Goal: Task Accomplishment & Management: Use online tool/utility

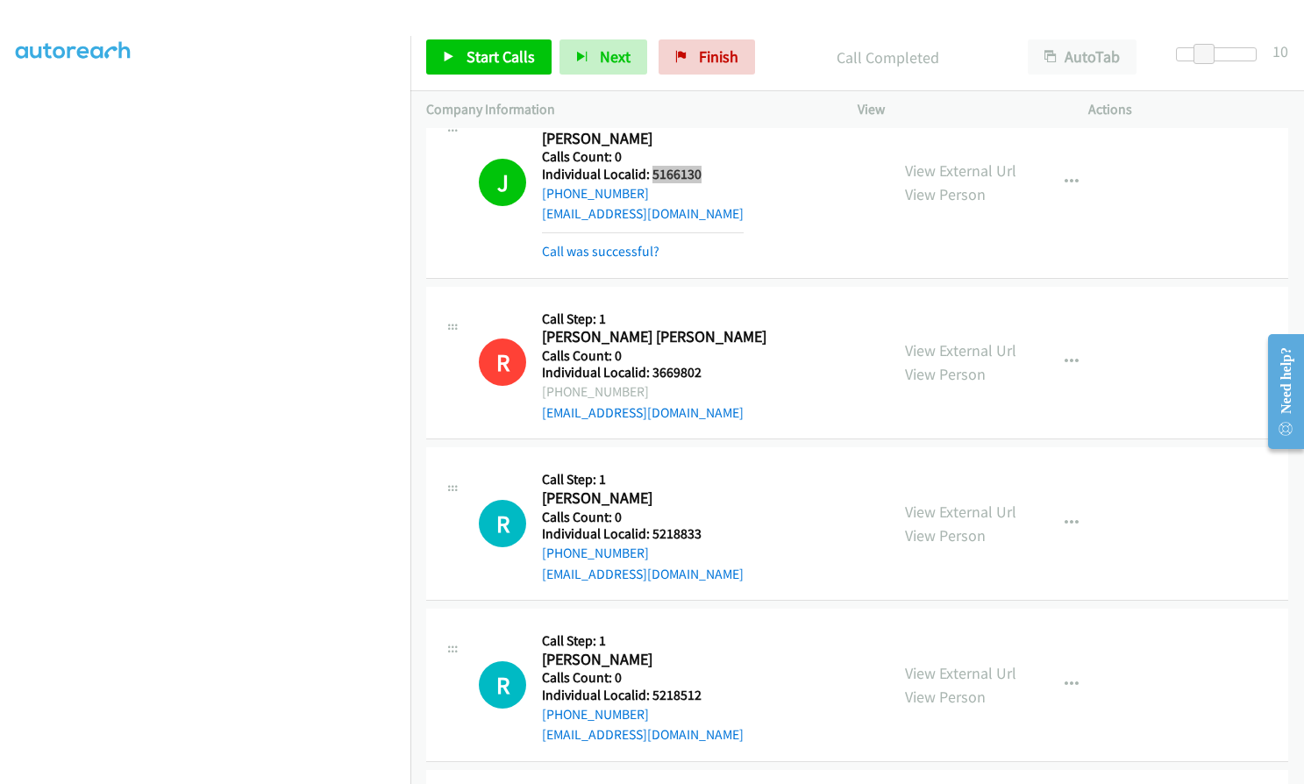
scroll to position [15643, 0]
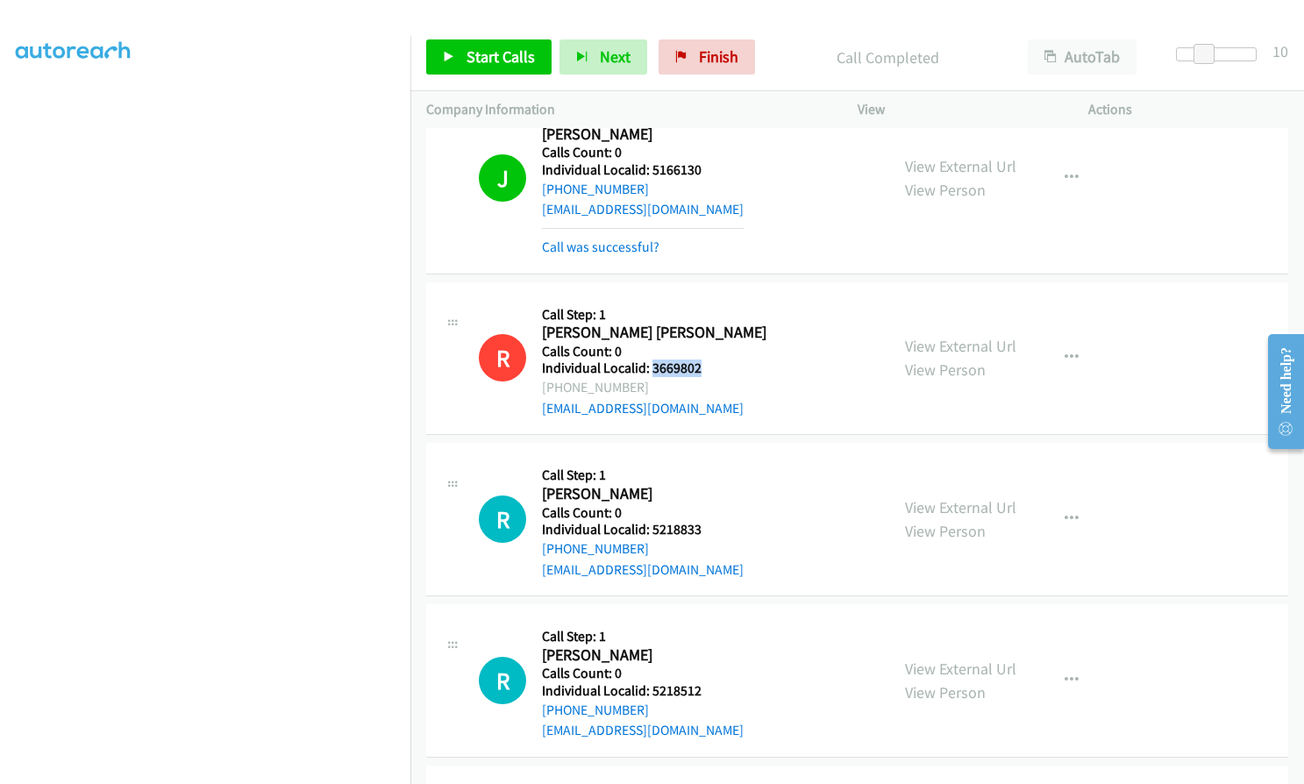
drag, startPoint x: 649, startPoint y: 327, endPoint x: 706, endPoint y: 325, distance: 57.0
click at [706, 325] on div "R Callback Scheduled Call Step: 1 [PERSON_NAME] [PERSON_NAME] America/[GEOGRAPH…" at bounding box center [676, 358] width 395 height 121
copy h5 "3669802"
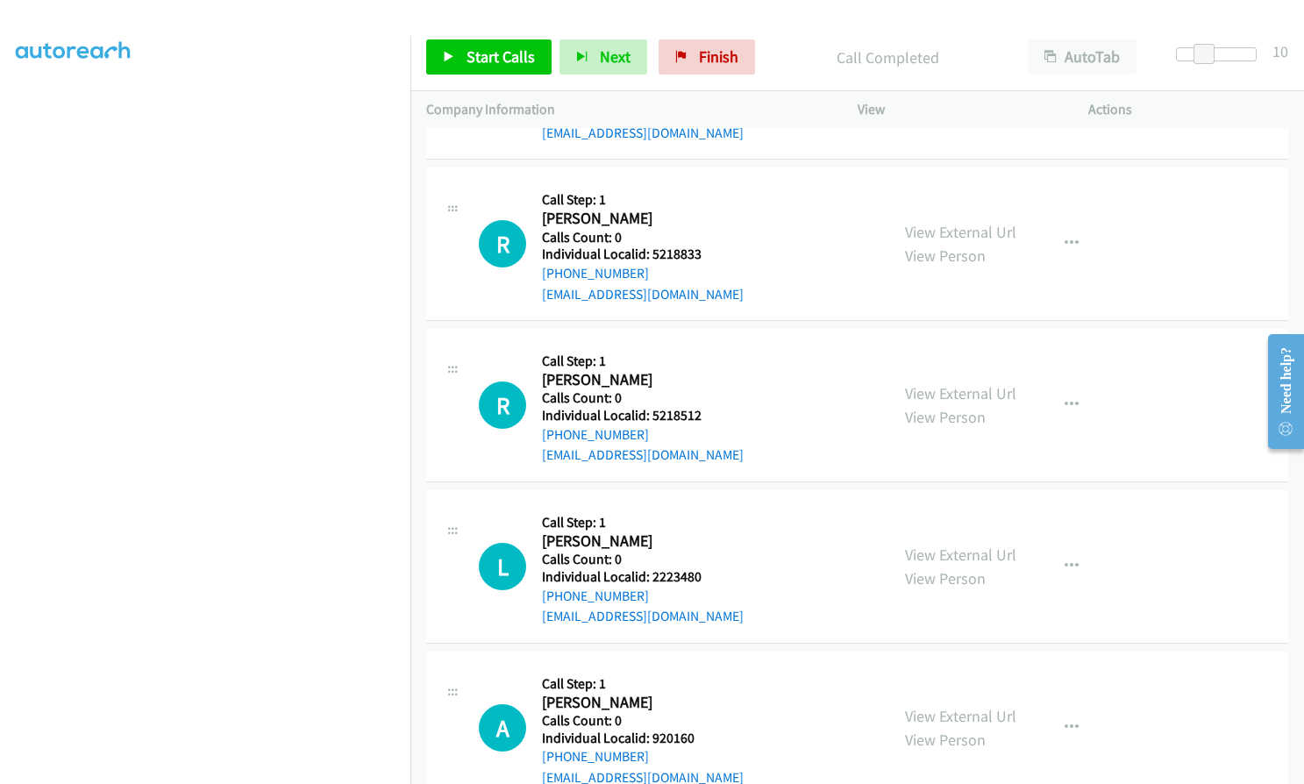
scroll to position [15928, 0]
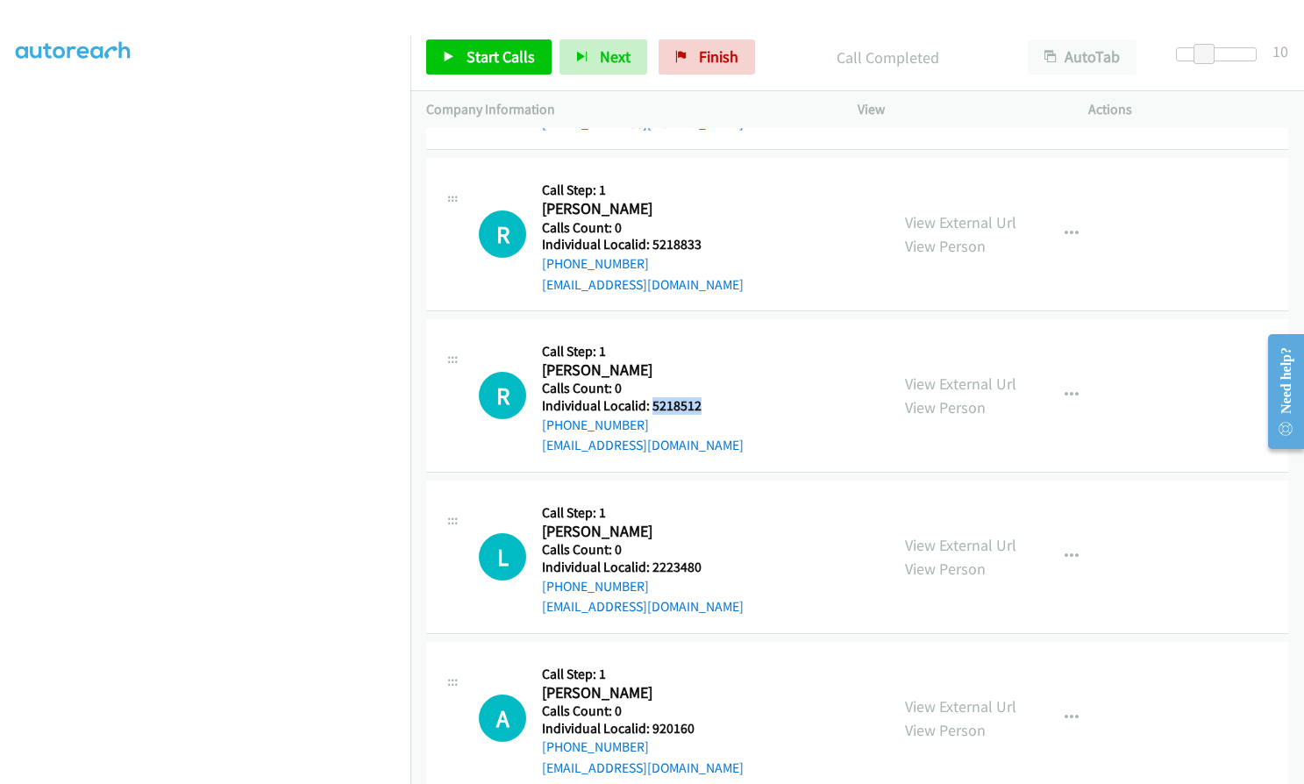
drag, startPoint x: 650, startPoint y: 365, endPoint x: 710, endPoint y: 363, distance: 60.5
click at [710, 363] on div "R Callback Scheduled Call Step: 1 [PERSON_NAME] America/New_York Calls Count: 0…" at bounding box center [676, 395] width 395 height 121
copy h5 "5218512"
drag, startPoint x: 649, startPoint y: 518, endPoint x: 699, endPoint y: 518, distance: 50.0
click at [699, 518] on div "L Callback Scheduled Call Step: 1 [PERSON_NAME] America/New_York Calls Count: 0…" at bounding box center [676, 556] width 395 height 121
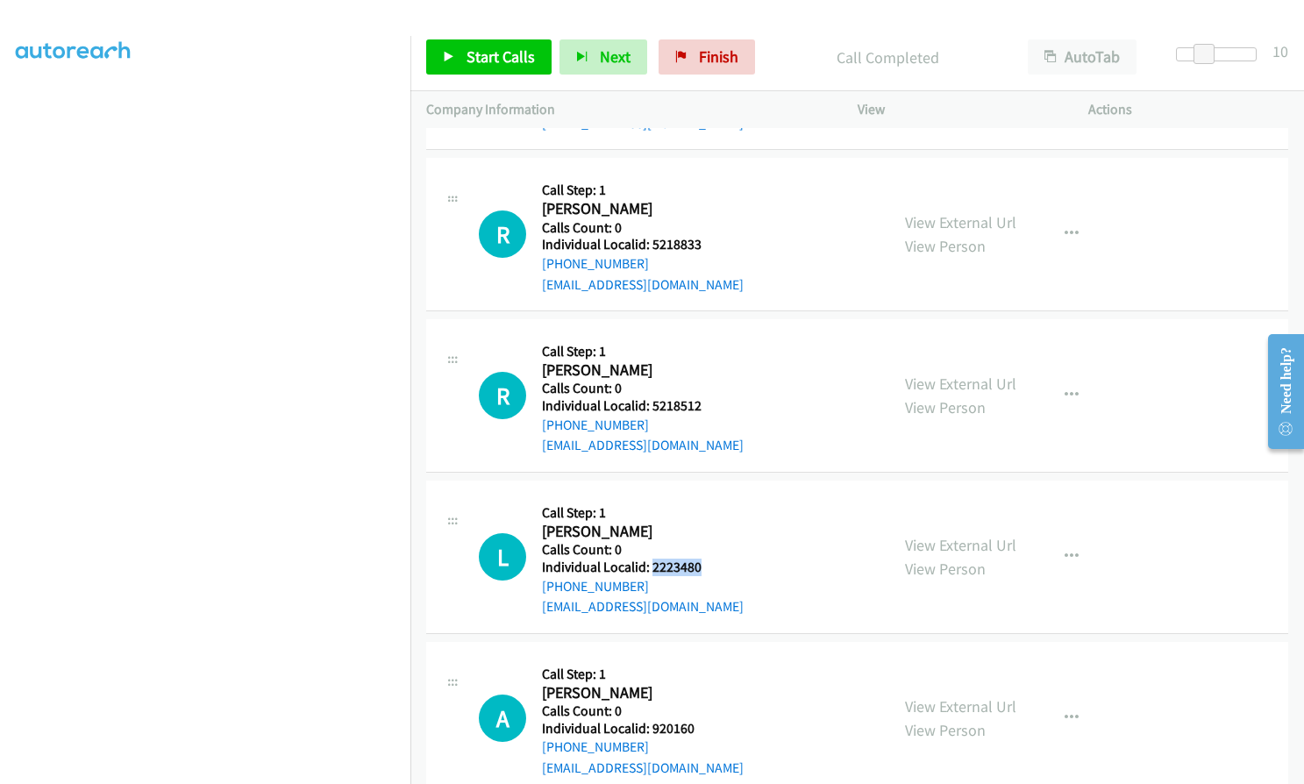
copy h5 "2223480"
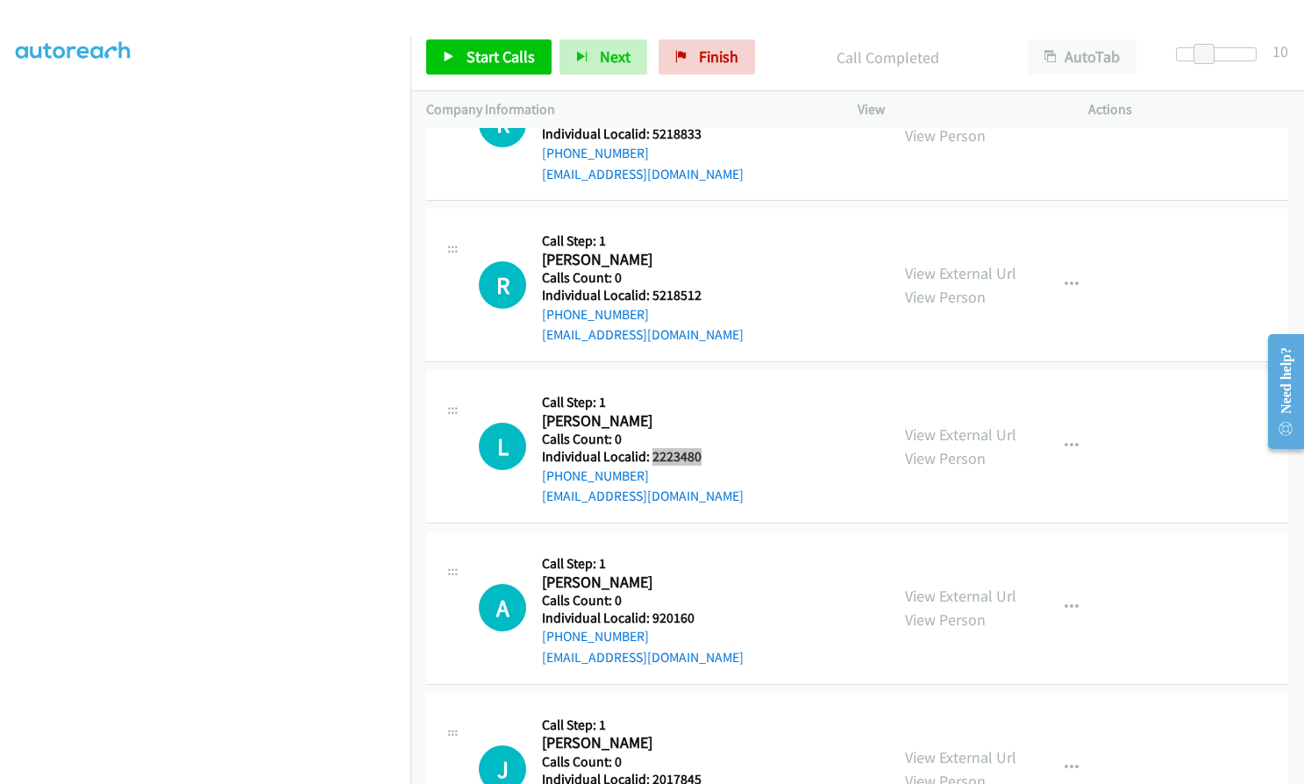
scroll to position [16082, 0]
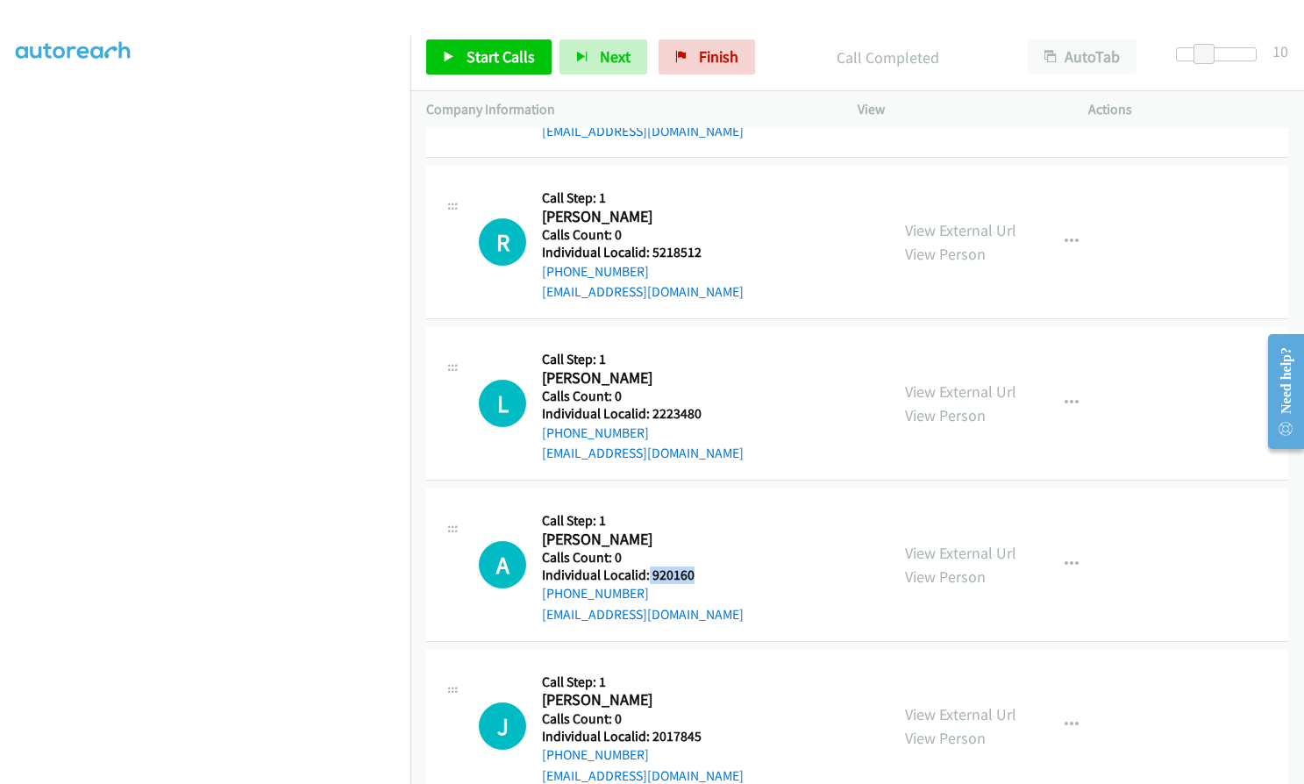
drag, startPoint x: 647, startPoint y: 531, endPoint x: 694, endPoint y: 528, distance: 46.6
click at [694, 528] on div "A Callback Scheduled Call Step: 1 [PERSON_NAME] America/[GEOGRAPHIC_DATA] Calls…" at bounding box center [676, 564] width 395 height 121
copy h5 "920160"
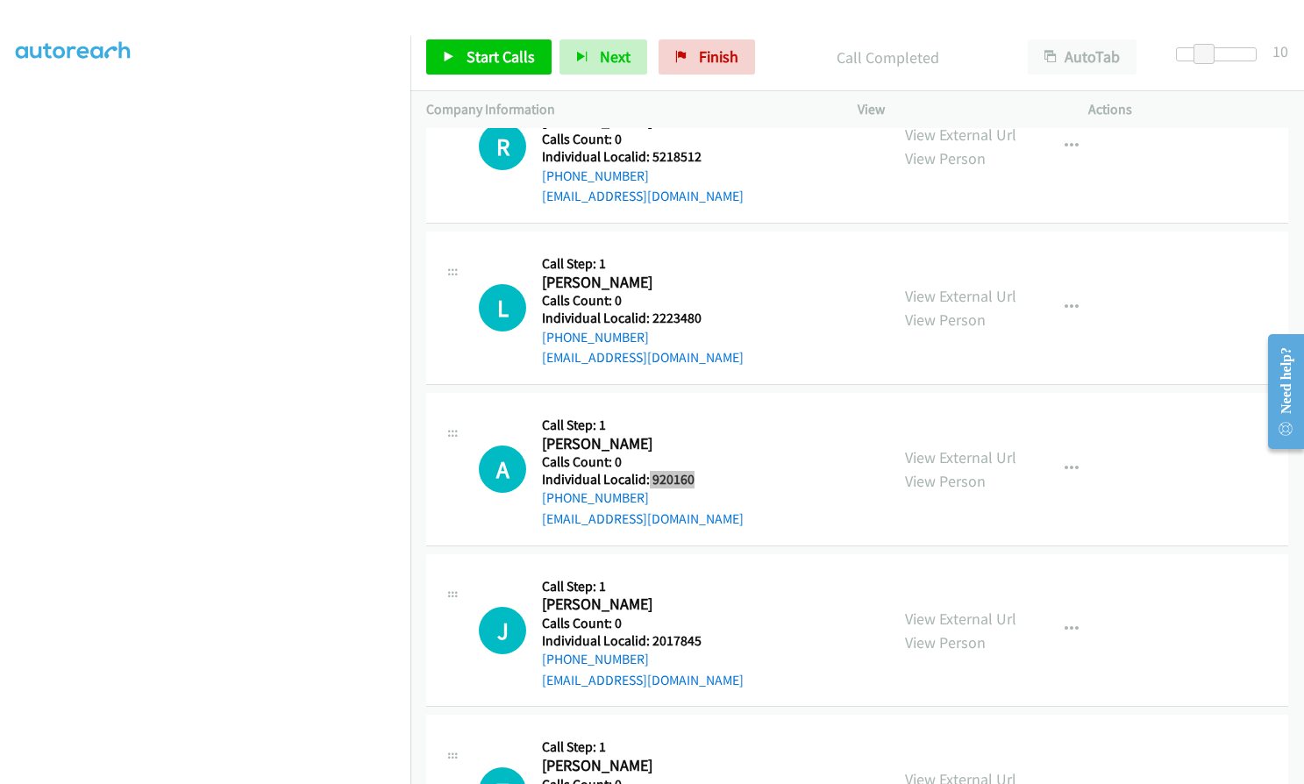
scroll to position [16213, 0]
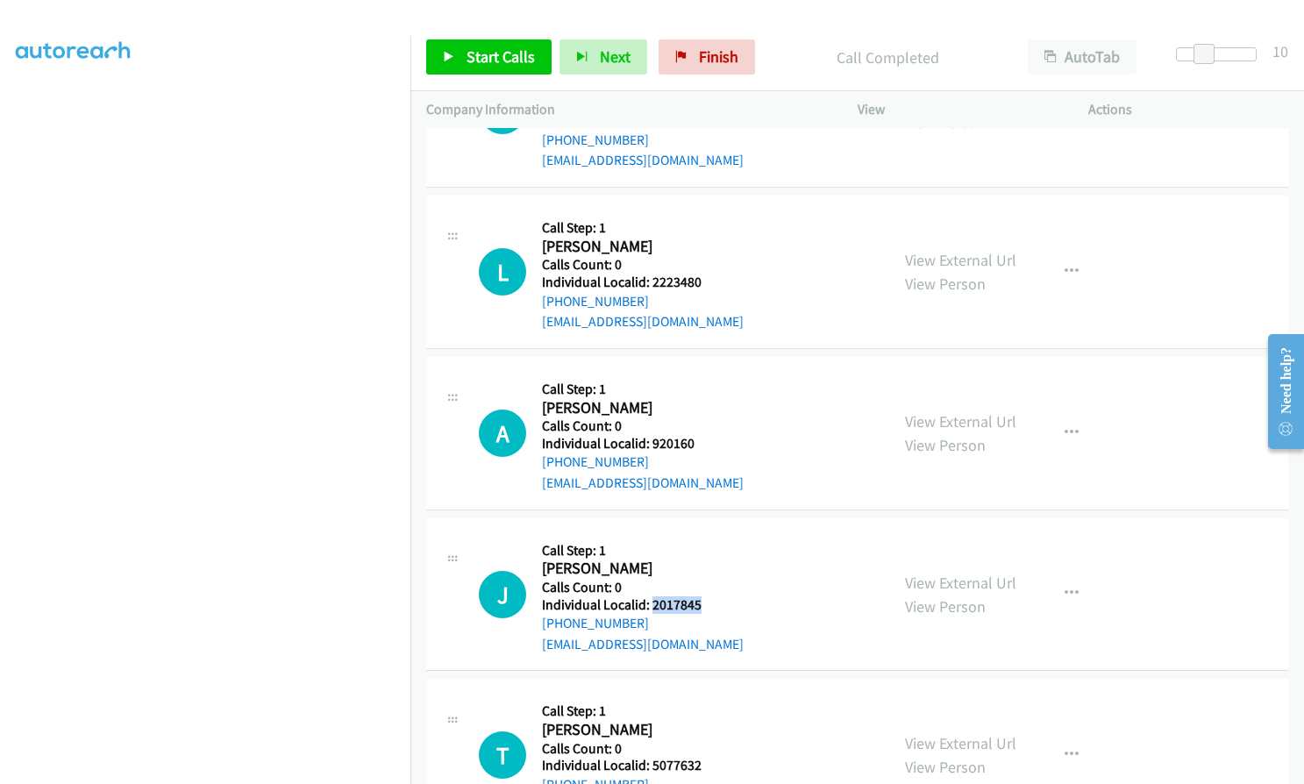
drag, startPoint x: 653, startPoint y: 561, endPoint x: 696, endPoint y: 561, distance: 42.1
click at [696, 596] on h5 "Individual Localid: 2017845" at bounding box center [643, 605] width 202 height 18
copy h5 "2017845"
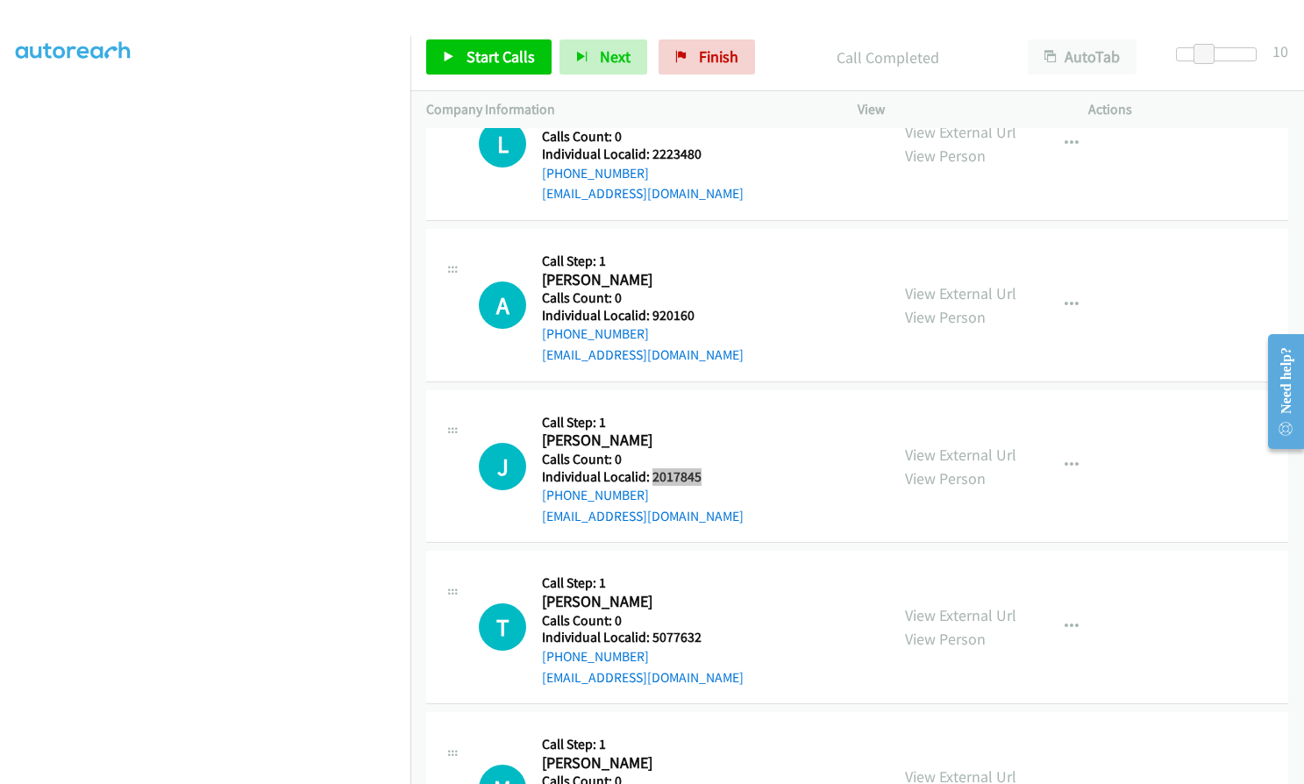
scroll to position [16389, 0]
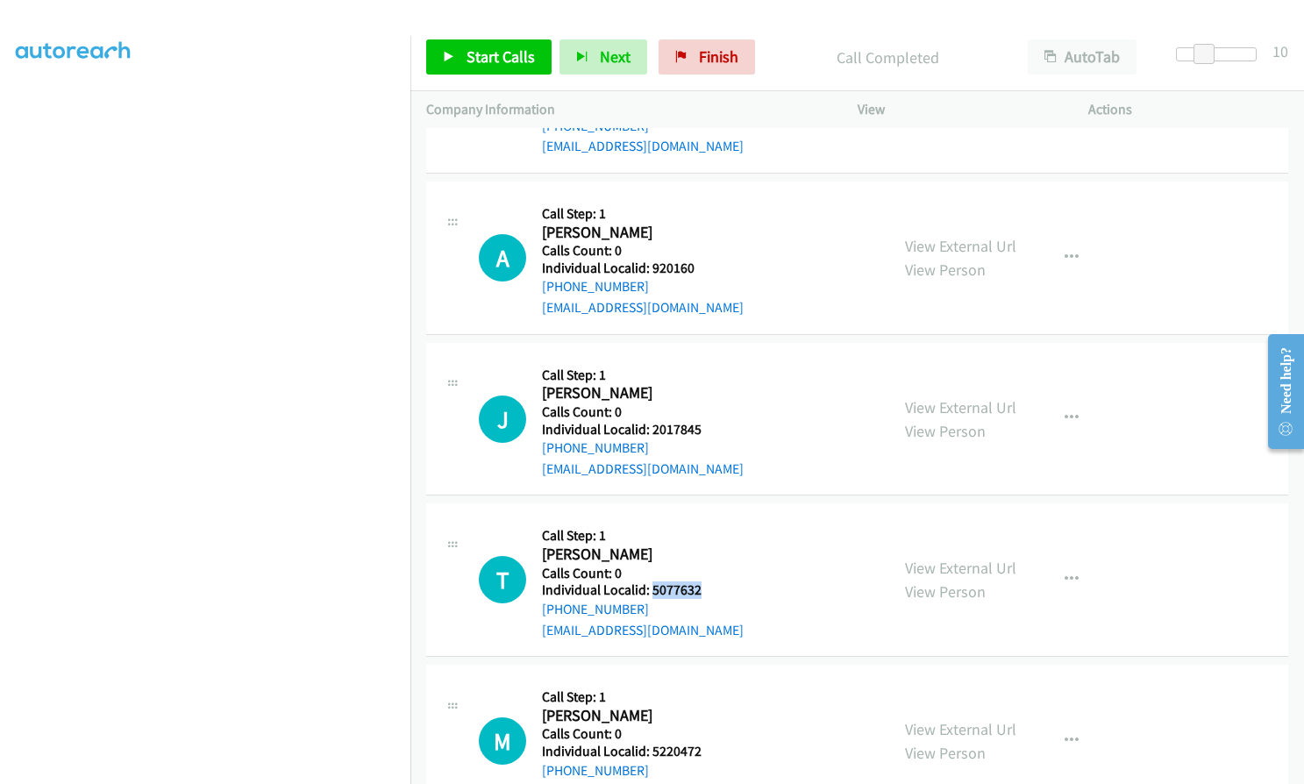
drag, startPoint x: 652, startPoint y: 550, endPoint x: 708, endPoint y: 547, distance: 56.2
click at [708, 582] on h5 "Individual Localid: 5077632" at bounding box center [643, 591] width 202 height 18
copy h5 "5077632"
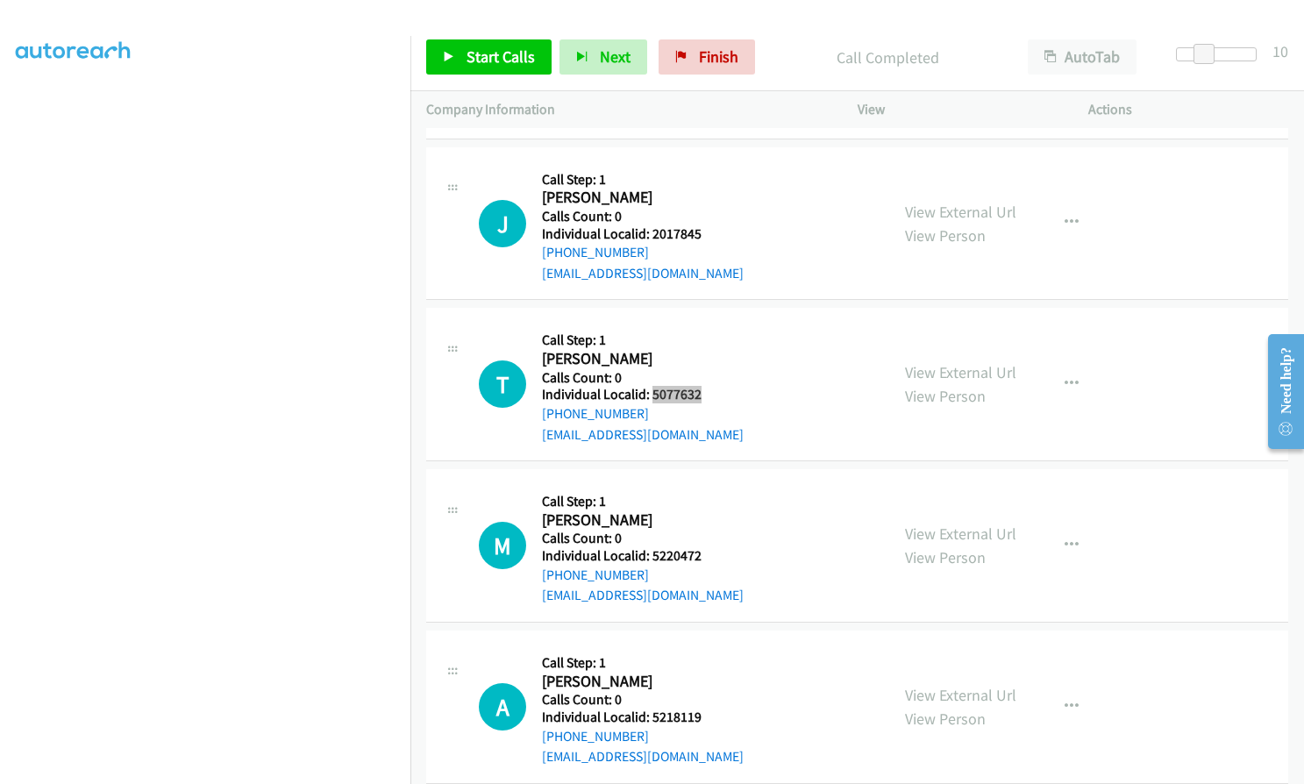
scroll to position [16586, 0]
drag, startPoint x: 646, startPoint y: 510, endPoint x: 700, endPoint y: 510, distance: 54.4
click at [700, 510] on div "M Callback Scheduled Call Step: 1 [PERSON_NAME] America/New_York Calls Count: 0…" at bounding box center [676, 543] width 395 height 121
copy h5 ": 5220472"
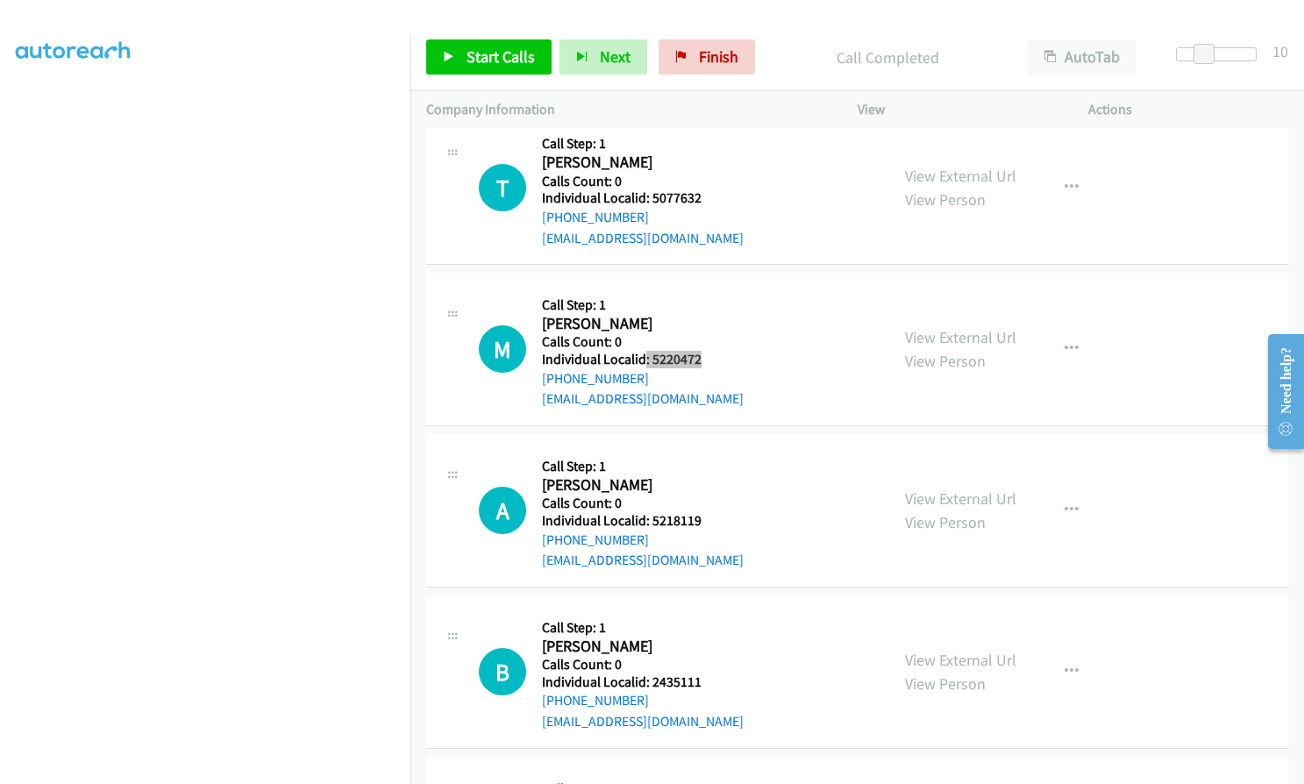
scroll to position [16827, 0]
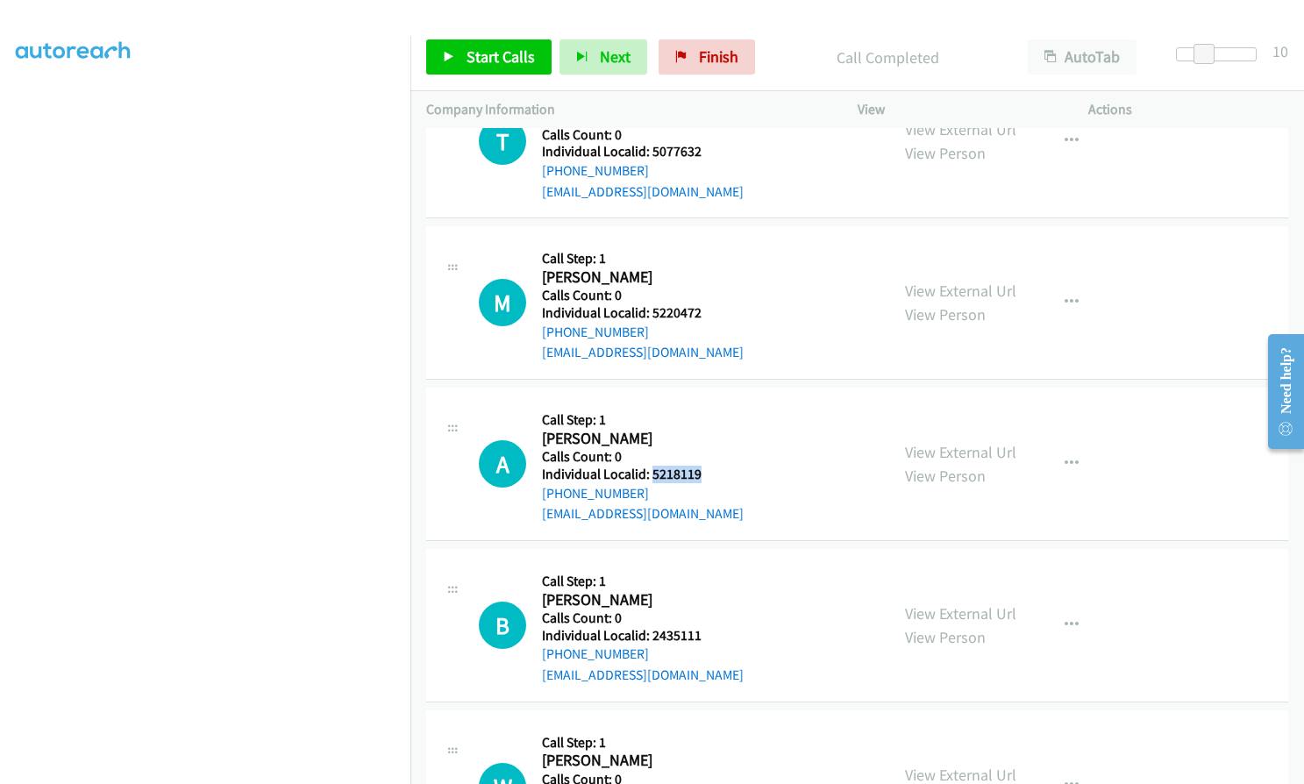
drag, startPoint x: 649, startPoint y: 438, endPoint x: 703, endPoint y: 436, distance: 53.5
click at [703, 466] on h5 "Individual Localid: 5218119" at bounding box center [643, 475] width 202 height 18
copy h5 "5218119"
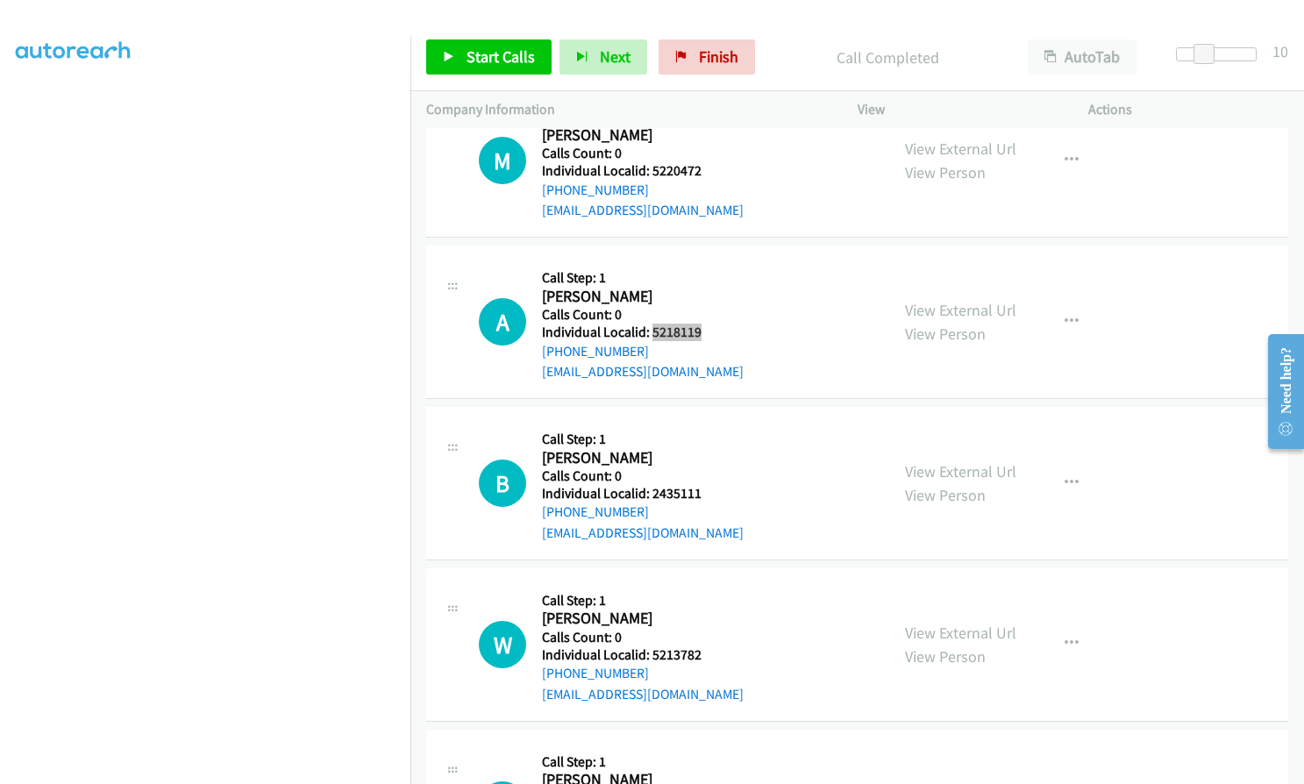
scroll to position [17025, 0]
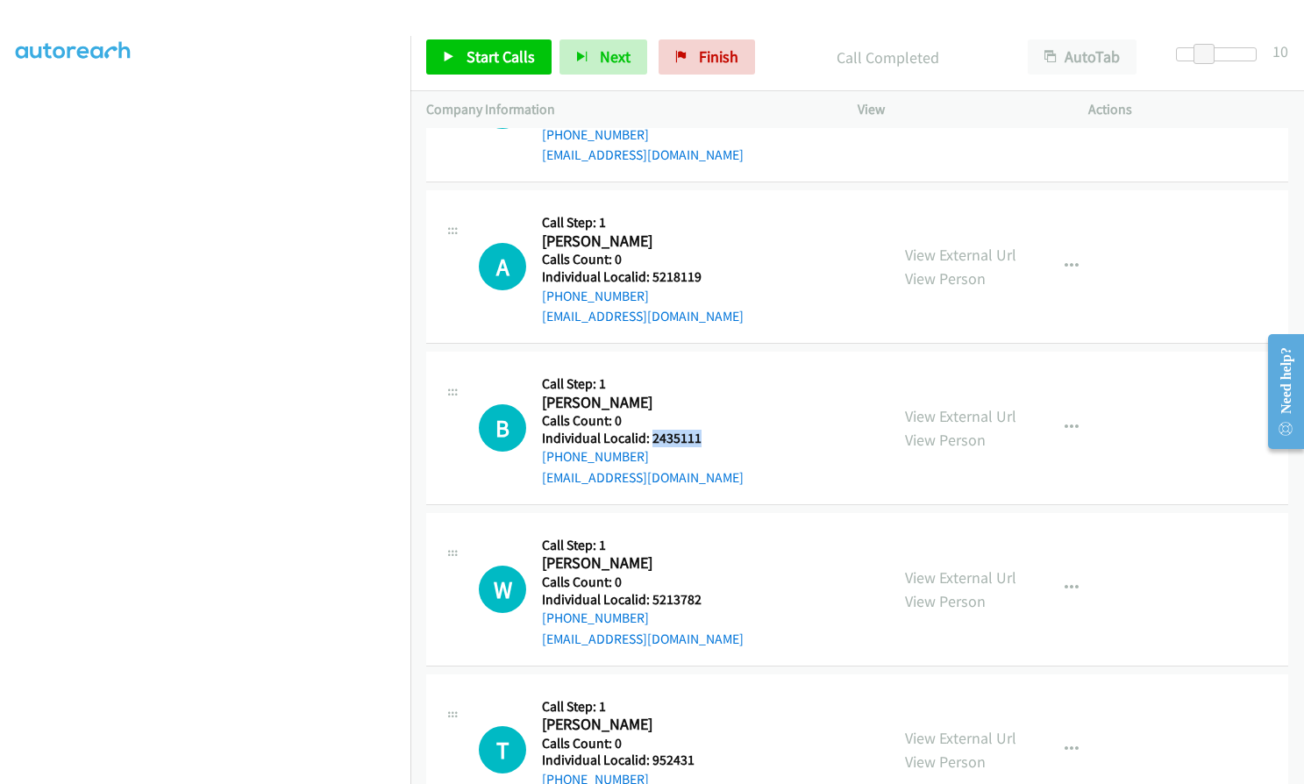
drag, startPoint x: 649, startPoint y: 394, endPoint x: 705, endPoint y: 398, distance: 56.3
click at [705, 430] on h5 "Individual Localid: 2435111" at bounding box center [643, 439] width 202 height 18
copy h5 "2435111"
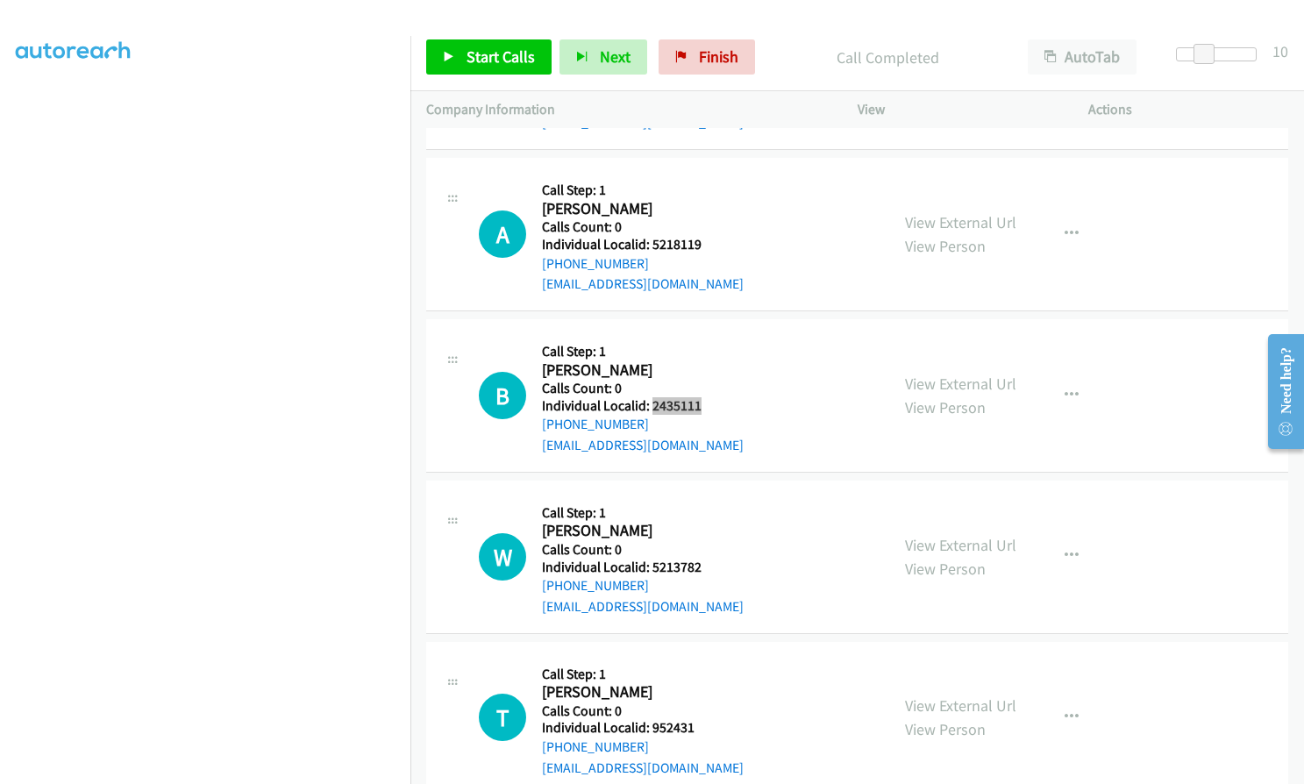
scroll to position [17091, 0]
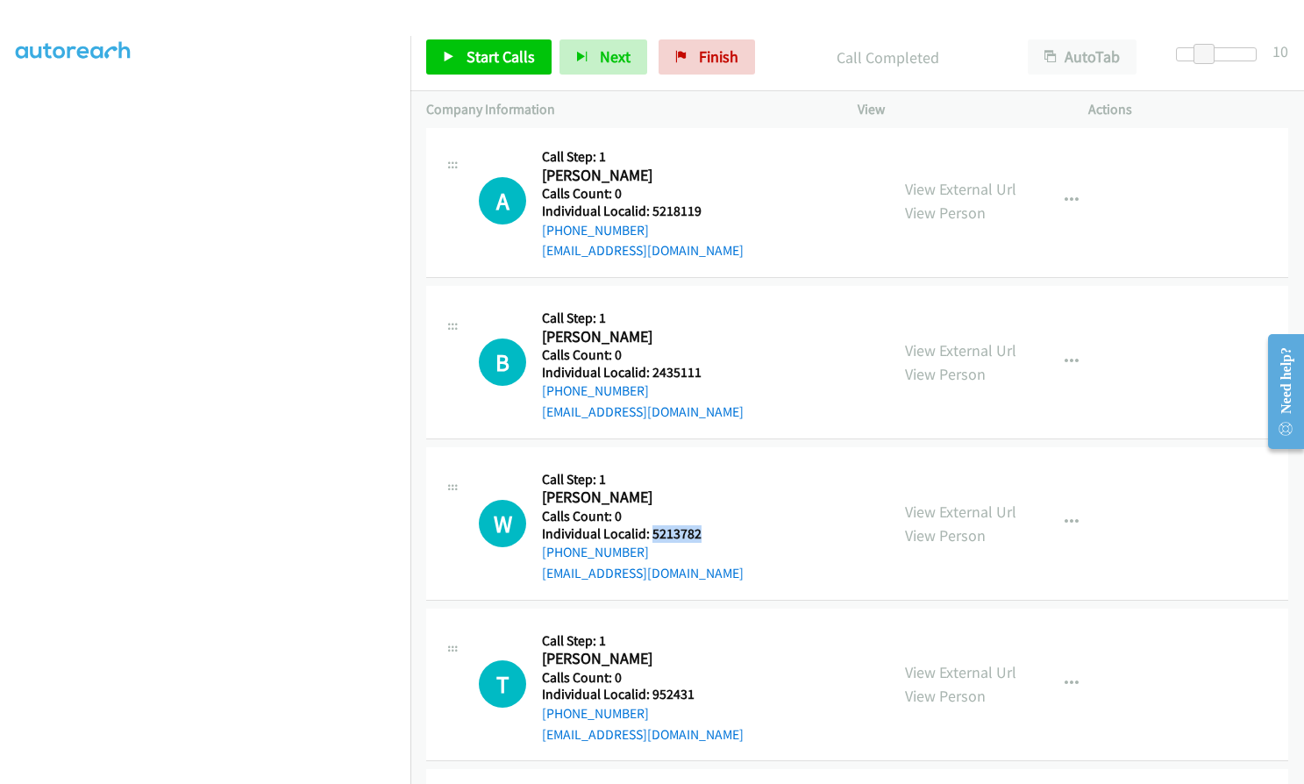
drag, startPoint x: 650, startPoint y: 494, endPoint x: 702, endPoint y: 489, distance: 52.0
click at [702, 489] on div "W Callback Scheduled Call Step: 1 [PERSON_NAME] America/New_York Calls Count: 0…" at bounding box center [676, 523] width 395 height 121
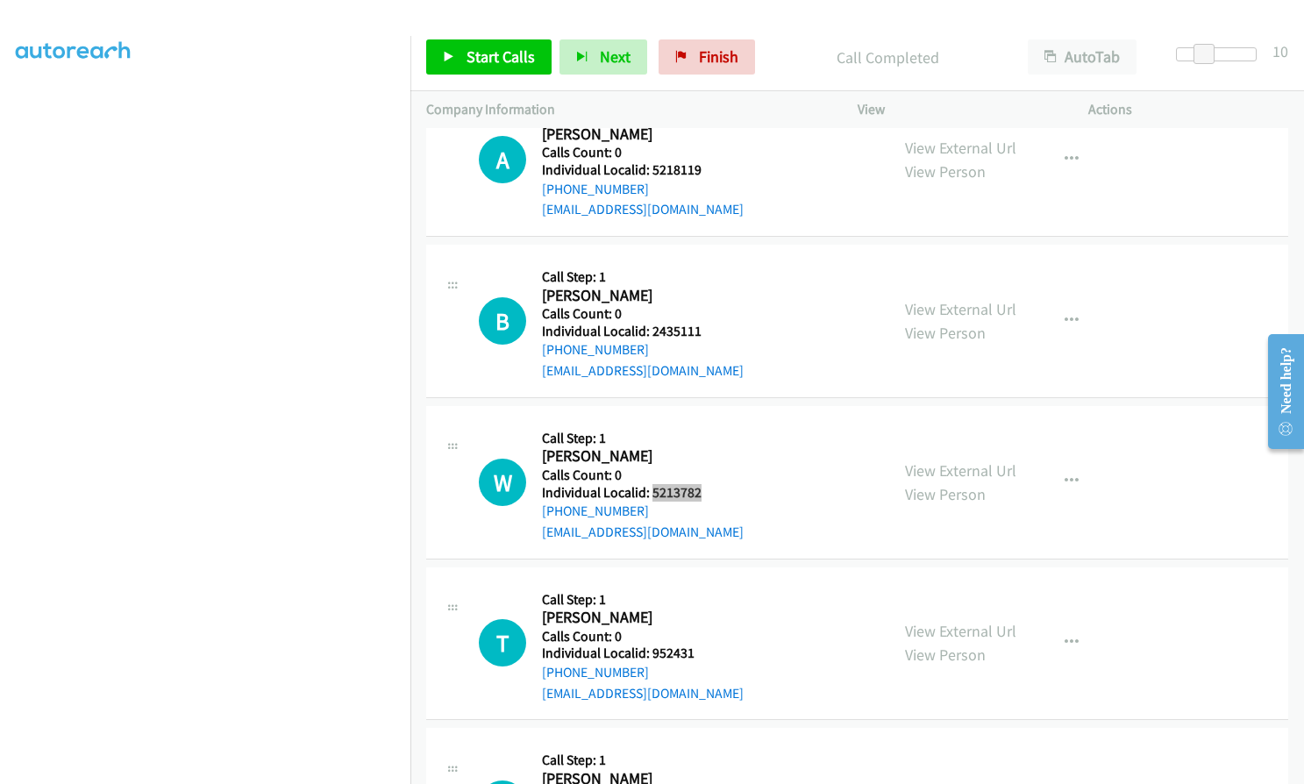
scroll to position [17332, 0]
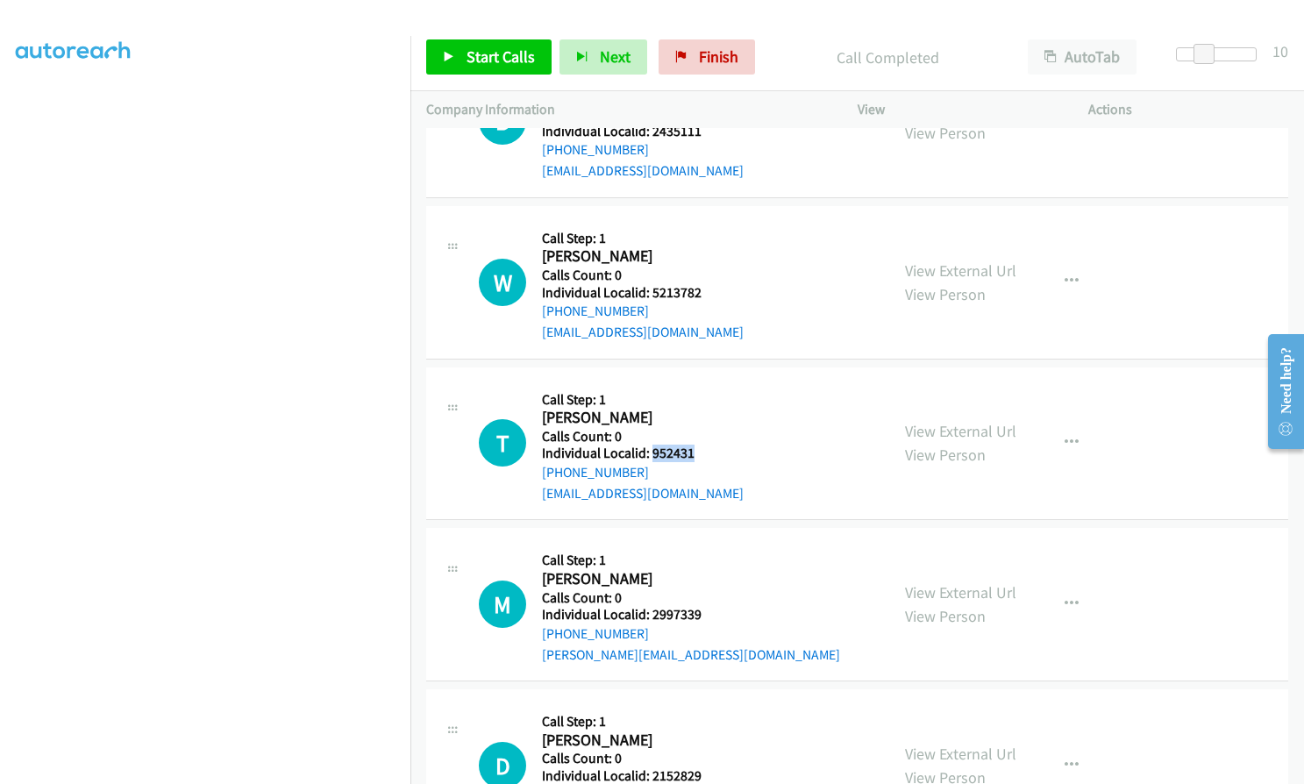
drag, startPoint x: 649, startPoint y: 410, endPoint x: 702, endPoint y: 410, distance: 52.6
click at [702, 410] on div "T Callback Scheduled Call Step: 1 [PERSON_NAME] [GEOGRAPHIC_DATA]/[GEOGRAPHIC_D…" at bounding box center [676, 443] width 395 height 121
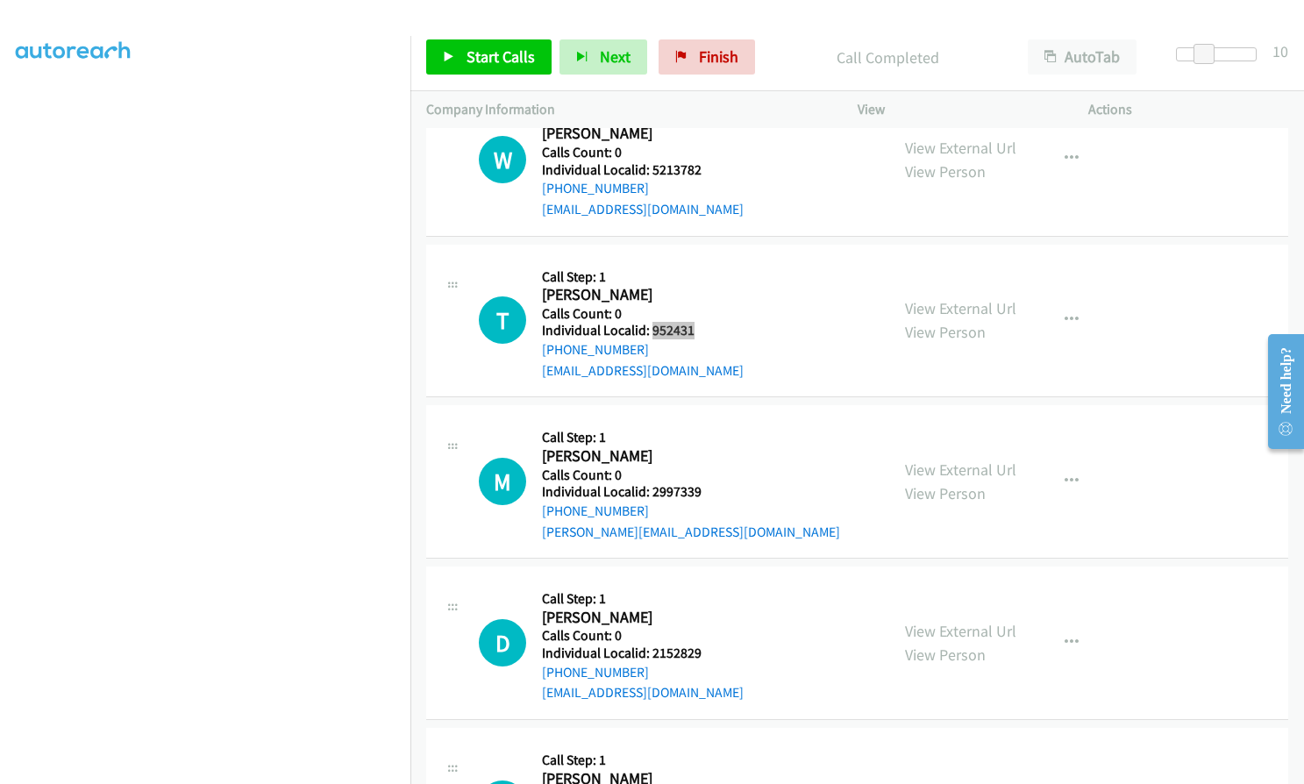
scroll to position [17463, 0]
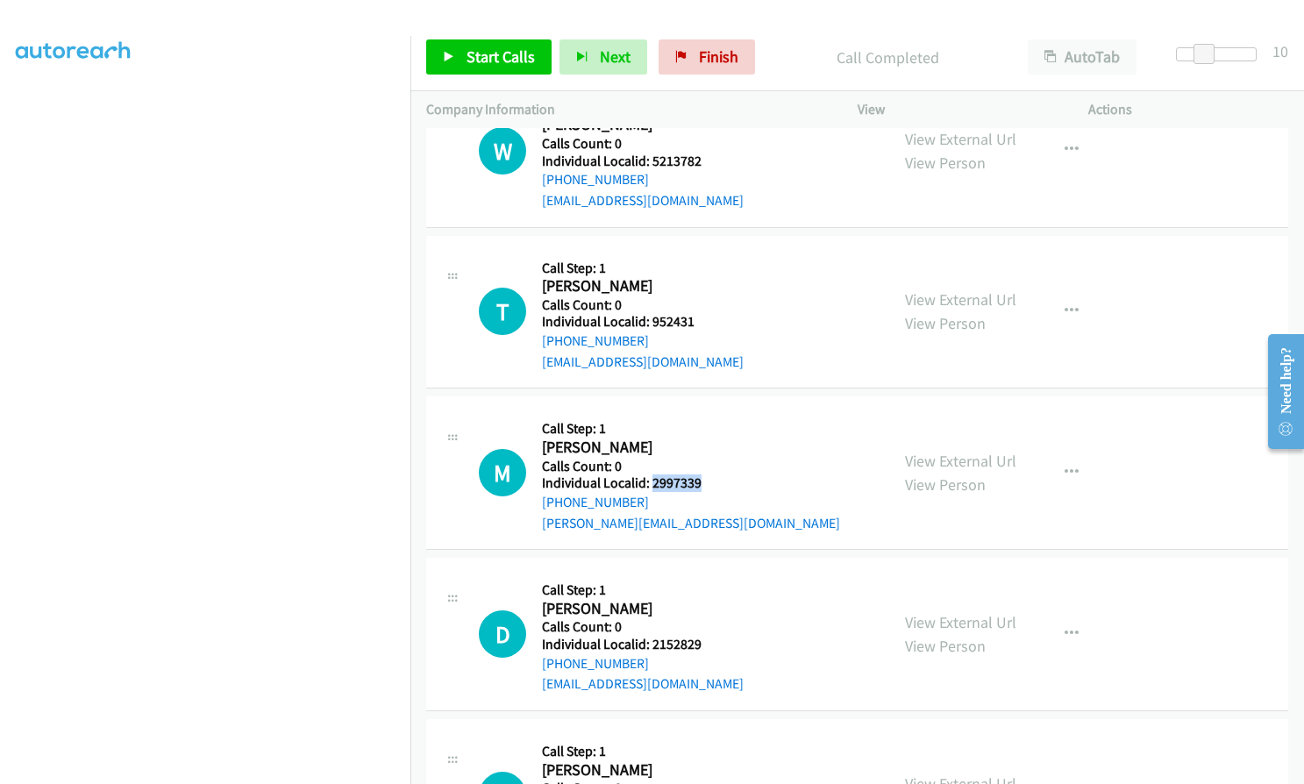
drag, startPoint x: 652, startPoint y: 438, endPoint x: 692, endPoint y: 439, distance: 40.4
click at [702, 475] on h5 "Individual Localid: 2997339" at bounding box center [691, 484] width 298 height 18
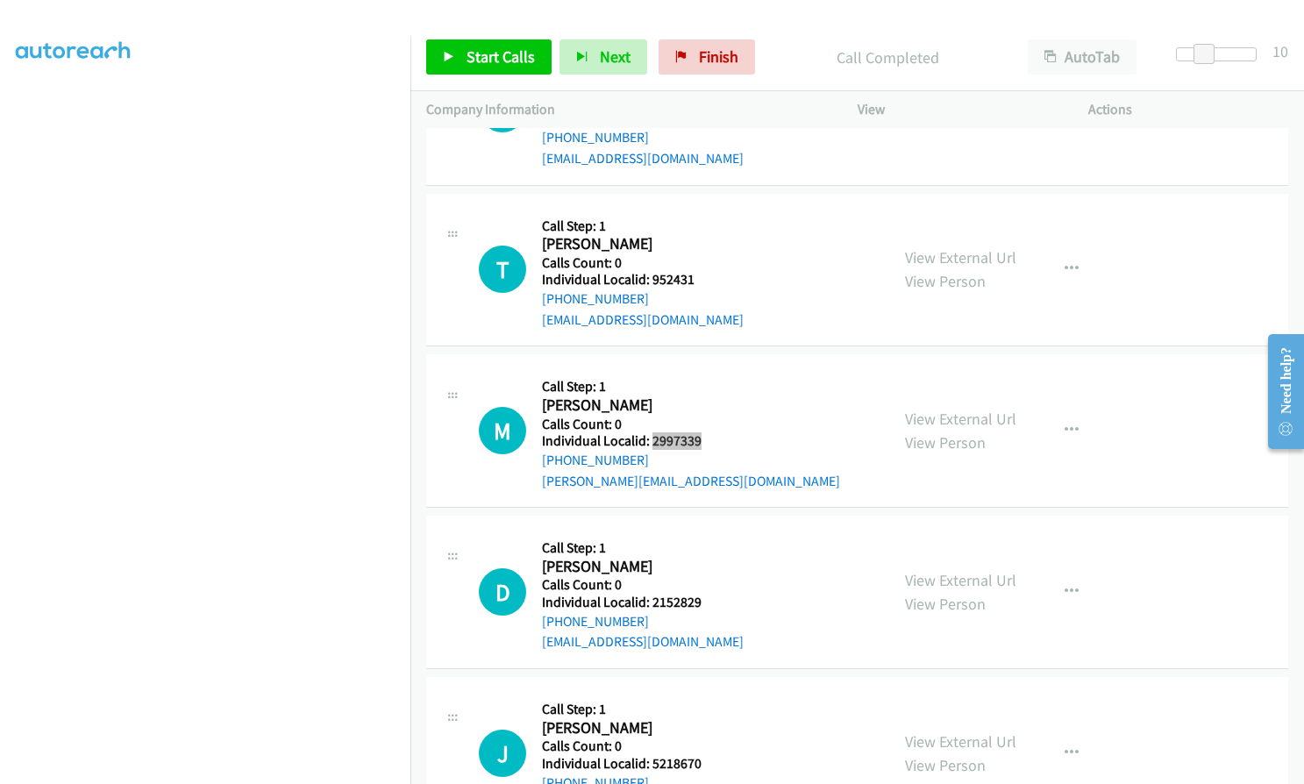
scroll to position [17639, 0]
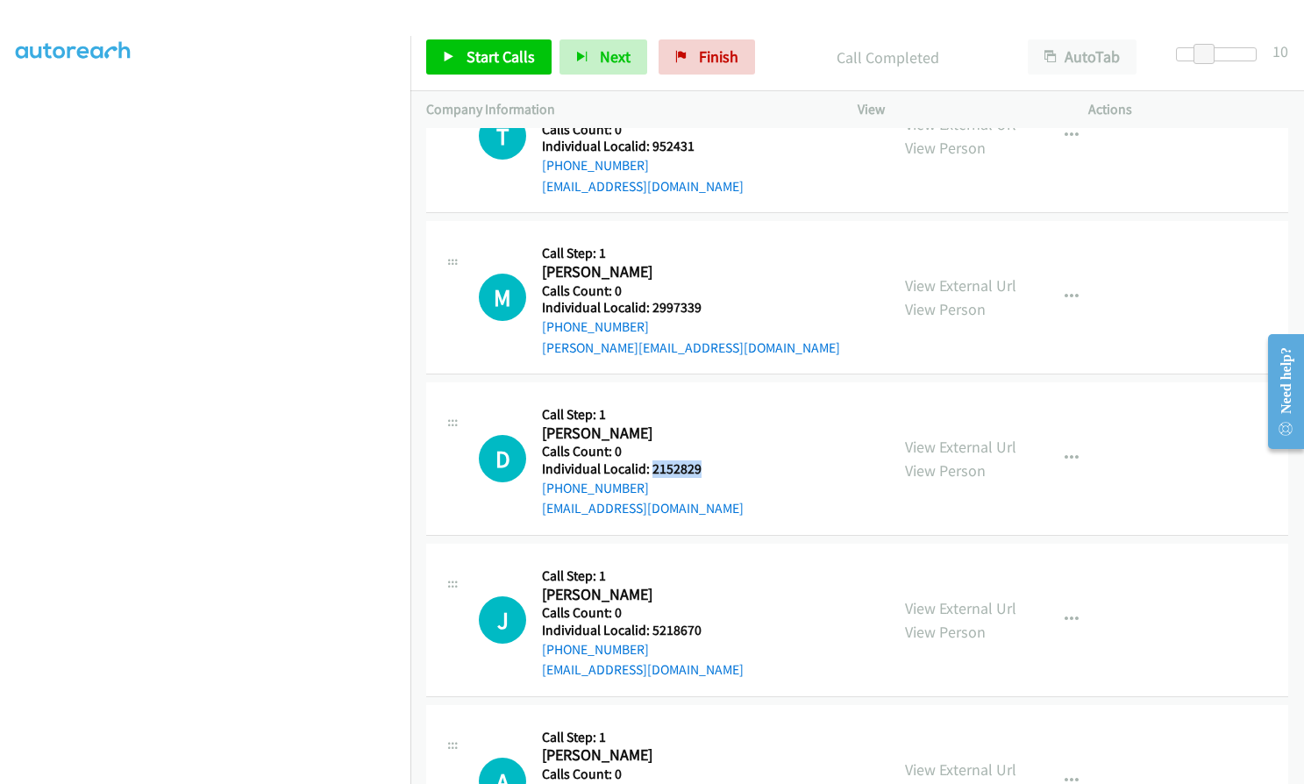
drag, startPoint x: 650, startPoint y: 426, endPoint x: 703, endPoint y: 429, distance: 53.6
click at [703, 429] on div "D Callback Scheduled Call Step: 1 [PERSON_NAME] America/[GEOGRAPHIC_DATA] Calls…" at bounding box center [676, 458] width 395 height 121
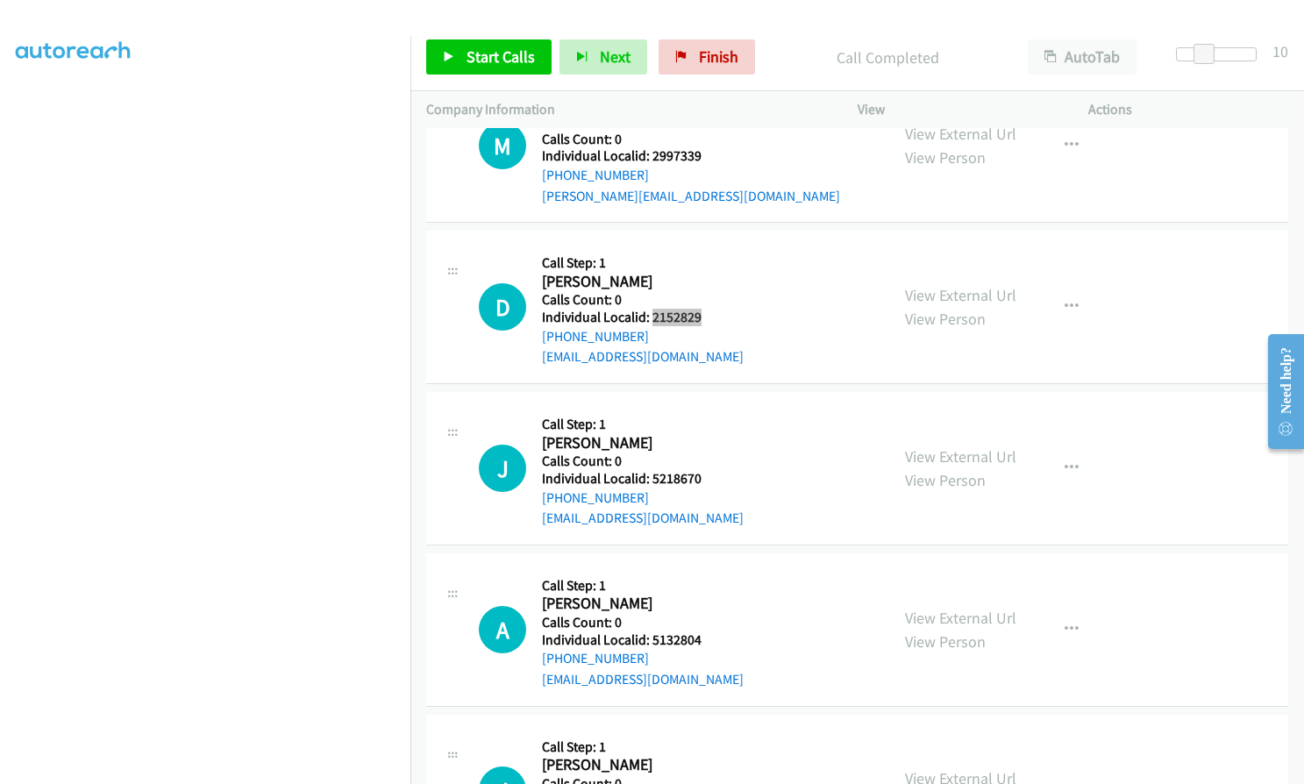
scroll to position [17792, 0]
drag, startPoint x: 651, startPoint y: 435, endPoint x: 709, endPoint y: 436, distance: 57.9
click at [709, 436] on div "J Callback Scheduled Call Step: 1 [PERSON_NAME] America/New_York Calls Count: 0…" at bounding box center [676, 466] width 395 height 121
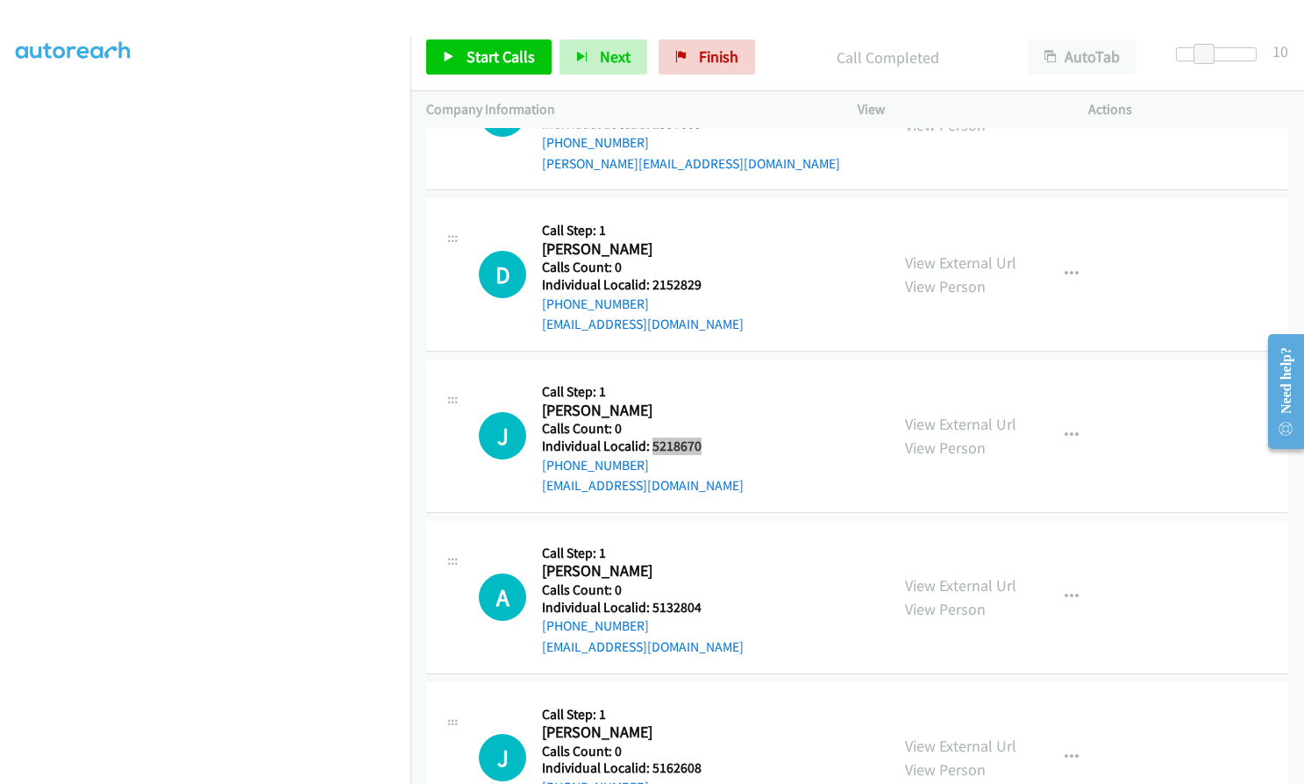
scroll to position [17946, 0]
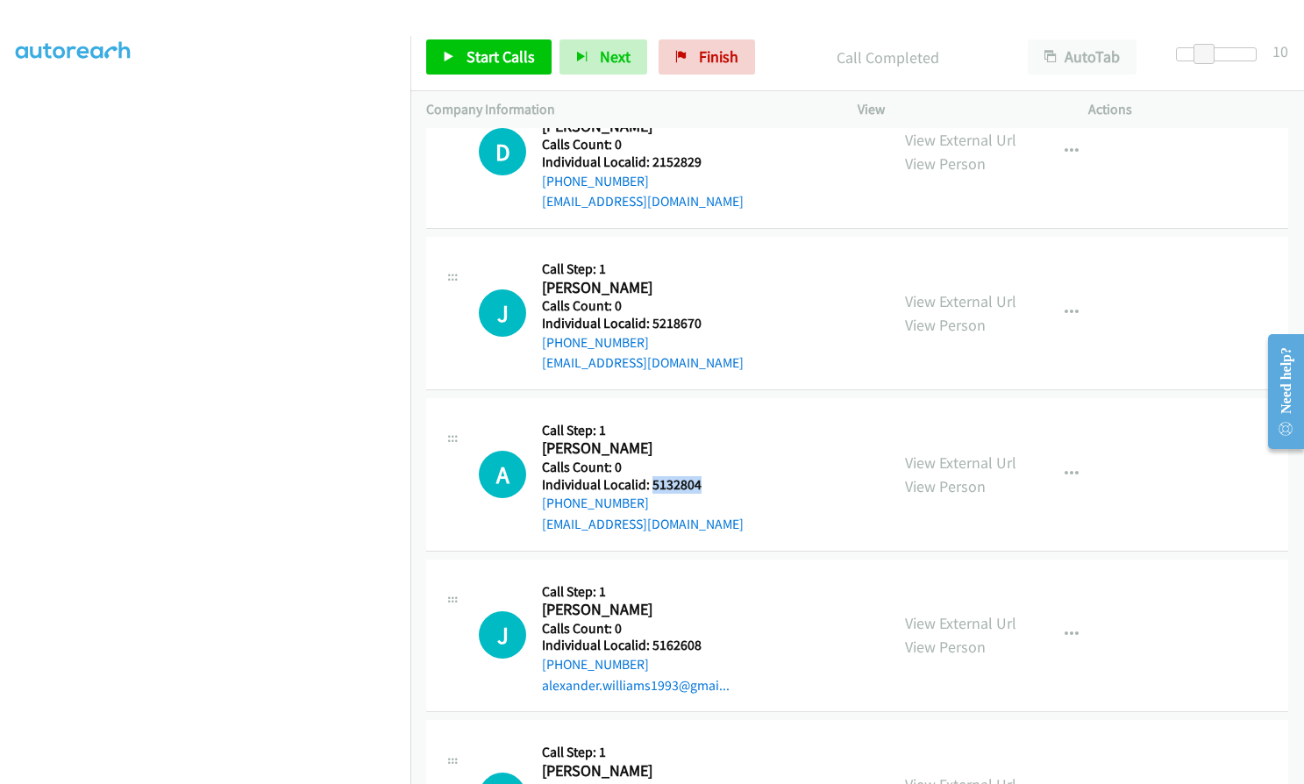
drag, startPoint x: 650, startPoint y: 441, endPoint x: 710, endPoint y: 442, distance: 60.5
click at [710, 476] on h5 "Individual Localid: 5132804" at bounding box center [643, 485] width 202 height 18
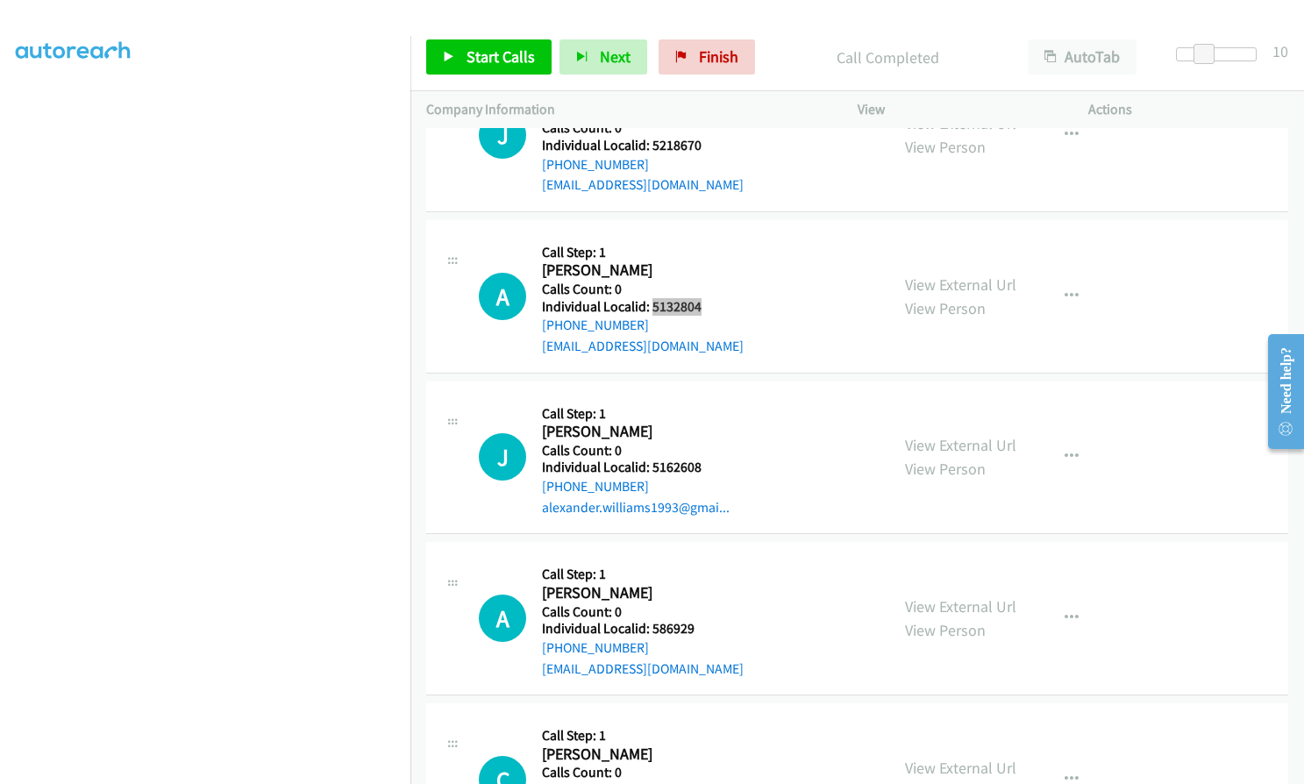
scroll to position [18165, 0]
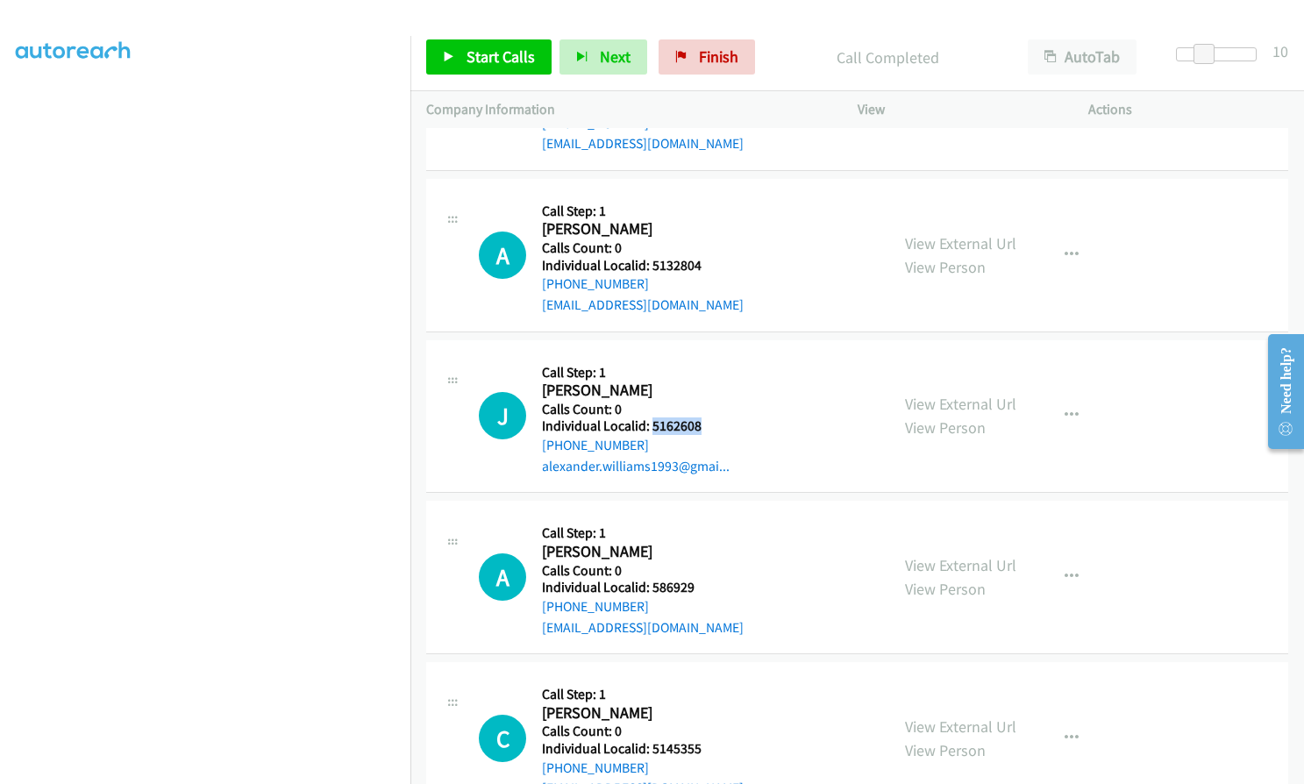
drag, startPoint x: 652, startPoint y: 388, endPoint x: 710, endPoint y: 382, distance: 59.0
click at [711, 418] on h5 "Individual Localid: 5162608" at bounding box center [636, 427] width 188 height 18
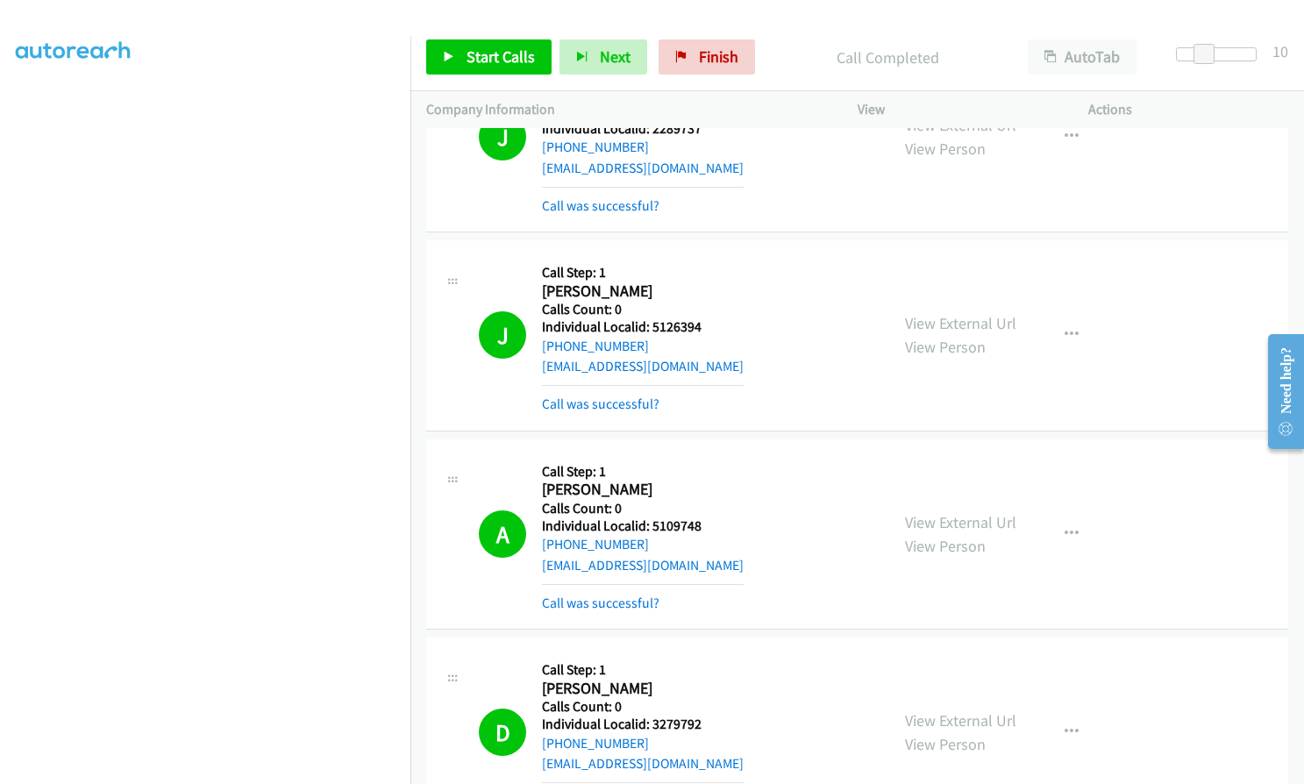
scroll to position [13911, 0]
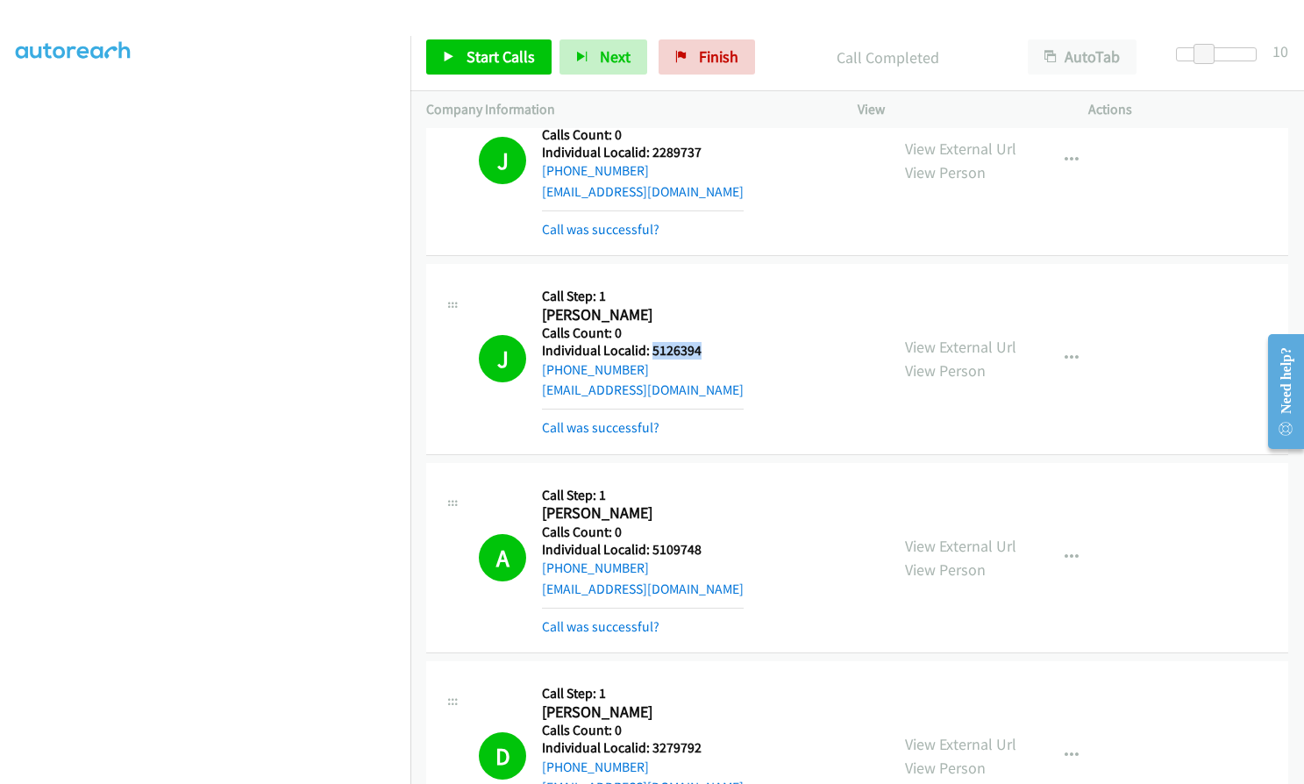
drag, startPoint x: 650, startPoint y: 306, endPoint x: 702, endPoint y: 307, distance: 51.8
click at [702, 307] on div "J Callback Scheduled Call Step: 1 [PERSON_NAME] America/Los_Angeles Calls Count…" at bounding box center [676, 359] width 395 height 158
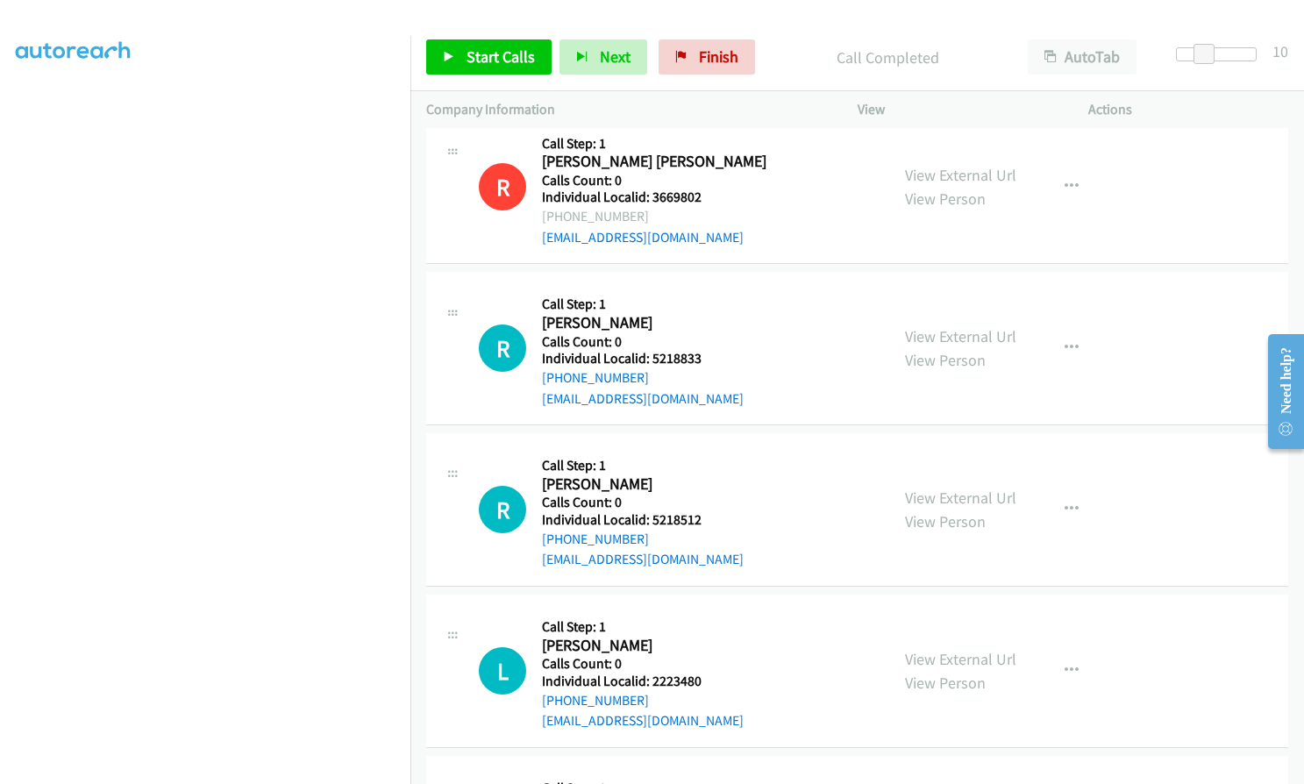
scroll to position [15819, 0]
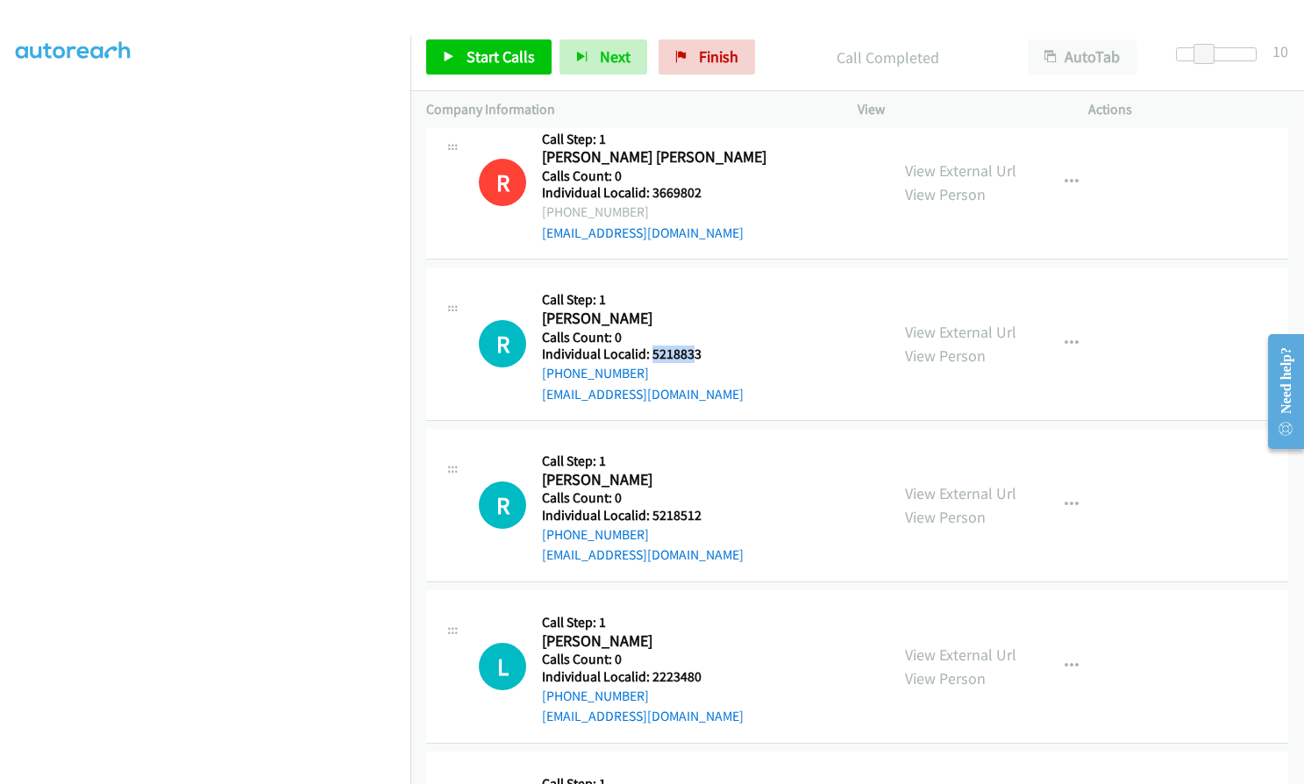
drag, startPoint x: 653, startPoint y: 309, endPoint x: 691, endPoint y: 311, distance: 38.7
click at [691, 346] on h5 "Individual Localid: 5218833" at bounding box center [643, 355] width 202 height 18
click at [673, 309] on h2 "[PERSON_NAME]" at bounding box center [643, 319] width 202 height 20
drag, startPoint x: 650, startPoint y: 315, endPoint x: 711, endPoint y: 314, distance: 61.4
click at [713, 314] on div "R Callback Scheduled Call Step: 1 [PERSON_NAME] America/New_York Calls Count: 0…" at bounding box center [676, 343] width 395 height 121
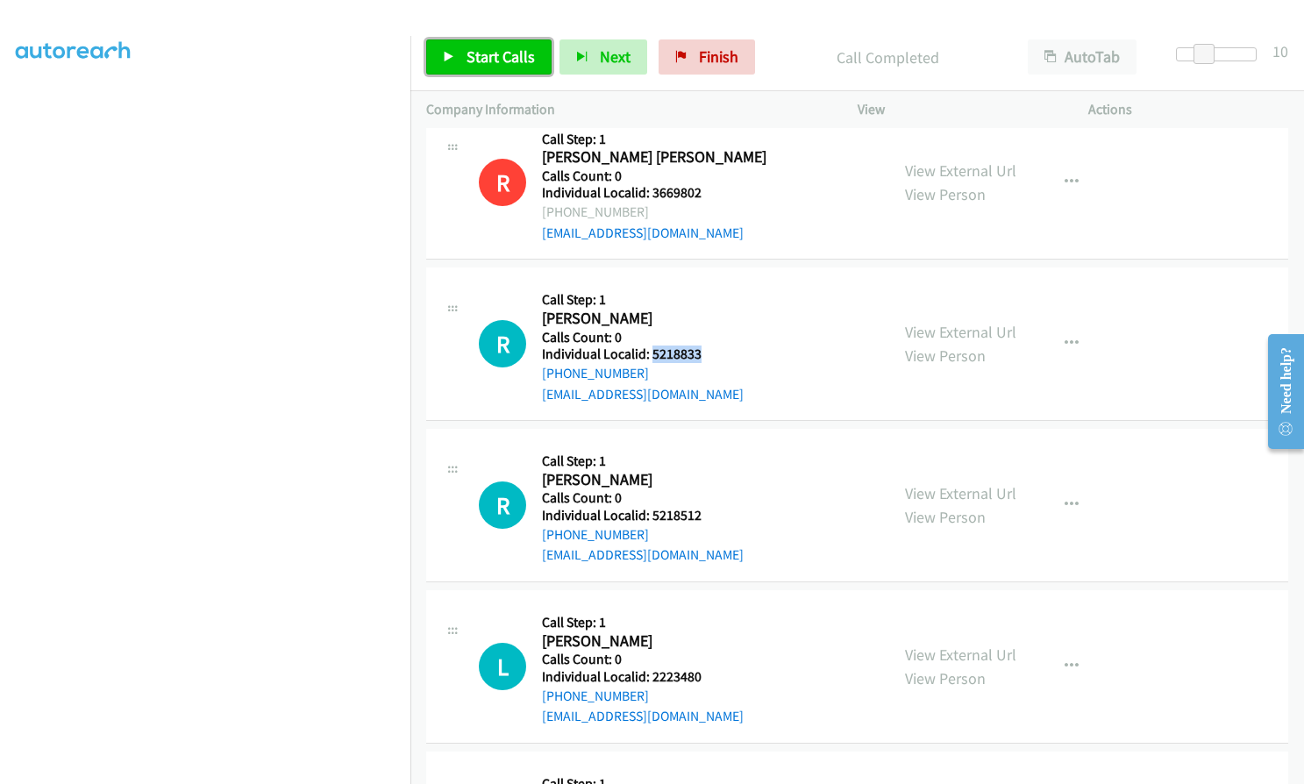
click at [489, 57] on span "Start Calls" at bounding box center [501, 56] width 68 height 20
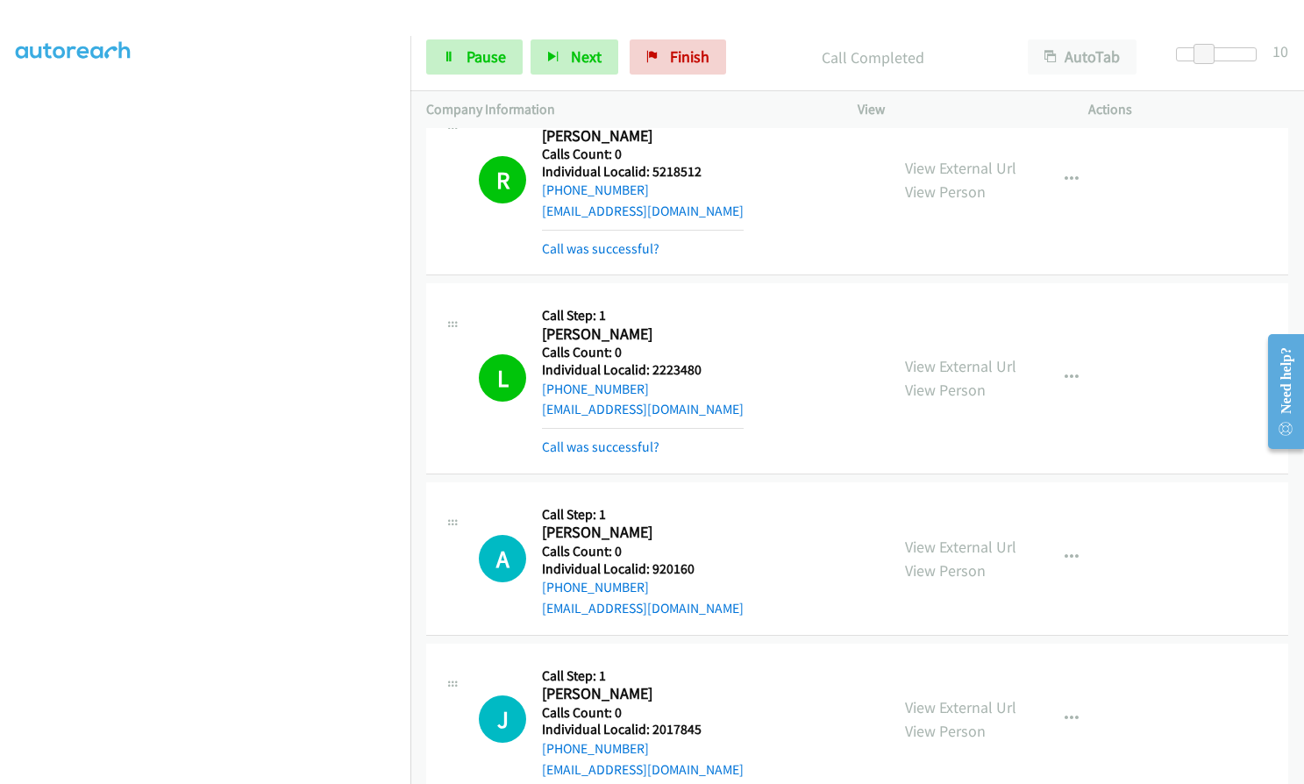
scroll to position [16257, 0]
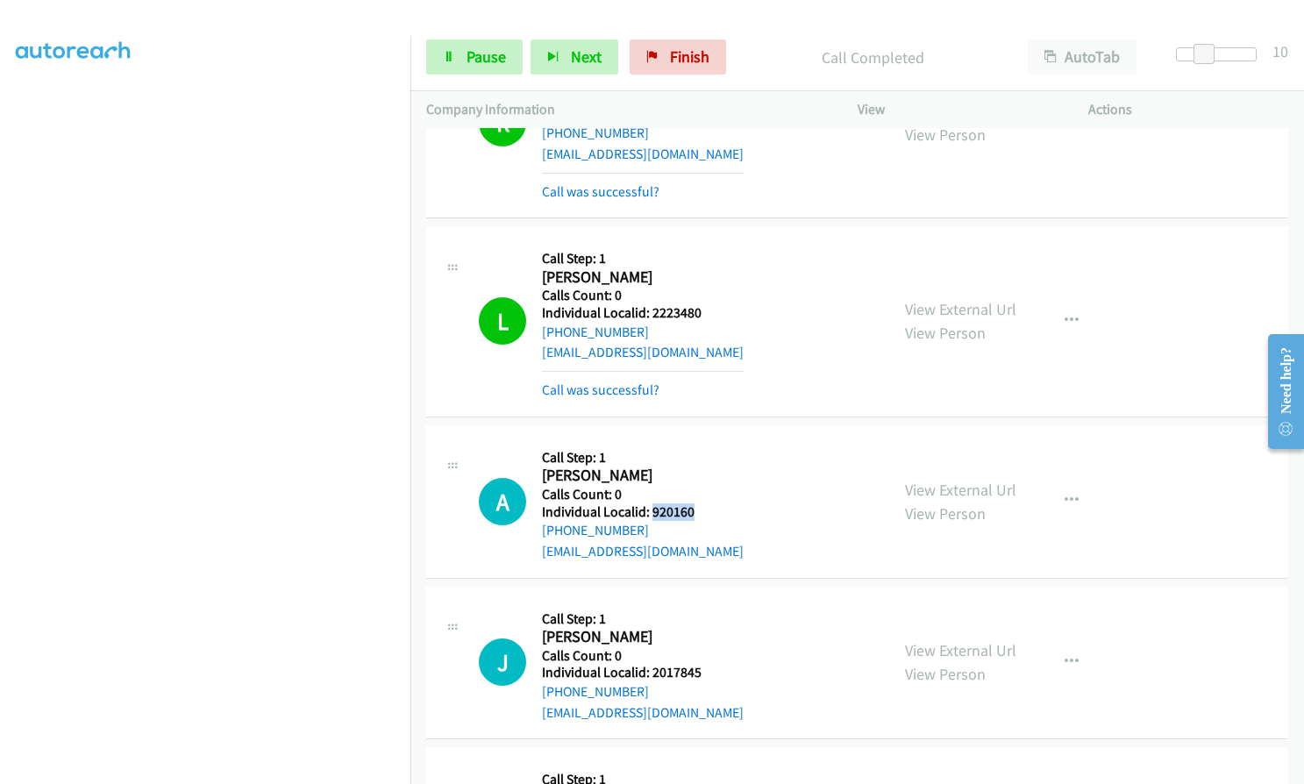
drag, startPoint x: 649, startPoint y: 473, endPoint x: 694, endPoint y: 468, distance: 44.9
click at [701, 468] on div "A Callback Scheduled Call Step: 1 [PERSON_NAME] America/[GEOGRAPHIC_DATA] Calls…" at bounding box center [676, 501] width 395 height 121
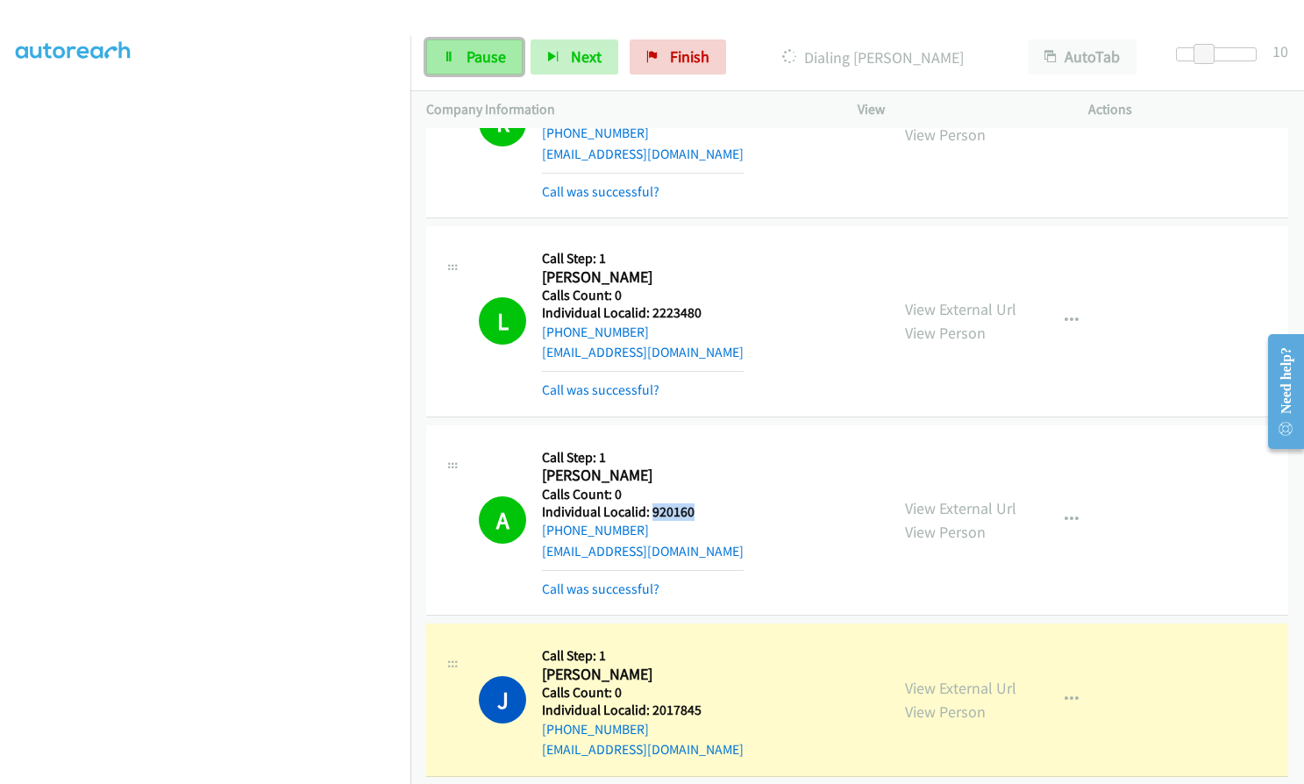
click at [490, 46] on link "Pause" at bounding box center [474, 56] width 96 height 35
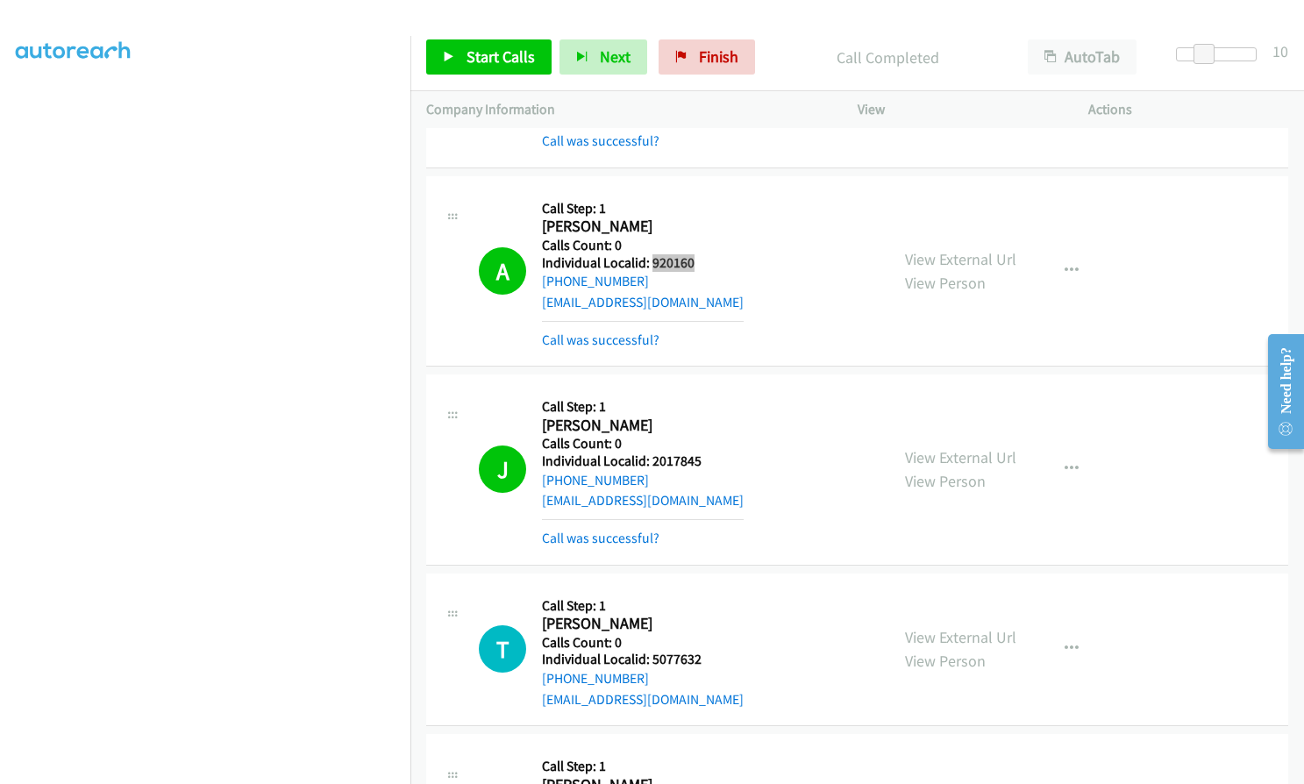
scroll to position [16608, 0]
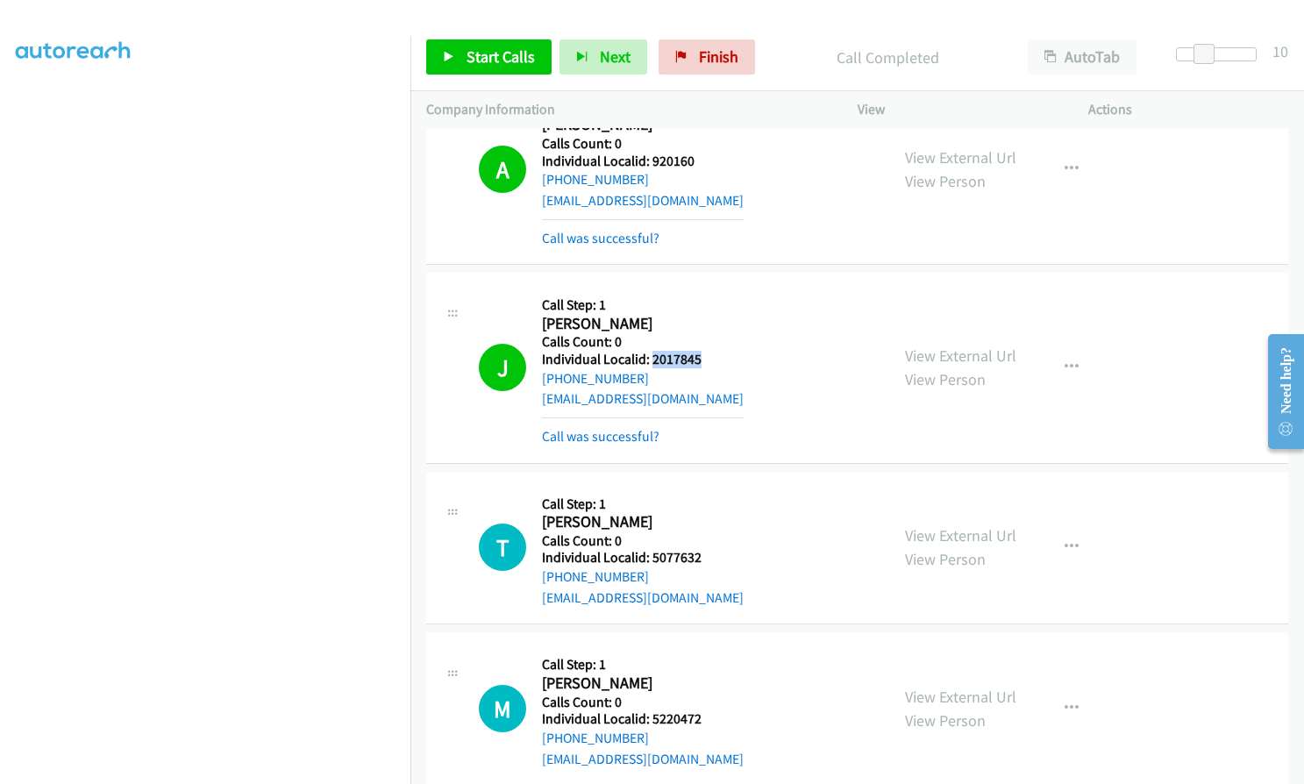
drag, startPoint x: 651, startPoint y: 316, endPoint x: 709, endPoint y: 316, distance: 57.9
click at [709, 351] on h5 "Individual Localid: 2017845" at bounding box center [643, 360] width 202 height 18
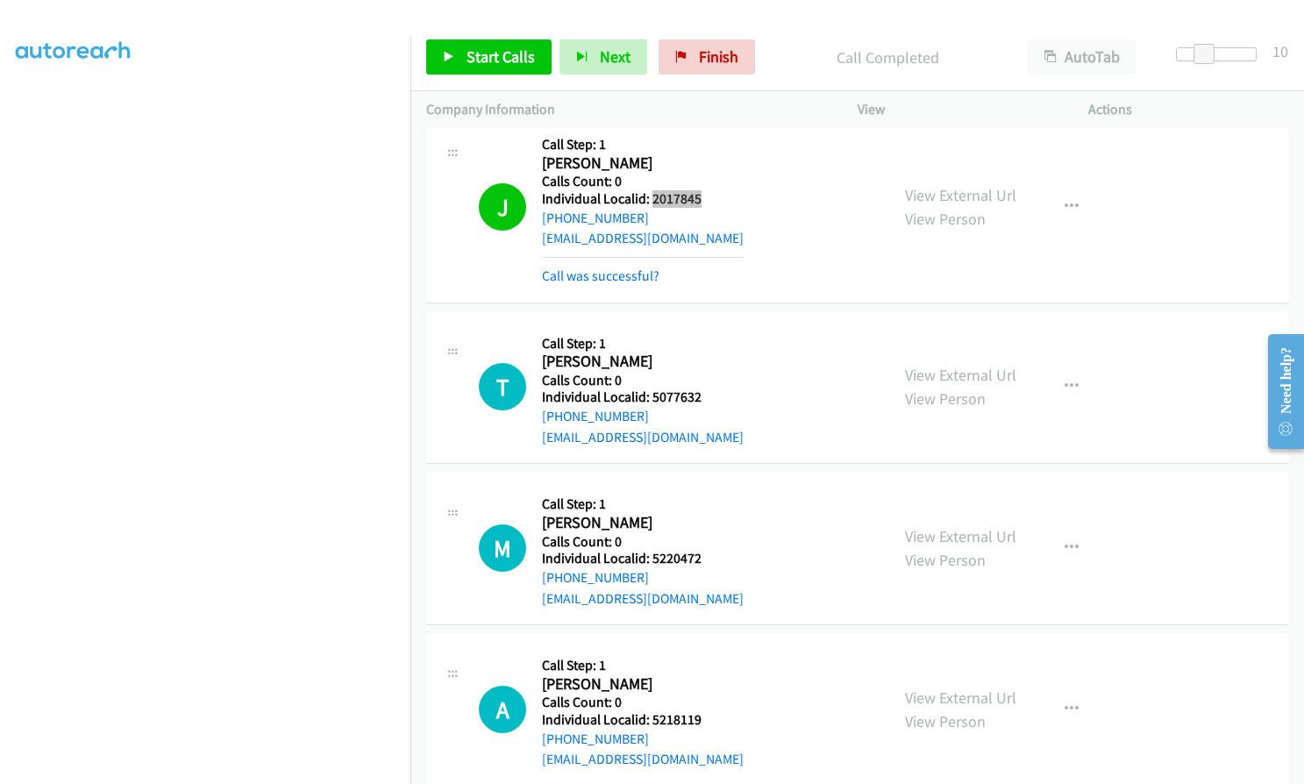
scroll to position [16784, 0]
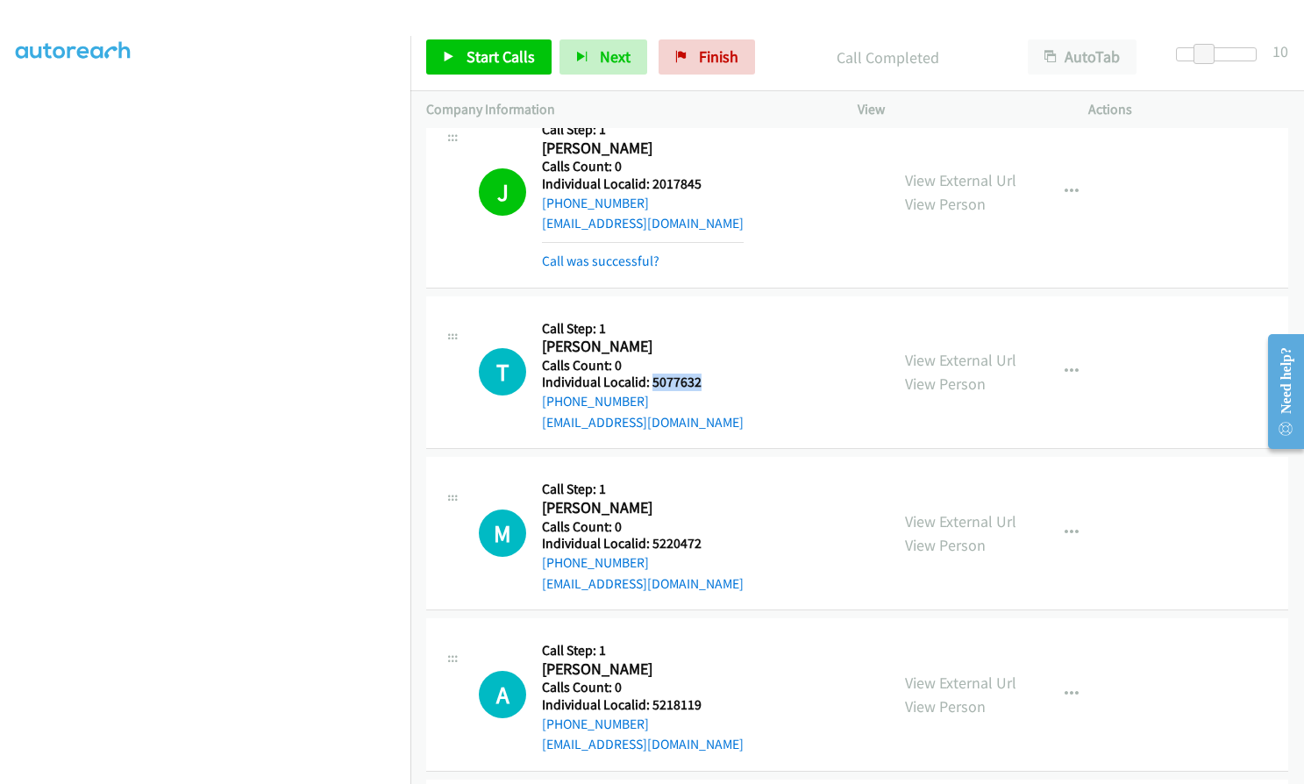
drag, startPoint x: 653, startPoint y: 341, endPoint x: 701, endPoint y: 339, distance: 47.4
click at [701, 374] on h5 "Individual Localid: 5077632" at bounding box center [643, 383] width 202 height 18
click at [501, 61] on span "Start Calls" at bounding box center [501, 56] width 68 height 20
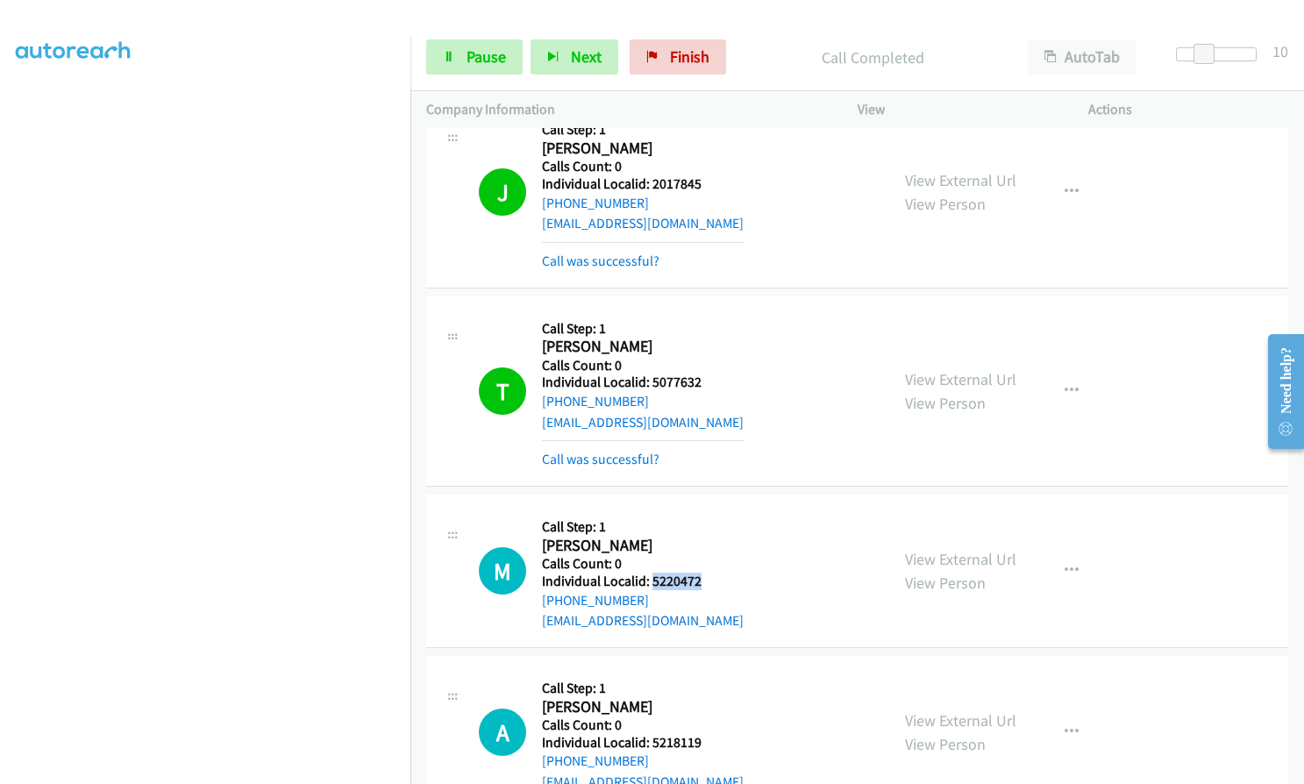
drag, startPoint x: 651, startPoint y: 539, endPoint x: 708, endPoint y: 537, distance: 57.0
click at [708, 537] on div "M Callback Scheduled Call Step: 1 [PERSON_NAME] America/New_York Calls Count: 0…" at bounding box center [676, 571] width 395 height 121
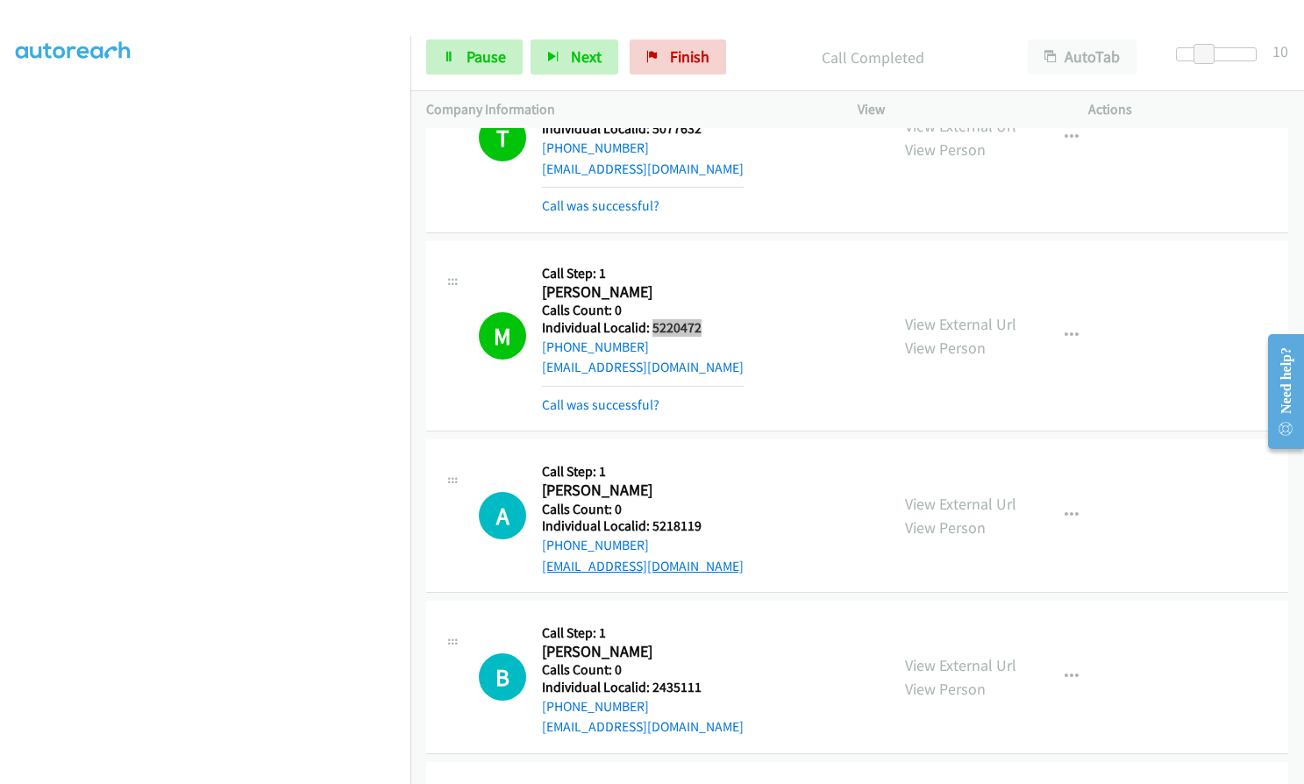
scroll to position [17047, 0]
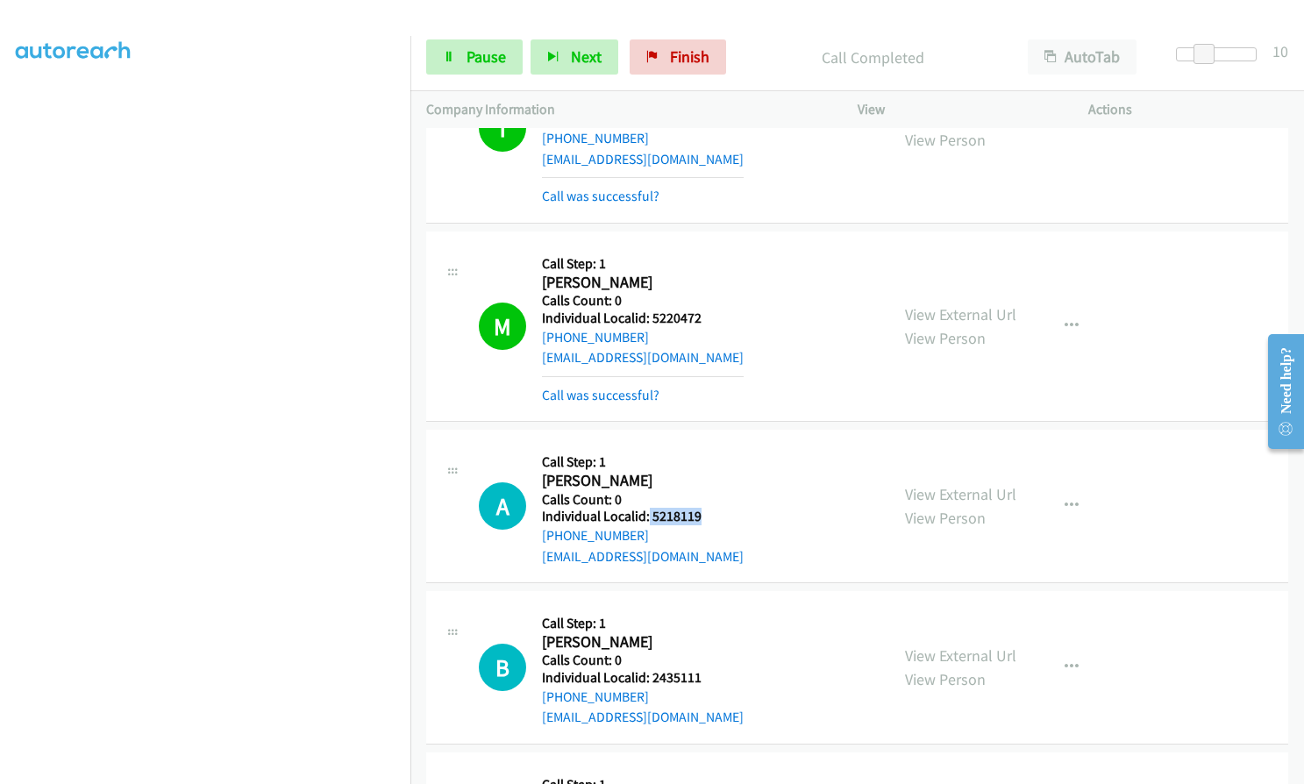
drag, startPoint x: 648, startPoint y: 478, endPoint x: 705, endPoint y: 479, distance: 57.0
click at [705, 508] on h5 "Individual Localid: 5218119" at bounding box center [643, 517] width 202 height 18
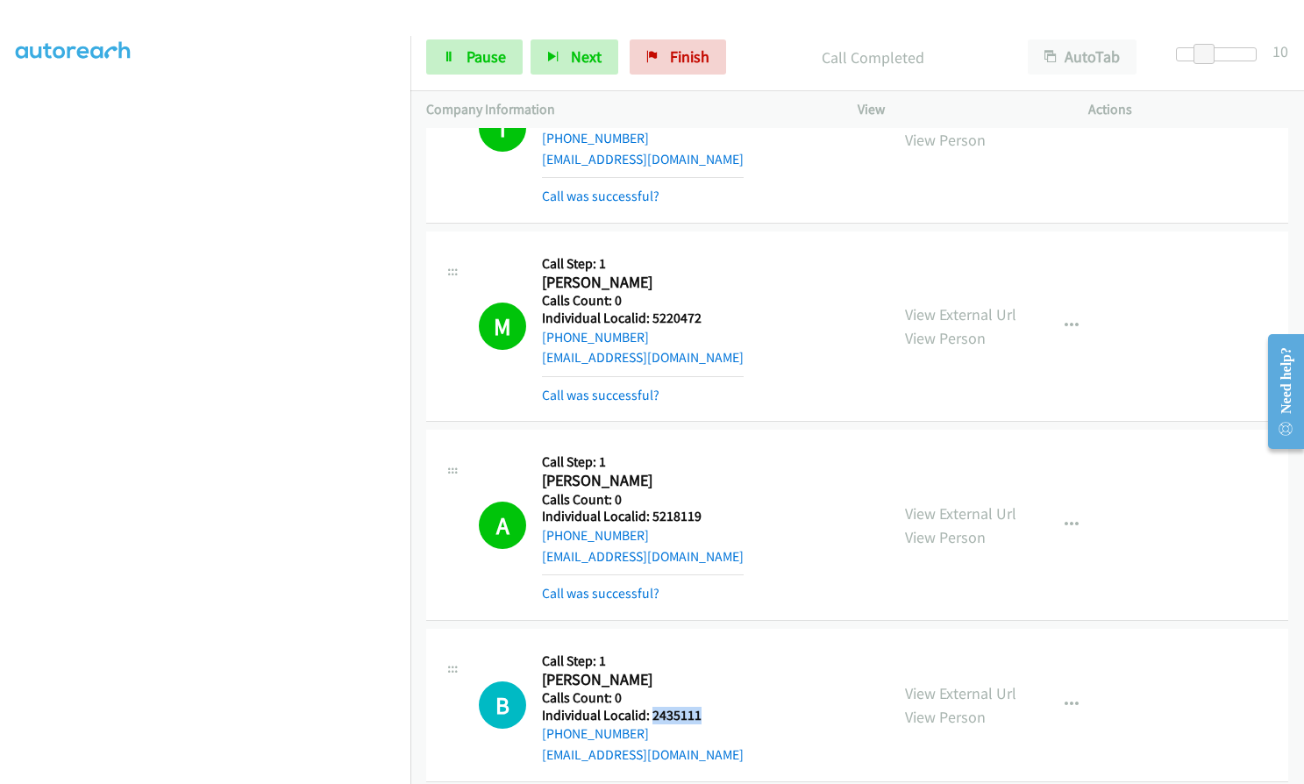
drag, startPoint x: 650, startPoint y: 674, endPoint x: 691, endPoint y: 673, distance: 41.2
click at [705, 707] on h5 "Individual Localid: 2435111" at bounding box center [643, 716] width 202 height 18
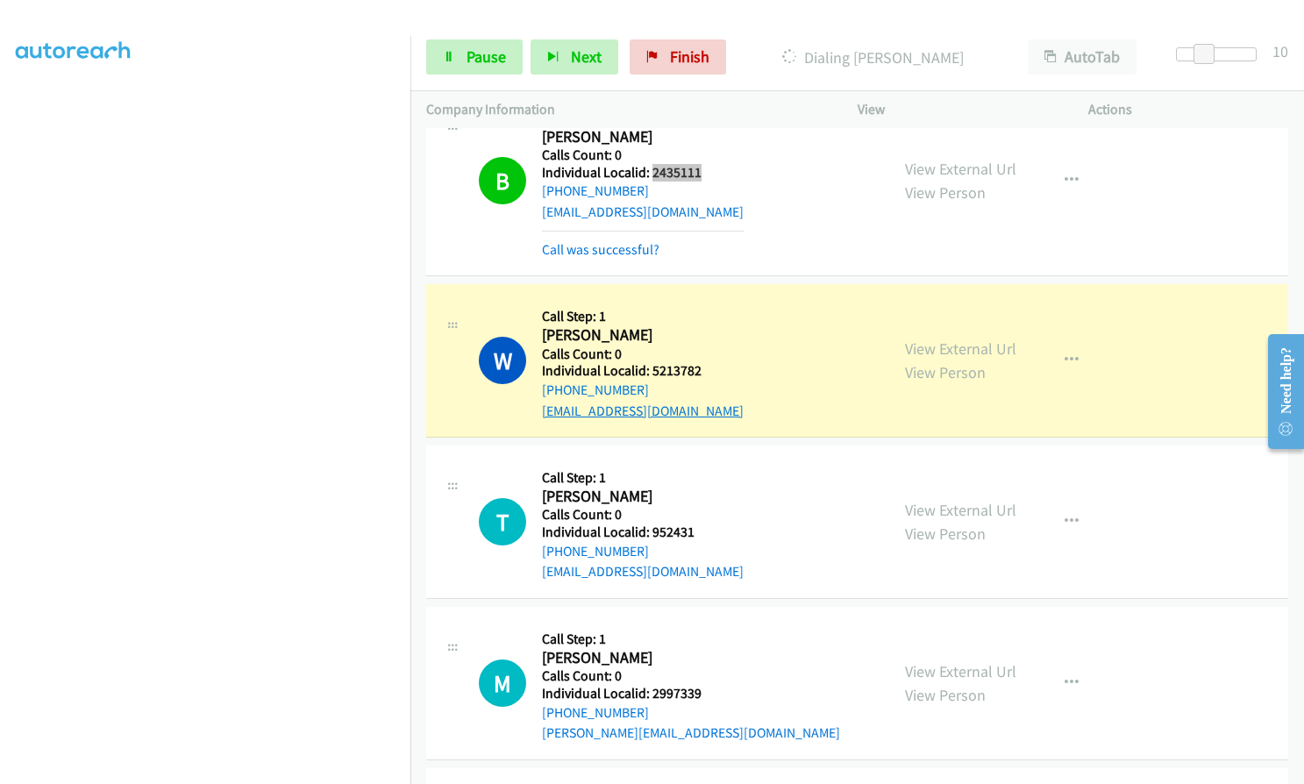
scroll to position [17726, 0]
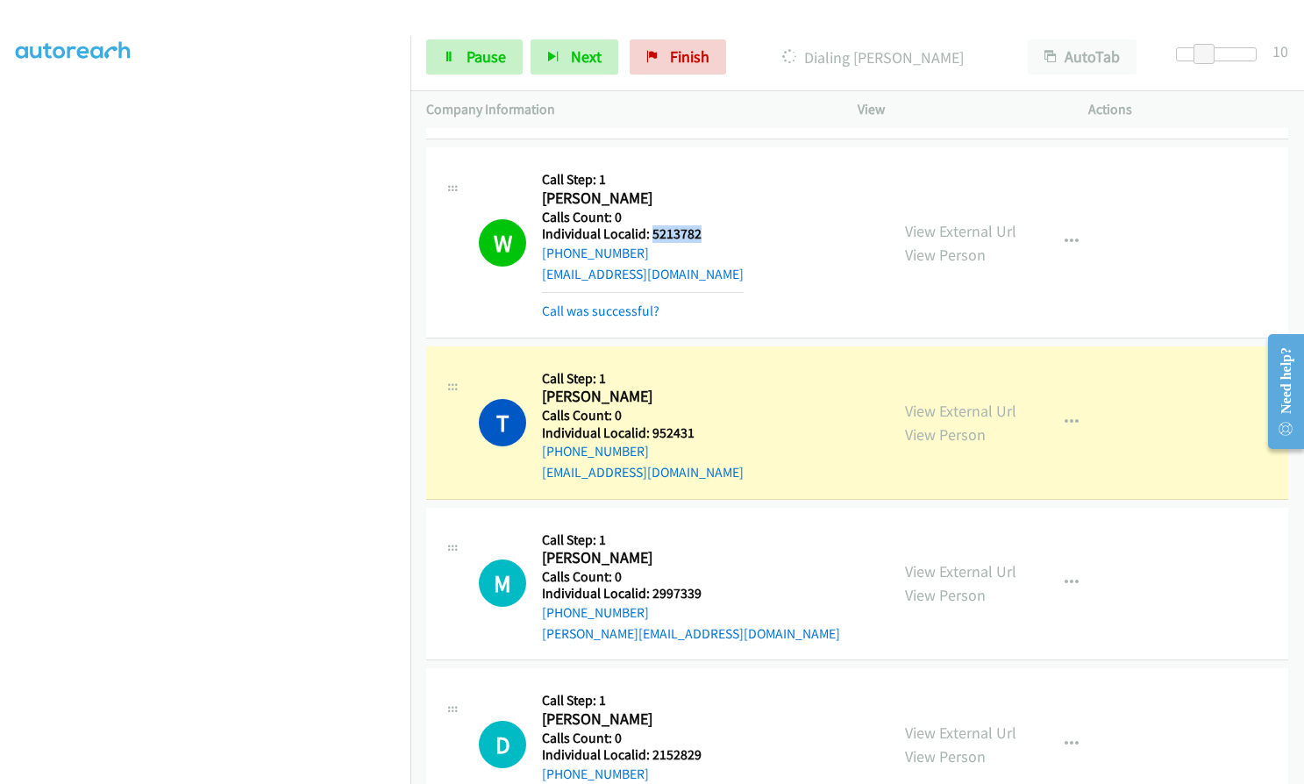
drag, startPoint x: 653, startPoint y: 197, endPoint x: 699, endPoint y: 196, distance: 45.6
click at [699, 196] on div "W Callback Scheduled Call Step: 1 [PERSON_NAME] America/New_York Calls Count: 0…" at bounding box center [676, 242] width 395 height 158
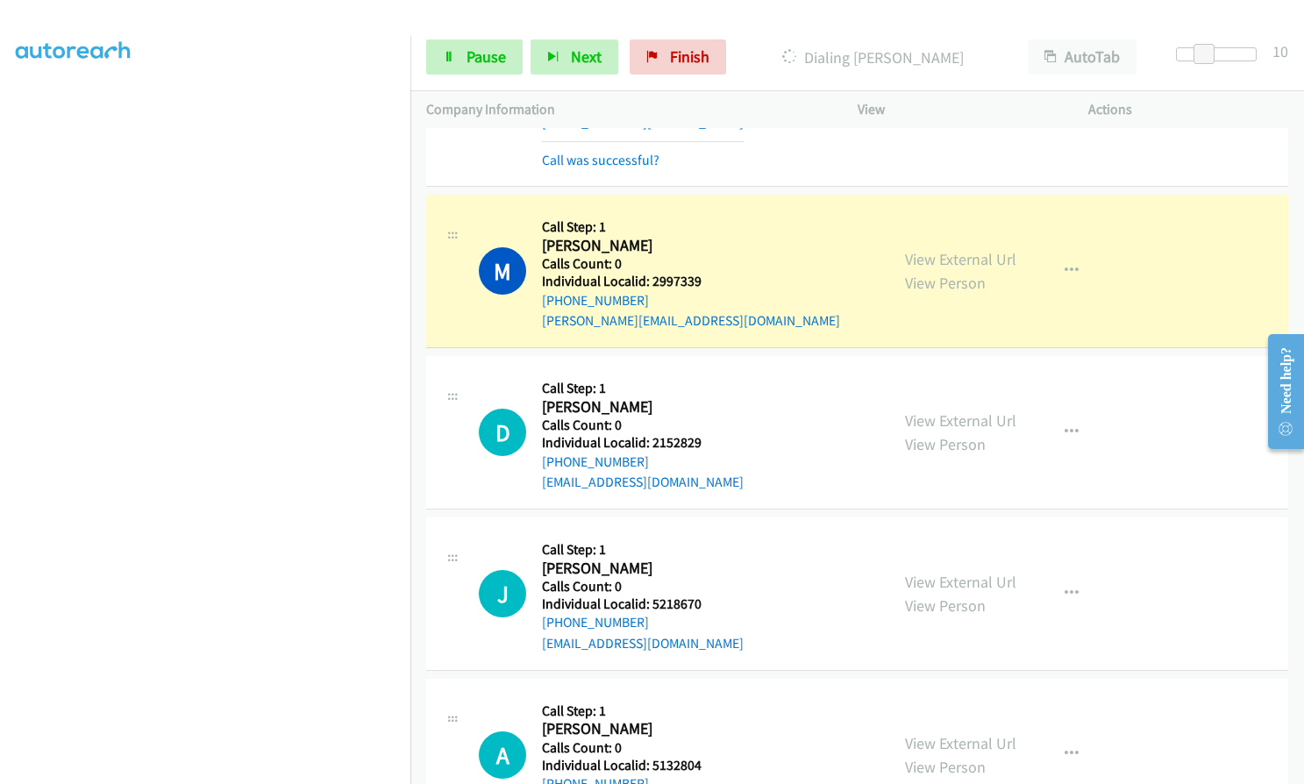
scroll to position [18077, 0]
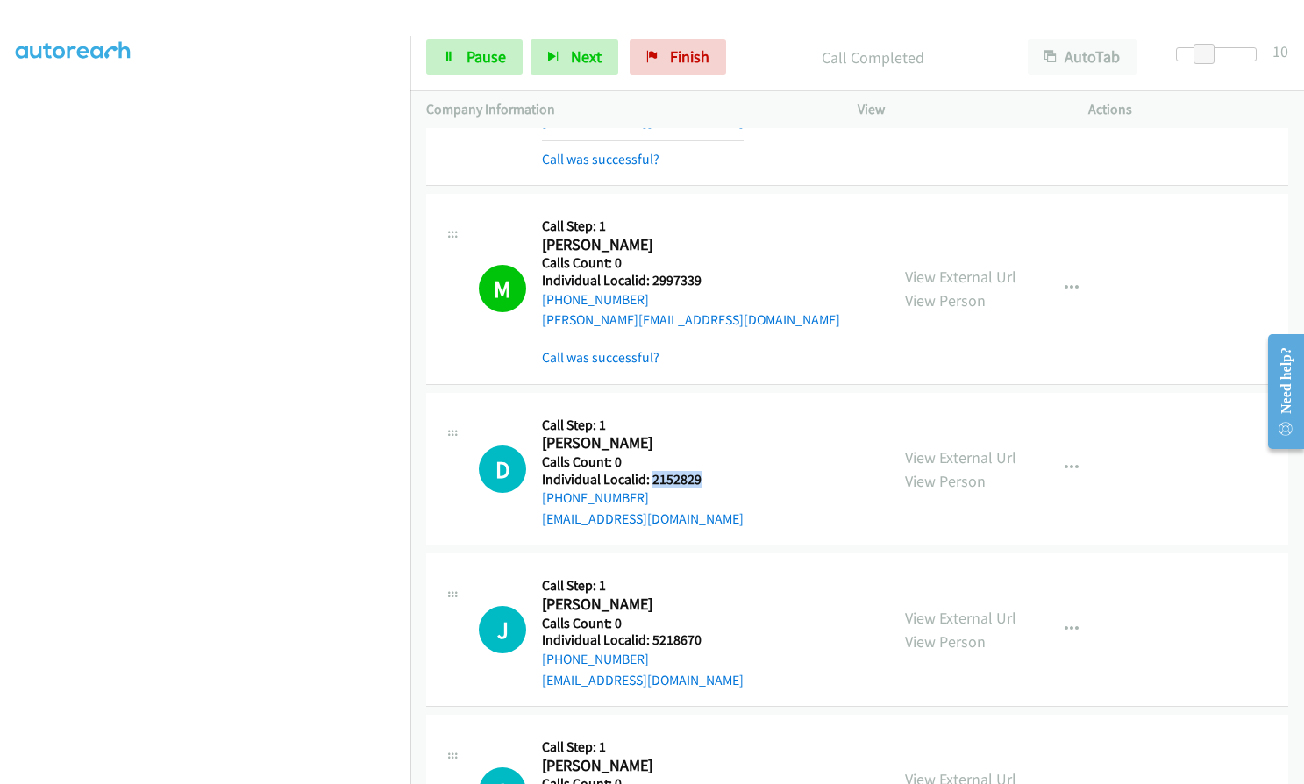
drag, startPoint x: 650, startPoint y: 434, endPoint x: 709, endPoint y: 435, distance: 58.8
click at [709, 435] on div "D Callback Scheduled Call Step: 1 [PERSON_NAME] America/[GEOGRAPHIC_DATA] Calls…" at bounding box center [676, 469] width 395 height 121
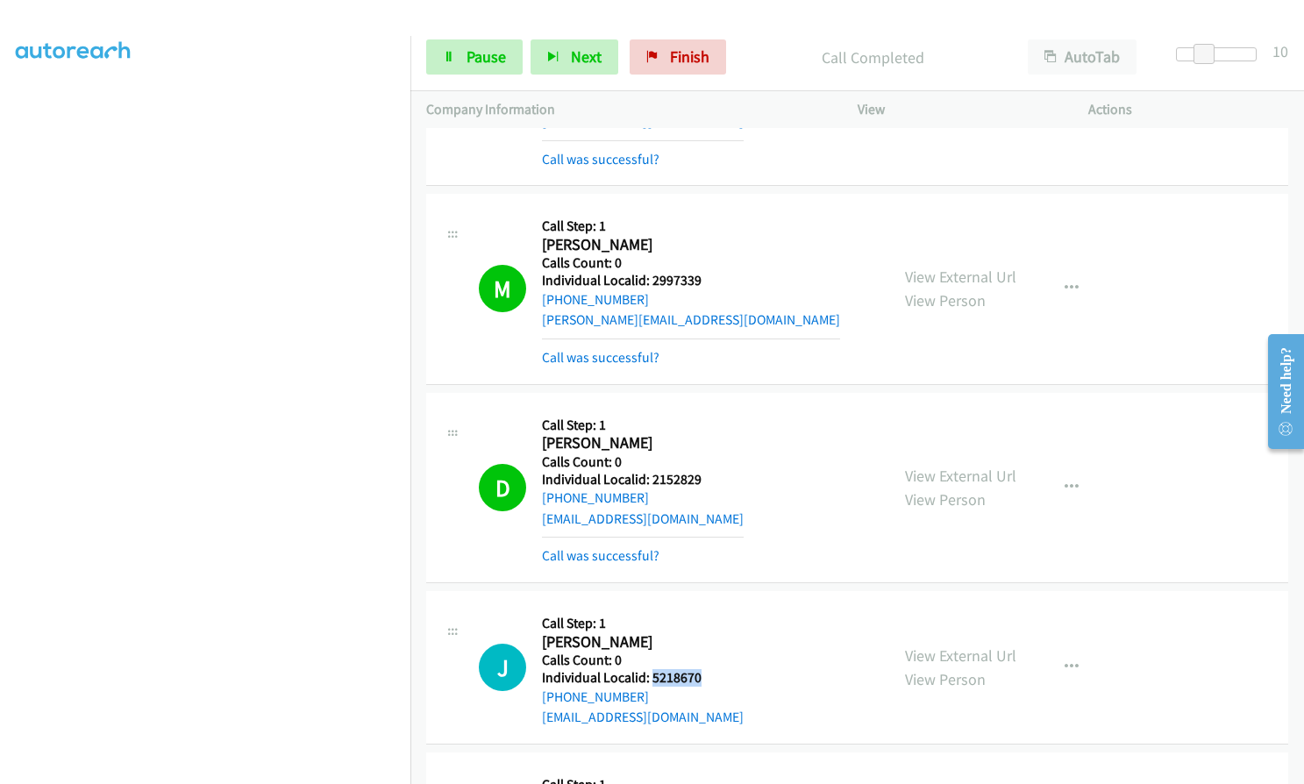
drag, startPoint x: 651, startPoint y: 630, endPoint x: 705, endPoint y: 631, distance: 54.4
click at [706, 631] on div "J Callback Scheduled Call Step: 1 [PERSON_NAME] America/New_York Calls Count: 0…" at bounding box center [676, 667] width 395 height 121
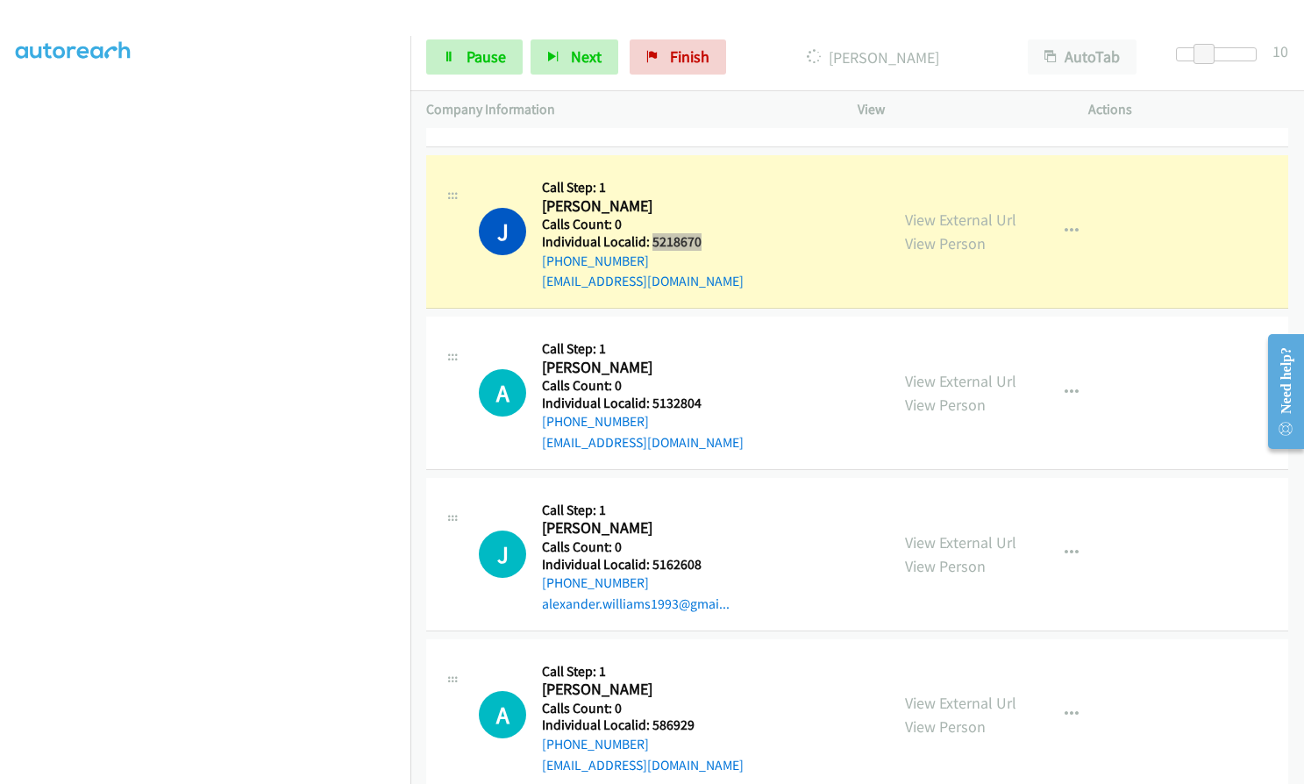
scroll to position [18516, 0]
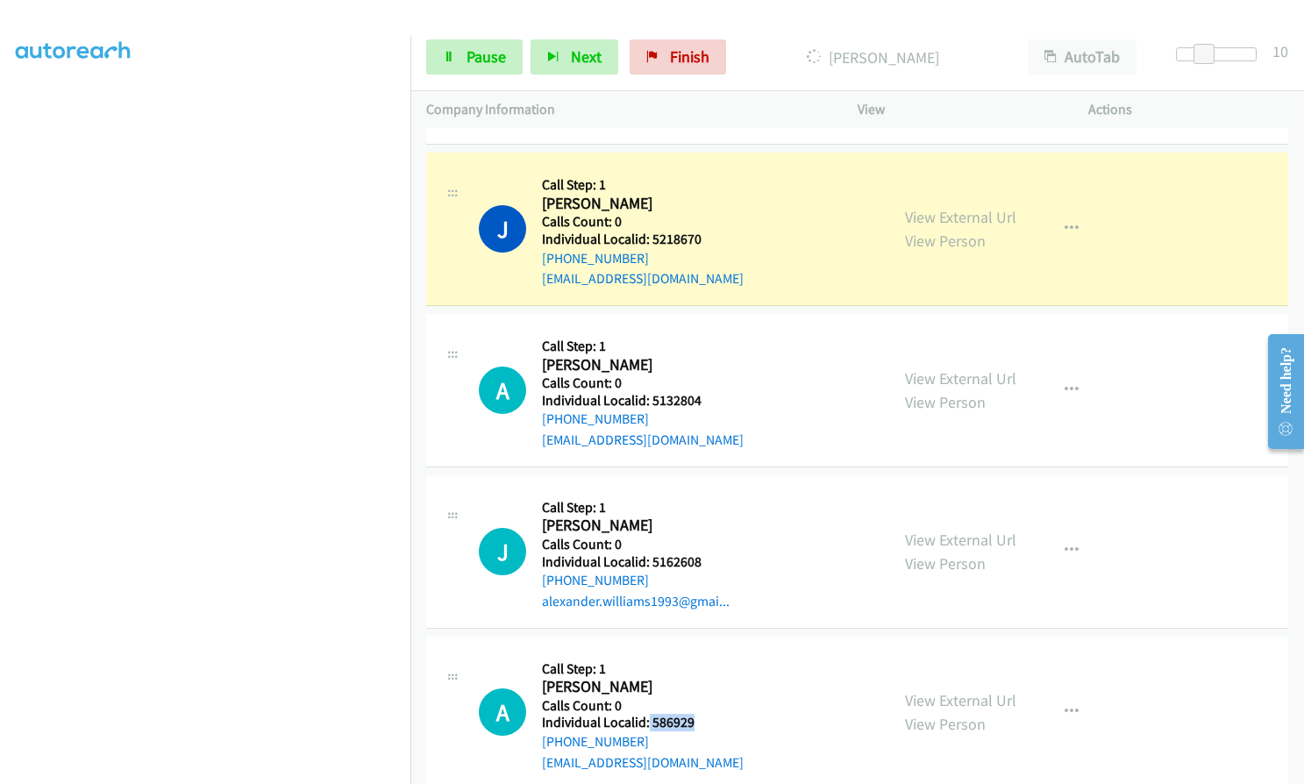
drag, startPoint x: 647, startPoint y: 678, endPoint x: 703, endPoint y: 676, distance: 56.2
click at [703, 676] on div "A Callback Scheduled Call Step: 1 [PERSON_NAME] America/New_York Calls Count: 0…" at bounding box center [676, 713] width 395 height 121
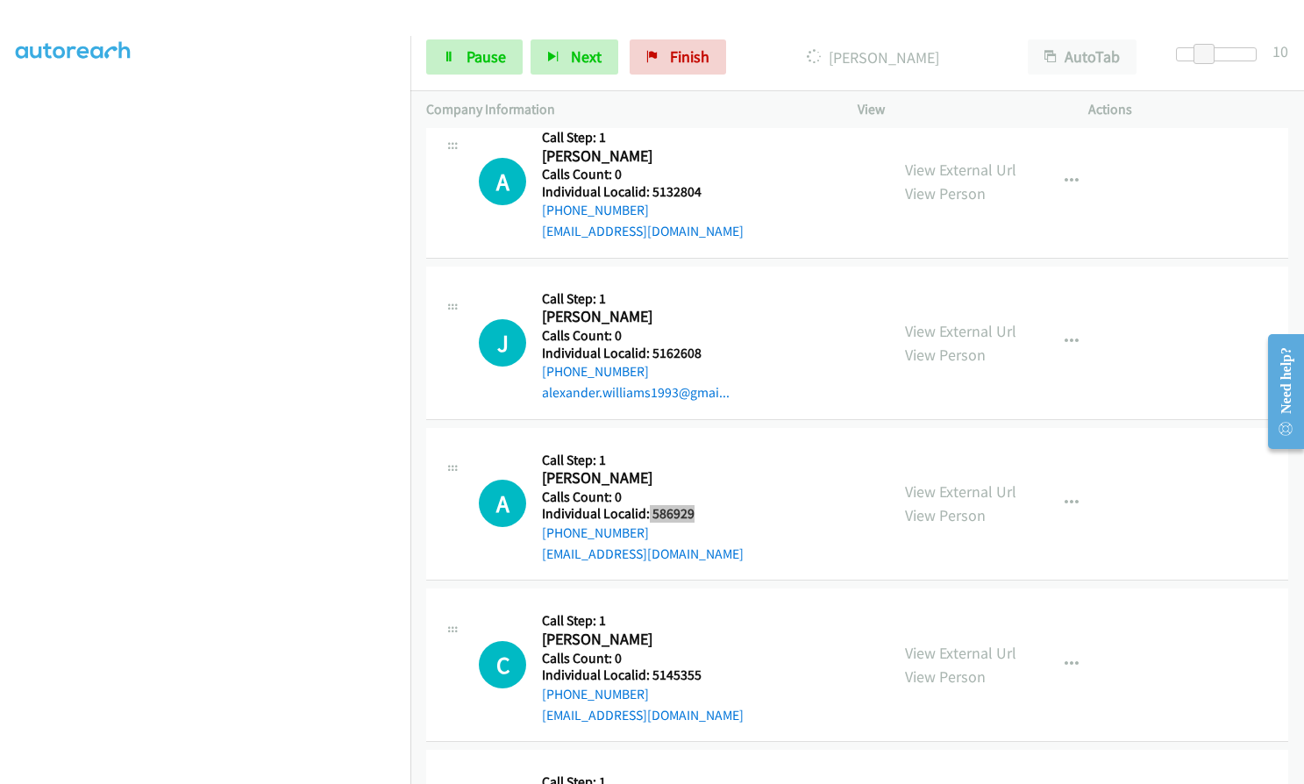
scroll to position [18757, 0]
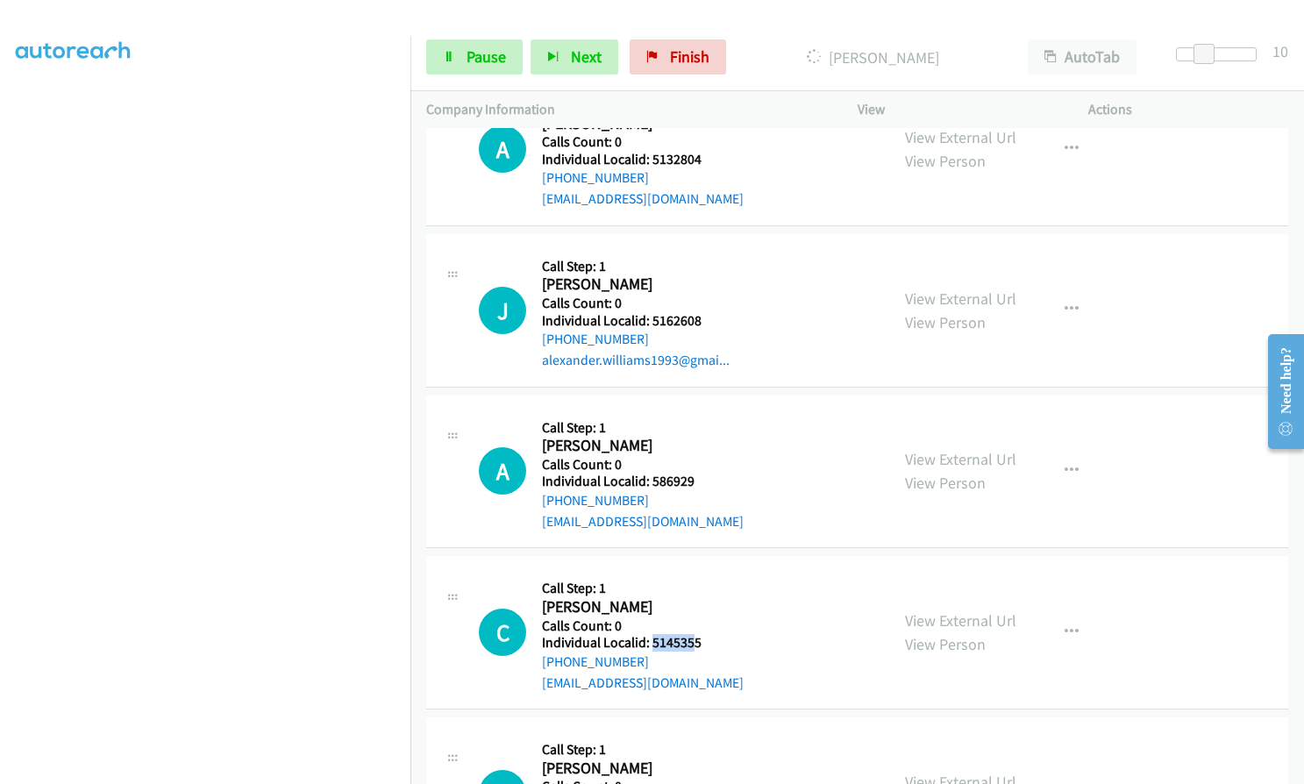
drag, startPoint x: 651, startPoint y: 605, endPoint x: 689, endPoint y: 602, distance: 37.9
click at [696, 634] on h5 "Individual Localid: 5145355" at bounding box center [643, 643] width 202 height 18
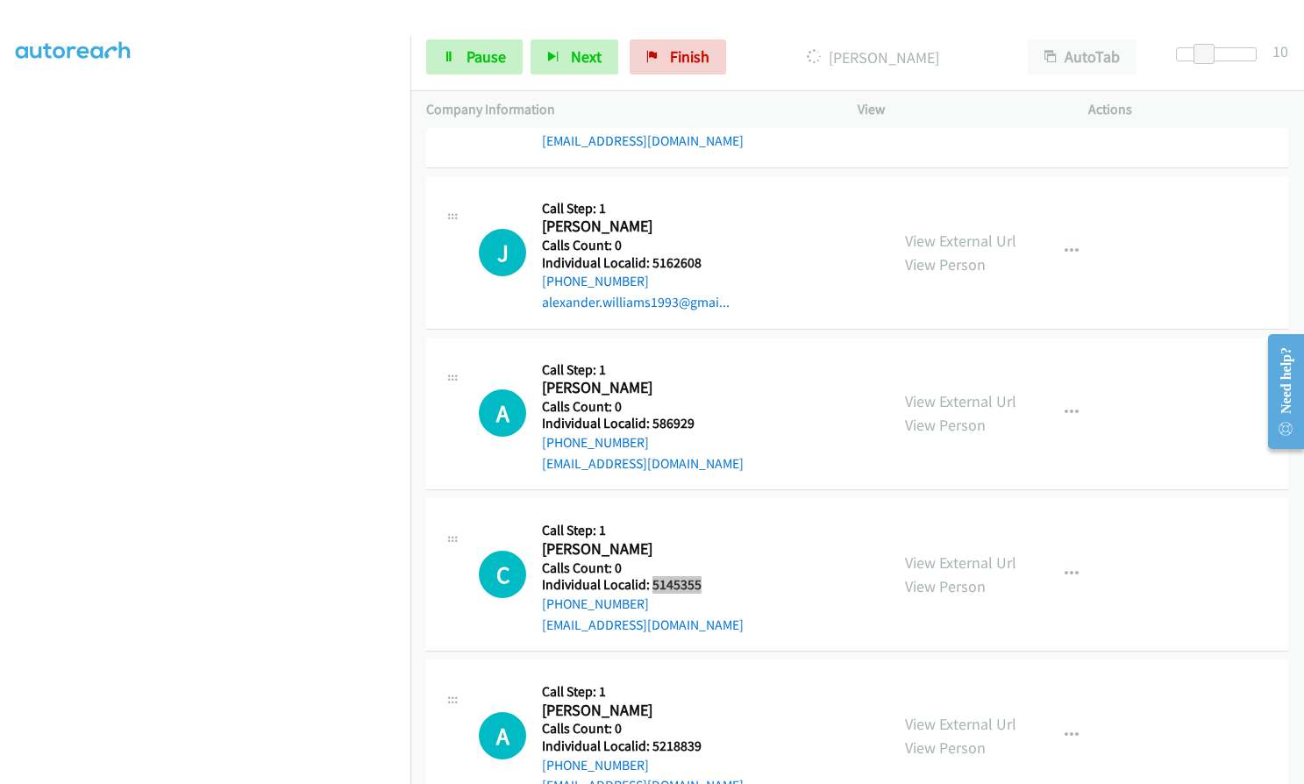
scroll to position [19042, 0]
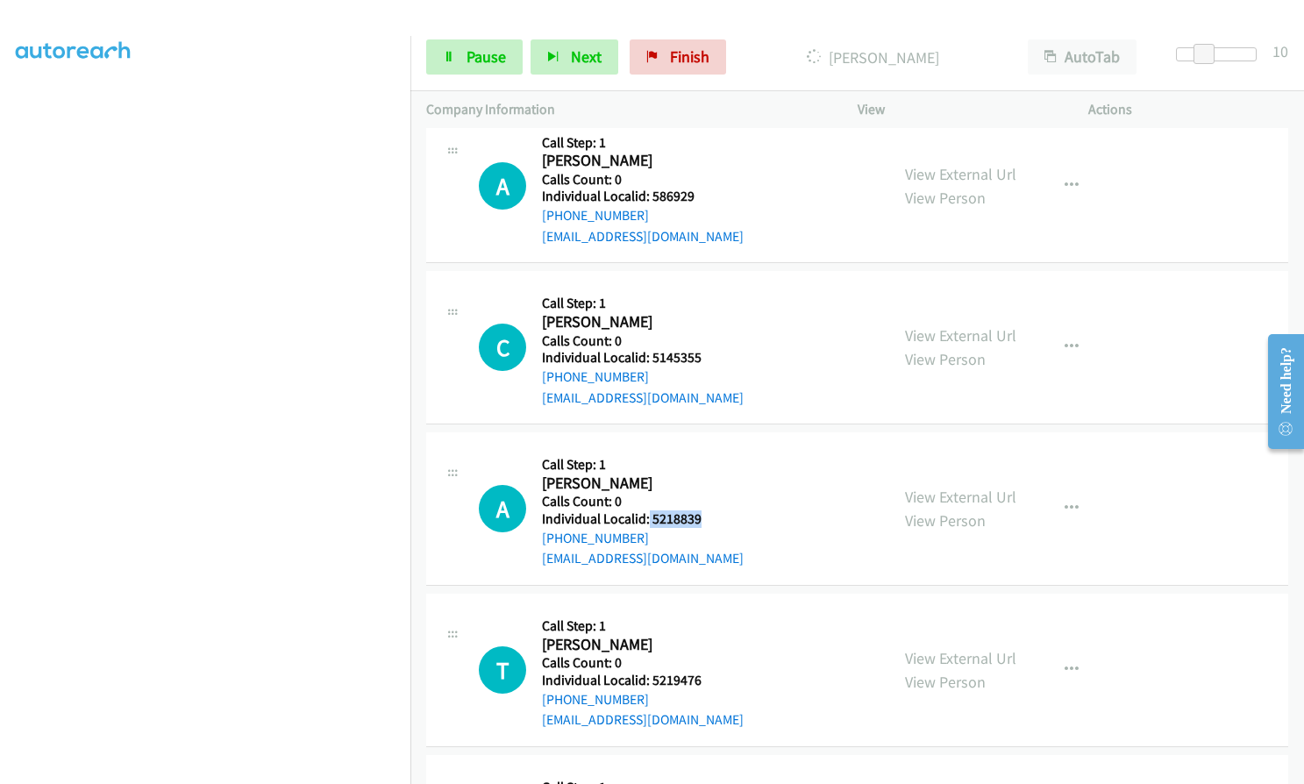
drag, startPoint x: 648, startPoint y: 473, endPoint x: 720, endPoint y: 473, distance: 71.9
click at [724, 511] on h5 "Individual Localid: 5218839" at bounding box center [643, 520] width 202 height 18
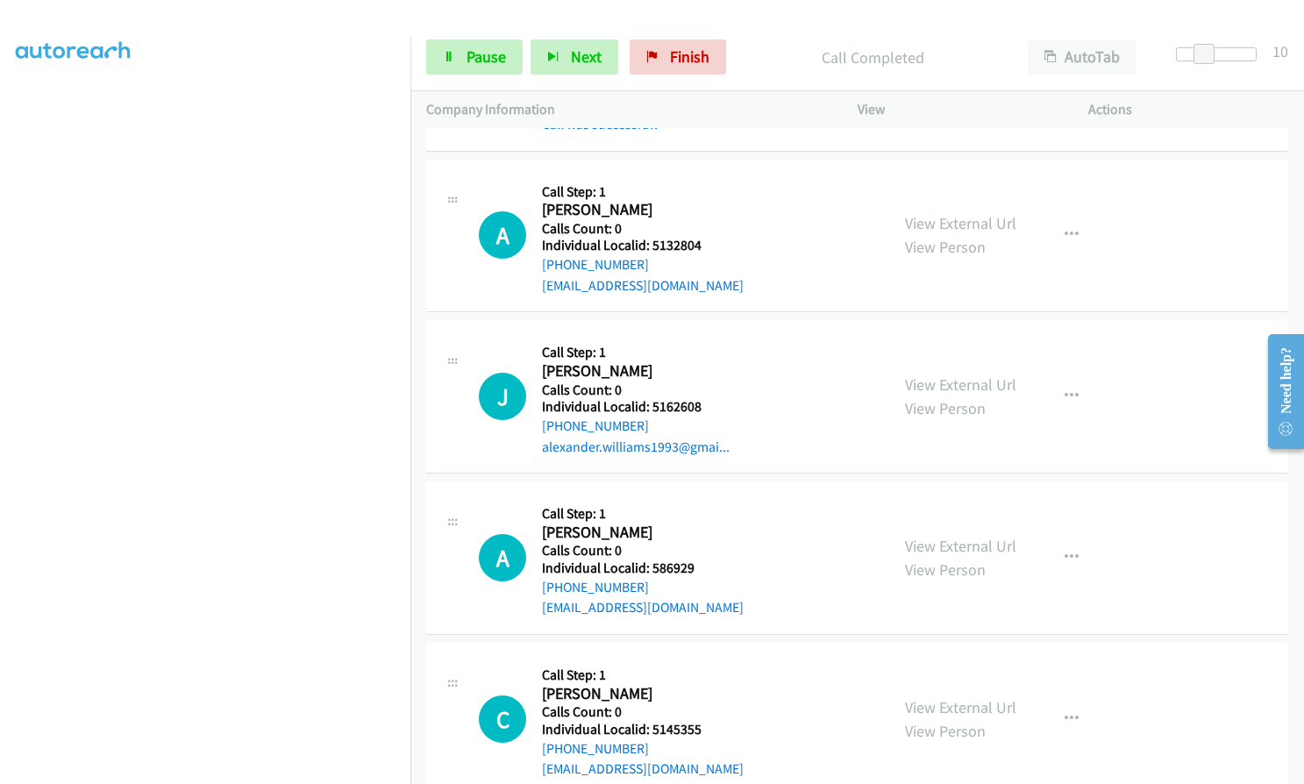
scroll to position [18713, 0]
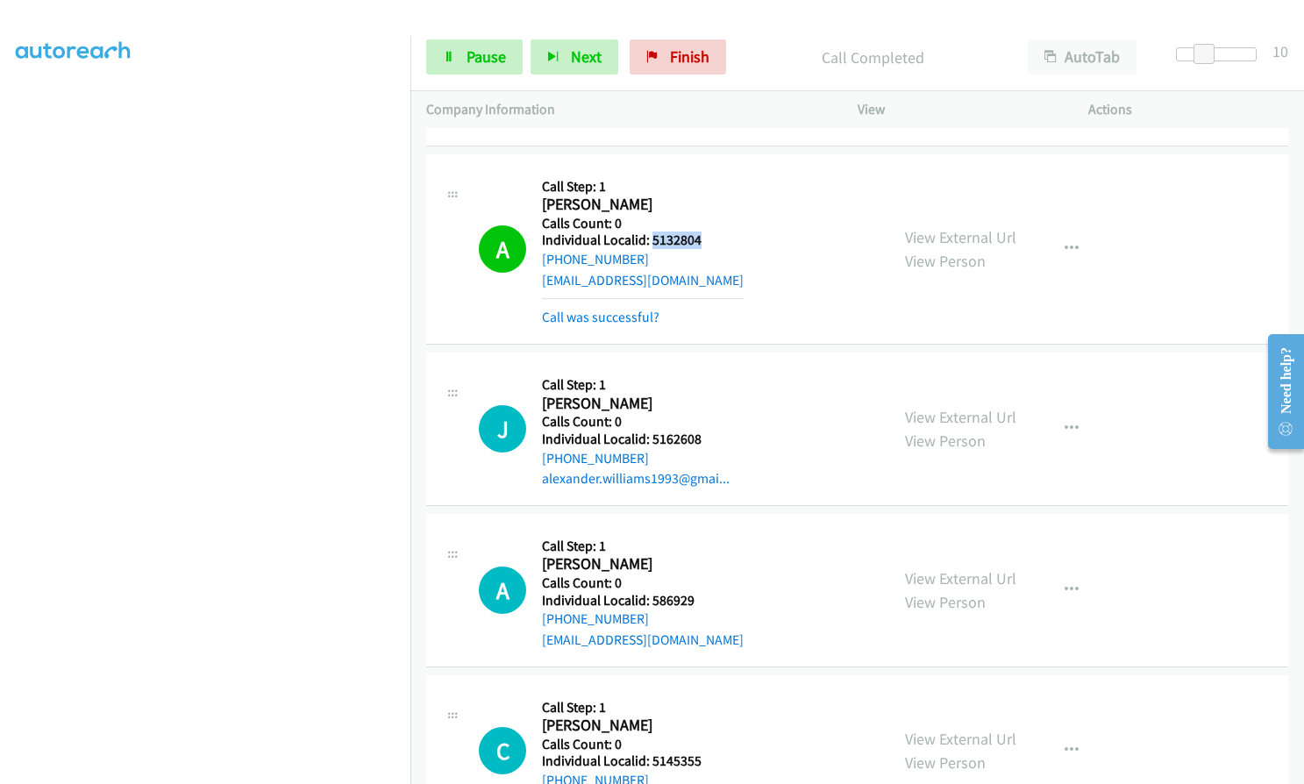
drag, startPoint x: 650, startPoint y: 199, endPoint x: 713, endPoint y: 199, distance: 63.2
click at [713, 232] on h5 "Individual Localid: 5132804" at bounding box center [643, 241] width 202 height 18
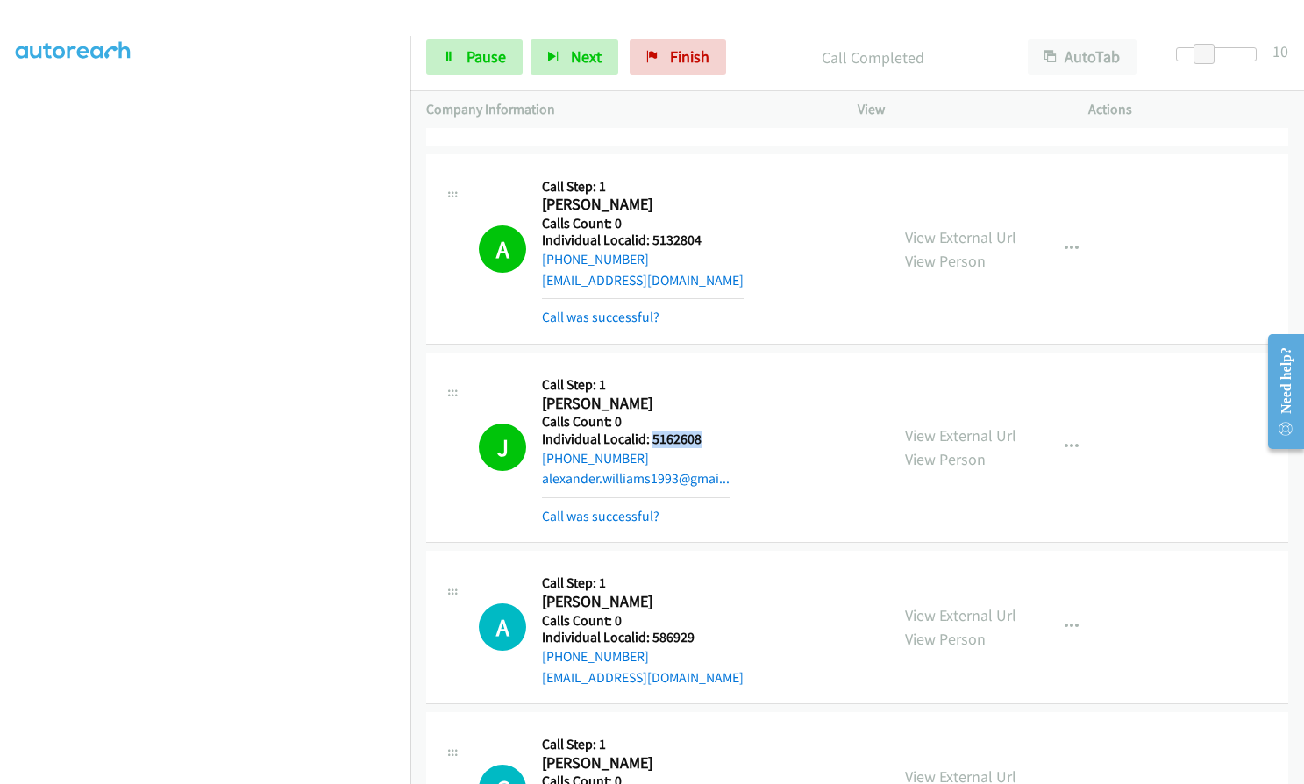
drag, startPoint x: 651, startPoint y: 395, endPoint x: 707, endPoint y: 397, distance: 56.2
click at [707, 431] on h5 "Individual Localid: 5162608" at bounding box center [636, 440] width 188 height 18
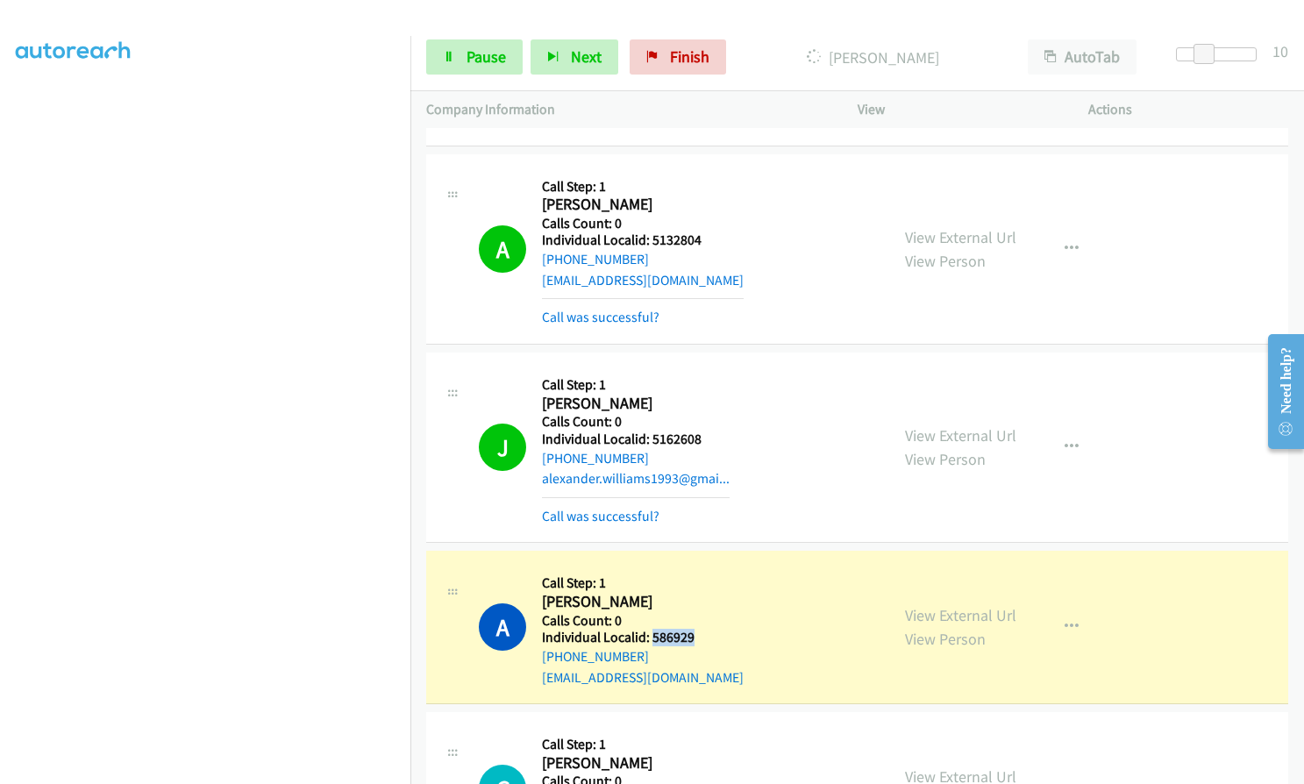
drag, startPoint x: 651, startPoint y: 598, endPoint x: 701, endPoint y: 596, distance: 50.0
click at [701, 596] on div "A Callback Scheduled Call Step: 1 [PERSON_NAME] America/New_York Calls Count: 0…" at bounding box center [676, 627] width 395 height 121
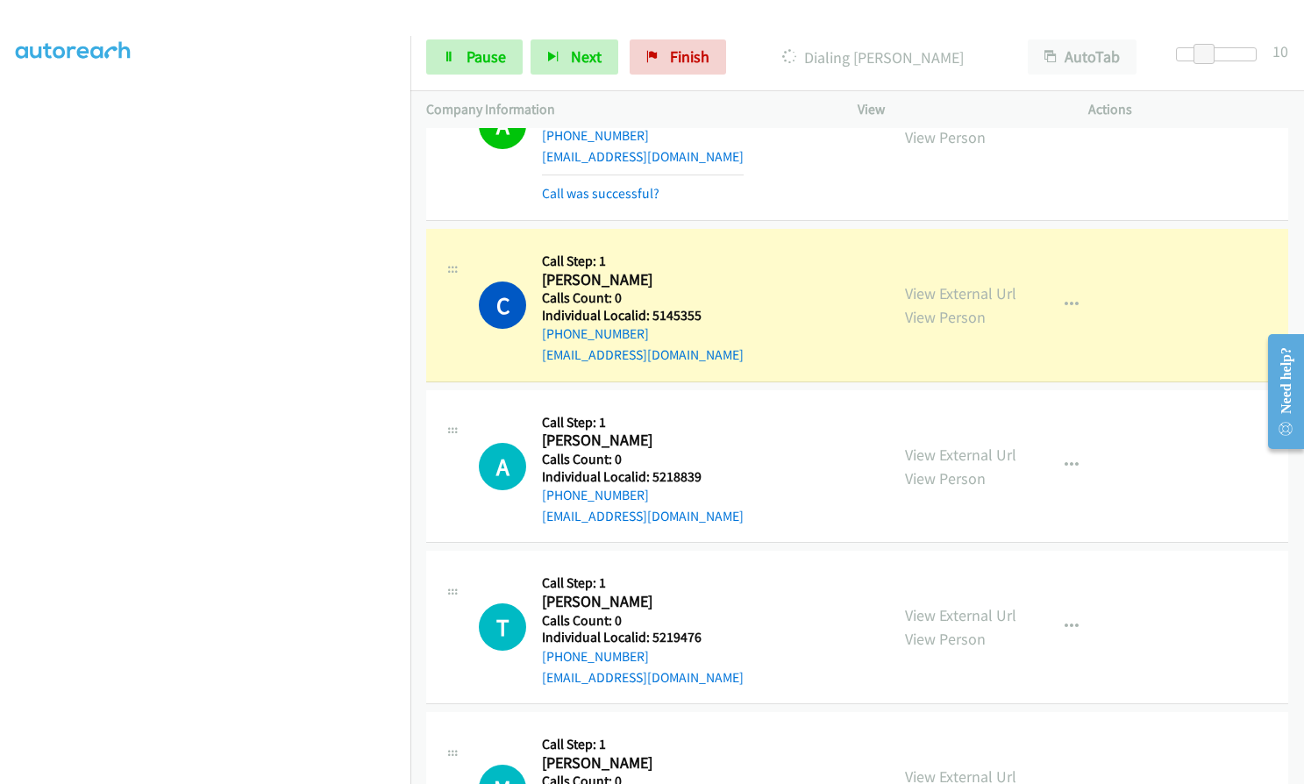
scroll to position [19261, 0]
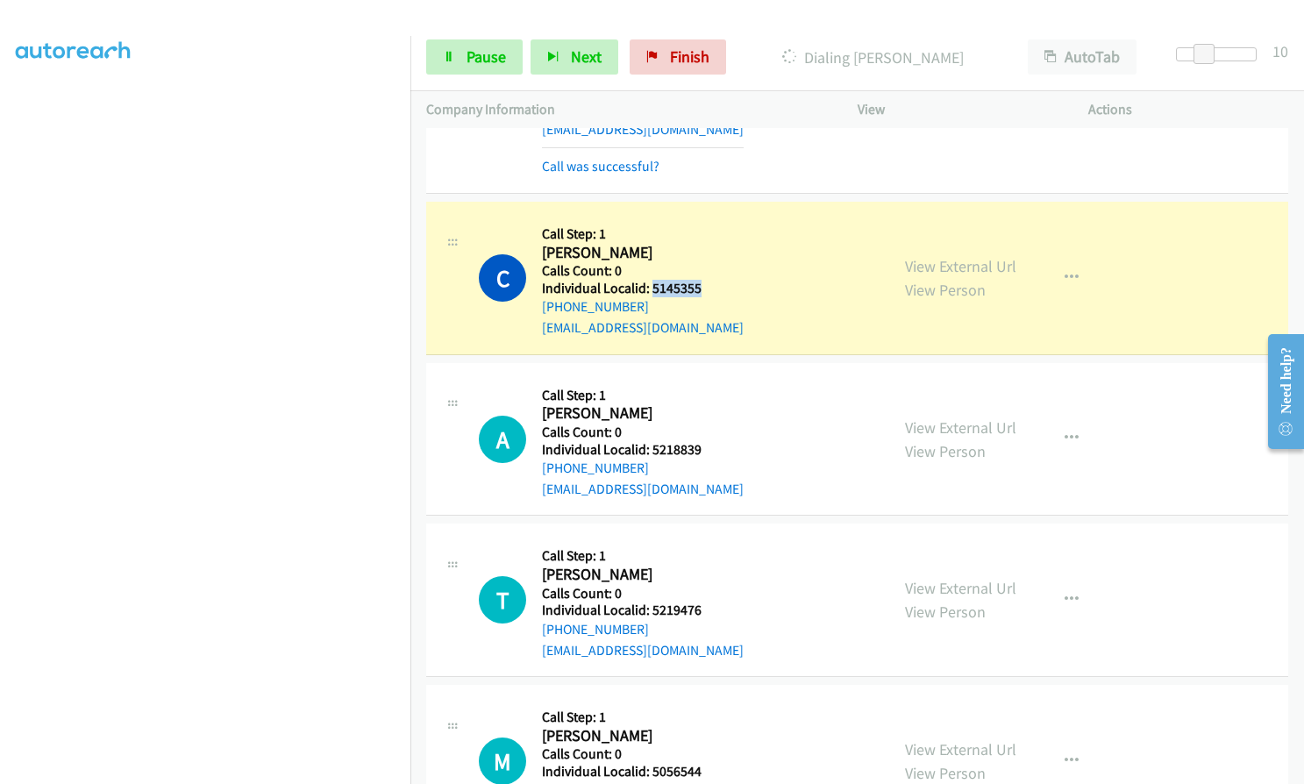
drag, startPoint x: 651, startPoint y: 246, endPoint x: 696, endPoint y: 246, distance: 45.6
click at [696, 280] on h5 "Individual Localid: 5145355" at bounding box center [643, 289] width 202 height 18
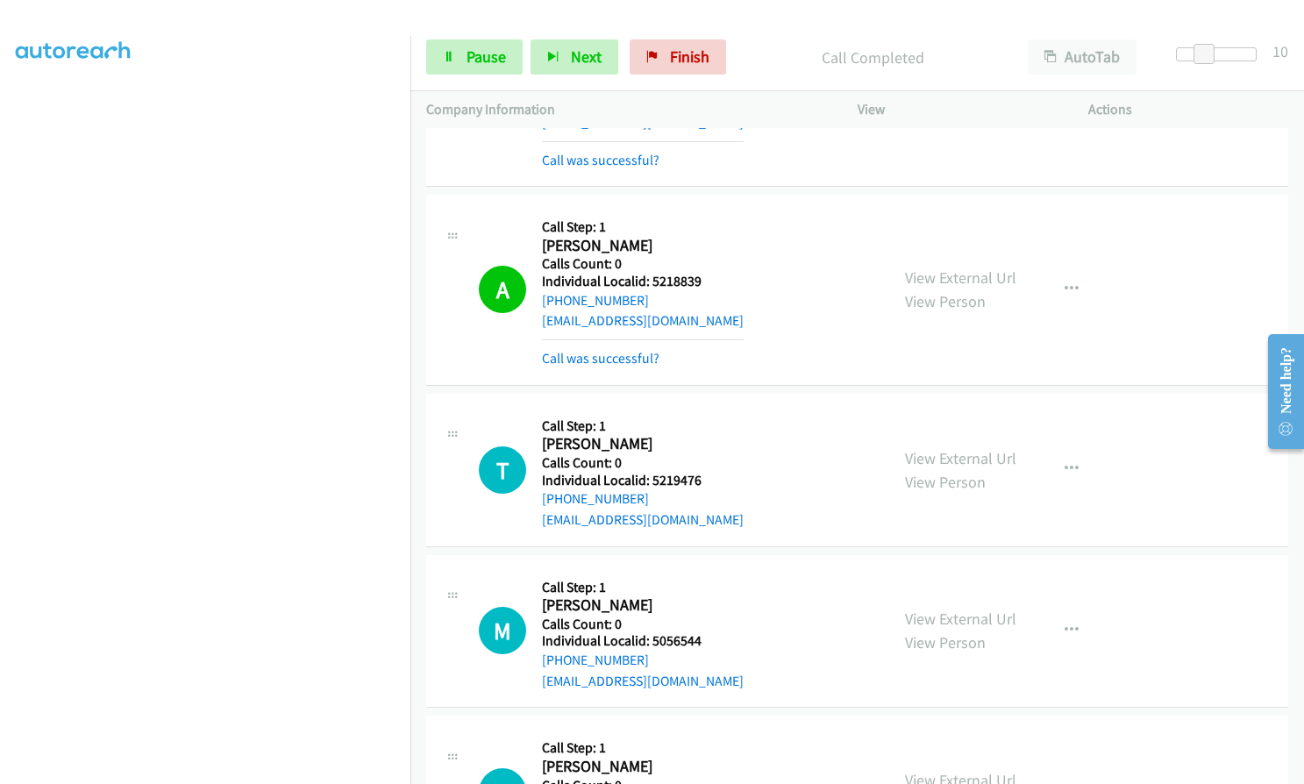
scroll to position [19459, 0]
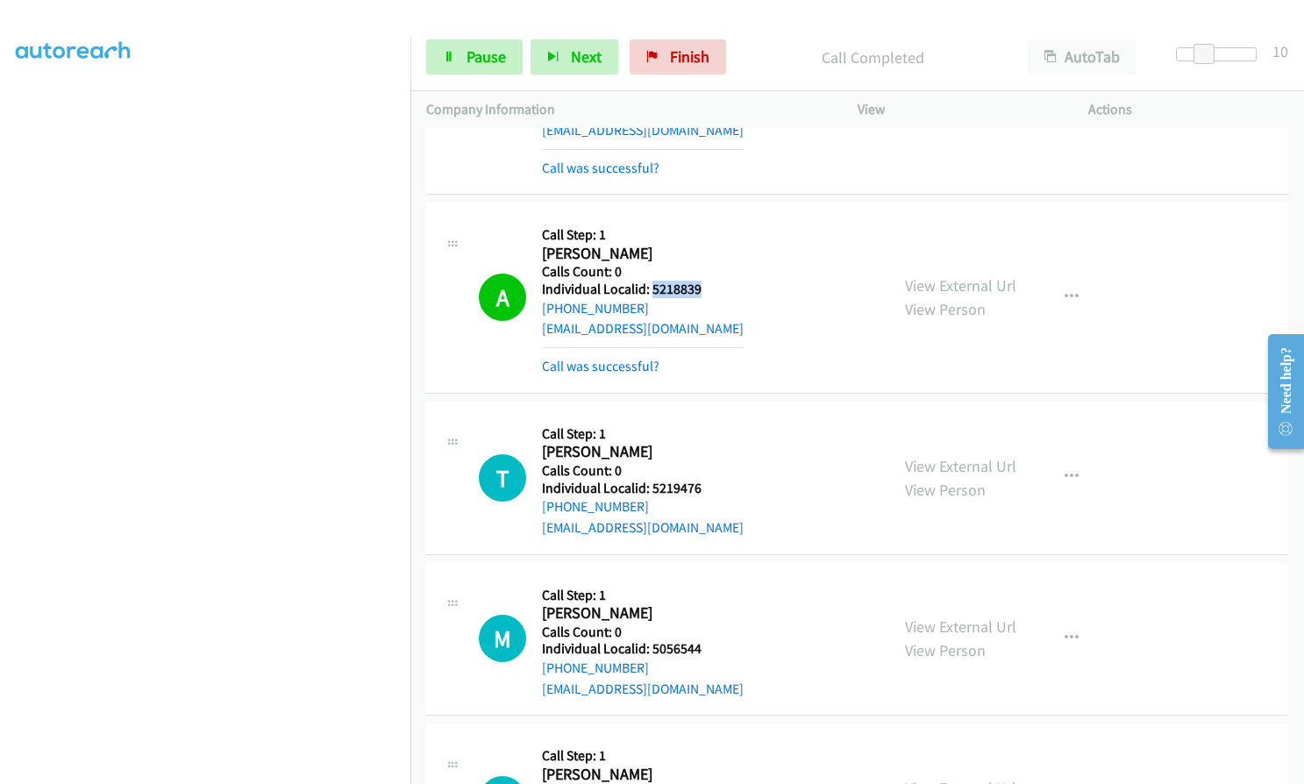
drag, startPoint x: 650, startPoint y: 246, endPoint x: 708, endPoint y: 246, distance: 57.9
click at [708, 281] on h5 "Individual Localid: 5218839" at bounding box center [643, 290] width 202 height 18
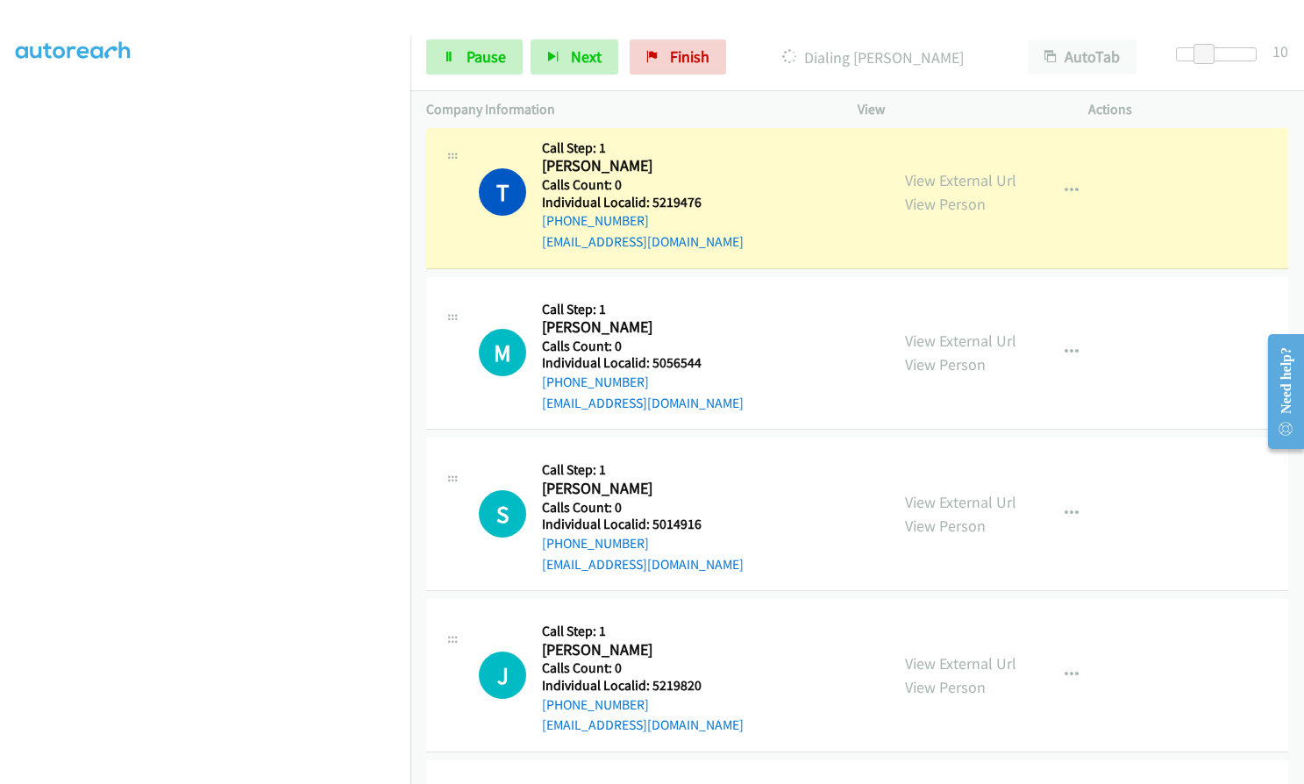
scroll to position [19656, 0]
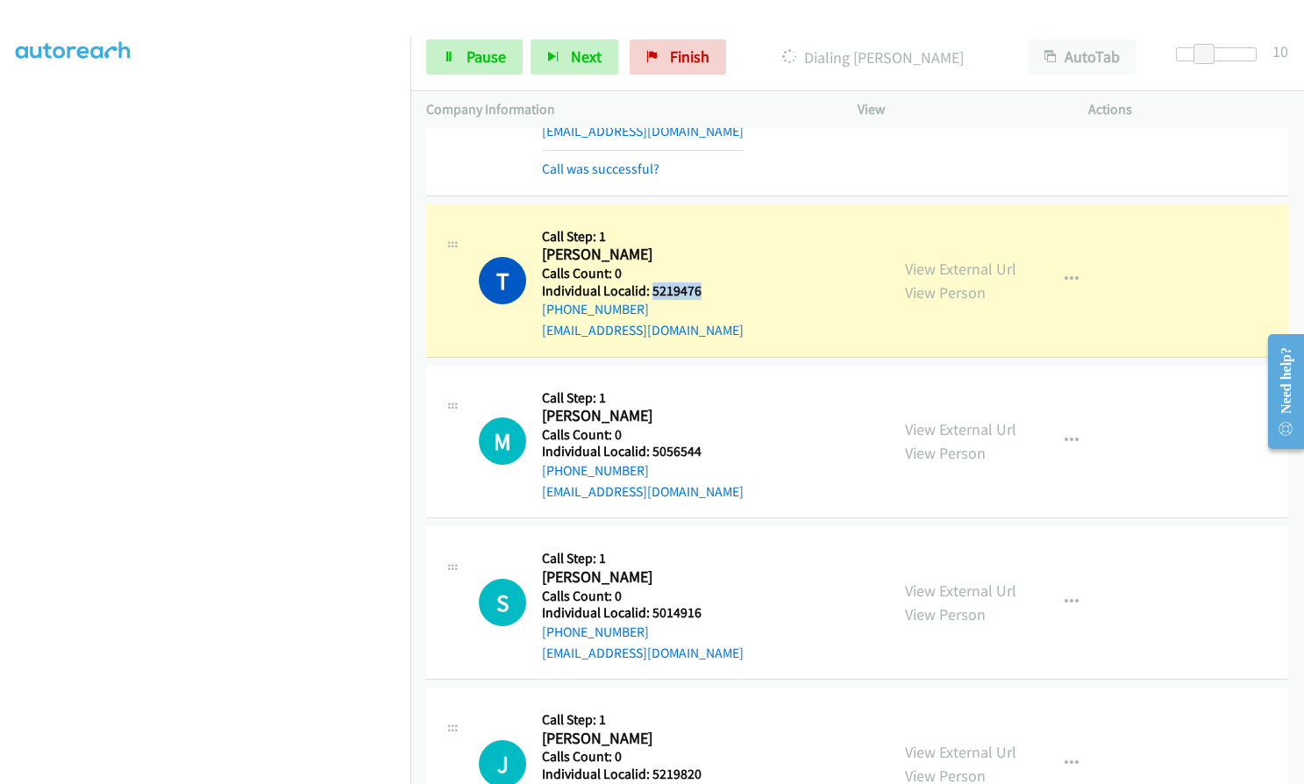
drag, startPoint x: 652, startPoint y: 252, endPoint x: 704, endPoint y: 246, distance: 52.9
click at [704, 246] on div "T Callback Scheduled Call Step: 1 [PERSON_NAME] America/New_York Calls Count: 0…" at bounding box center [676, 280] width 395 height 121
drag, startPoint x: 650, startPoint y: 410, endPoint x: 710, endPoint y: 409, distance: 60.5
click at [710, 409] on div "M Callback Scheduled Call Step: 1 [PERSON_NAME] America/New_York Calls Count: 0…" at bounding box center [676, 442] width 395 height 121
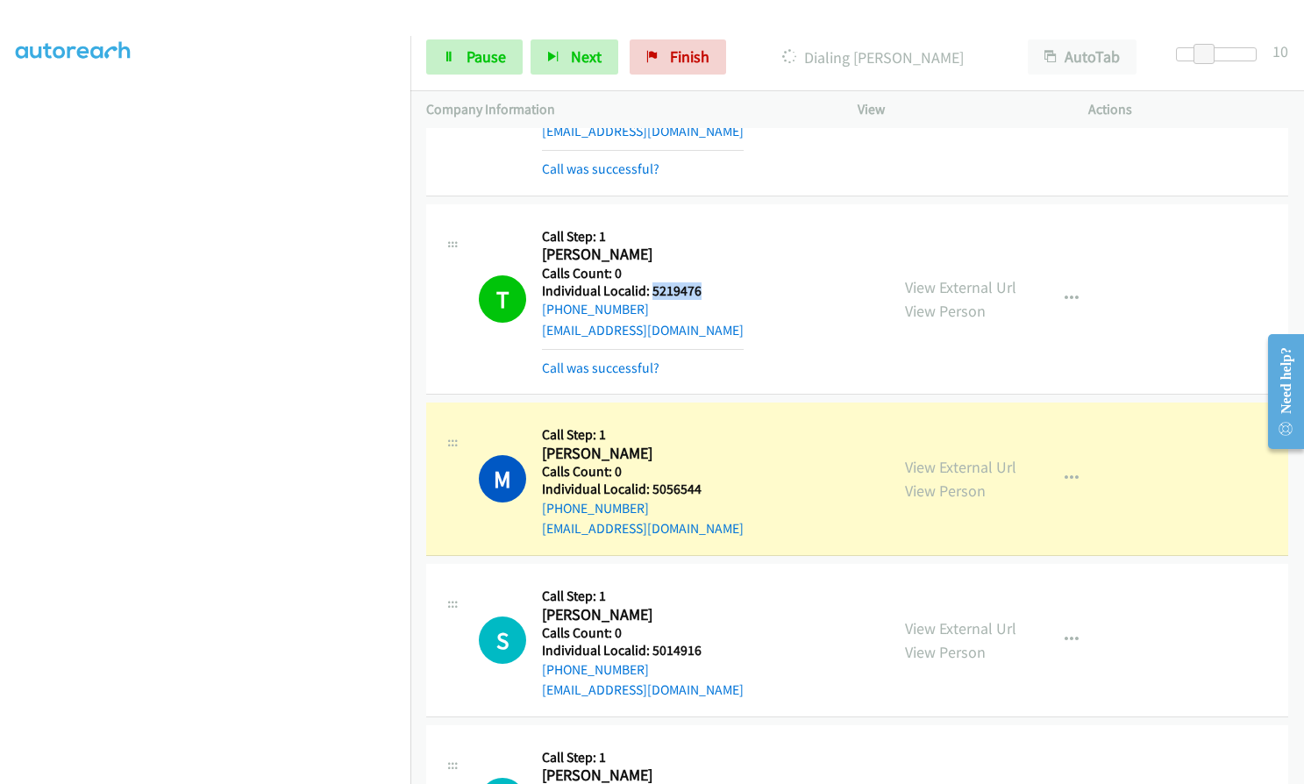
drag, startPoint x: 649, startPoint y: 250, endPoint x: 703, endPoint y: 245, distance: 54.6
click at [703, 245] on div "T Callback Scheduled Call Step: 1 [PERSON_NAME] America/New_York Calls Count: 0…" at bounding box center [676, 299] width 395 height 158
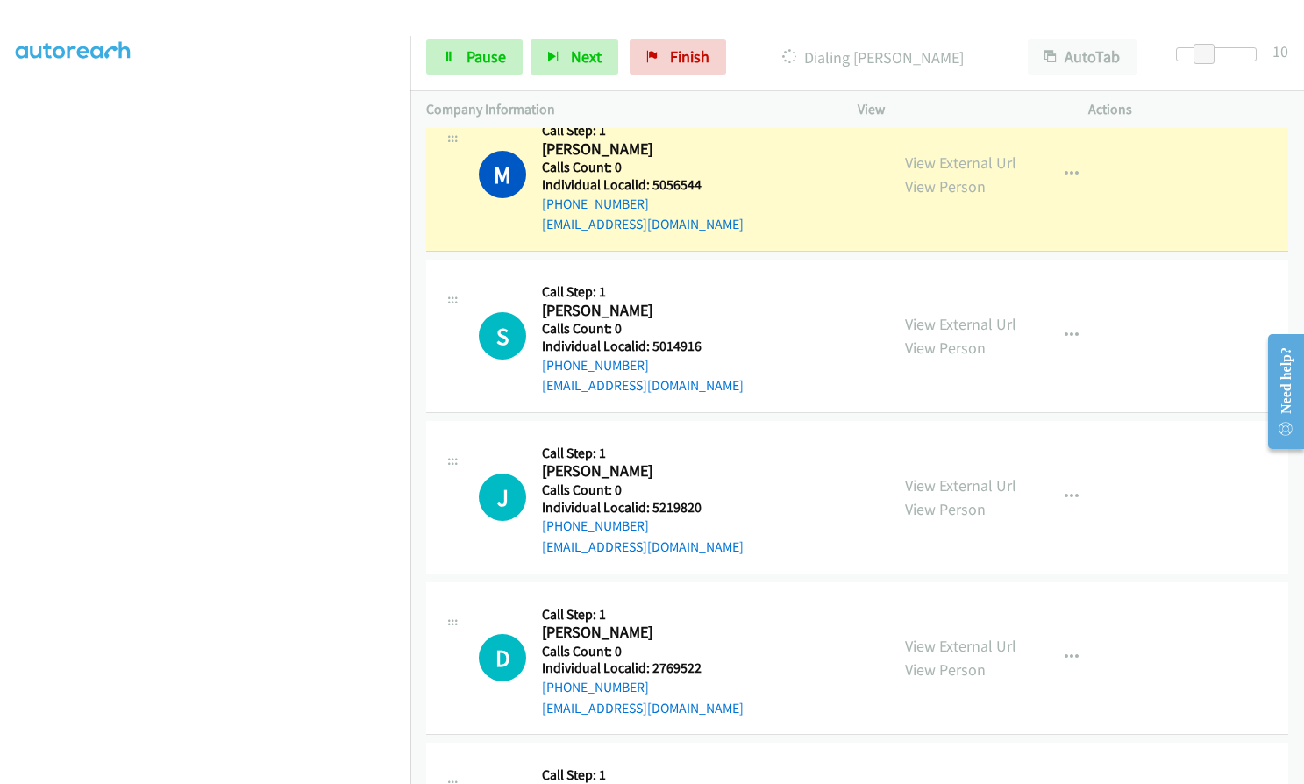
scroll to position [19963, 0]
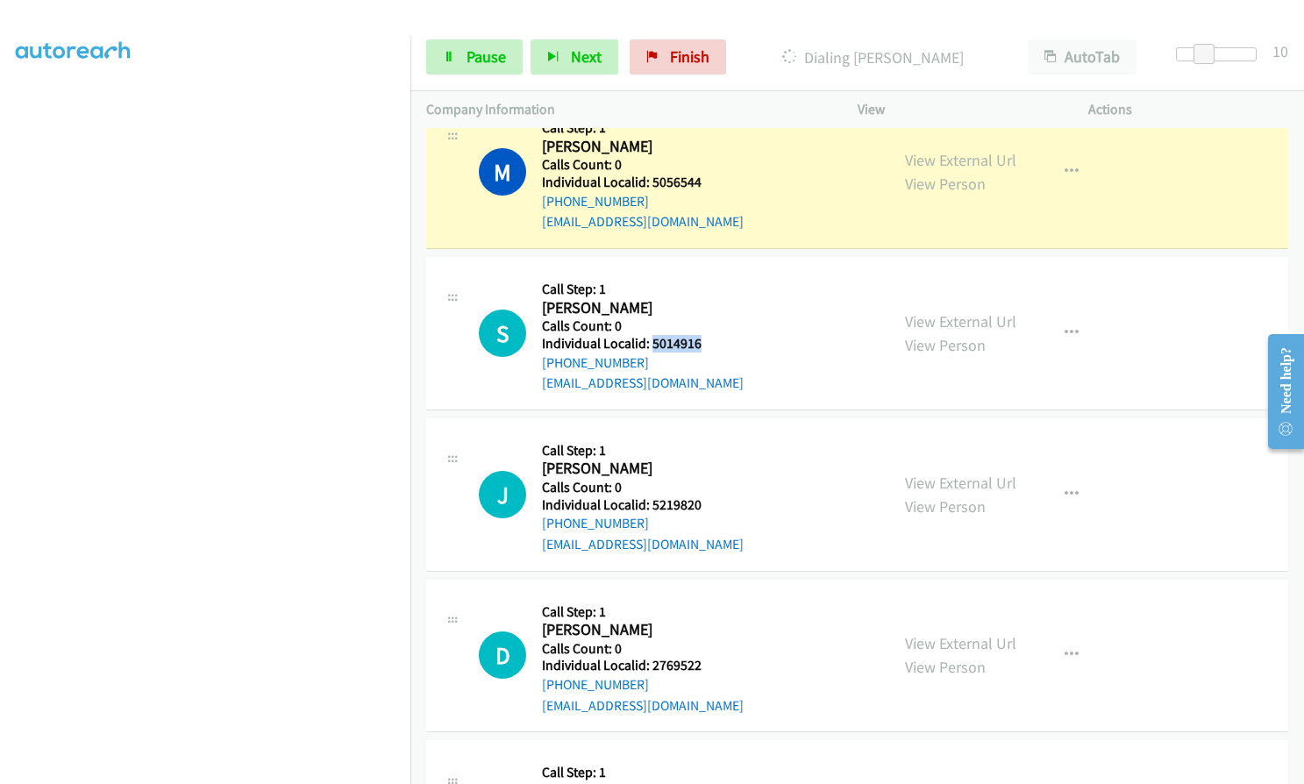
drag, startPoint x: 649, startPoint y: 300, endPoint x: 704, endPoint y: 300, distance: 55.3
click at [704, 335] on h5 "Individual Localid: 5014916" at bounding box center [643, 344] width 202 height 18
drag, startPoint x: 650, startPoint y: 463, endPoint x: 715, endPoint y: 462, distance: 64.9
click at [715, 462] on div "J Callback Scheduled Call Step: 1 [PERSON_NAME] America/New_York Calls Count: 0…" at bounding box center [676, 494] width 395 height 121
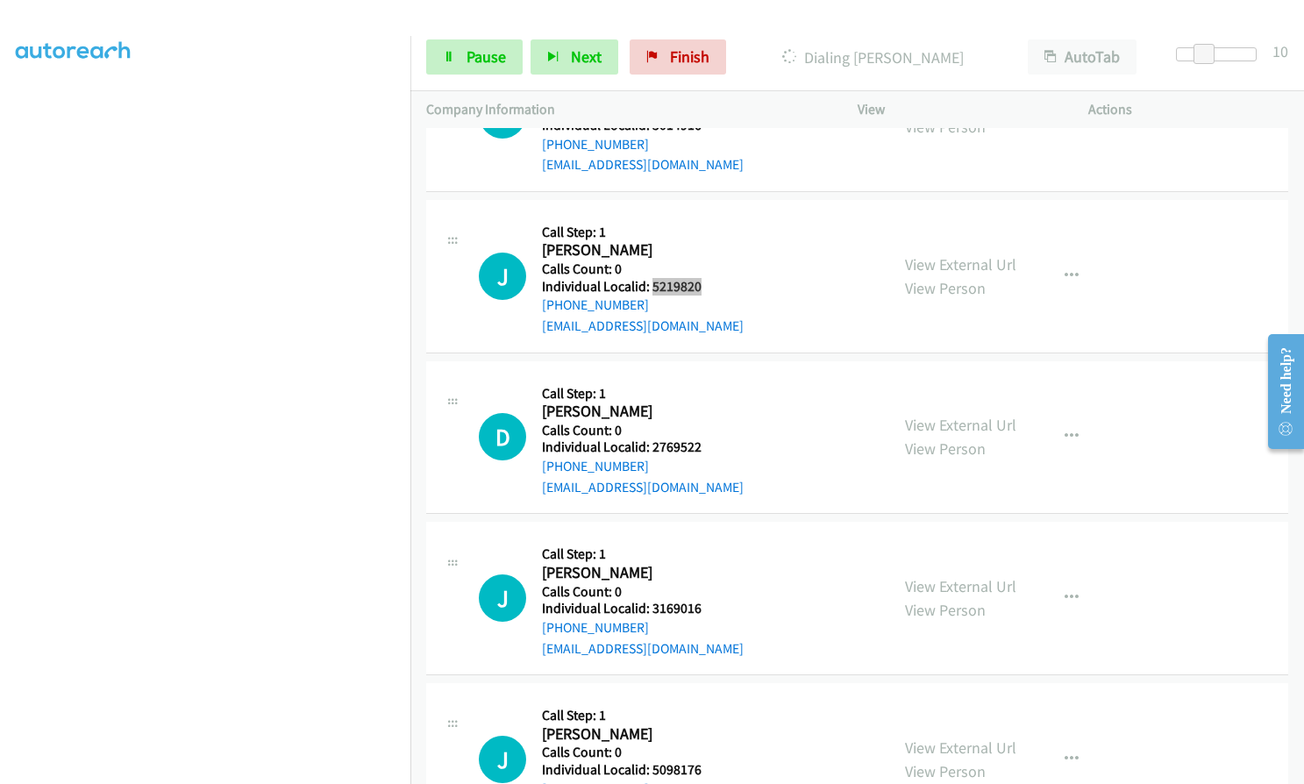
scroll to position [20182, 0]
drag, startPoint x: 673, startPoint y: 405, endPoint x: 707, endPoint y: 402, distance: 34.4
click at [707, 438] on h5 "Individual Localid: 2769522" at bounding box center [643, 447] width 202 height 18
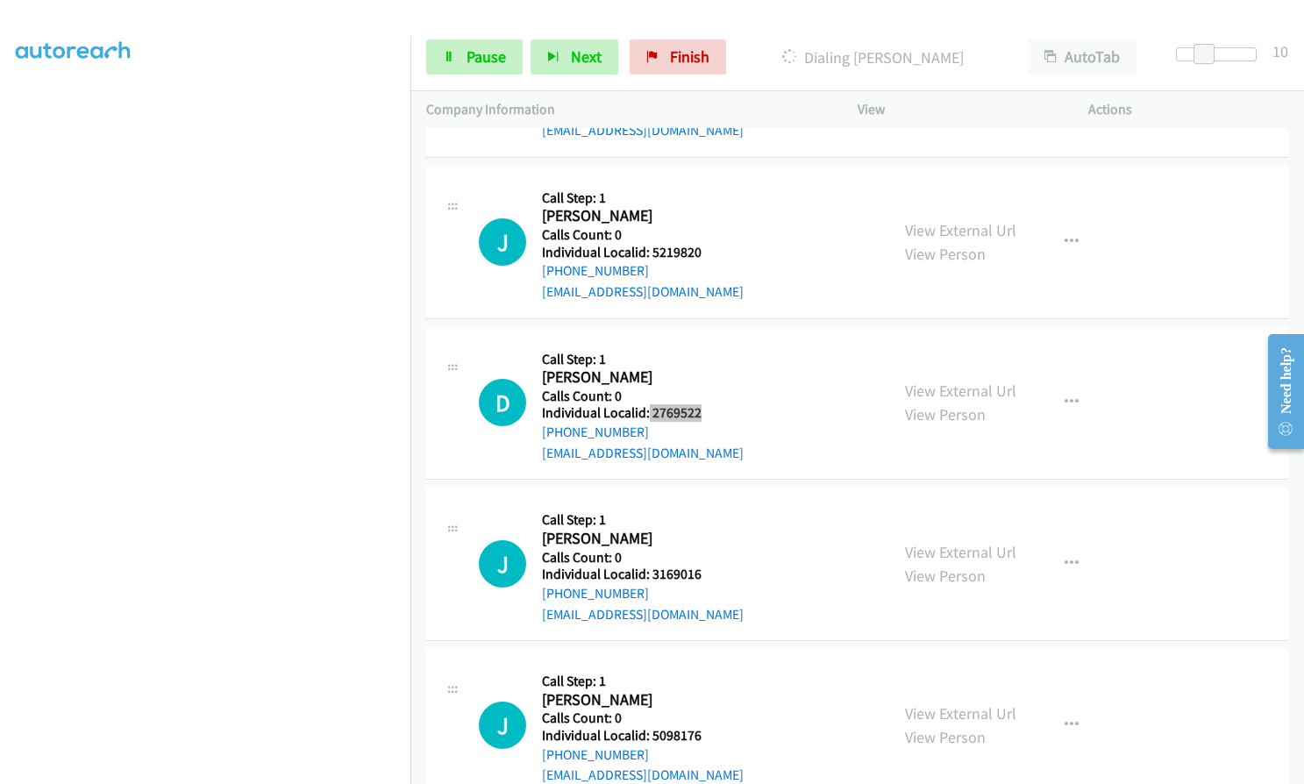
scroll to position [20248, 0]
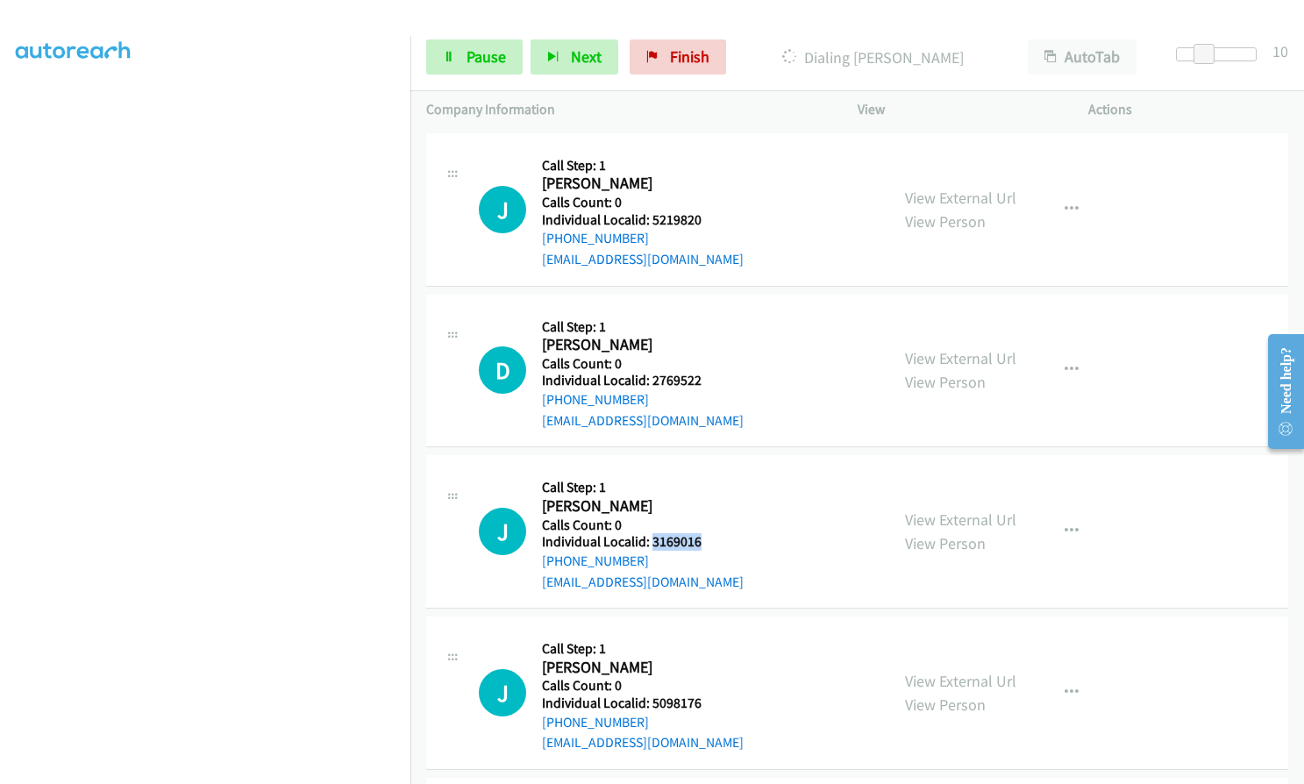
drag, startPoint x: 652, startPoint y: 499, endPoint x: 713, endPoint y: 499, distance: 61.4
click at [713, 499] on div "J Callback Scheduled Call Step: 1 [PERSON_NAME] America/New_York Calls Count: 0…" at bounding box center [676, 531] width 395 height 121
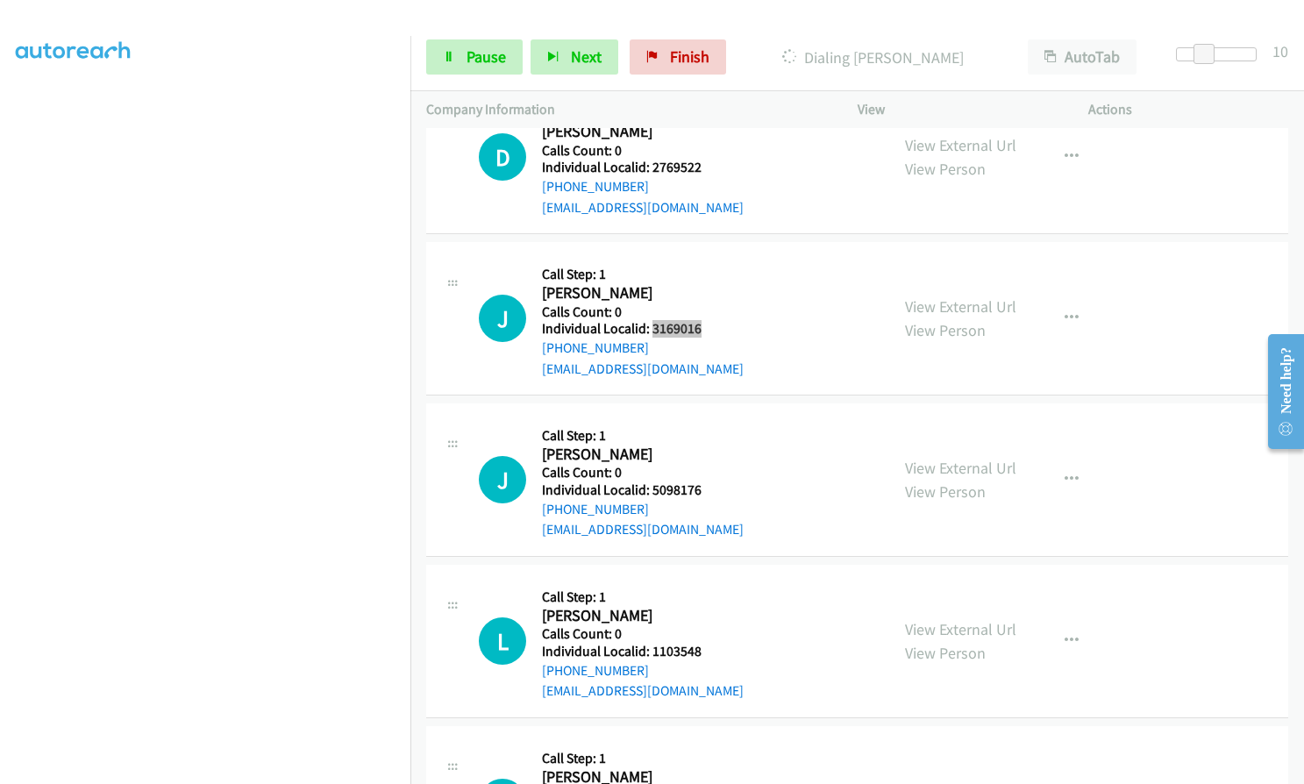
scroll to position [20468, 0]
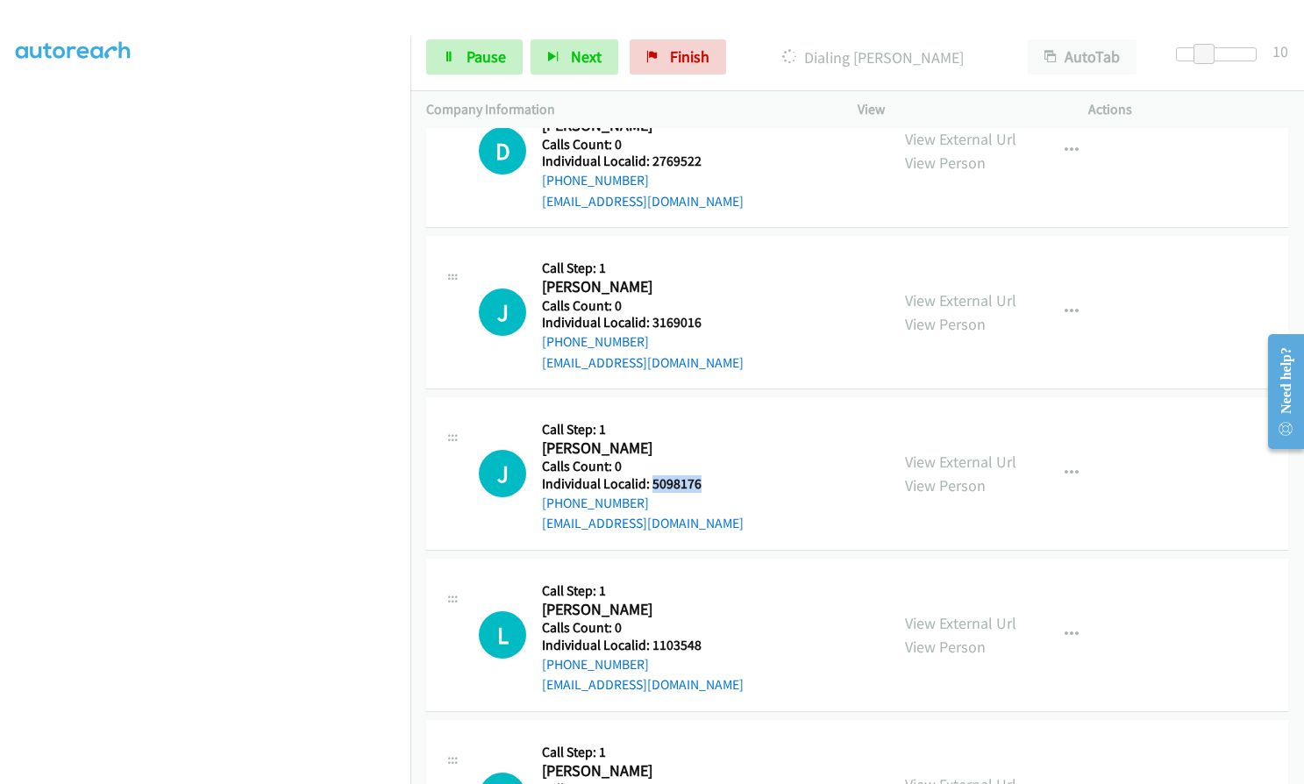
drag, startPoint x: 653, startPoint y: 441, endPoint x: 709, endPoint y: 442, distance: 56.1
click at [709, 442] on div "J Callback Scheduled Call Step: 1 [PERSON_NAME] America/Los_Angeles Calls Count…" at bounding box center [676, 473] width 395 height 121
drag, startPoint x: 681, startPoint y: 450, endPoint x: 414, endPoint y: 396, distance: 272.0
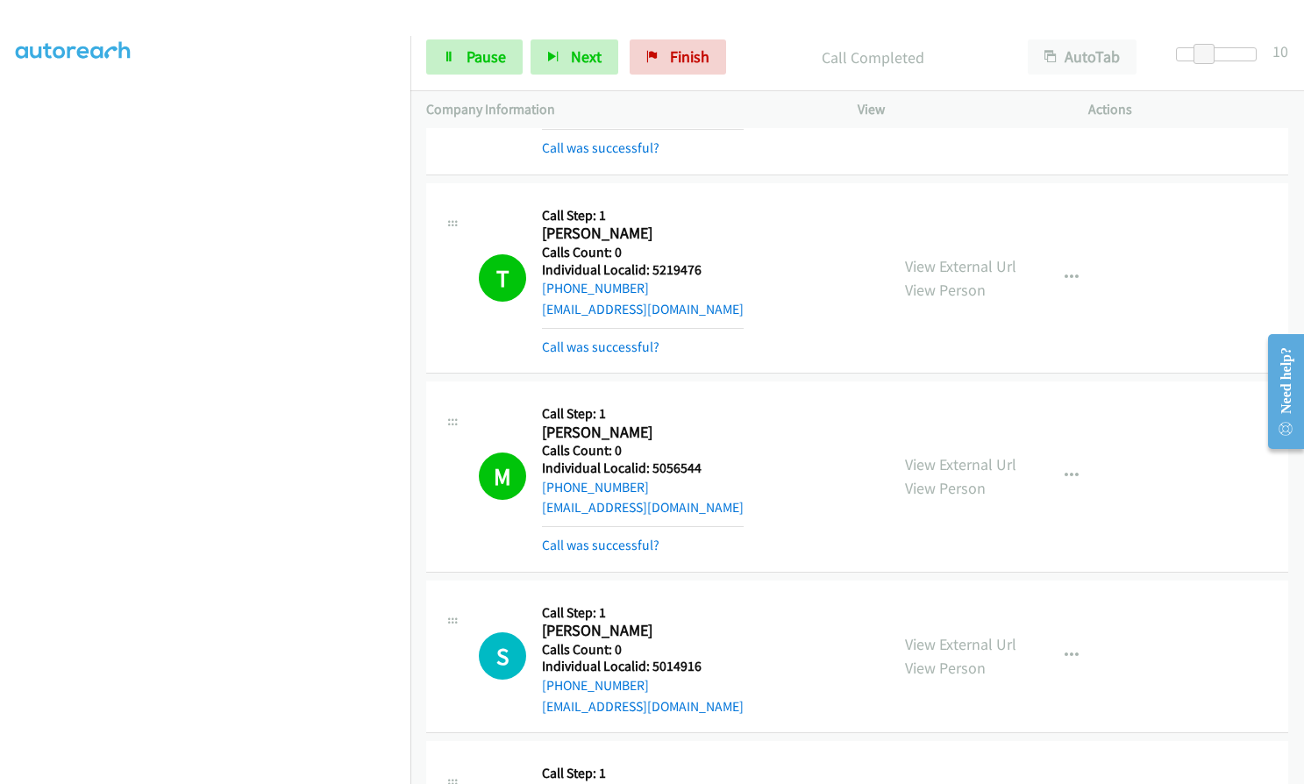
scroll to position [19825, 0]
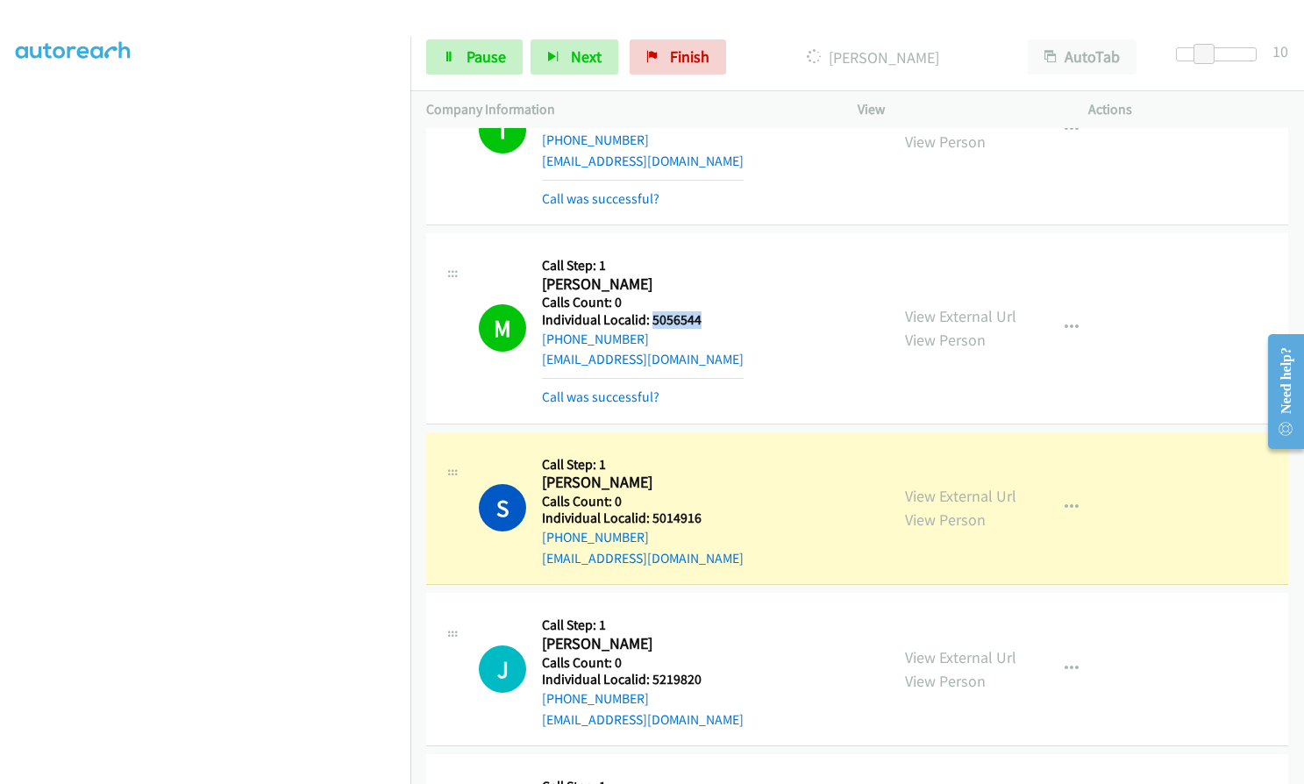
drag, startPoint x: 652, startPoint y: 273, endPoint x: 702, endPoint y: 279, distance: 50.4
click at [702, 279] on div "M Callback Scheduled Call Step: 1 [PERSON_NAME] America/New_York Calls Count: 0…" at bounding box center [676, 328] width 395 height 158
drag, startPoint x: 649, startPoint y: 472, endPoint x: 710, endPoint y: 472, distance: 60.5
click at [710, 472] on div "S Callback Scheduled Call Step: 1 [PERSON_NAME] America/New_York Calls Count: 0…" at bounding box center [676, 508] width 395 height 121
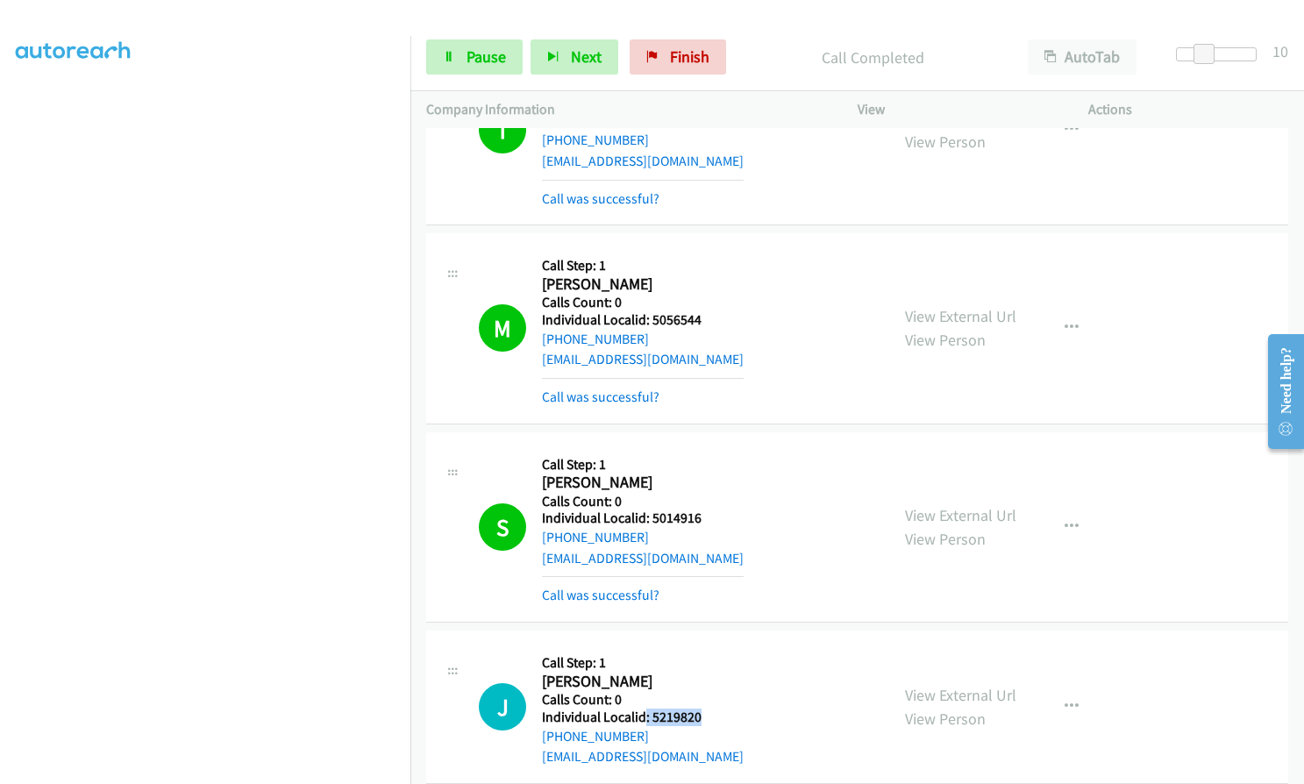
drag, startPoint x: 644, startPoint y: 673, endPoint x: 698, endPoint y: 670, distance: 54.4
click at [702, 672] on div "J Callback Scheduled Call Step: 1 [PERSON_NAME] America/New_York Calls Count: 0…" at bounding box center [676, 706] width 395 height 121
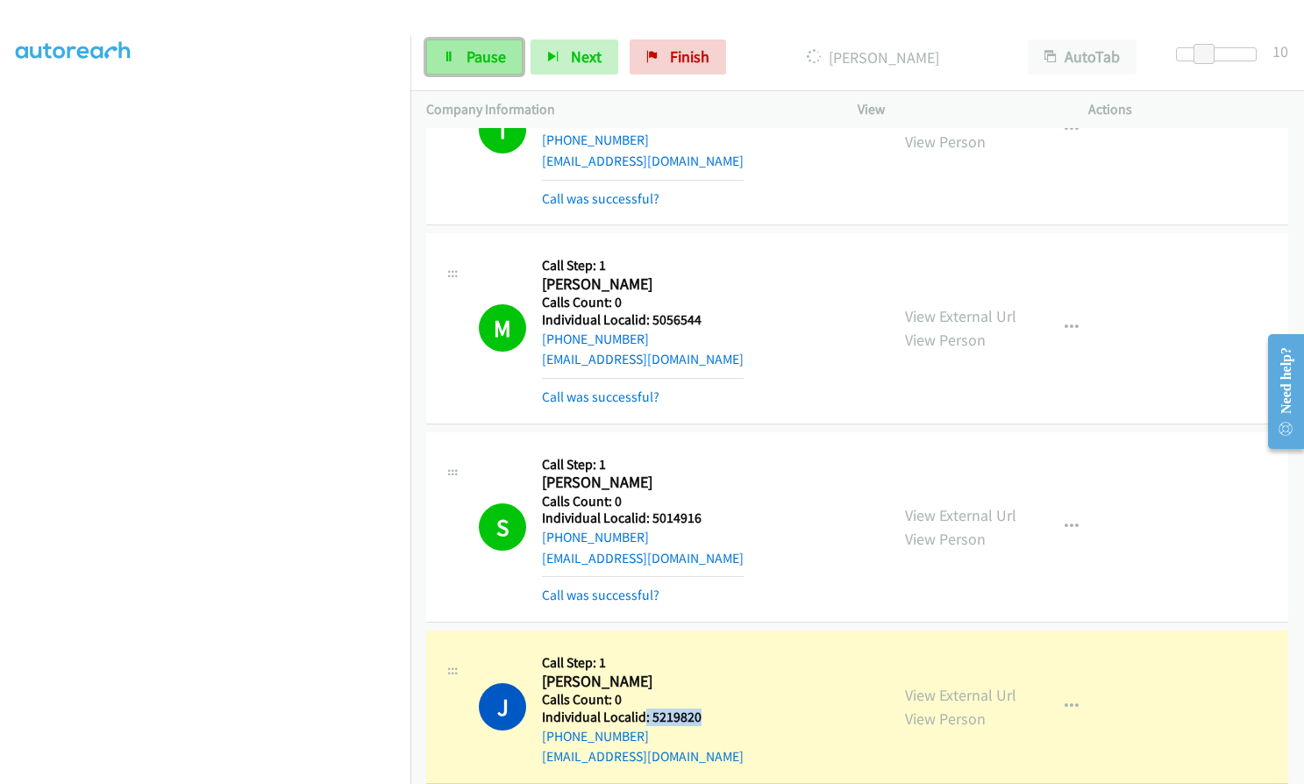
click at [474, 61] on span "Pause" at bounding box center [486, 56] width 39 height 20
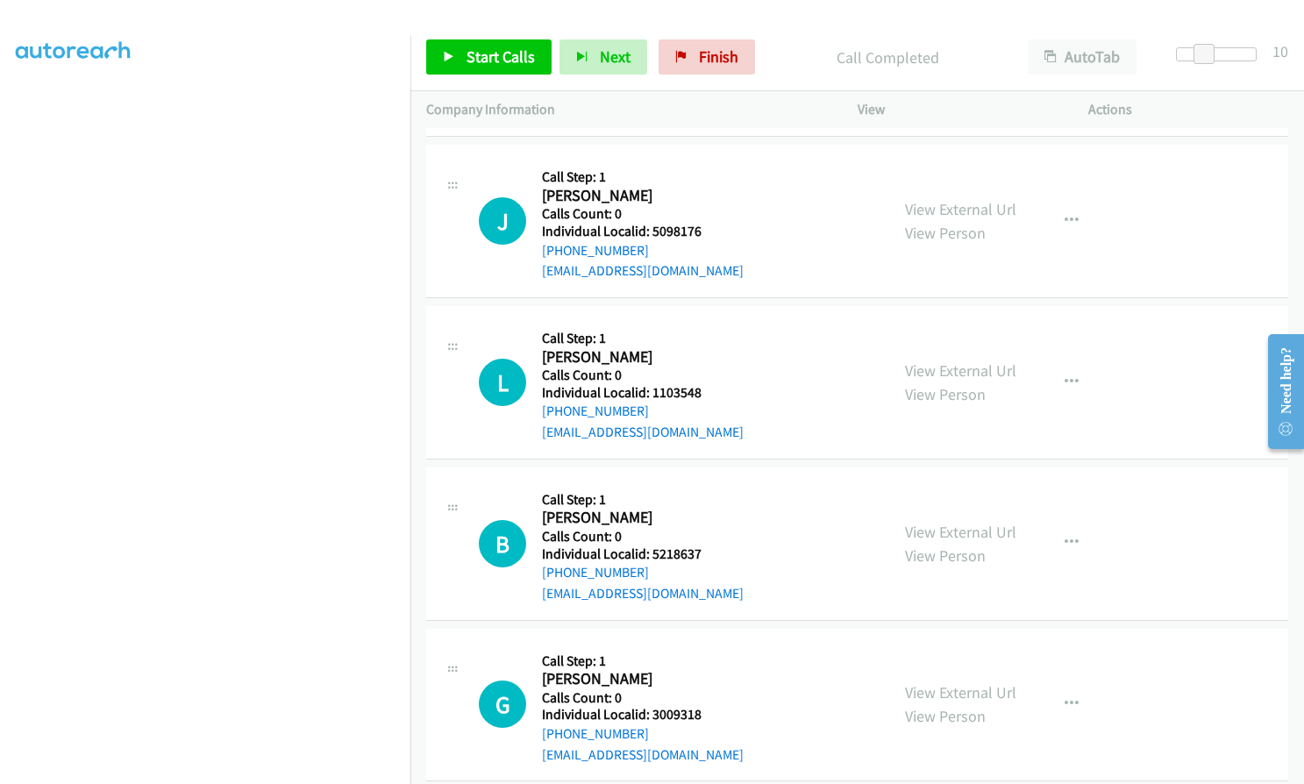
scroll to position [20878, 0]
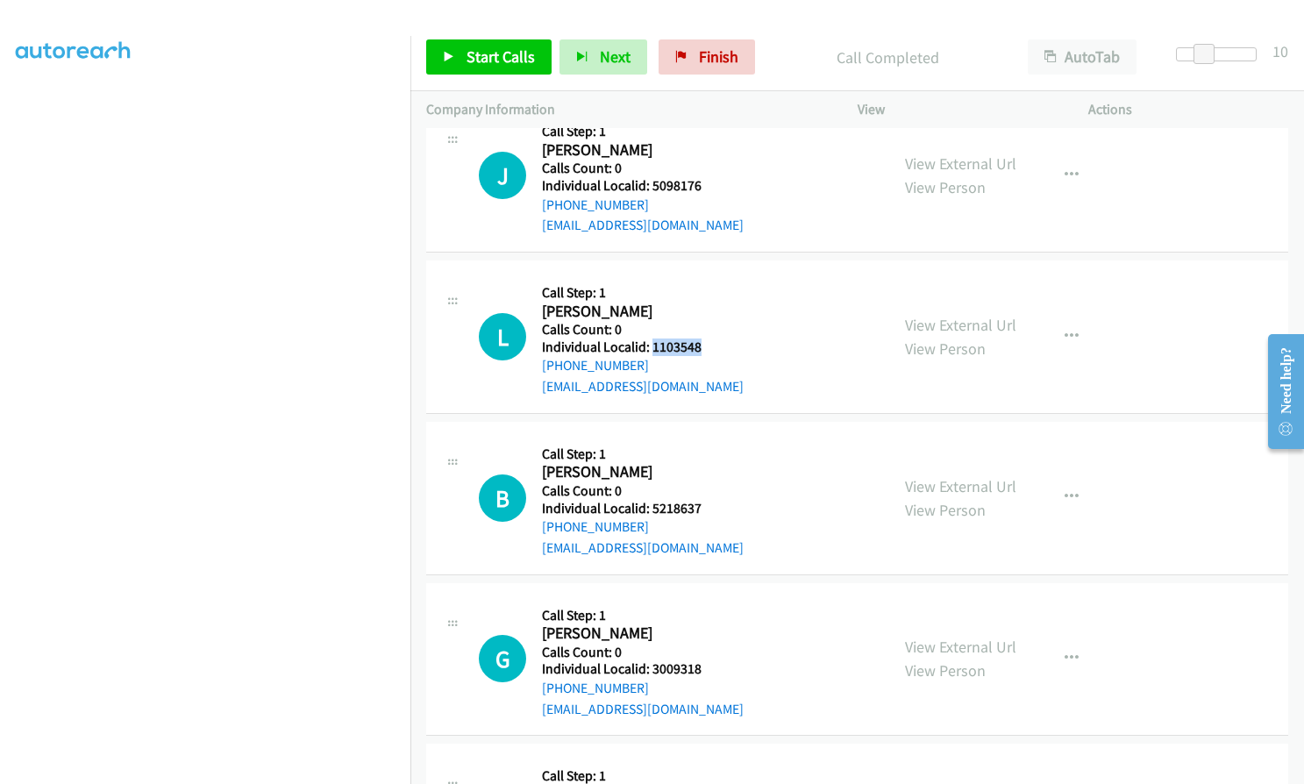
drag, startPoint x: 654, startPoint y: 303, endPoint x: 703, endPoint y: 305, distance: 49.2
click at [703, 305] on div "L Callback Scheduled Call Step: 1 [PERSON_NAME] America/Los_Angeles Calls Count…" at bounding box center [676, 336] width 395 height 121
drag, startPoint x: 647, startPoint y: 462, endPoint x: 706, endPoint y: 462, distance: 58.8
click at [706, 462] on div "B Callback Scheduled Call Step: 1 [PERSON_NAME] America/[GEOGRAPHIC_DATA] Calls…" at bounding box center [676, 498] width 395 height 121
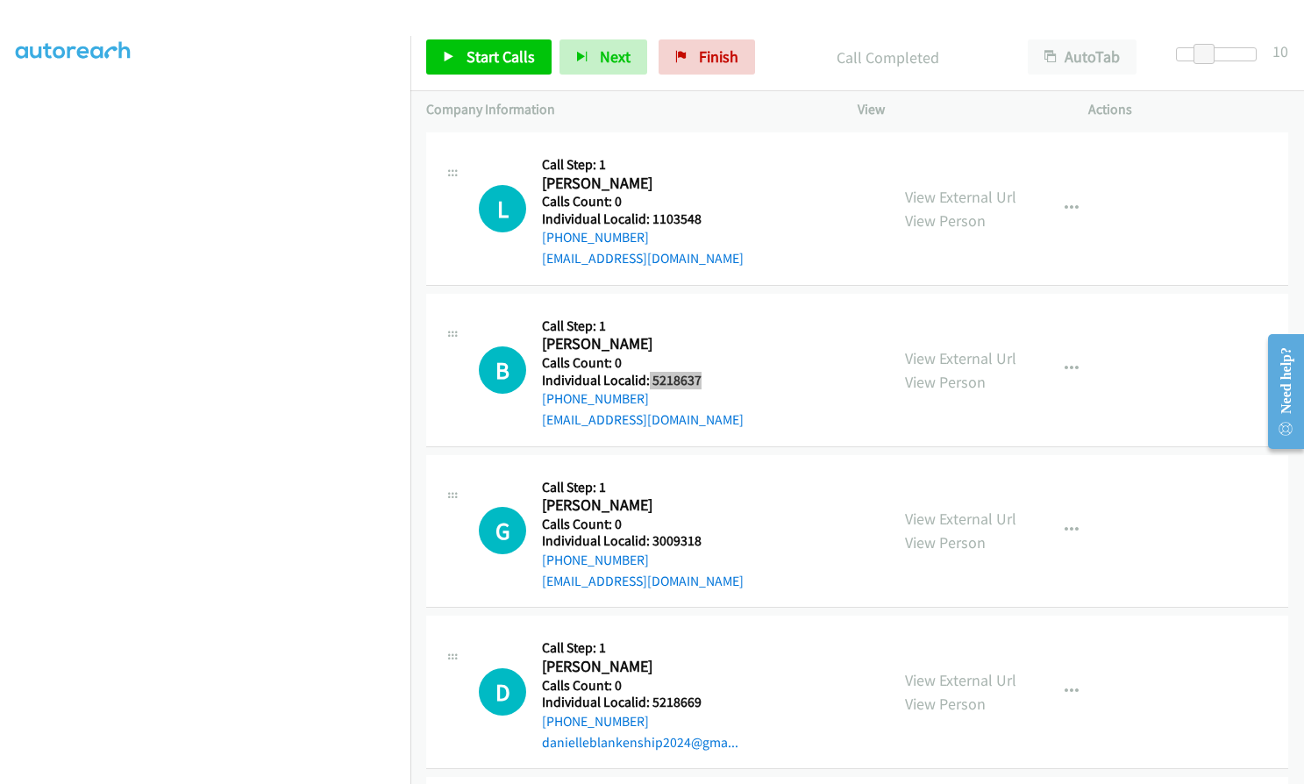
scroll to position [21010, 0]
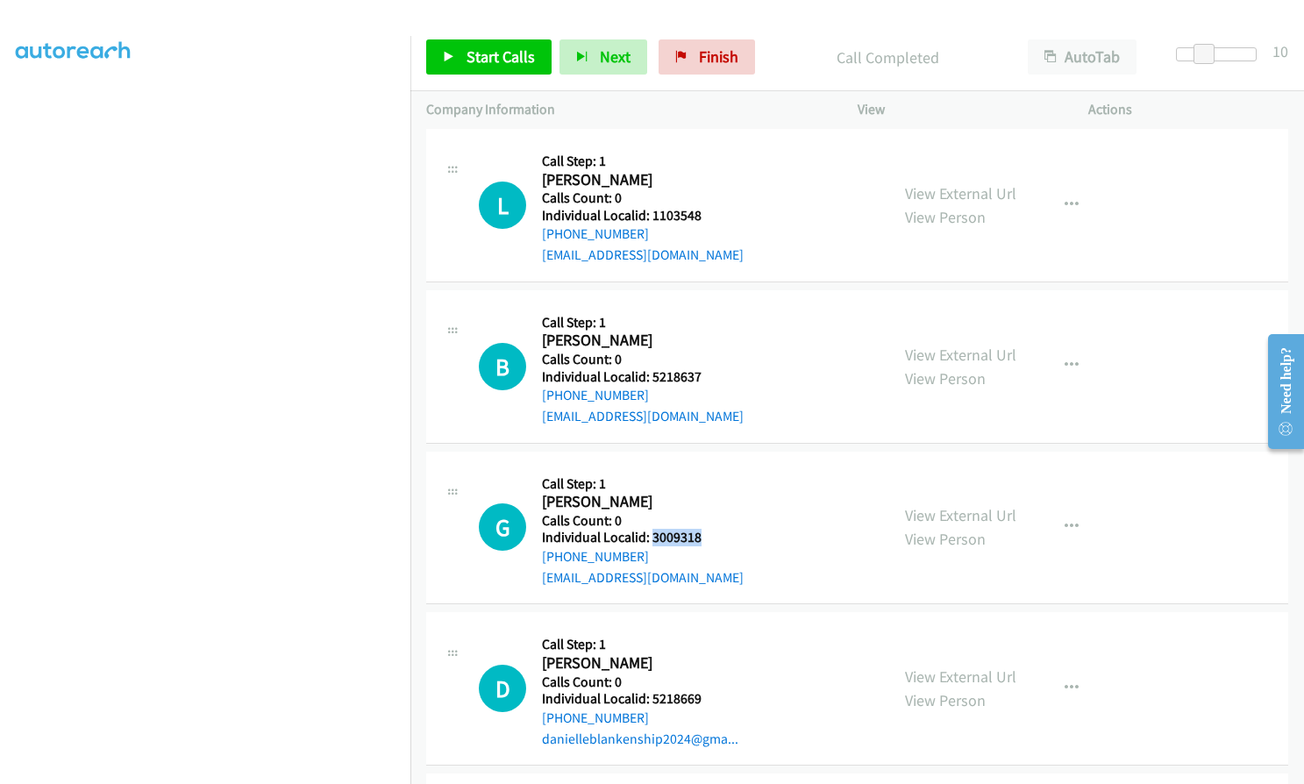
drag, startPoint x: 651, startPoint y: 492, endPoint x: 707, endPoint y: 494, distance: 56.2
click at [707, 494] on div "G Callback Scheduled Call Step: 1 [PERSON_NAME] Pacific/[GEOGRAPHIC_DATA] Calls…" at bounding box center [676, 528] width 395 height 121
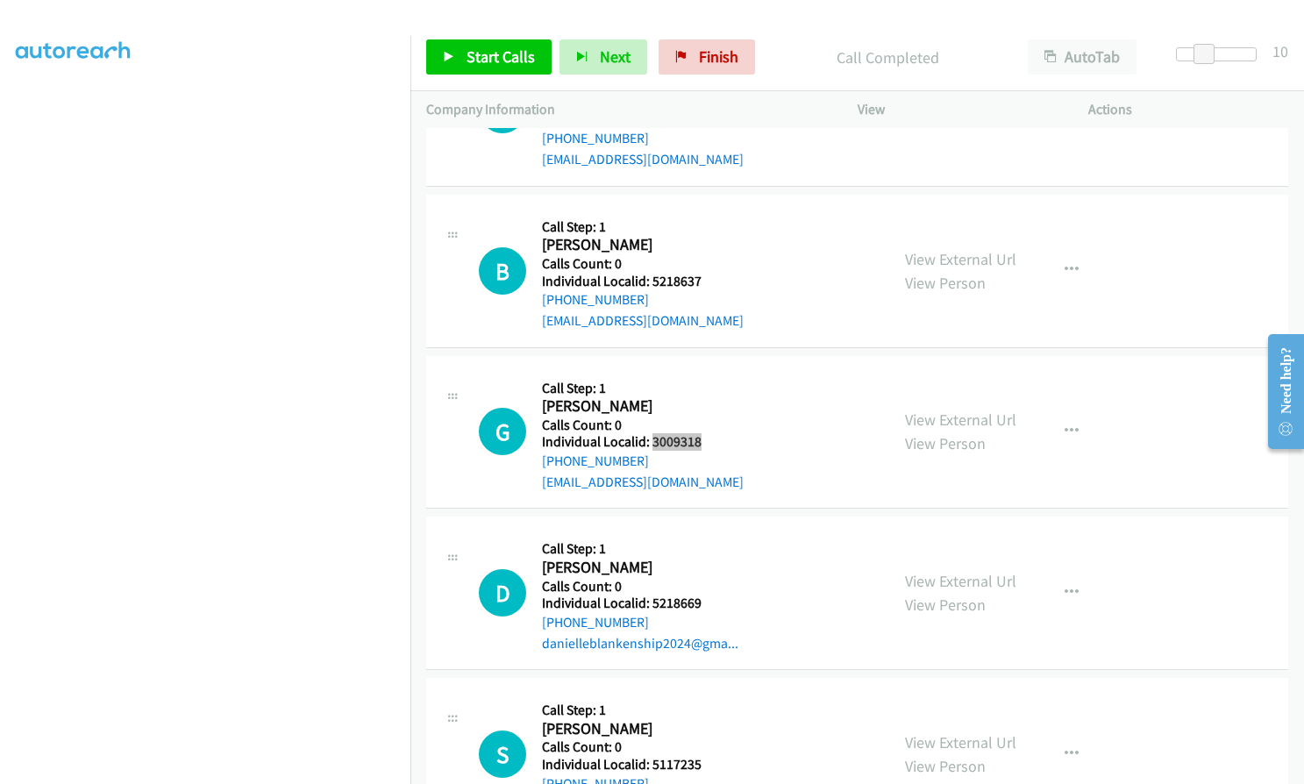
scroll to position [21141, 0]
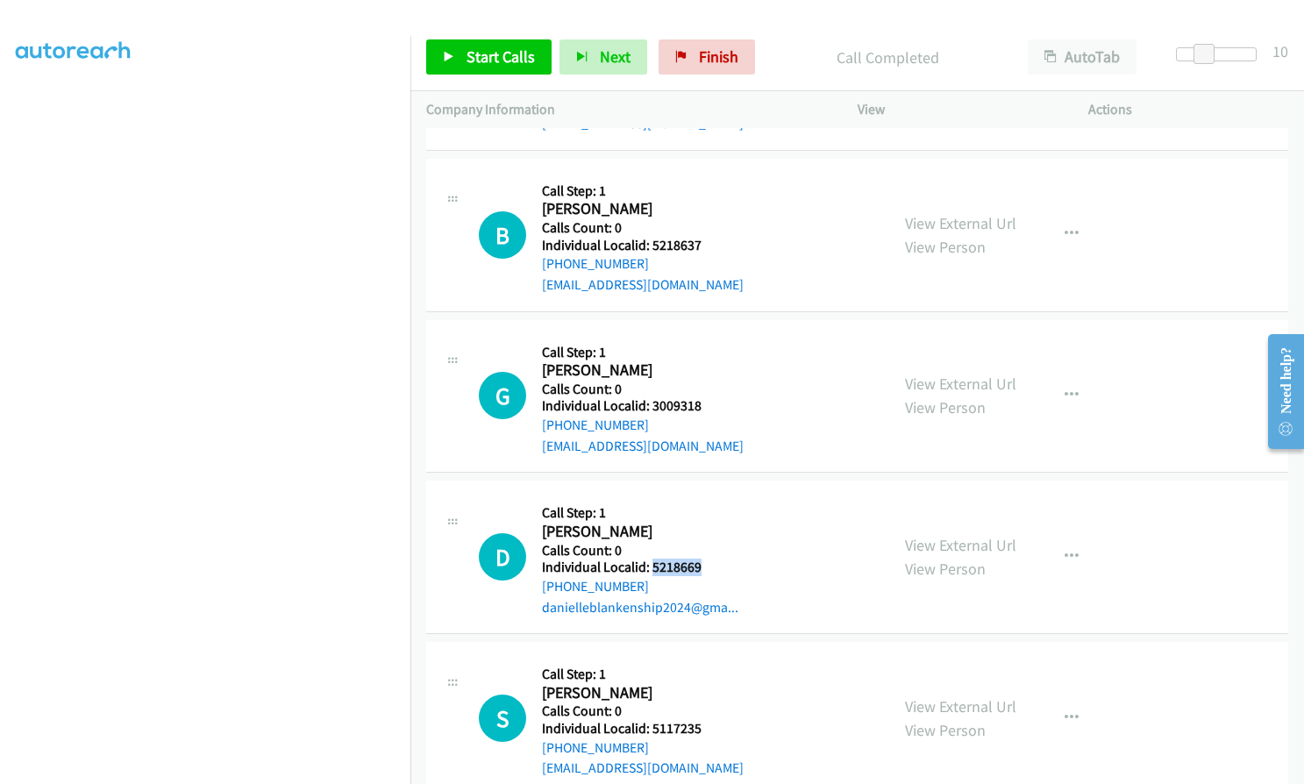
drag, startPoint x: 653, startPoint y: 522, endPoint x: 710, endPoint y: 527, distance: 58.1
click at [710, 559] on h5 "Individual Localid: 5218669" at bounding box center [640, 568] width 196 height 18
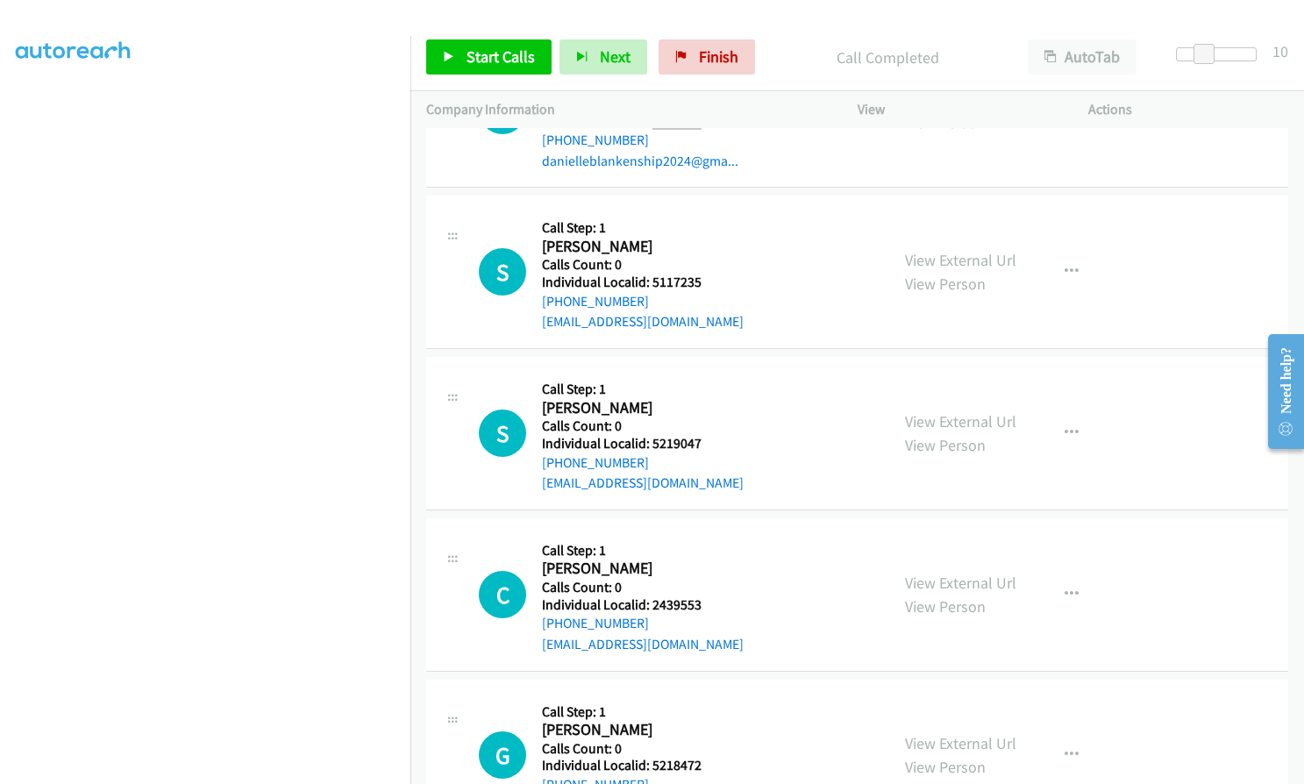
scroll to position [21602, 0]
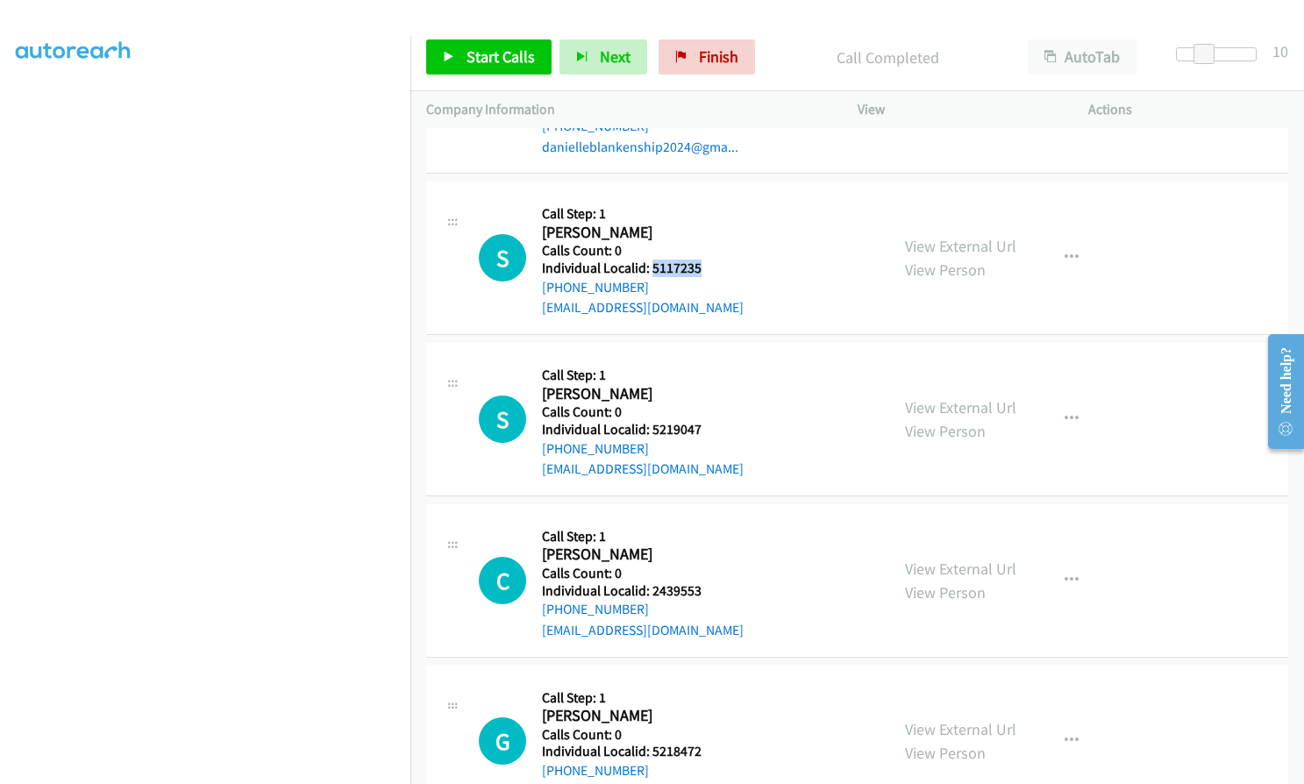
drag, startPoint x: 653, startPoint y: 230, endPoint x: 715, endPoint y: 230, distance: 62.3
click at [715, 230] on div "S Callback Scheduled Call Step: 1 [PERSON_NAME] America/[GEOGRAPHIC_DATA] Calls…" at bounding box center [676, 257] width 395 height 121
drag, startPoint x: 651, startPoint y: 389, endPoint x: 695, endPoint y: 390, distance: 43.9
click at [695, 421] on h5 "Individual Localid: 5219047" at bounding box center [643, 430] width 202 height 18
drag, startPoint x: 662, startPoint y: 386, endPoint x: 696, endPoint y: 330, distance: 65.3
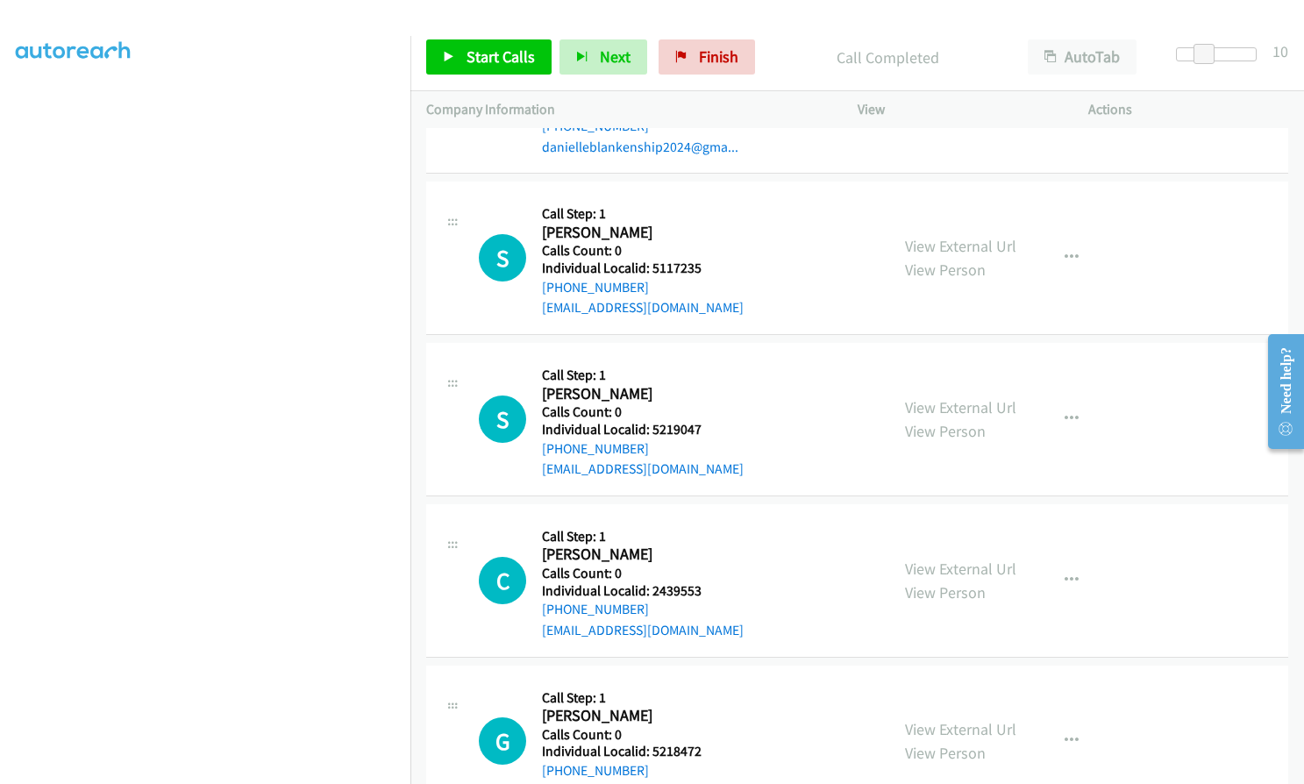
click at [700, 339] on td "S Callback Scheduled Call Step: 1 [PERSON_NAME] America/New_York Calls Count: 0…" at bounding box center [858, 419] width 894 height 161
drag, startPoint x: 653, startPoint y: 389, endPoint x: 696, endPoint y: 390, distance: 43.0
click at [696, 421] on h5 "Individual Localid: 5219047" at bounding box center [643, 430] width 202 height 18
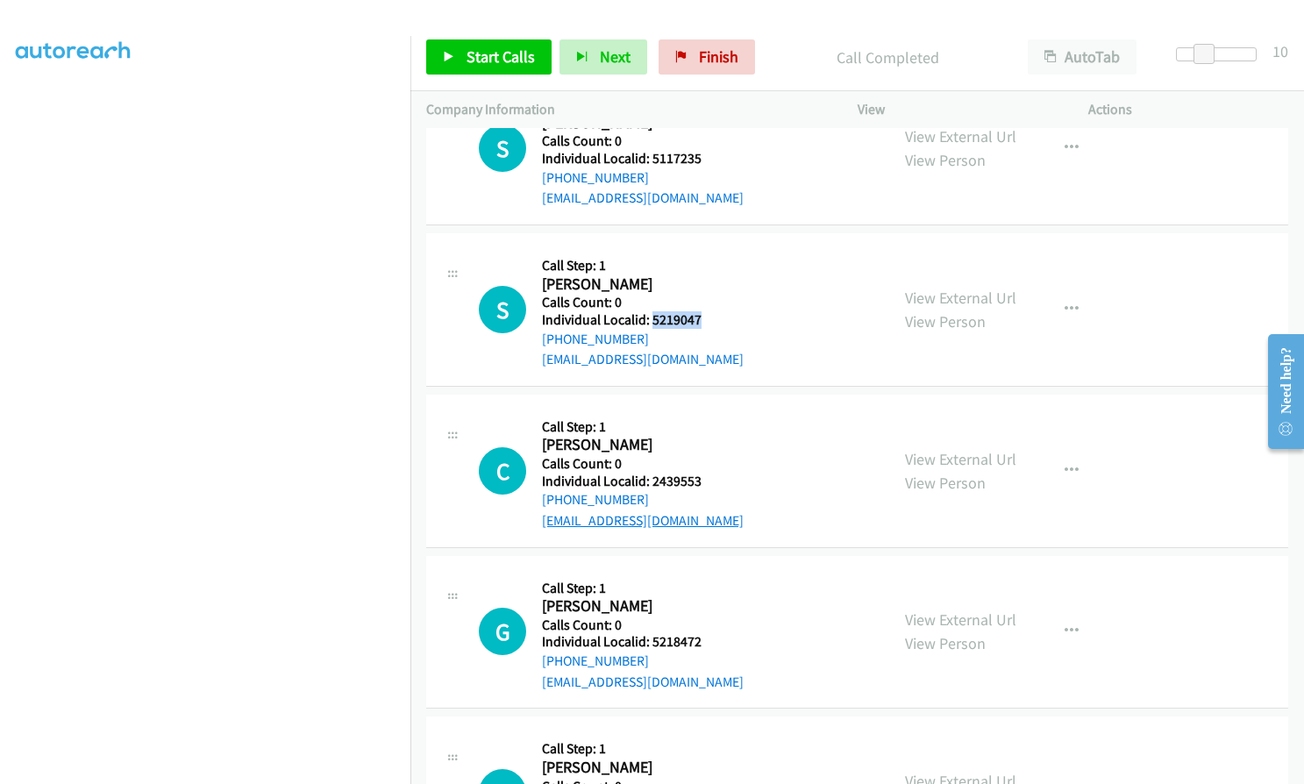
scroll to position [21733, 0]
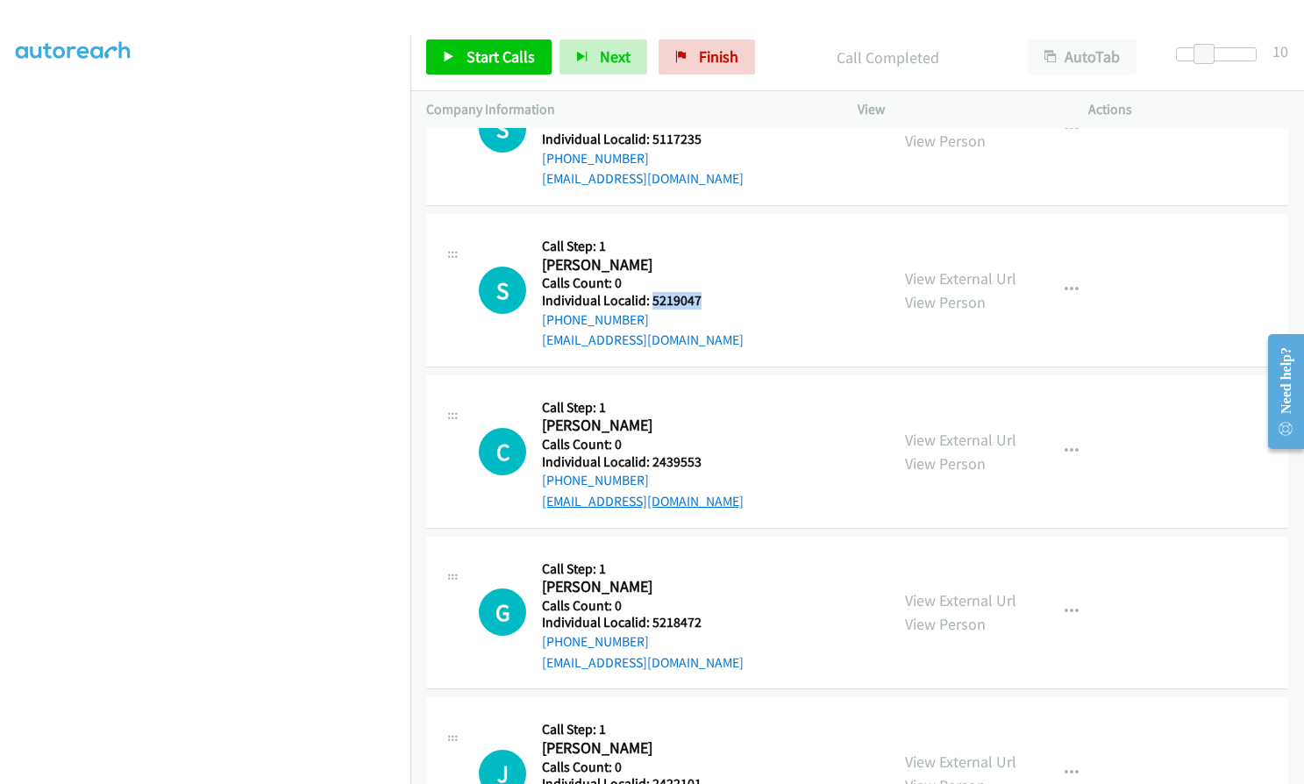
drag, startPoint x: 652, startPoint y: 443, endPoint x: 716, endPoint y: 452, distance: 64.6
click at [716, 452] on div "Callback Scheduled Call Step: 1 [PERSON_NAME] America/New_York Calls Count: 0 I…" at bounding box center [643, 450] width 202 height 121
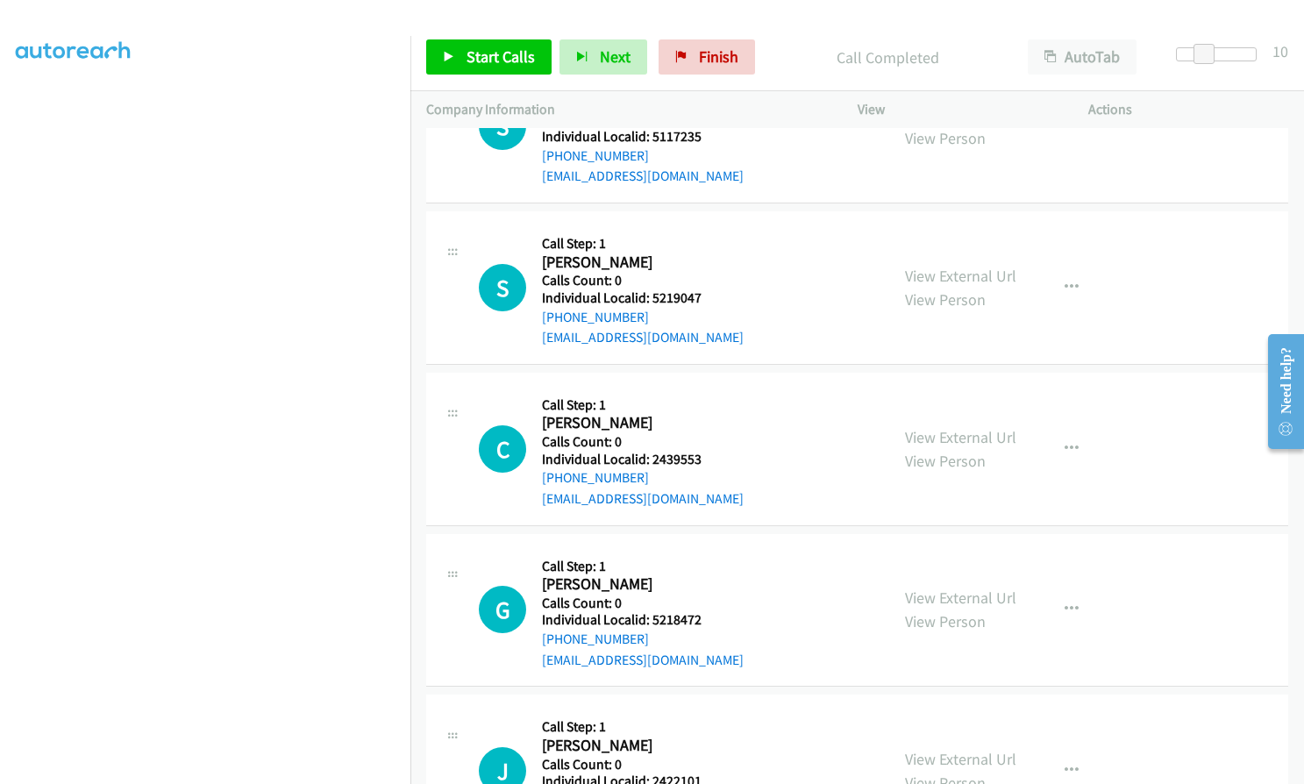
click at [685, 413] on h2 "[PERSON_NAME]" at bounding box center [643, 423] width 202 height 20
drag, startPoint x: 650, startPoint y: 417, endPoint x: 702, endPoint y: 422, distance: 52.0
click at [702, 451] on h5 "Individual Localid: 2439553" at bounding box center [643, 460] width 202 height 18
drag, startPoint x: 650, startPoint y: 582, endPoint x: 711, endPoint y: 581, distance: 61.4
click at [711, 581] on div "G Callback Scheduled Call Step: 1 [PERSON_NAME] America/[GEOGRAPHIC_DATA] Calls…" at bounding box center [676, 610] width 395 height 121
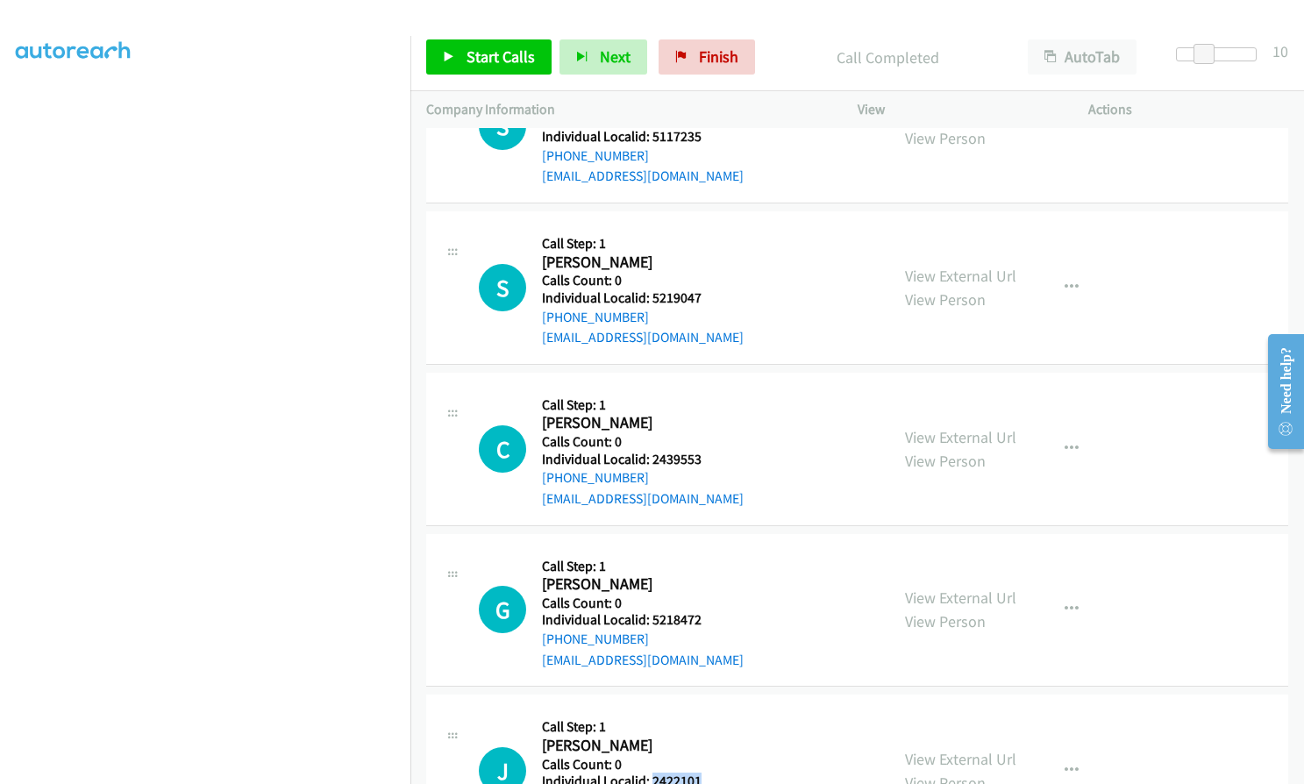
drag, startPoint x: 650, startPoint y: 740, endPoint x: 706, endPoint y: 741, distance: 56.1
click at [706, 741] on div "J Callback Scheduled Call Step: 1 [PERSON_NAME] America/New_York Calls Count: 0…" at bounding box center [676, 770] width 395 height 121
click at [512, 43] on link "Start Calls" at bounding box center [488, 56] width 125 height 35
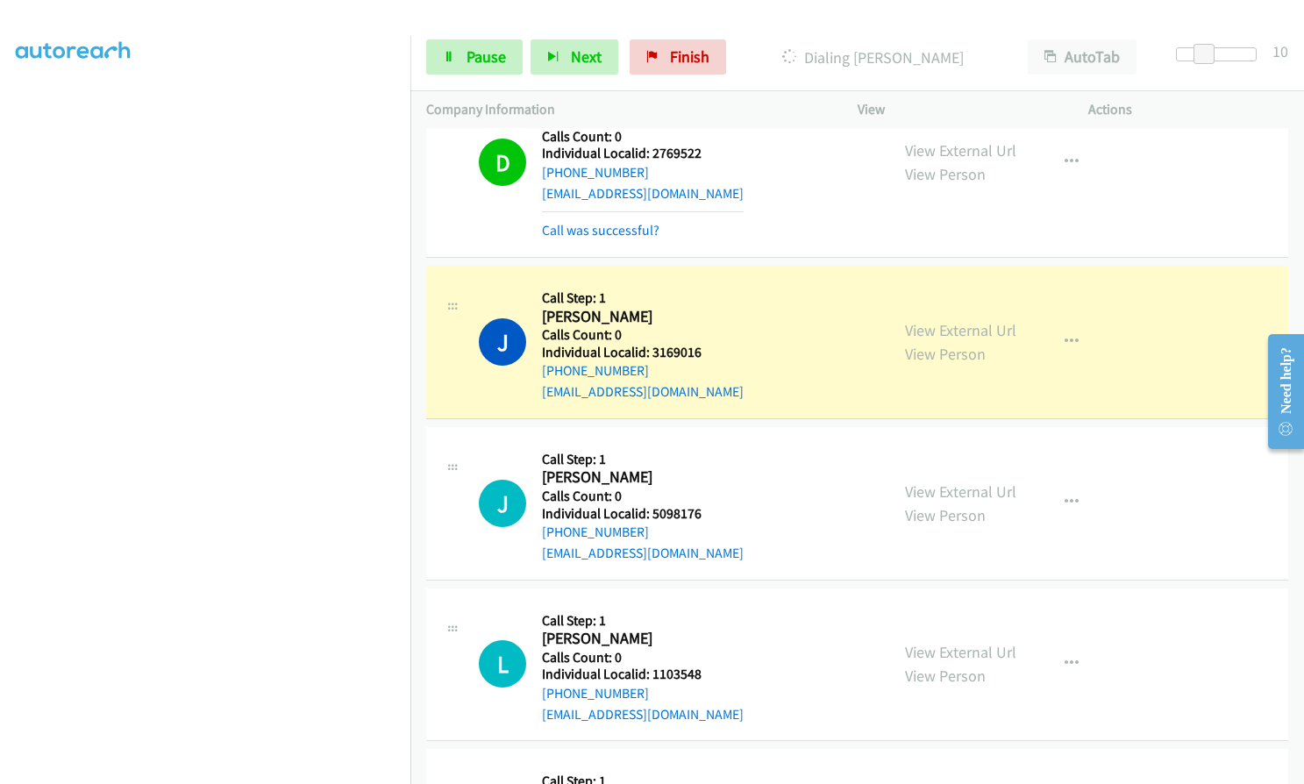
scroll to position [20543, 0]
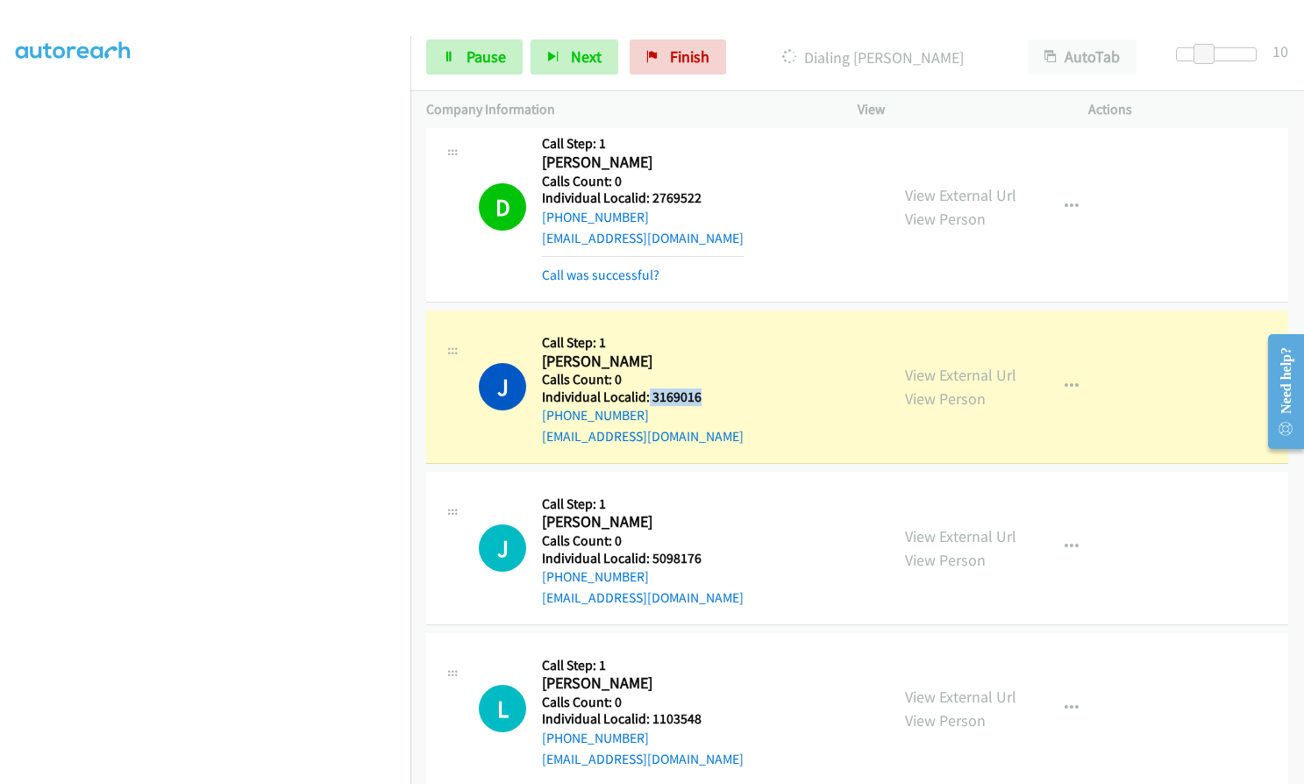
drag, startPoint x: 650, startPoint y: 354, endPoint x: 708, endPoint y: 353, distance: 57.9
click at [708, 353] on div "J Callback Scheduled Call Step: 1 [PERSON_NAME] America/New_York Calls Count: 0…" at bounding box center [676, 386] width 395 height 121
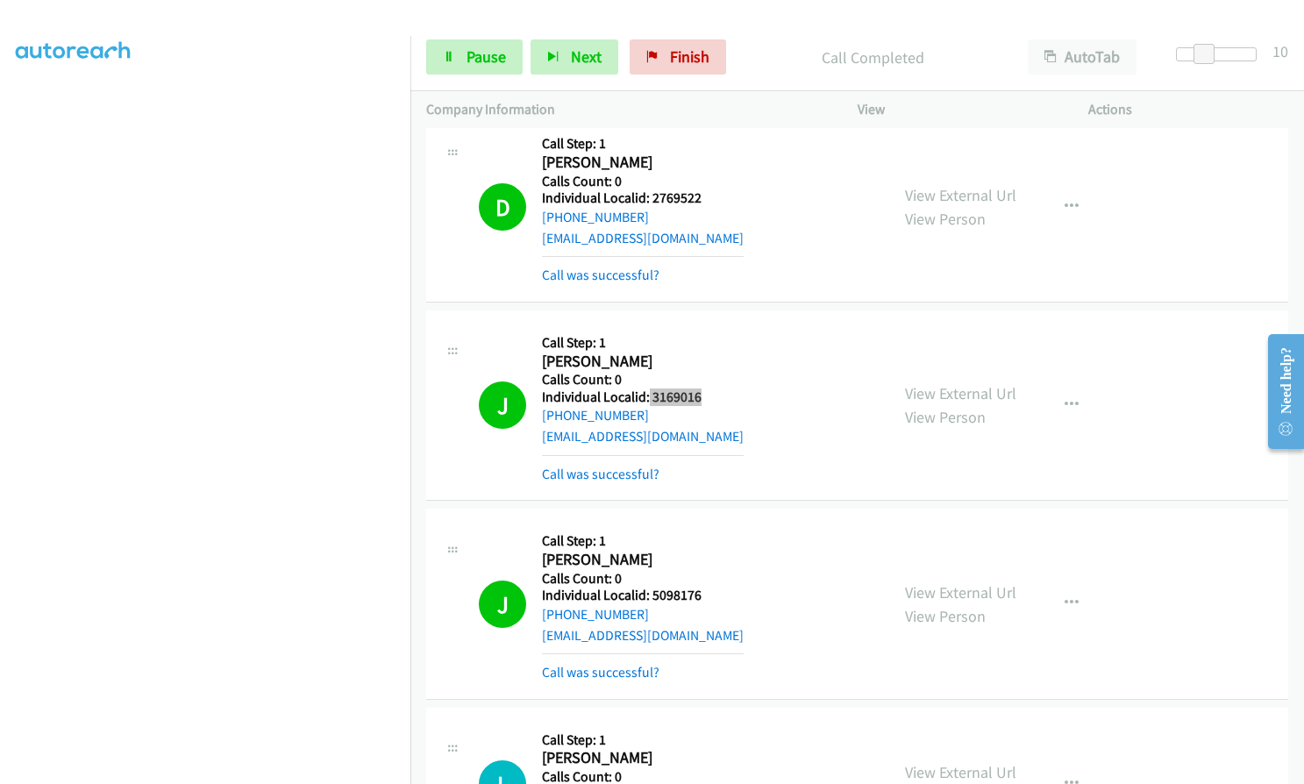
scroll to position [162, 0]
drag, startPoint x: 649, startPoint y: 550, endPoint x: 707, endPoint y: 553, distance: 58.0
click at [707, 553] on div "J Callback Scheduled Call Step: 1 [PERSON_NAME] America/Los_Angeles Calls Count…" at bounding box center [676, 604] width 395 height 158
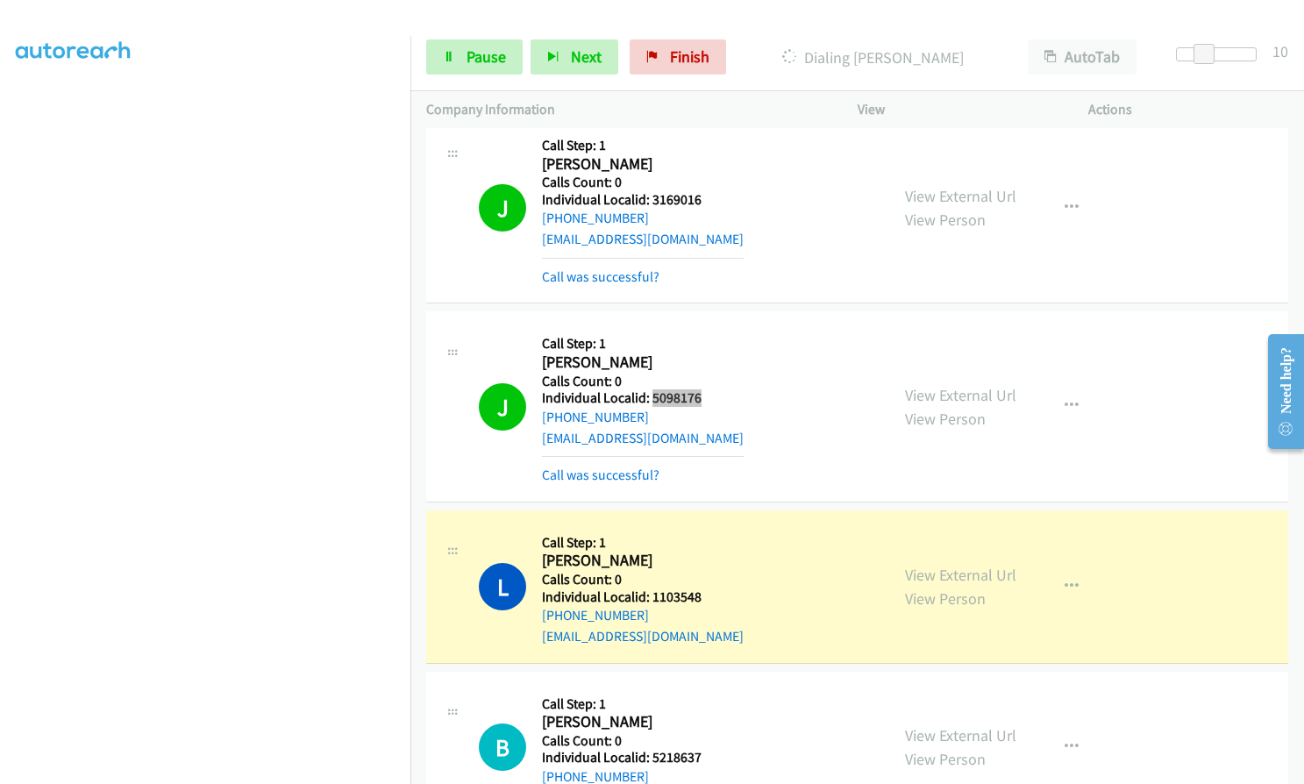
scroll to position [20894, 0]
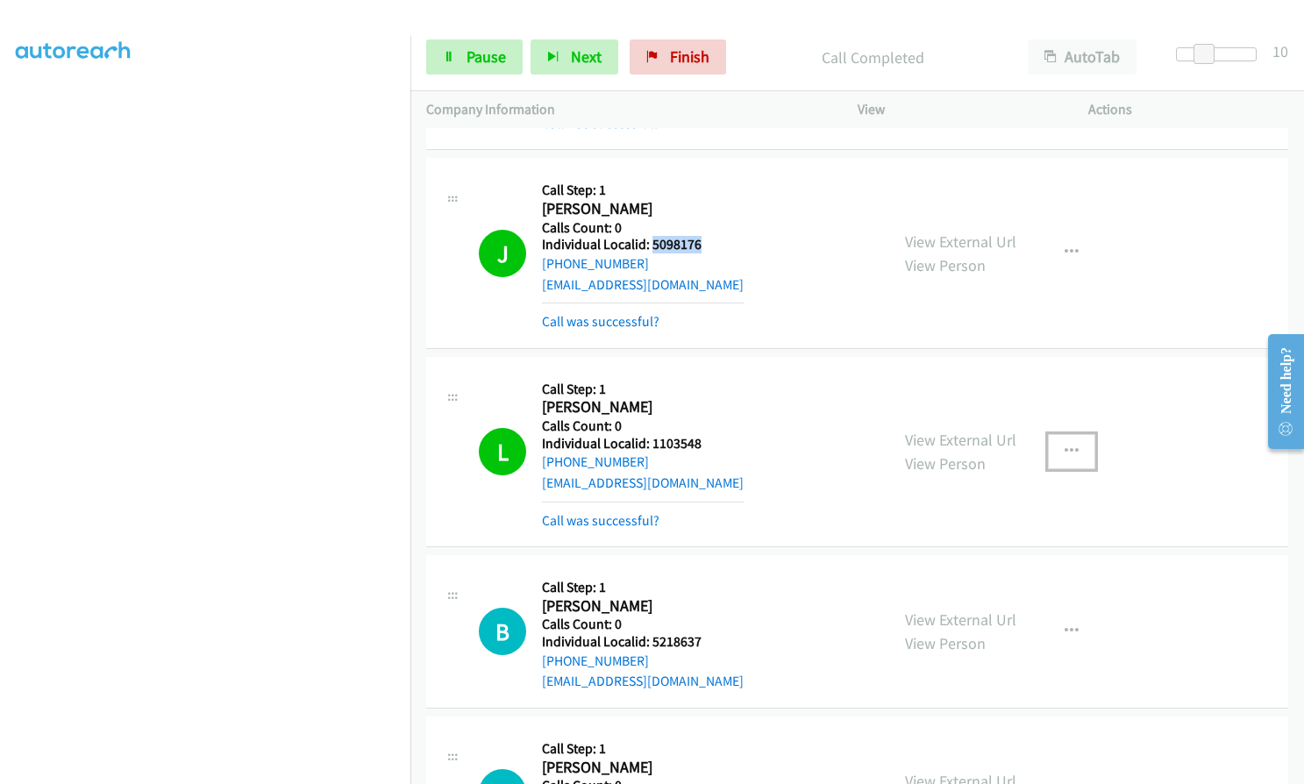
click at [1065, 445] on icon "button" at bounding box center [1072, 452] width 14 height 14
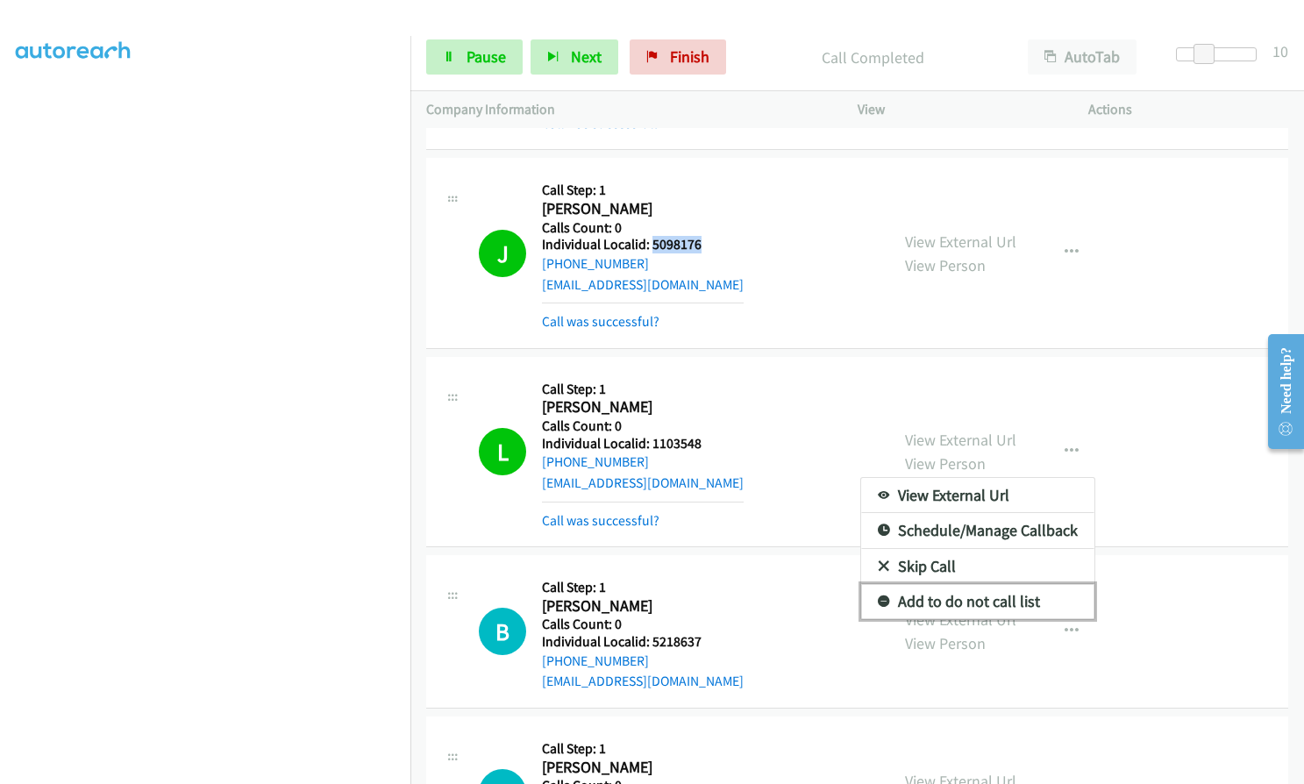
click at [868, 584] on link "Add to do not call list" at bounding box center [977, 601] width 233 height 35
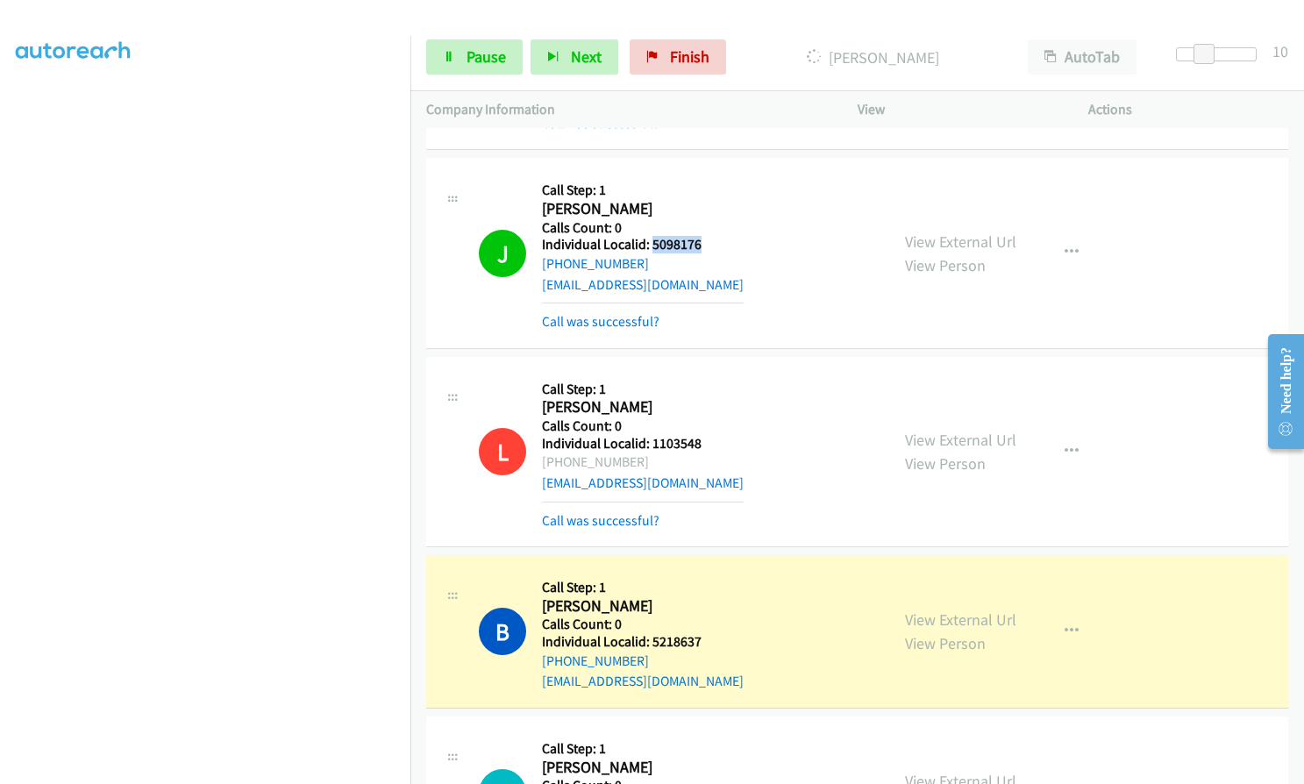
drag, startPoint x: 561, startPoint y: 418, endPoint x: 645, endPoint y: 419, distance: 84.2
click at [645, 452] on div "[PHONE_NUMBER]" at bounding box center [643, 462] width 202 height 21
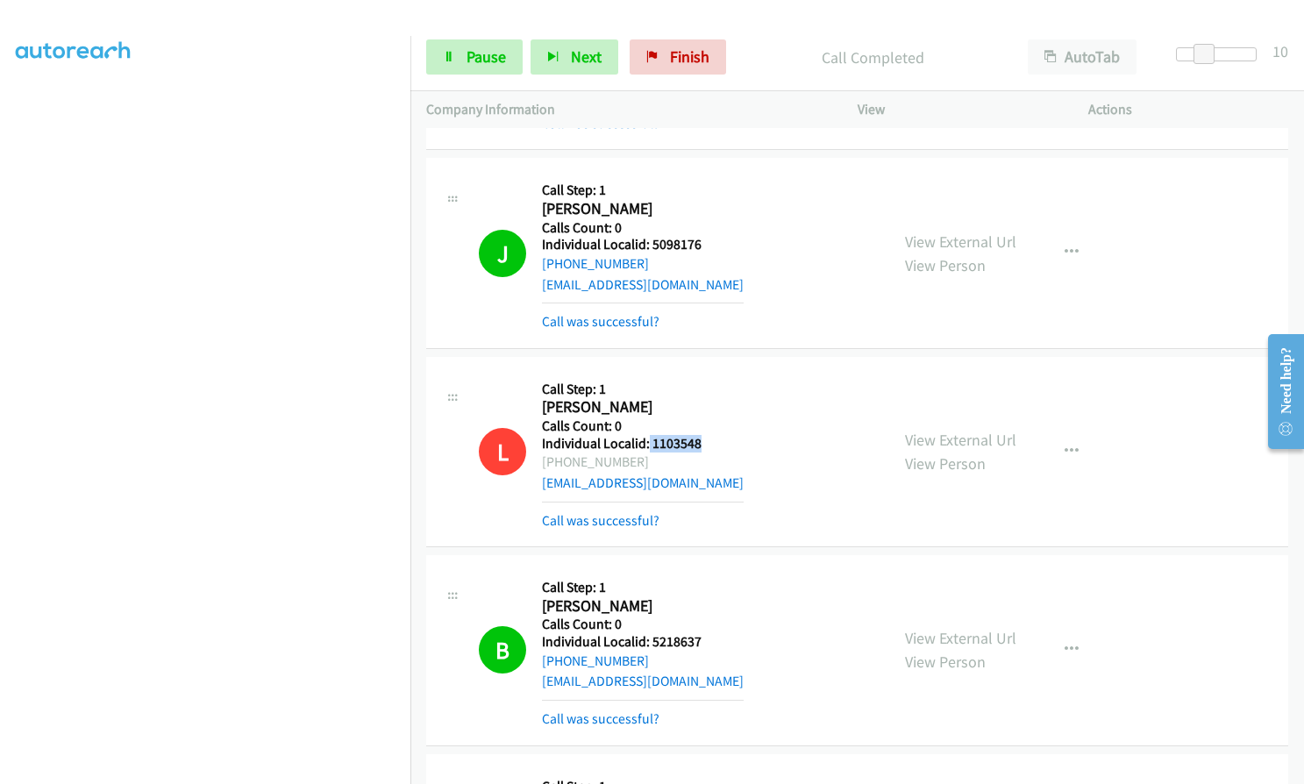
drag, startPoint x: 647, startPoint y: 400, endPoint x: 709, endPoint y: 400, distance: 61.4
click at [709, 400] on div "L Callback Scheduled Call Step: 1 [PERSON_NAME] America/Los_Angeles Calls Count…" at bounding box center [676, 452] width 395 height 158
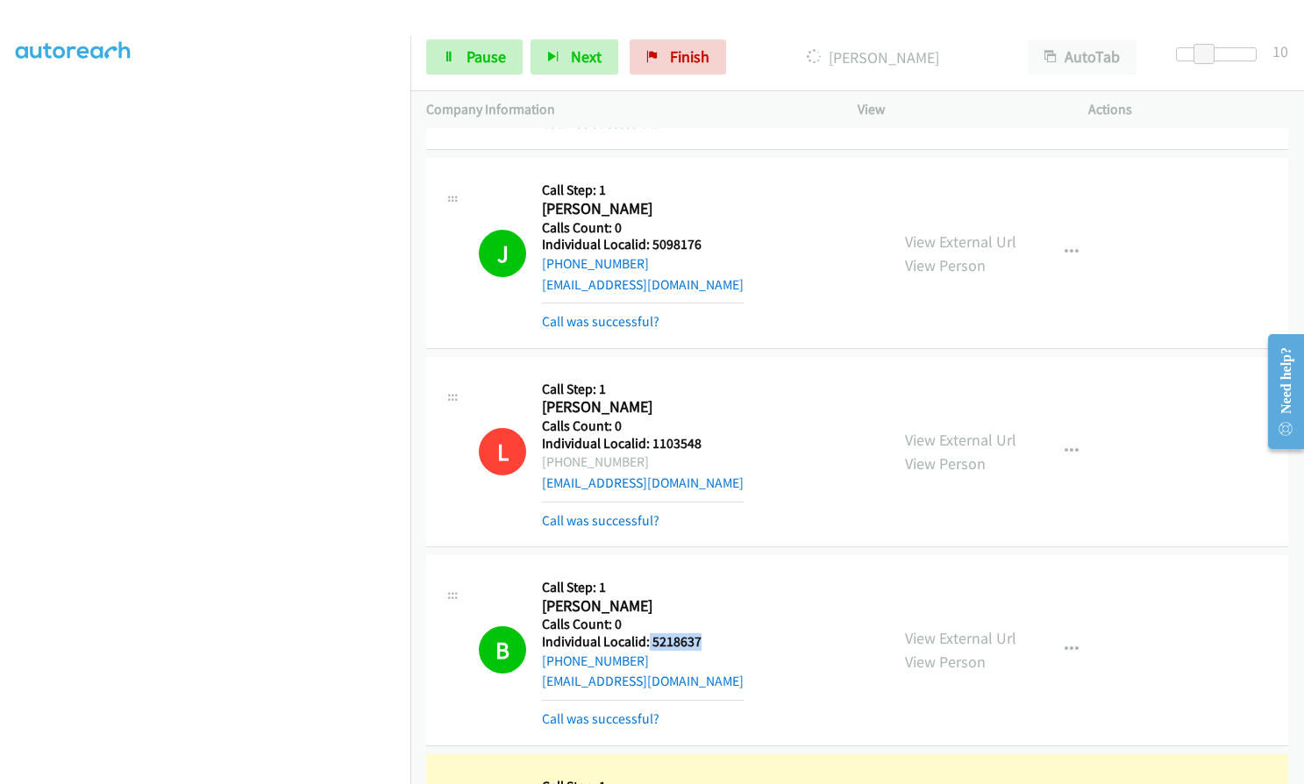
drag, startPoint x: 648, startPoint y: 601, endPoint x: 708, endPoint y: 602, distance: 59.7
click at [710, 601] on div "B Callback Scheduled Call Step: 1 [PERSON_NAME] America/[GEOGRAPHIC_DATA] Calls…" at bounding box center [676, 650] width 395 height 158
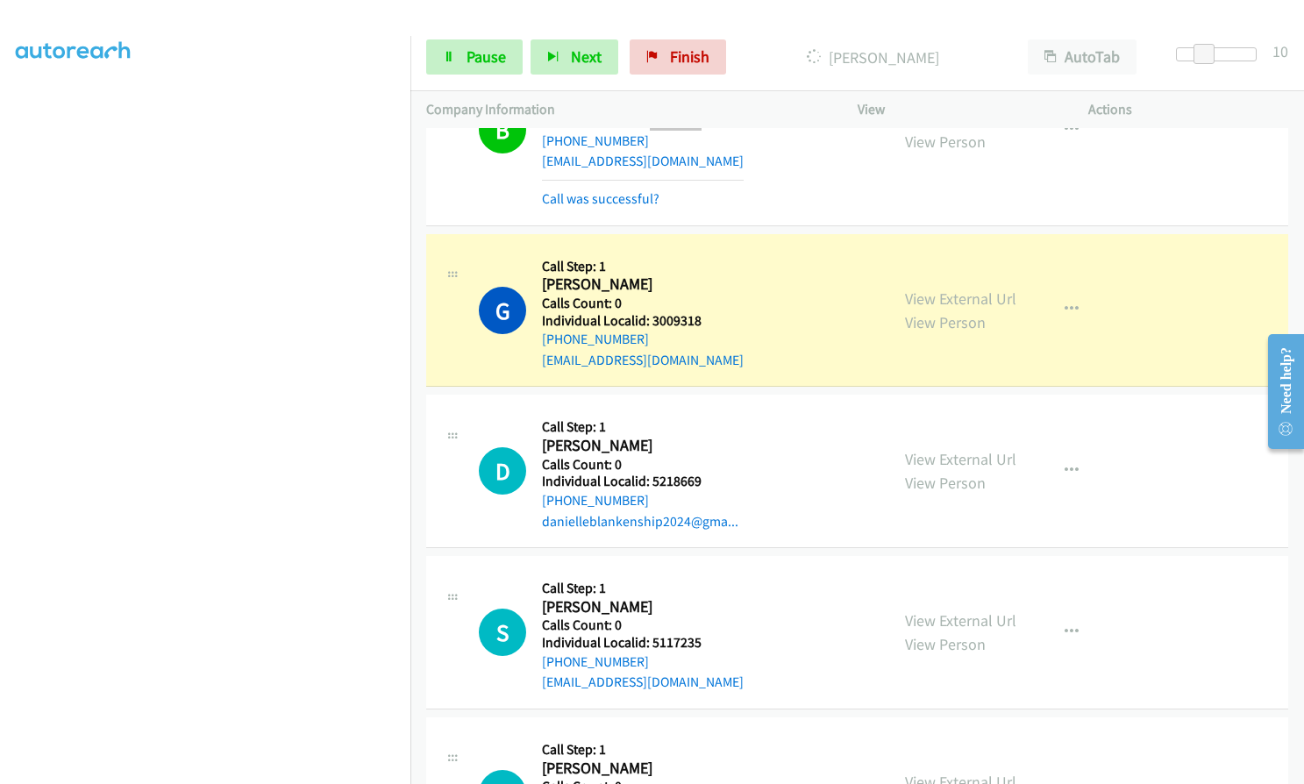
scroll to position [21442, 0]
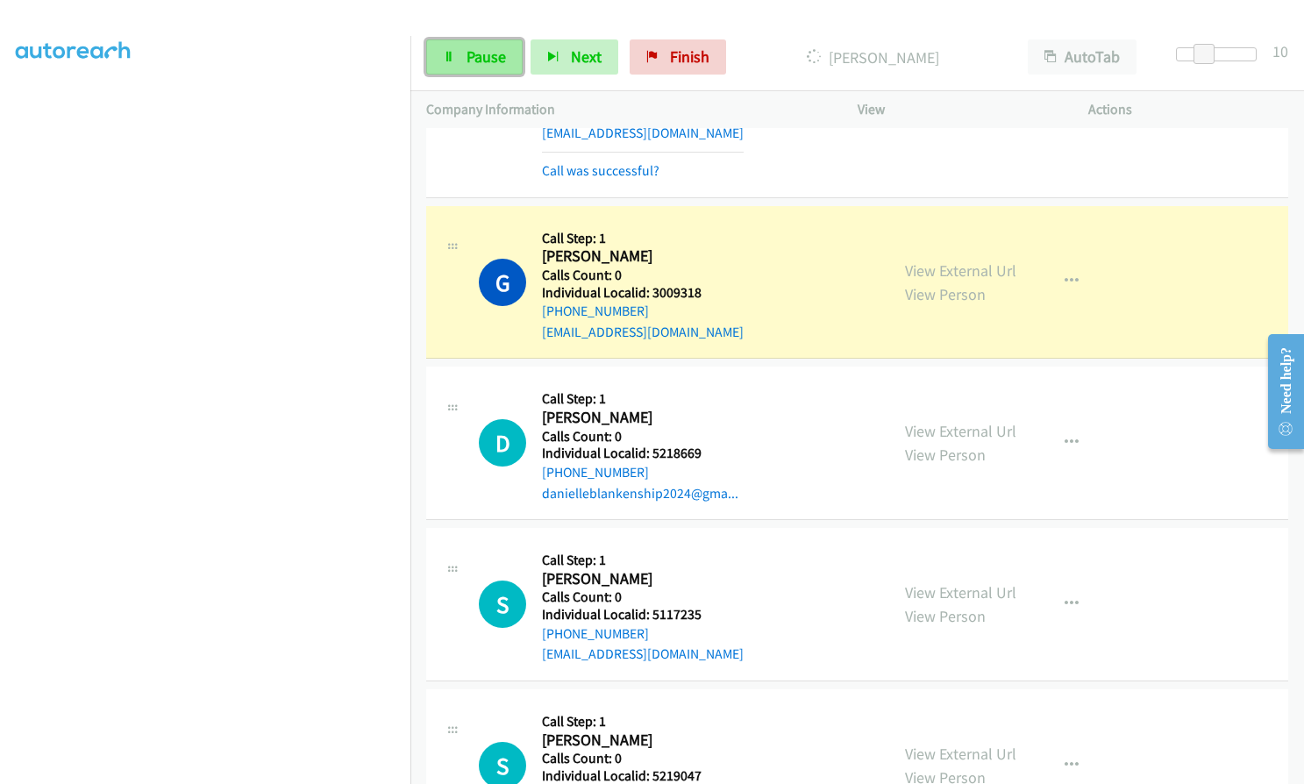
click at [473, 67] on link "Pause" at bounding box center [474, 56] width 96 height 35
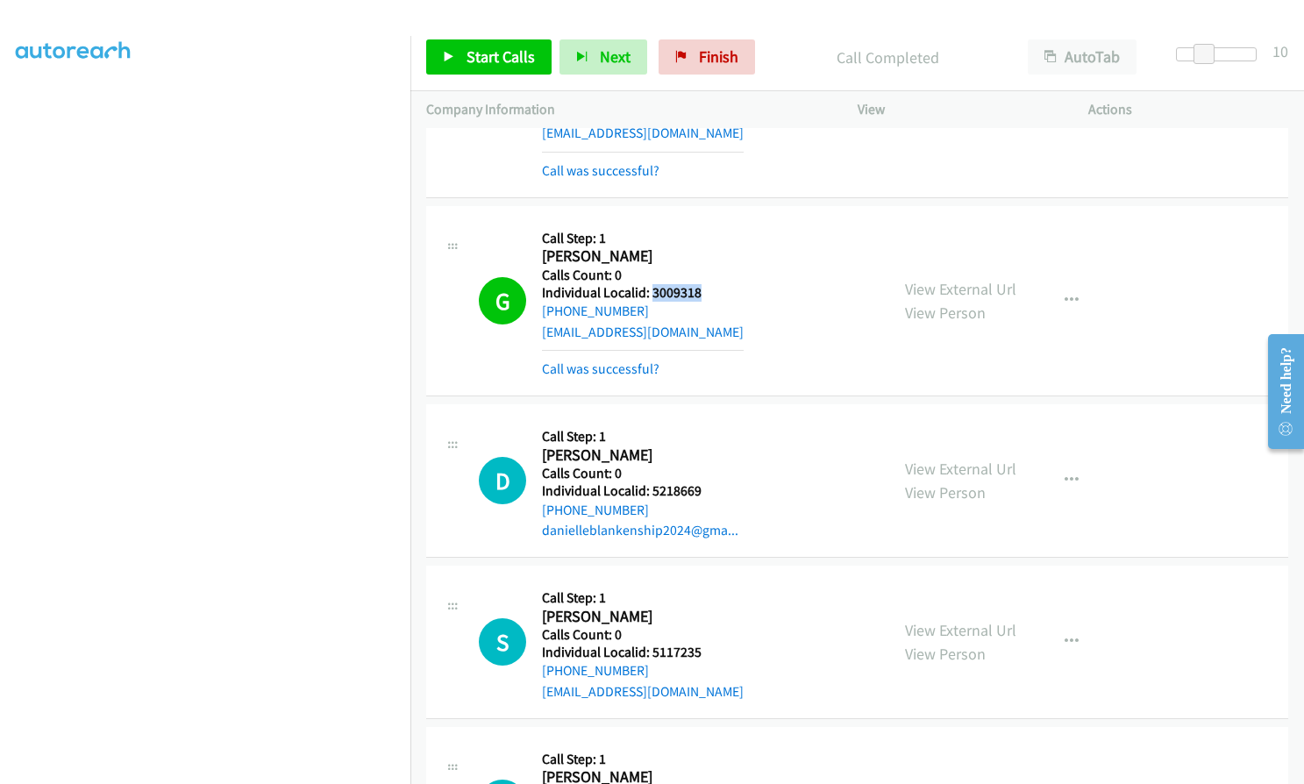
drag, startPoint x: 653, startPoint y: 246, endPoint x: 704, endPoint y: 247, distance: 51.8
click at [704, 247] on div "G Callback Scheduled Call Step: 1 [PERSON_NAME] Pacific/[GEOGRAPHIC_DATA] Calls…" at bounding box center [676, 301] width 395 height 158
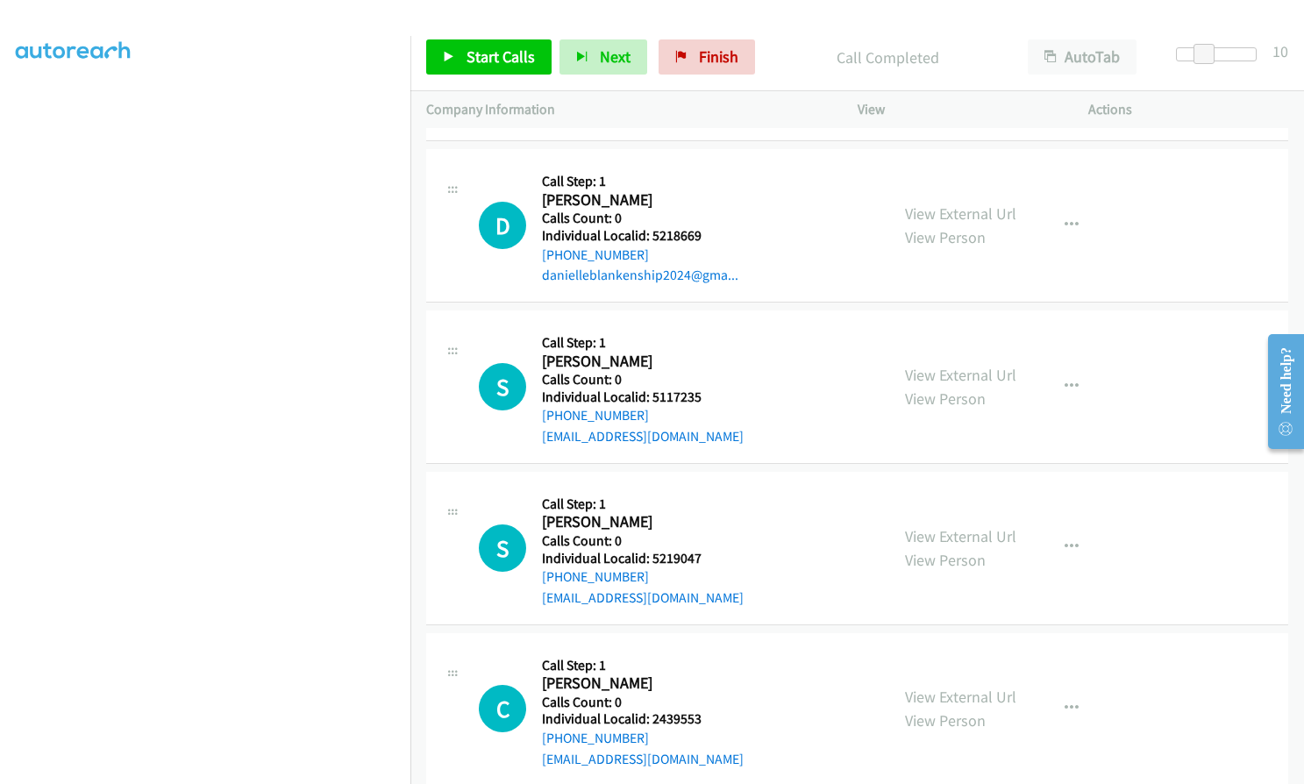
scroll to position [21705, 0]
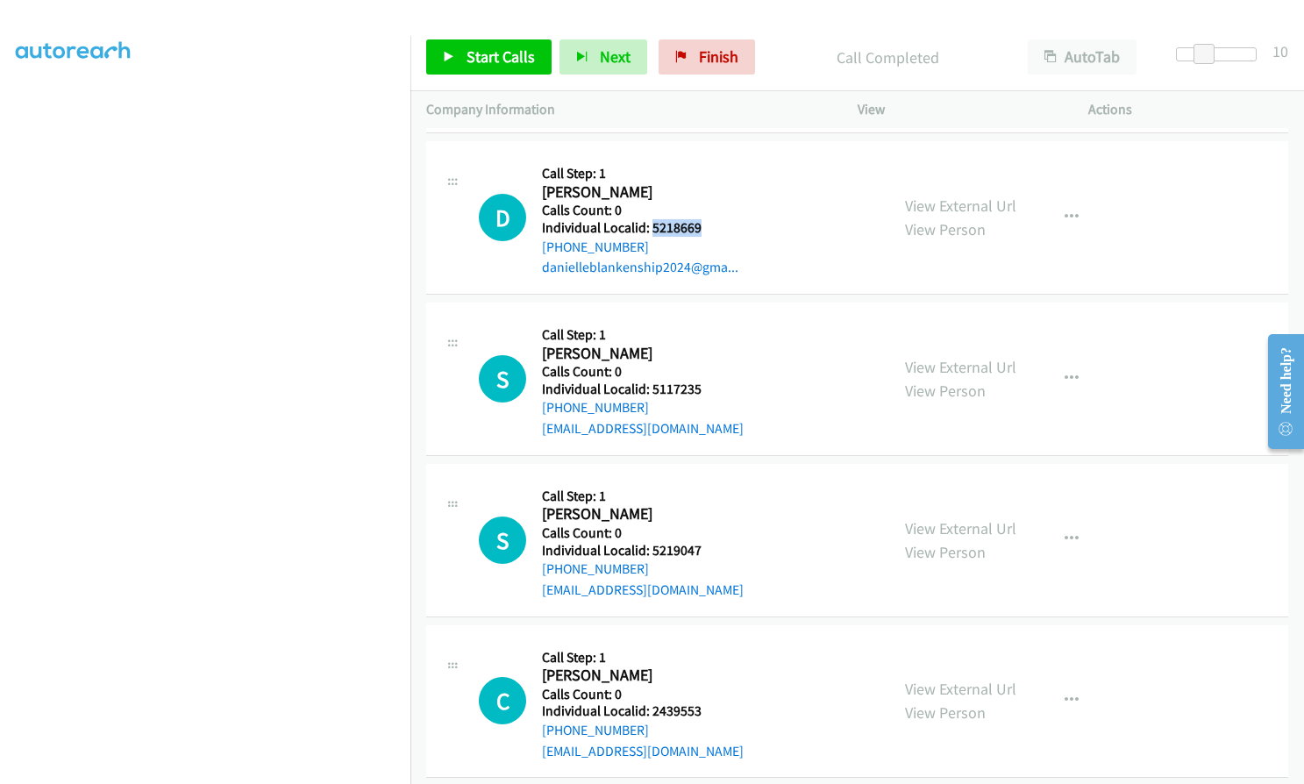
drag, startPoint x: 652, startPoint y: 186, endPoint x: 702, endPoint y: 185, distance: 50.0
click at [702, 219] on h5 "Individual Localid: 5218669" at bounding box center [640, 228] width 196 height 18
drag, startPoint x: 650, startPoint y: 344, endPoint x: 724, endPoint y: 343, distance: 73.7
click at [725, 343] on div "S Callback Scheduled Call Step: 1 [PERSON_NAME] America/[GEOGRAPHIC_DATA] Calls…" at bounding box center [676, 378] width 395 height 121
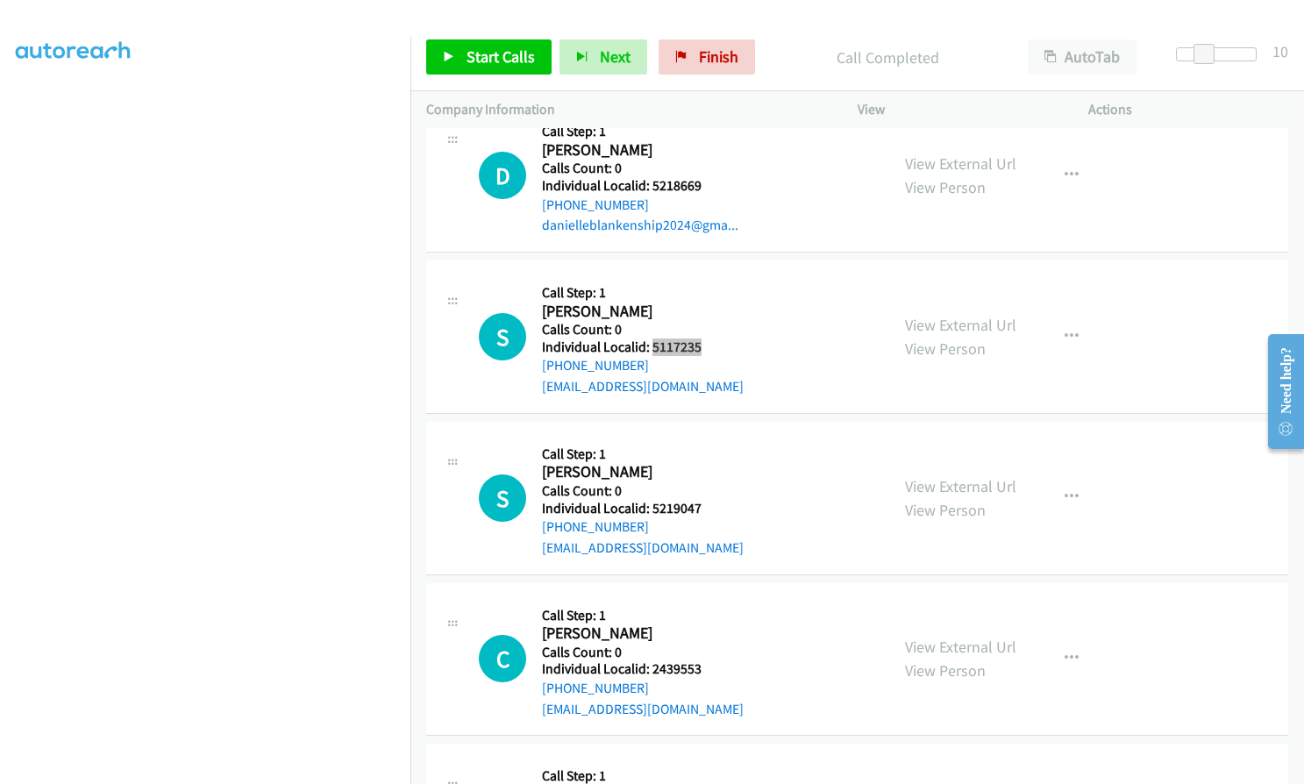
scroll to position [21837, 0]
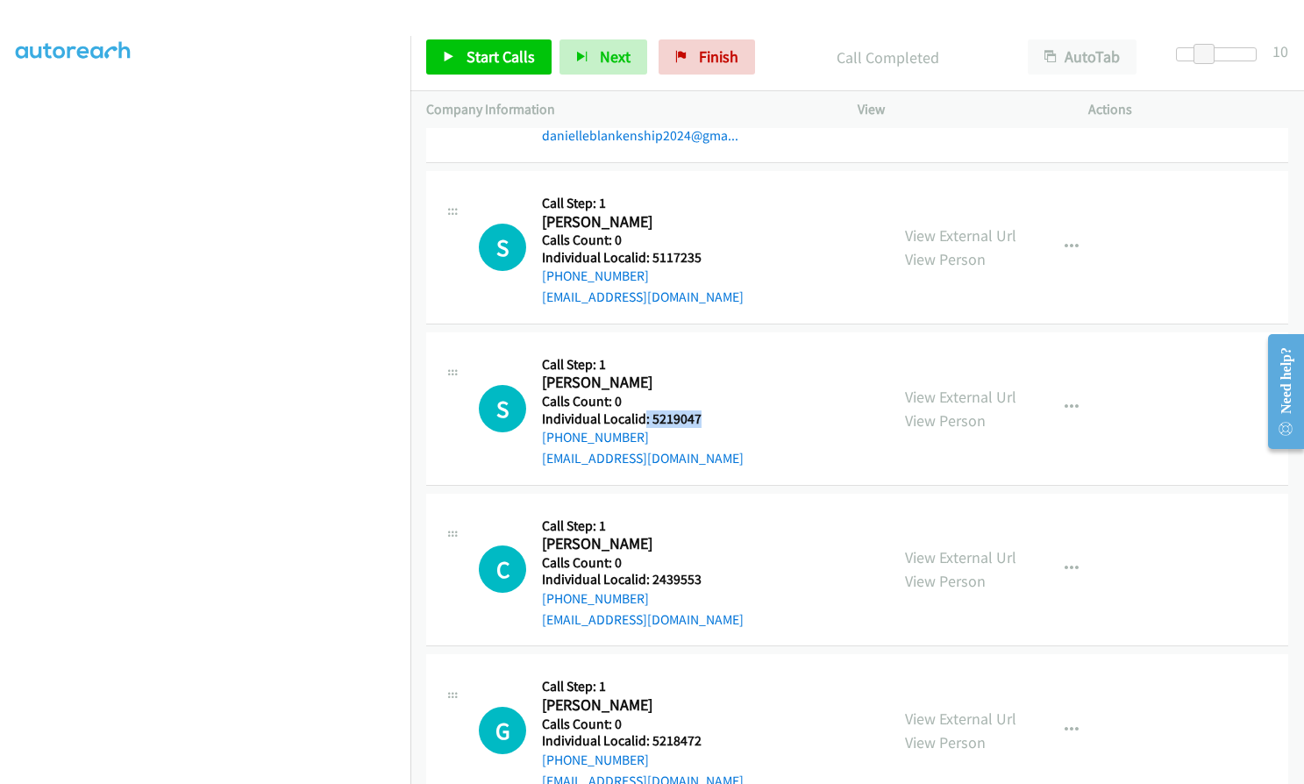
drag, startPoint x: 646, startPoint y: 372, endPoint x: 723, endPoint y: 373, distance: 77.2
click at [723, 373] on div "S Callback Scheduled Call Step: 1 [PERSON_NAME] America/New_York Calls Count: 0…" at bounding box center [676, 408] width 395 height 121
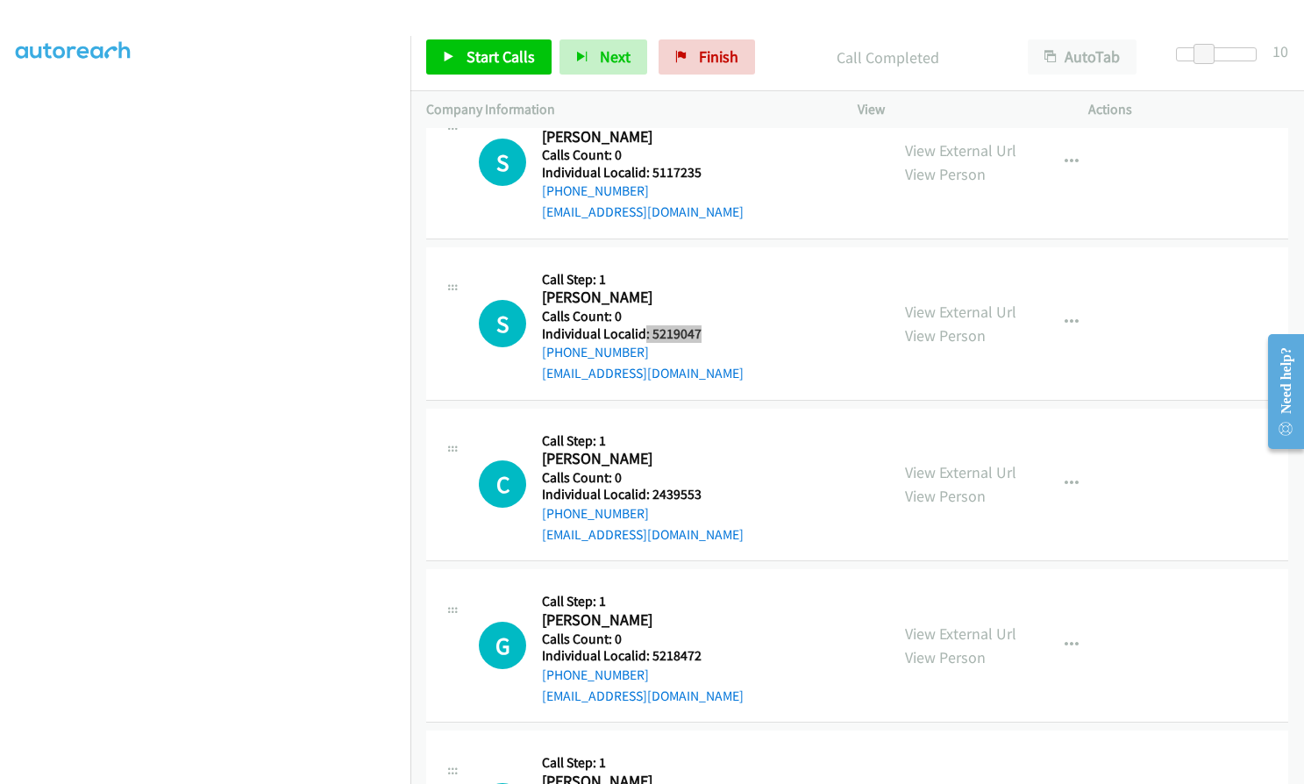
scroll to position [21925, 0]
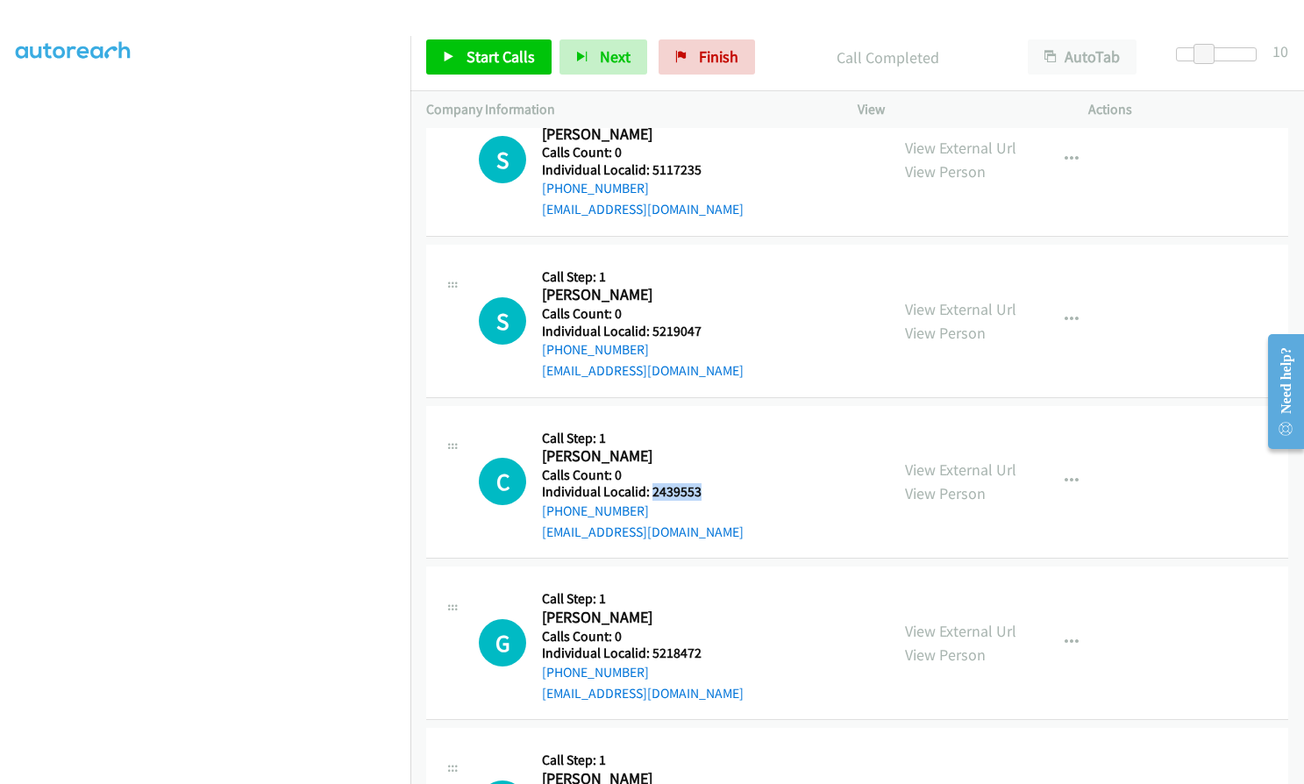
drag, startPoint x: 652, startPoint y: 443, endPoint x: 713, endPoint y: 449, distance: 61.7
click at [713, 483] on h5 "Individual Localid: 2439553" at bounding box center [643, 492] width 202 height 18
drag, startPoint x: 685, startPoint y: 450, endPoint x: 593, endPoint y: 422, distance: 96.3
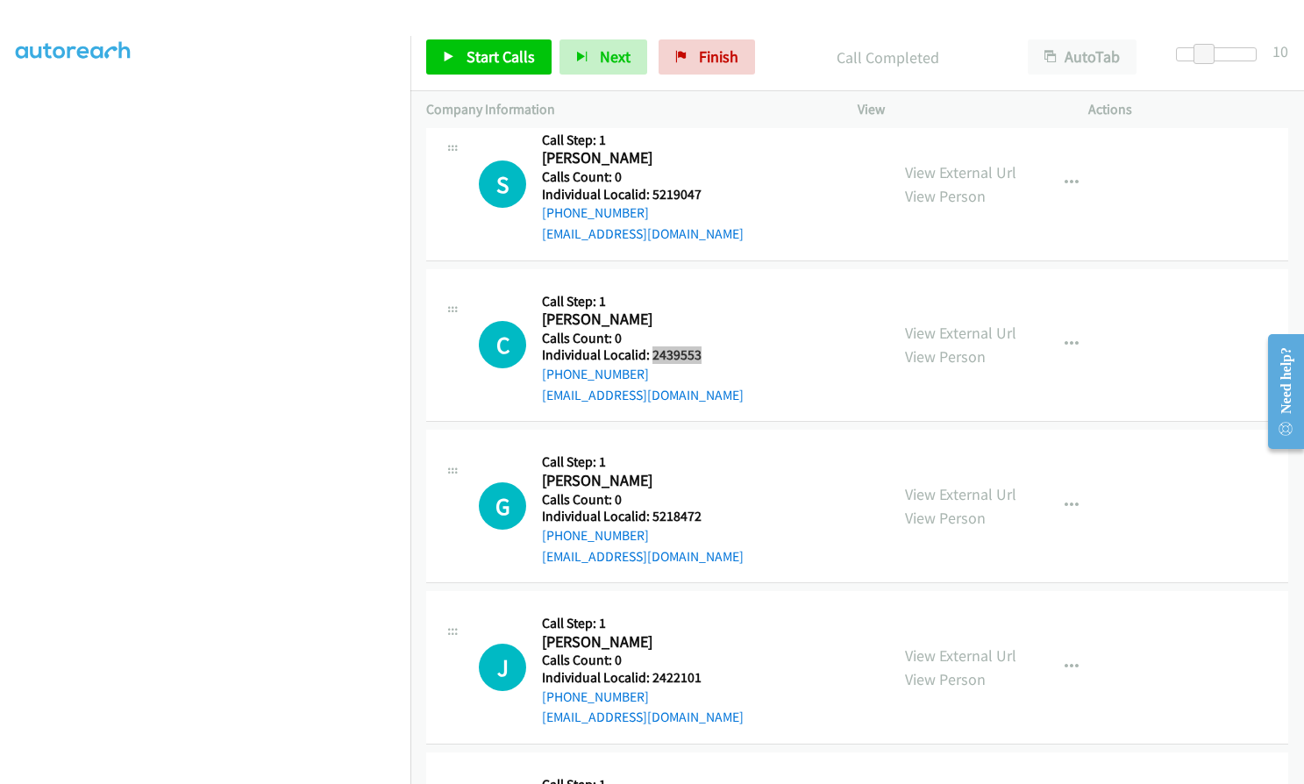
scroll to position [22078, 0]
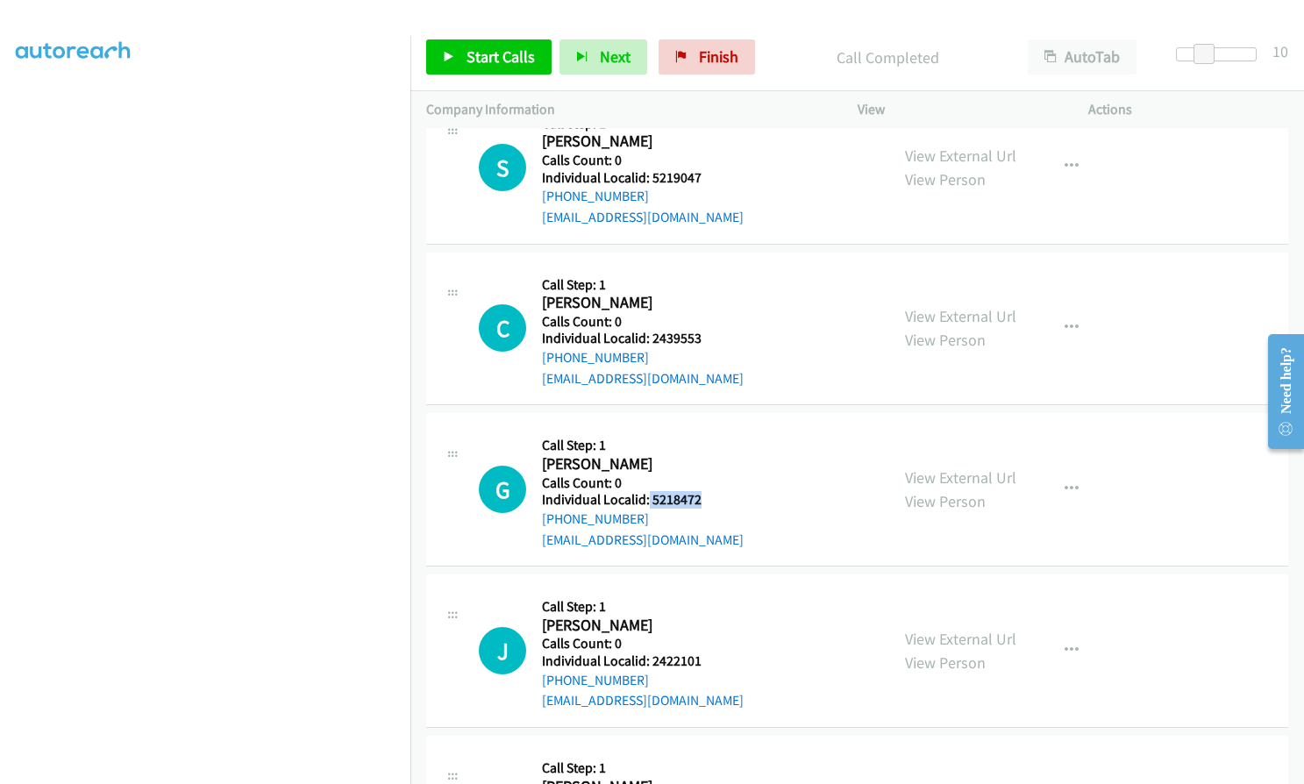
drag, startPoint x: 648, startPoint y: 458, endPoint x: 723, endPoint y: 457, distance: 74.6
click at [723, 457] on div "G Callback Scheduled Call Step: 1 [PERSON_NAME] America/[GEOGRAPHIC_DATA] Calls…" at bounding box center [676, 489] width 395 height 121
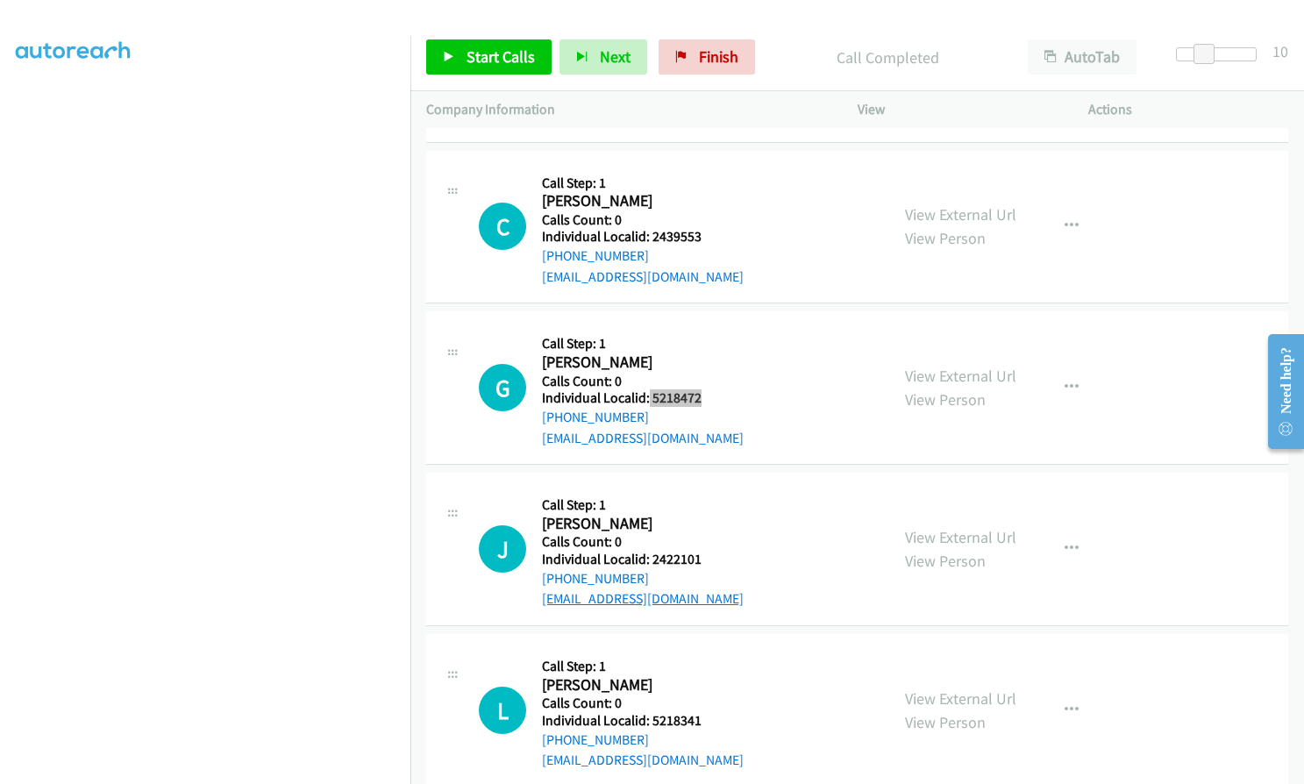
scroll to position [22188, 0]
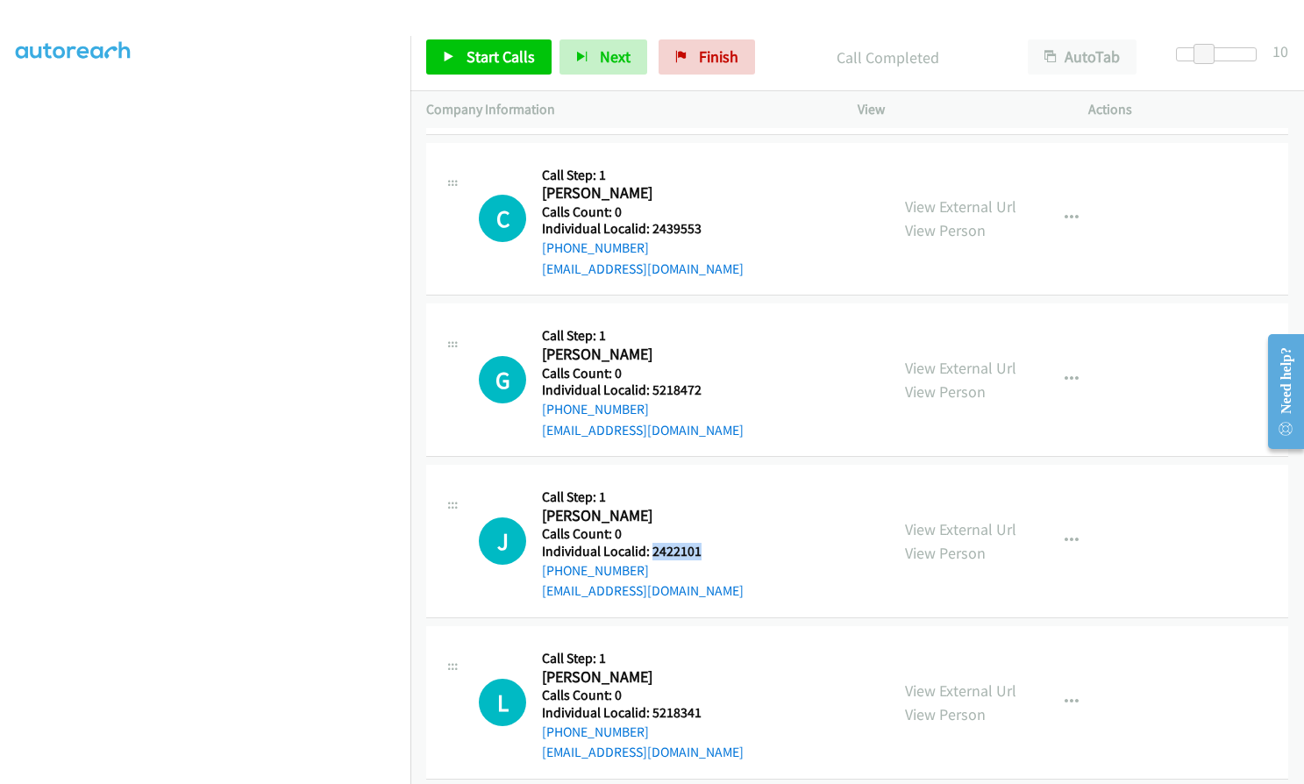
drag, startPoint x: 653, startPoint y: 510, endPoint x: 700, endPoint y: 510, distance: 47.4
click at [700, 543] on h5 "Individual Localid: 2422101" at bounding box center [643, 552] width 202 height 18
click at [511, 55] on span "Start Calls" at bounding box center [501, 56] width 68 height 20
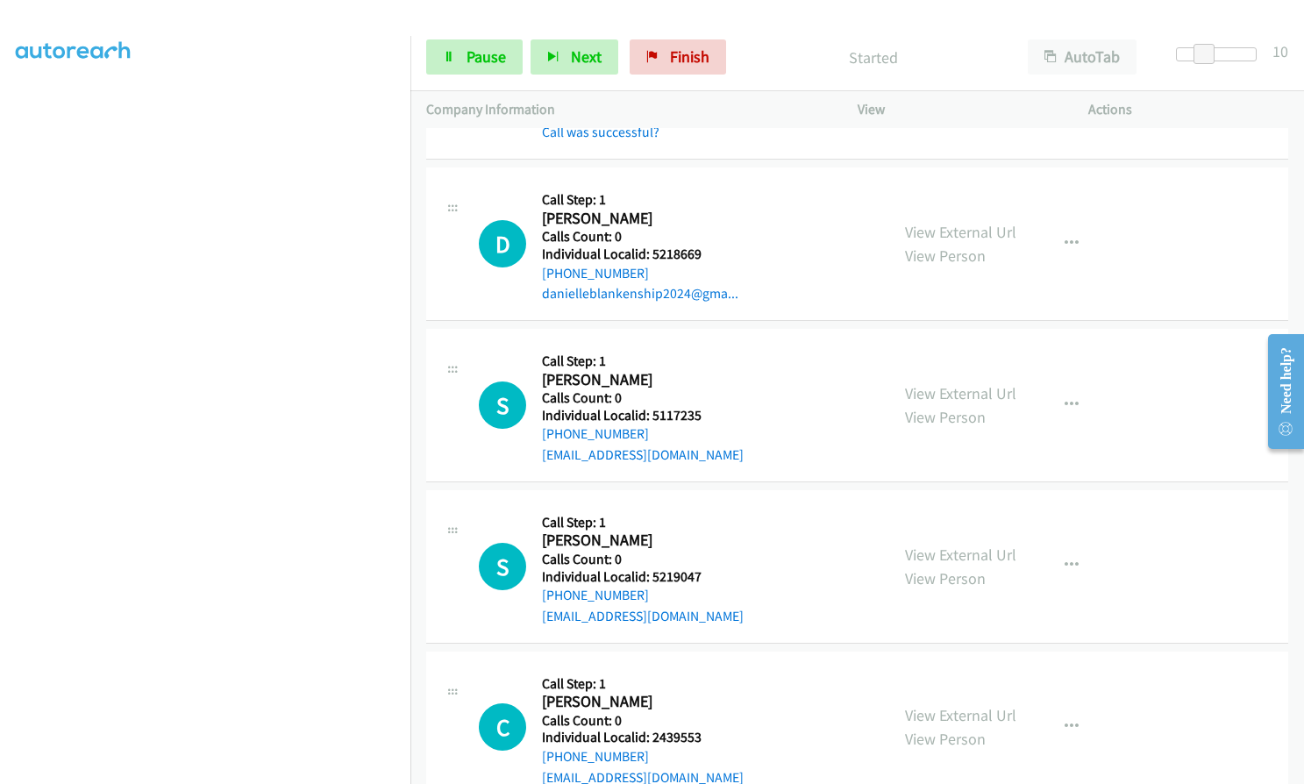
scroll to position [21683, 0]
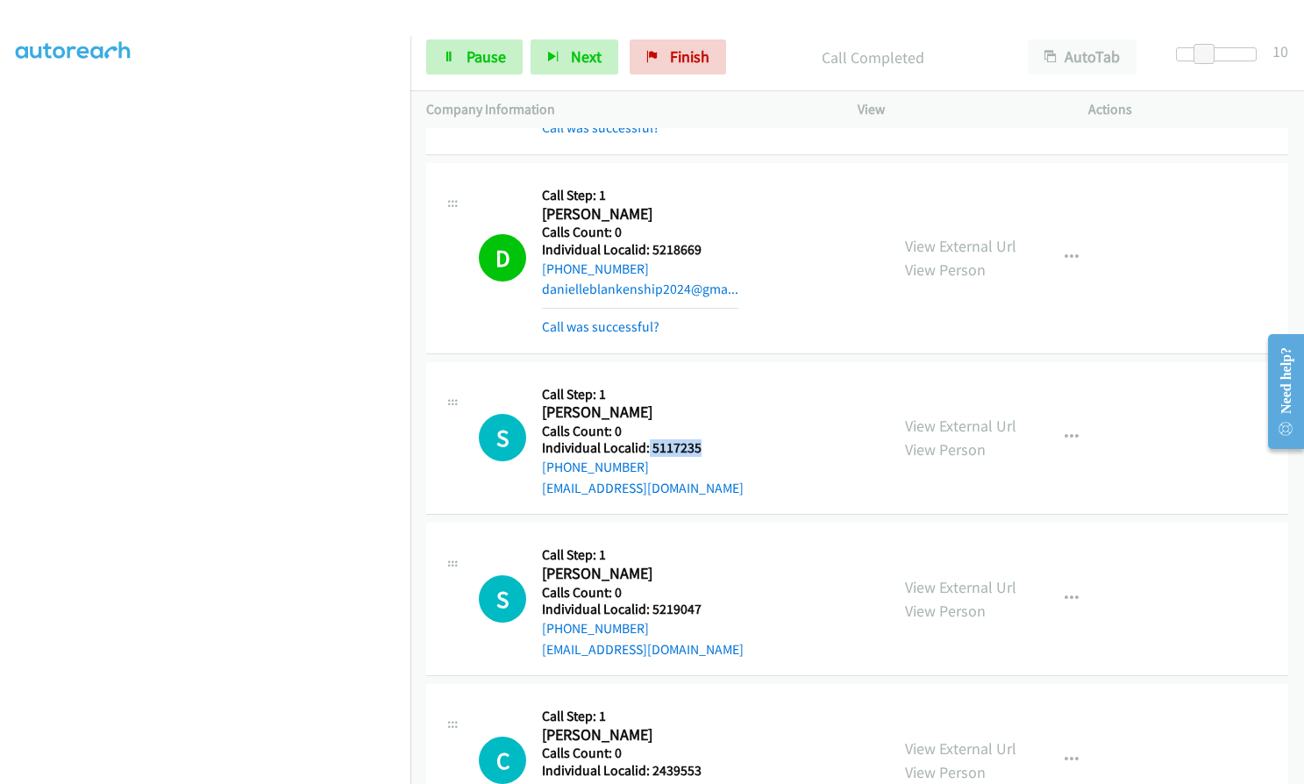
drag, startPoint x: 646, startPoint y: 403, endPoint x: 710, endPoint y: 404, distance: 64.1
click at [710, 404] on div "S Callback Scheduled Call Step: 1 [PERSON_NAME] America/[GEOGRAPHIC_DATA] Calls…" at bounding box center [676, 438] width 395 height 121
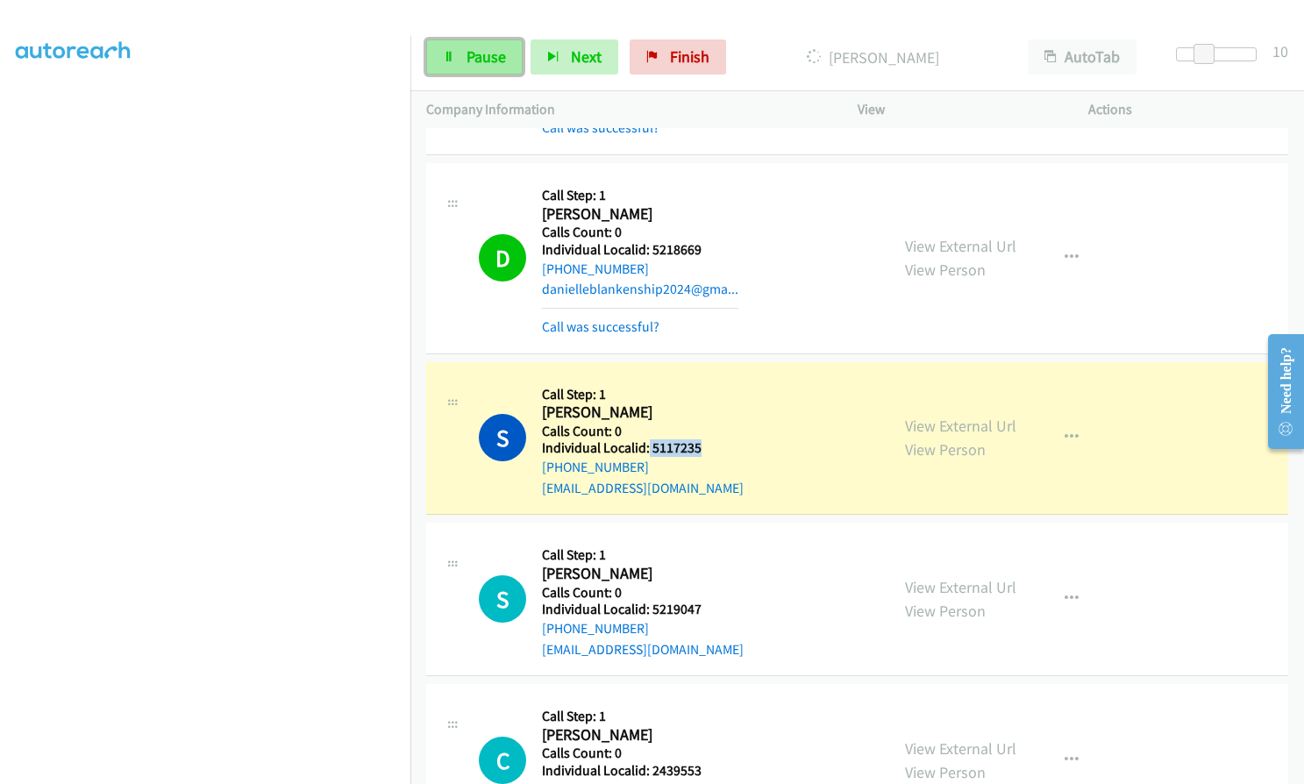
click at [463, 59] on link "Pause" at bounding box center [474, 56] width 96 height 35
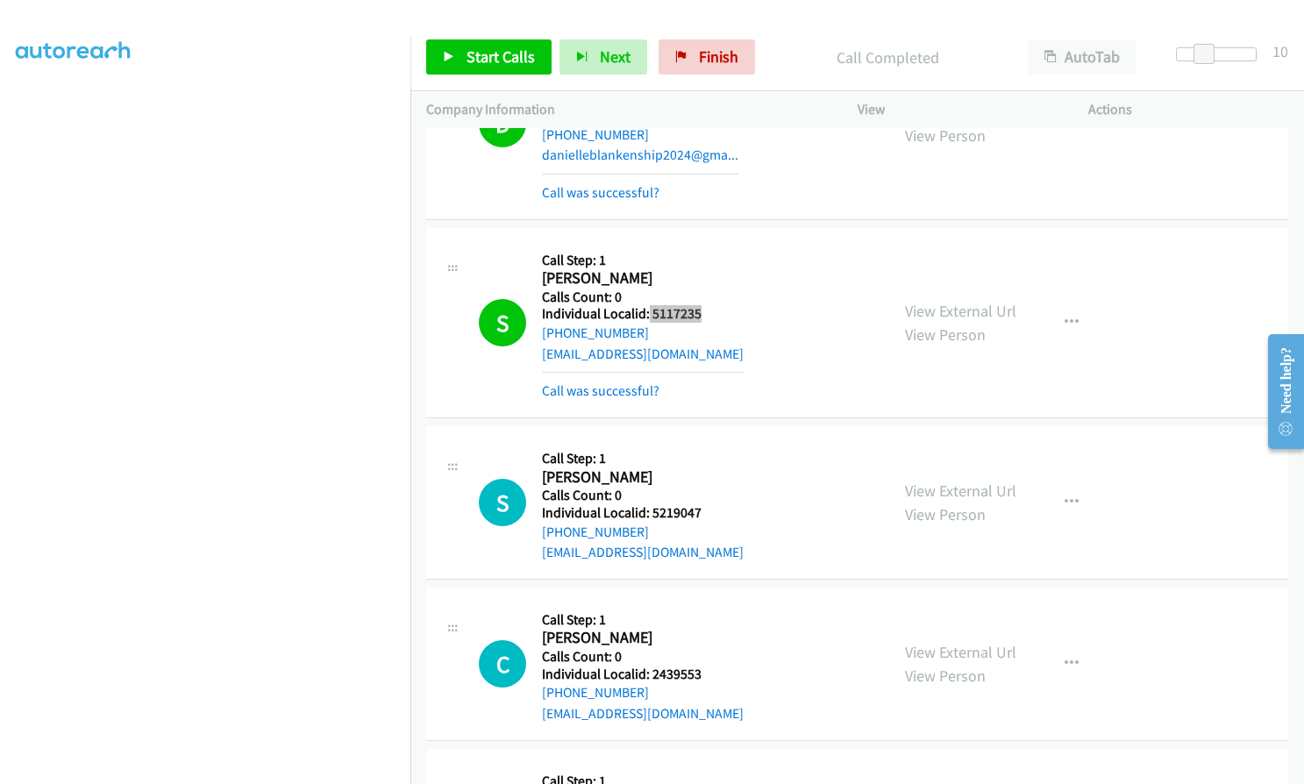
scroll to position [21837, 0]
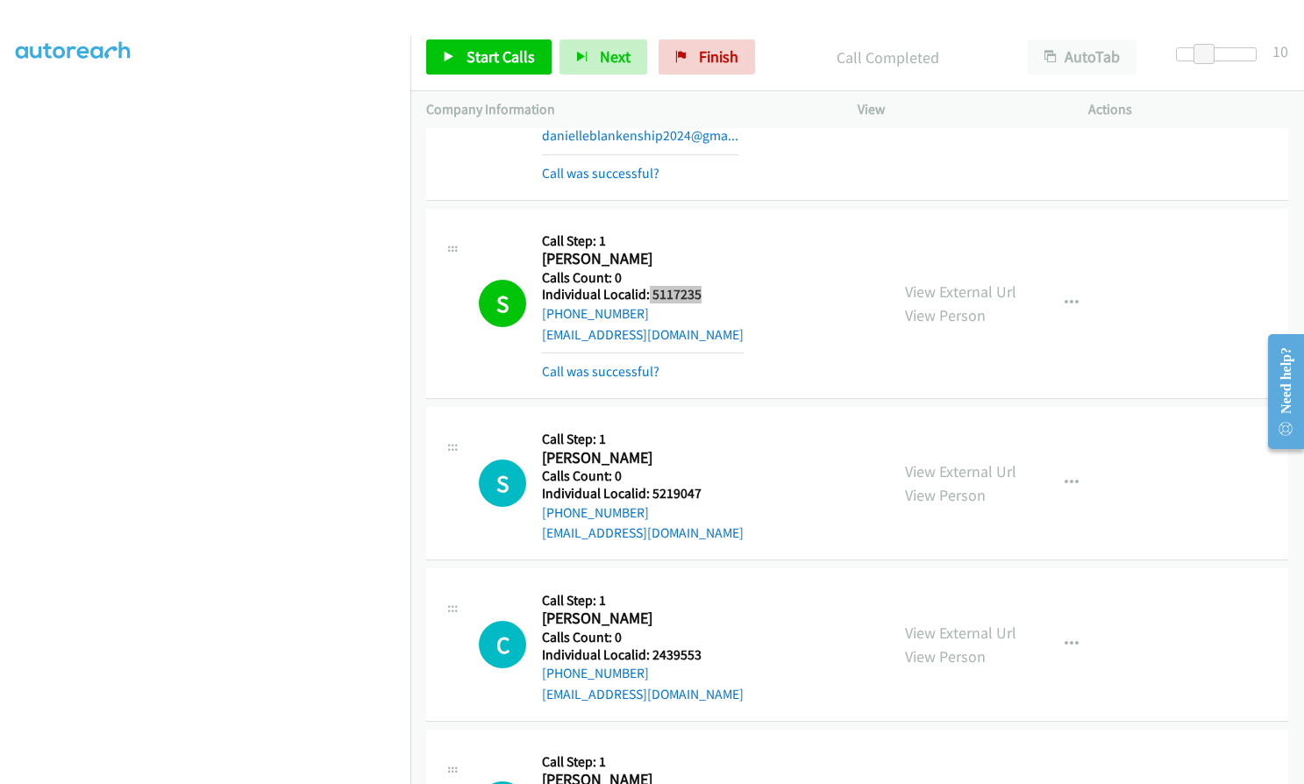
drag, startPoint x: 964, startPoint y: 366, endPoint x: 946, endPoint y: 375, distance: 19.6
click at [946, 407] on div "S Callback Scheduled Call Step: 1 [PERSON_NAME] America/New_York Calls Count: 0…" at bounding box center [857, 484] width 862 height 154
click at [711, 49] on span "Finish" at bounding box center [718, 56] width 39 height 20
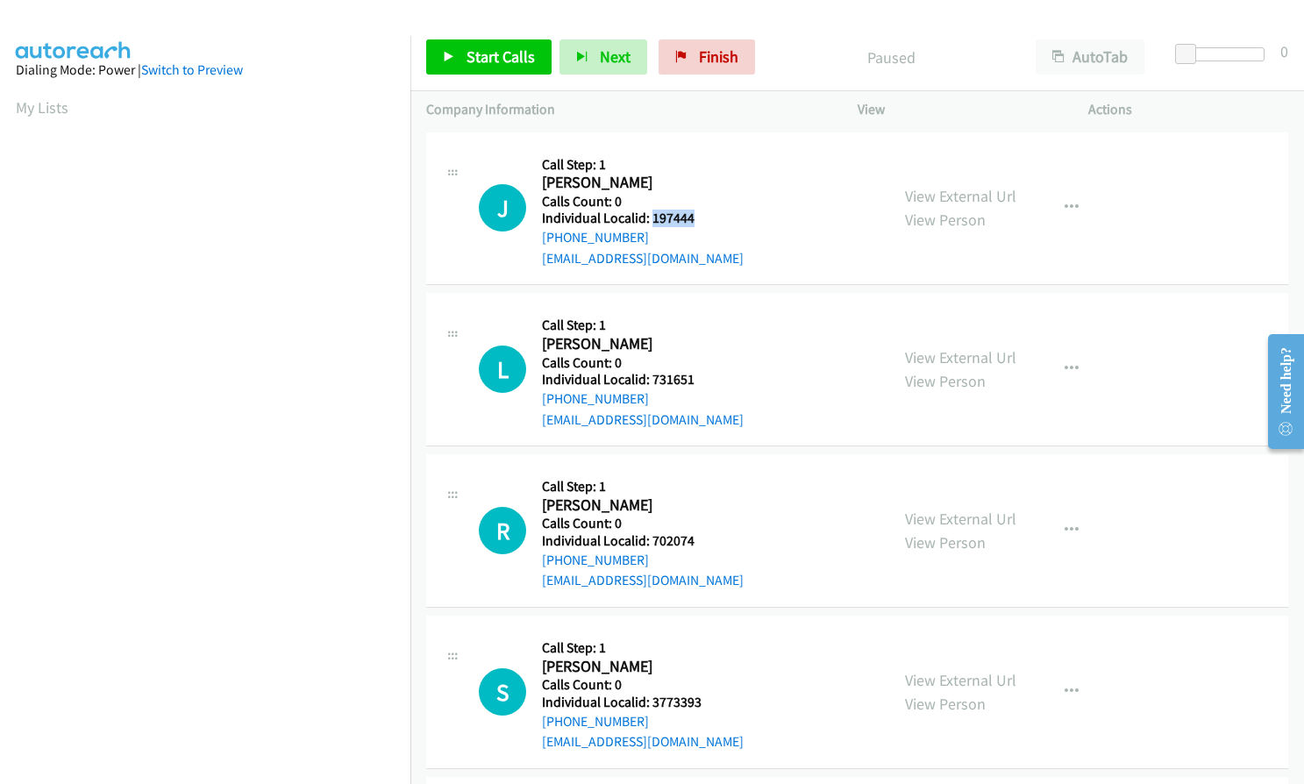
drag, startPoint x: 651, startPoint y: 217, endPoint x: 694, endPoint y: 217, distance: 43.0
click at [694, 217] on h5 "Individual Localid: 197444" at bounding box center [643, 219] width 202 height 18
copy h5 "197444"
drag, startPoint x: 668, startPoint y: 213, endPoint x: 800, endPoint y: 175, distance: 138.0
click at [800, 175] on div "J Callback Scheduled Call Step: 1 James Simes America/Chicago Calls Count: 0 In…" at bounding box center [676, 208] width 395 height 121
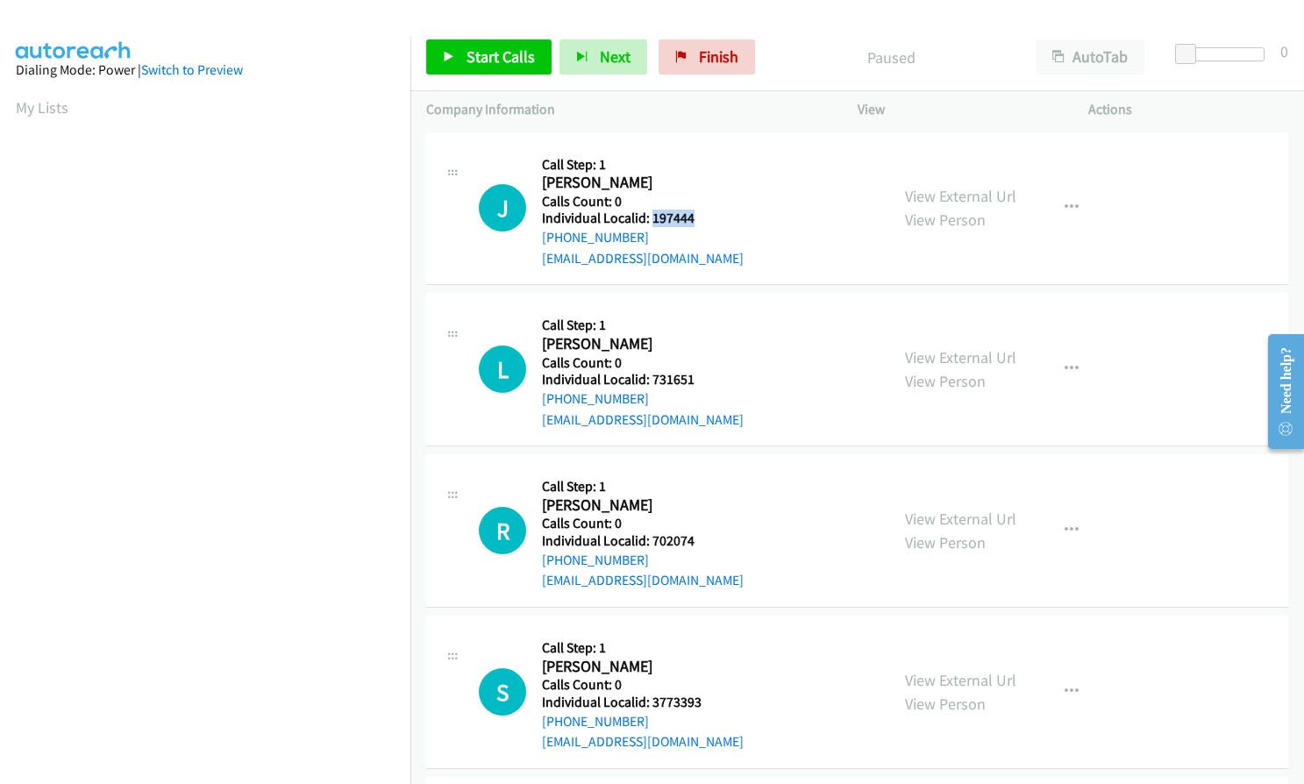
drag, startPoint x: 650, startPoint y: 218, endPoint x: 703, endPoint y: 217, distance: 53.5
click at [703, 217] on h5 "Individual Localid: 197444" at bounding box center [643, 219] width 202 height 18
copy h5 "197444"
drag, startPoint x: 649, startPoint y: 379, endPoint x: 699, endPoint y: 378, distance: 50.0
click at [699, 378] on h5 "Individual Localid: 731651" at bounding box center [643, 380] width 202 height 18
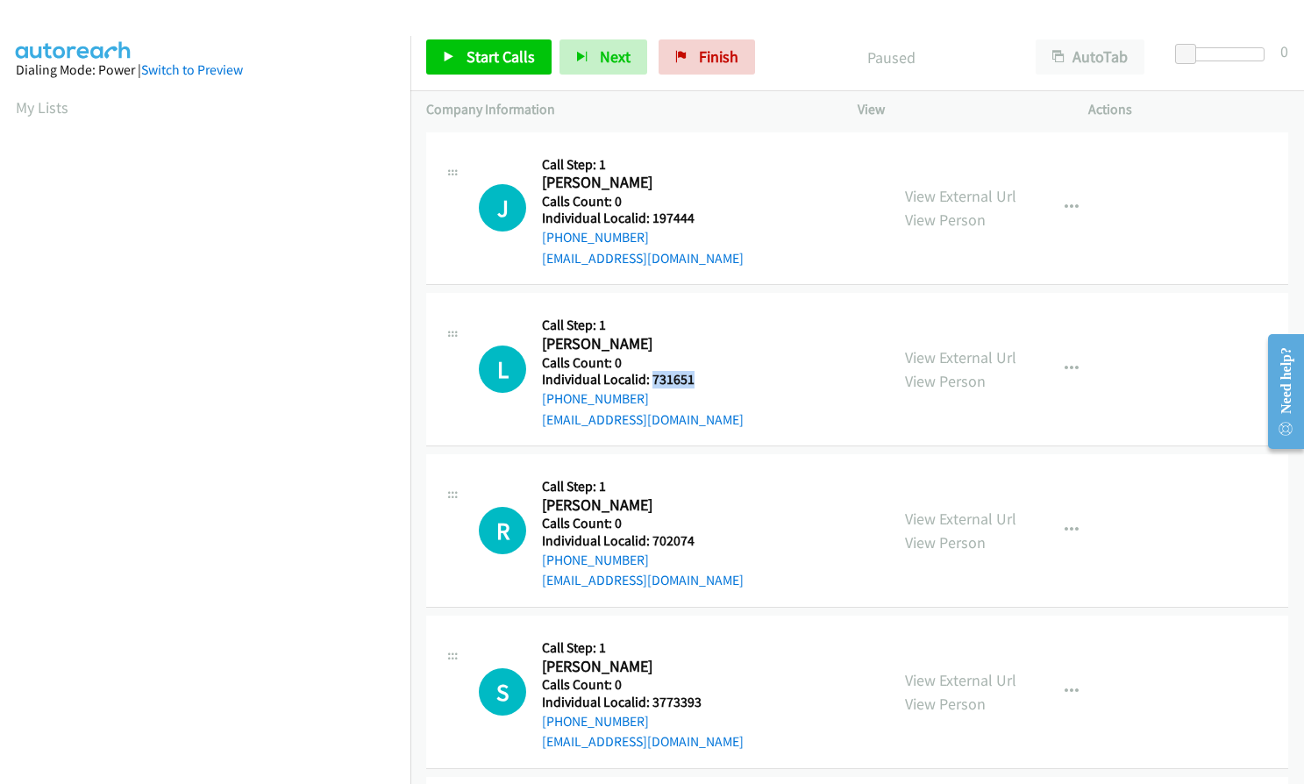
copy h5 "731651"
click at [647, 539] on h5 "Individual Localid: 702074" at bounding box center [643, 541] width 202 height 18
drag, startPoint x: 650, startPoint y: 539, endPoint x: 704, endPoint y: 539, distance: 54.4
click at [704, 539] on h5 "Individual Localid: 702074" at bounding box center [643, 541] width 202 height 18
copy h5 "702074"
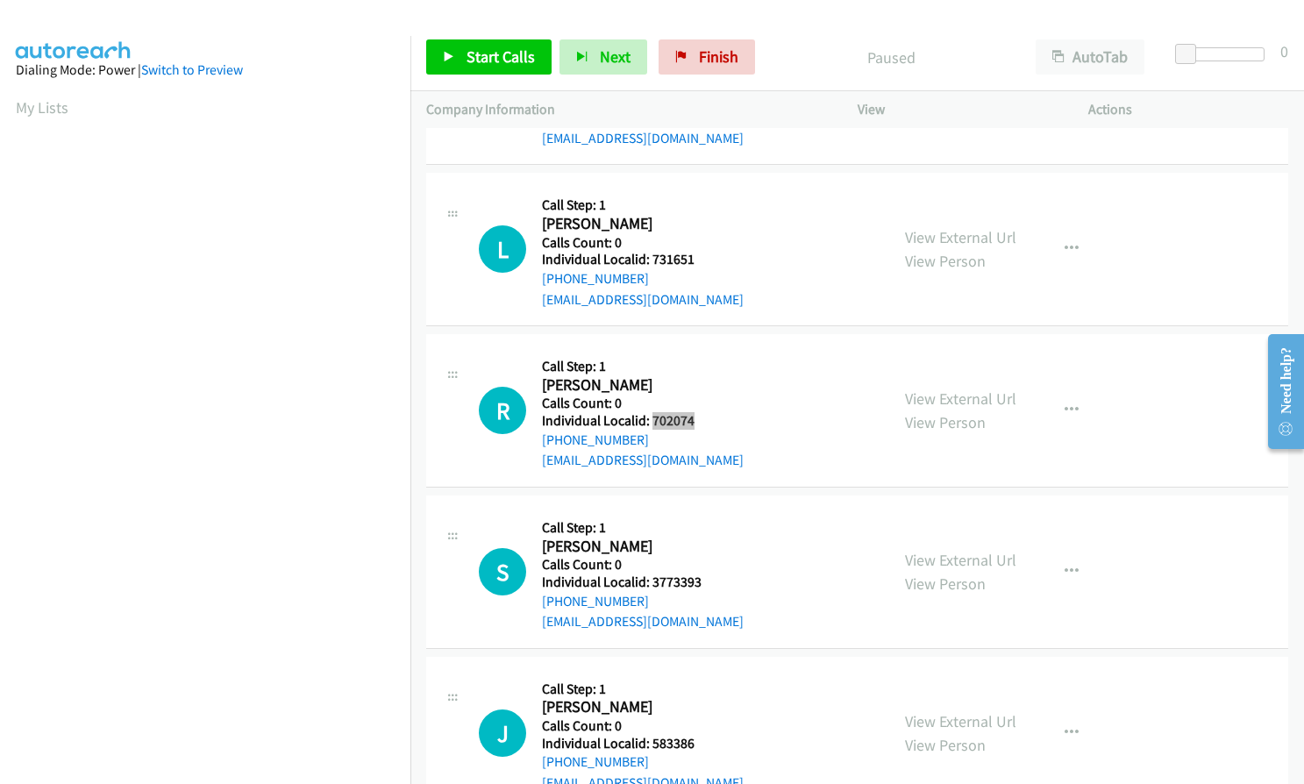
scroll to position [154, 0]
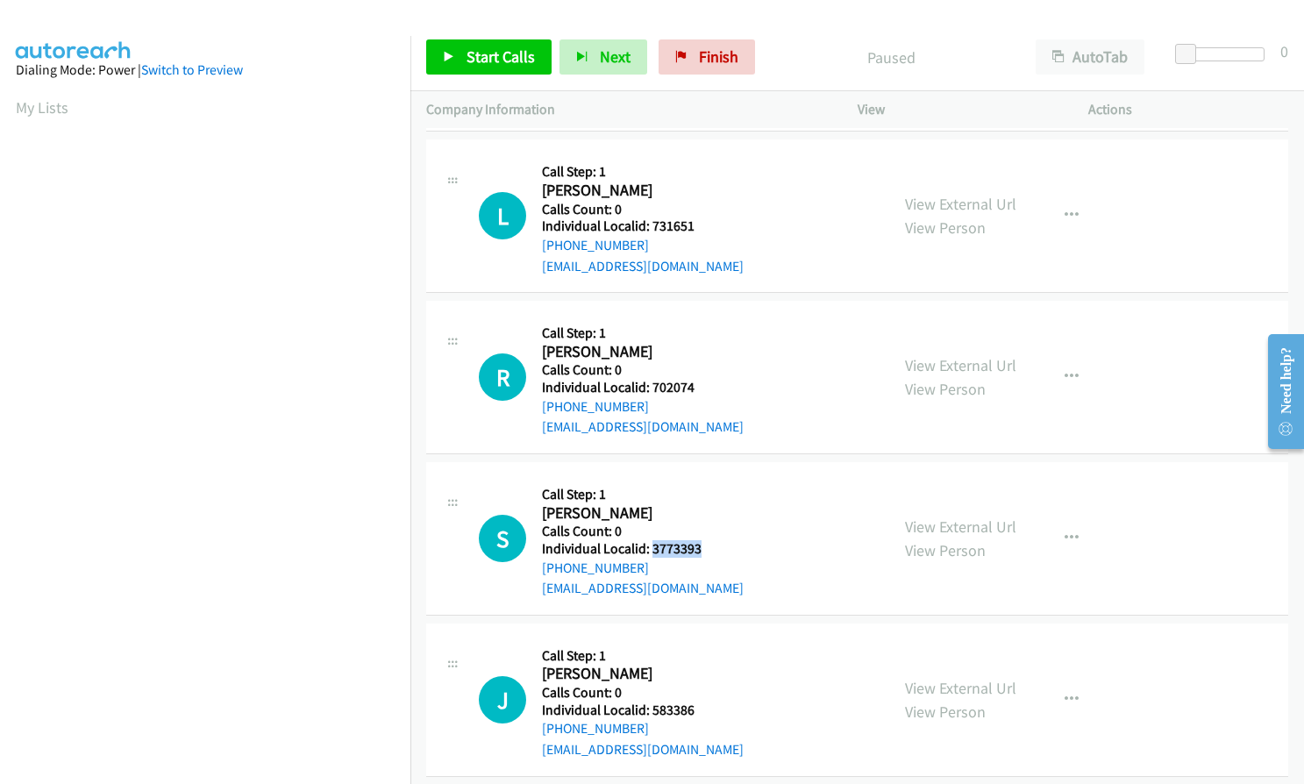
drag, startPoint x: 649, startPoint y: 550, endPoint x: 704, endPoint y: 550, distance: 55.3
click at [704, 550] on h5 "Individual Localid: 3773393" at bounding box center [643, 549] width 202 height 18
copy h5 "3773393"
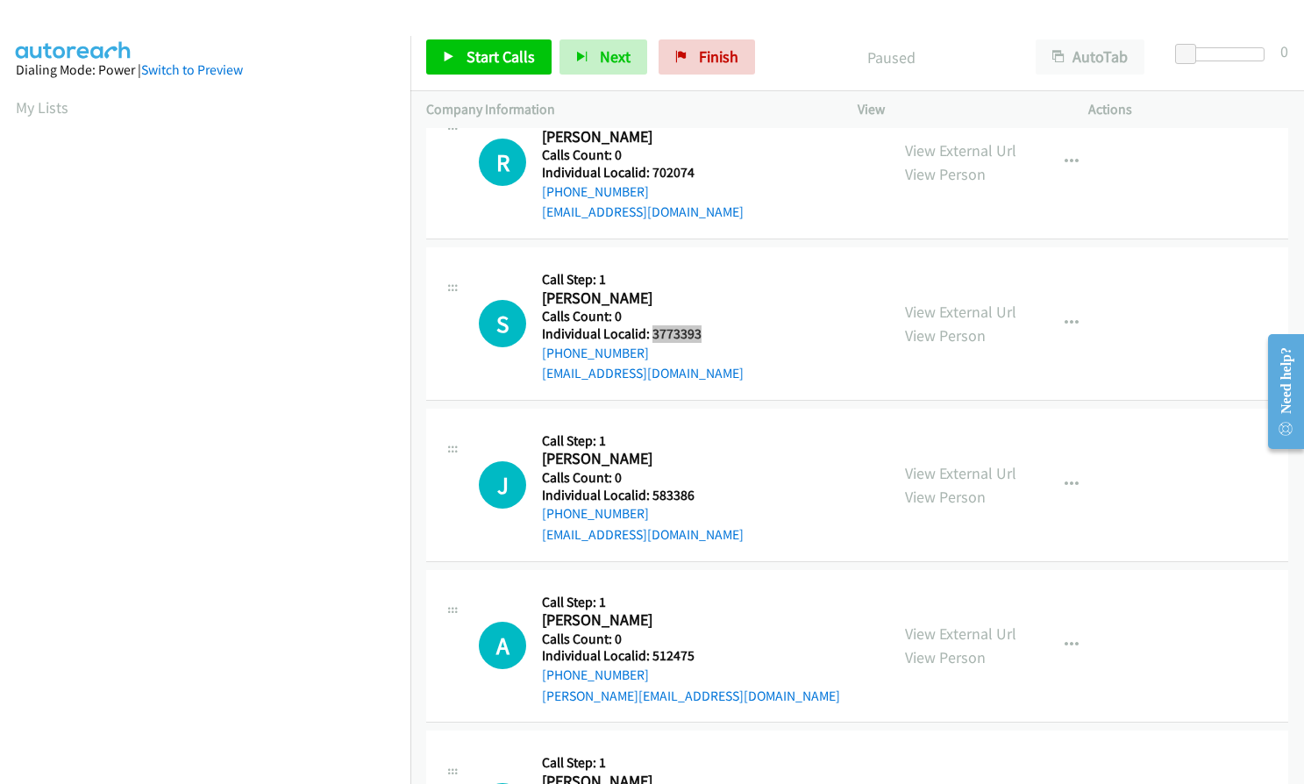
scroll to position [417, 0]
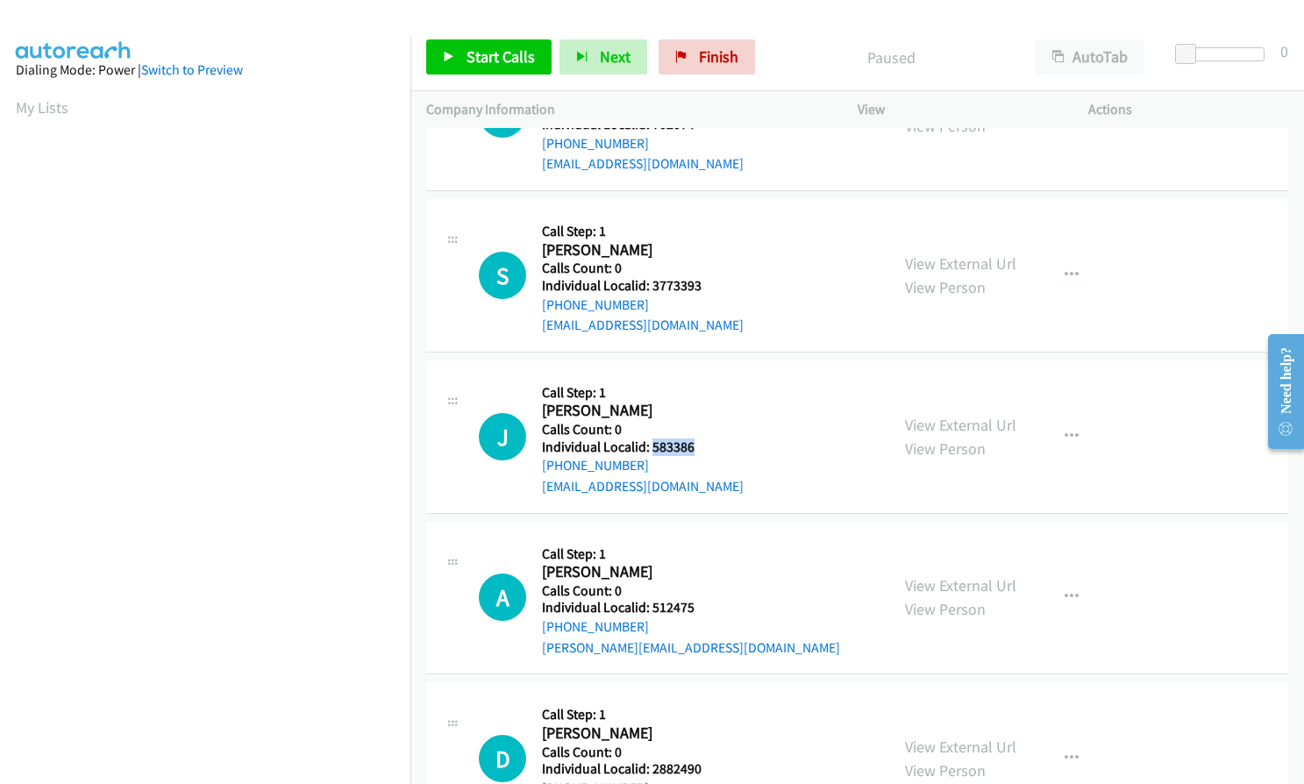
drag, startPoint x: 651, startPoint y: 447, endPoint x: 707, endPoint y: 446, distance: 56.2
click at [707, 446] on h5 "Individual Localid: 583386" at bounding box center [643, 448] width 202 height 18
copy h5 "583386"
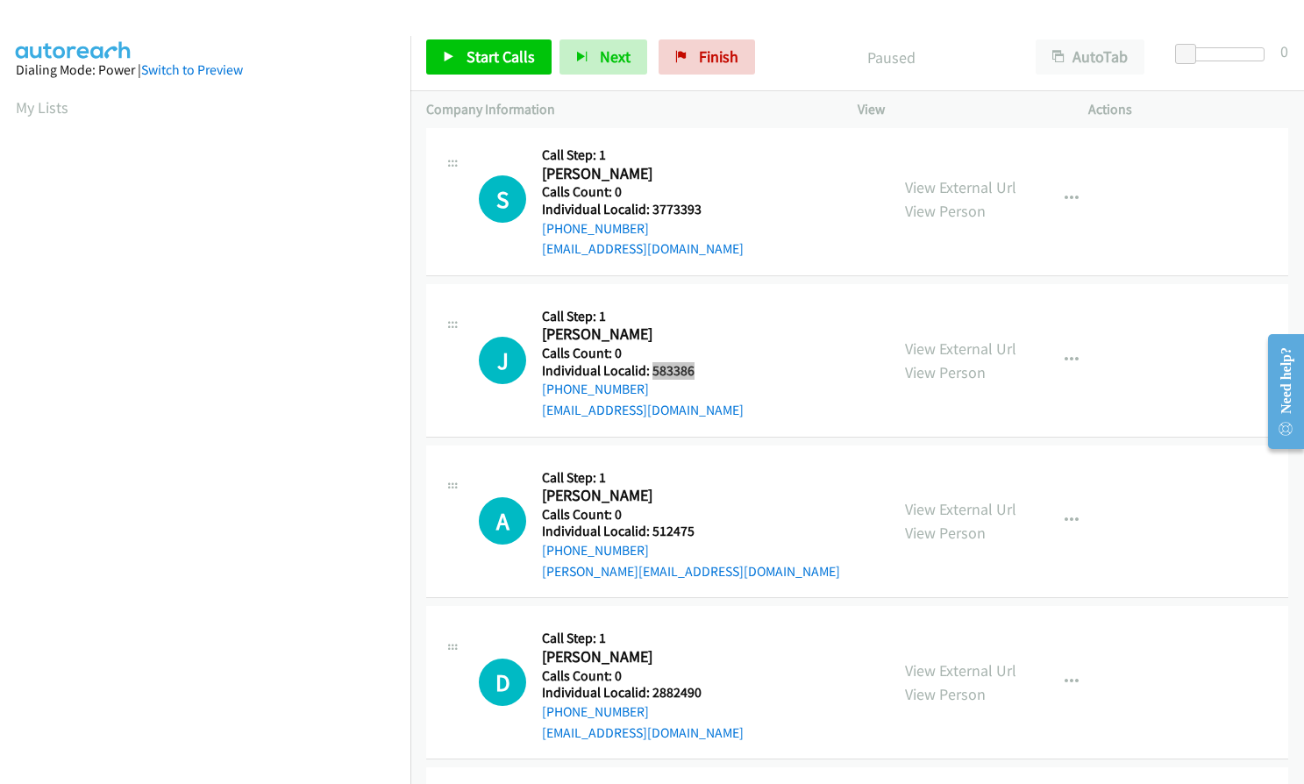
scroll to position [504, 0]
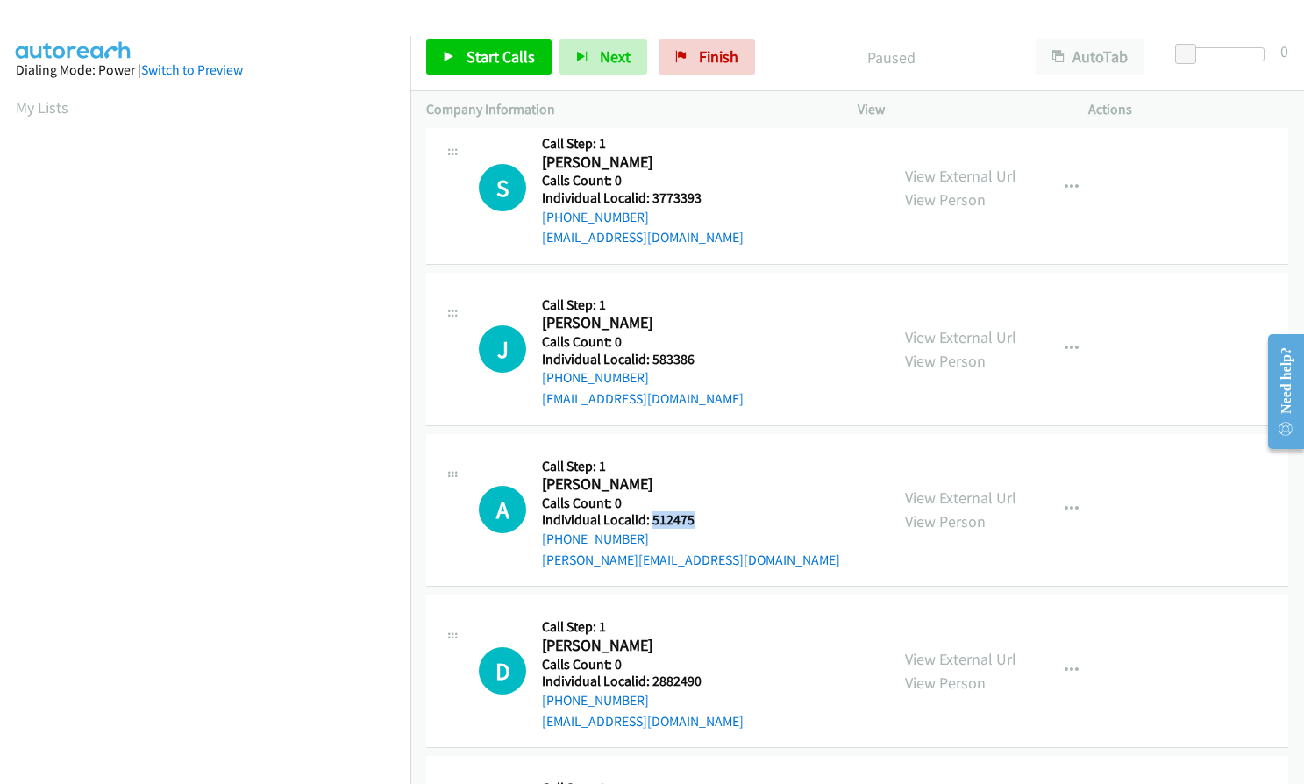
drag, startPoint x: 649, startPoint y: 515, endPoint x: 699, endPoint y: 515, distance: 50.0
click at [699, 515] on h5 "Individual Localid: 512475" at bounding box center [691, 520] width 298 height 18
copy h5 "512475"
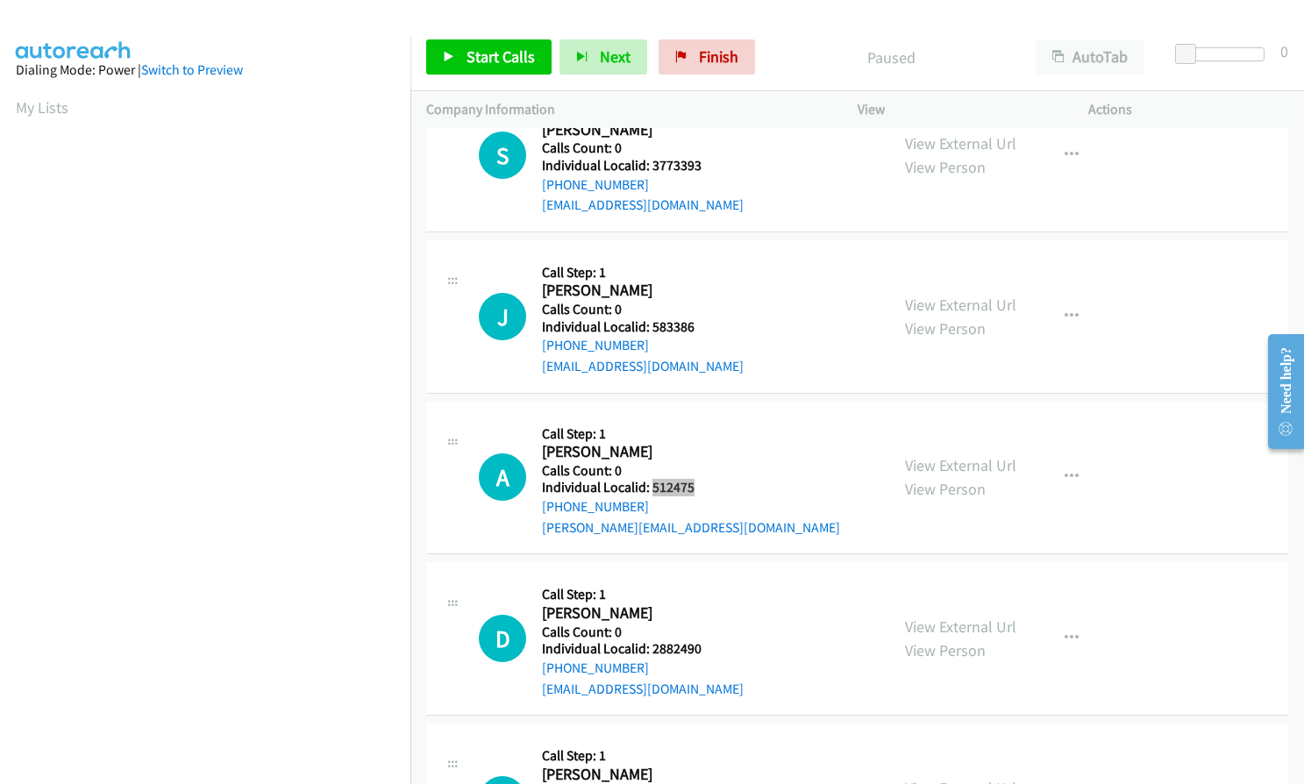
scroll to position [570, 0]
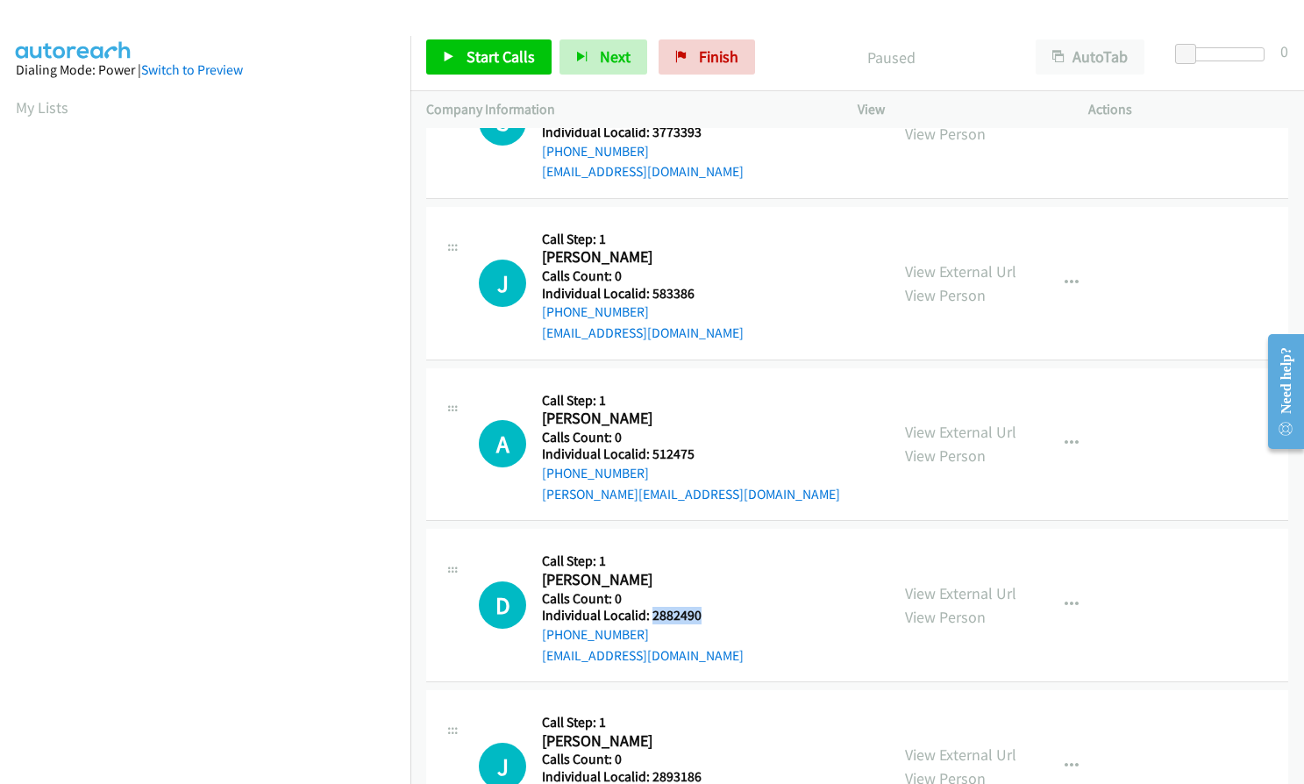
drag, startPoint x: 651, startPoint y: 610, endPoint x: 706, endPoint y: 610, distance: 55.3
click at [706, 610] on h5 "Individual Localid: 2882490" at bounding box center [643, 616] width 202 height 18
copy h5 "2882490"
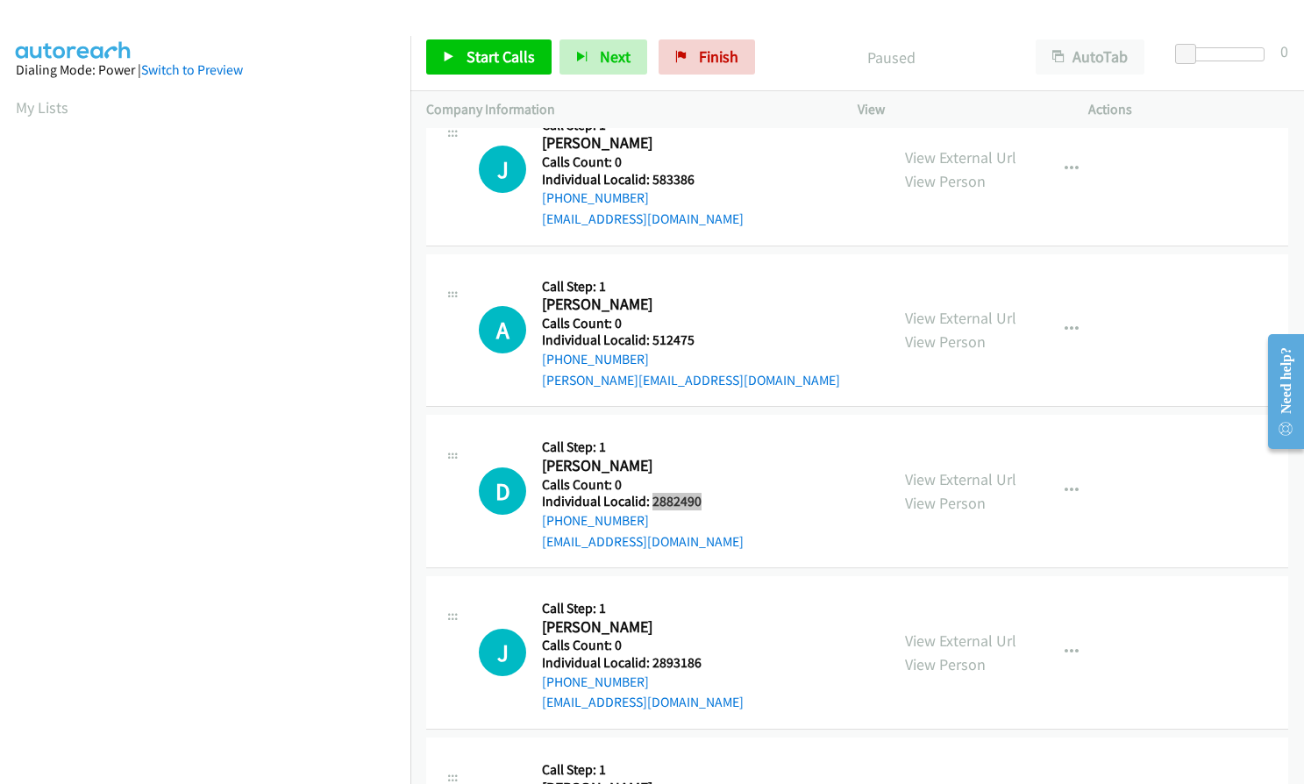
scroll to position [702, 0]
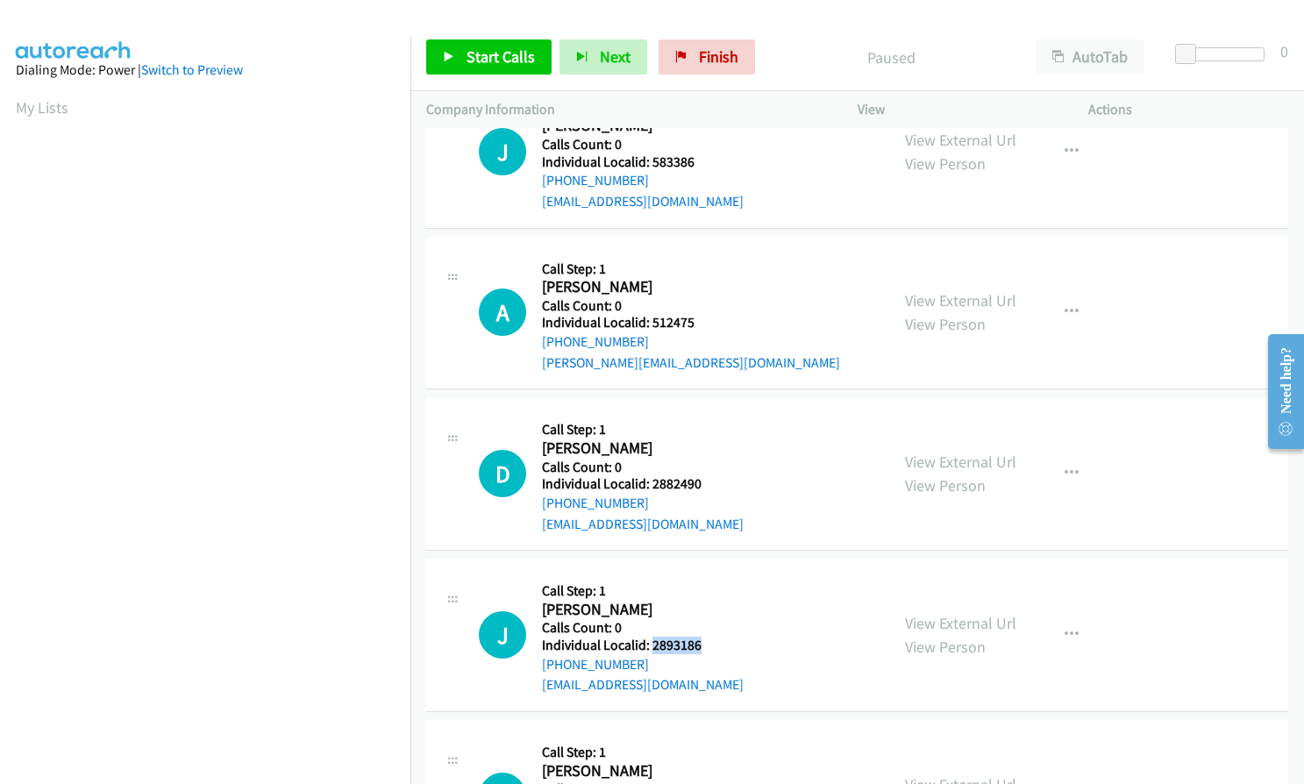
drag, startPoint x: 649, startPoint y: 644, endPoint x: 701, endPoint y: 644, distance: 51.8
click at [701, 644] on h5 "Individual Localid: 2893186" at bounding box center [643, 646] width 202 height 18
copy h5 "2893186"
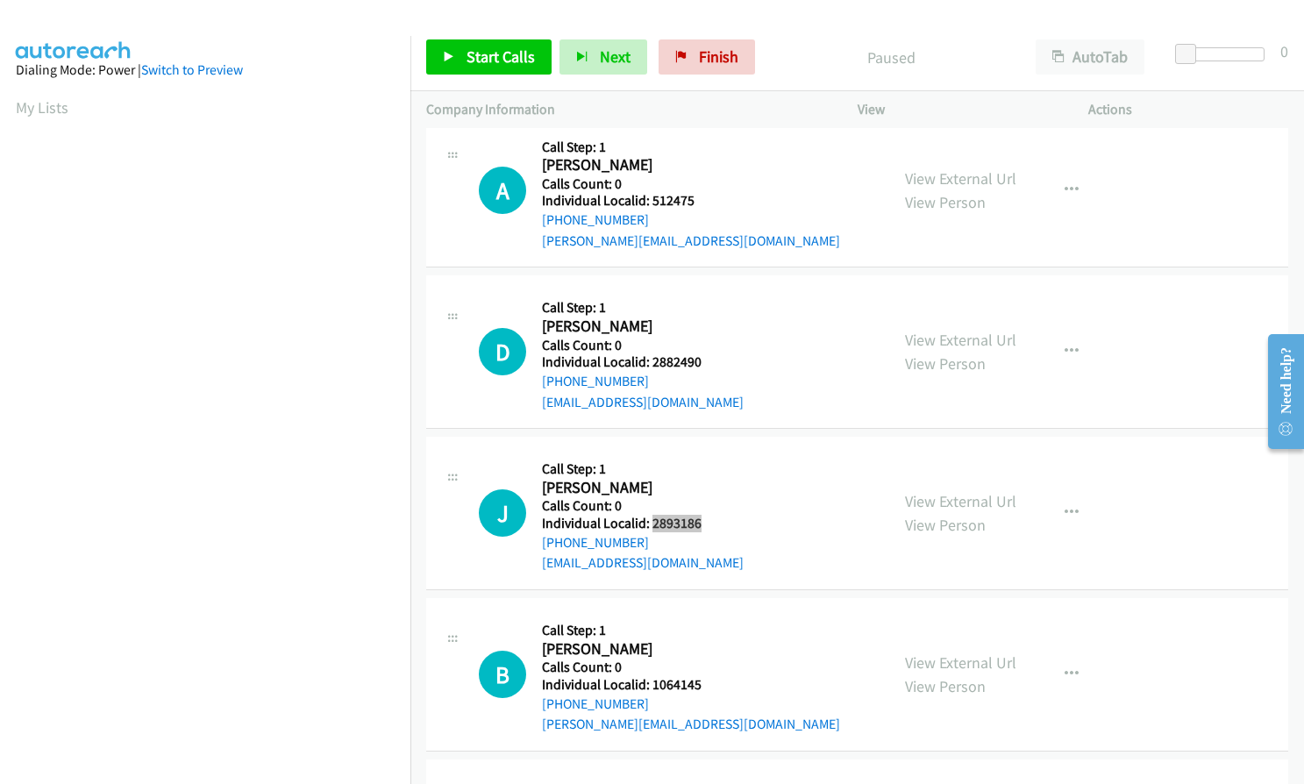
scroll to position [833, 0]
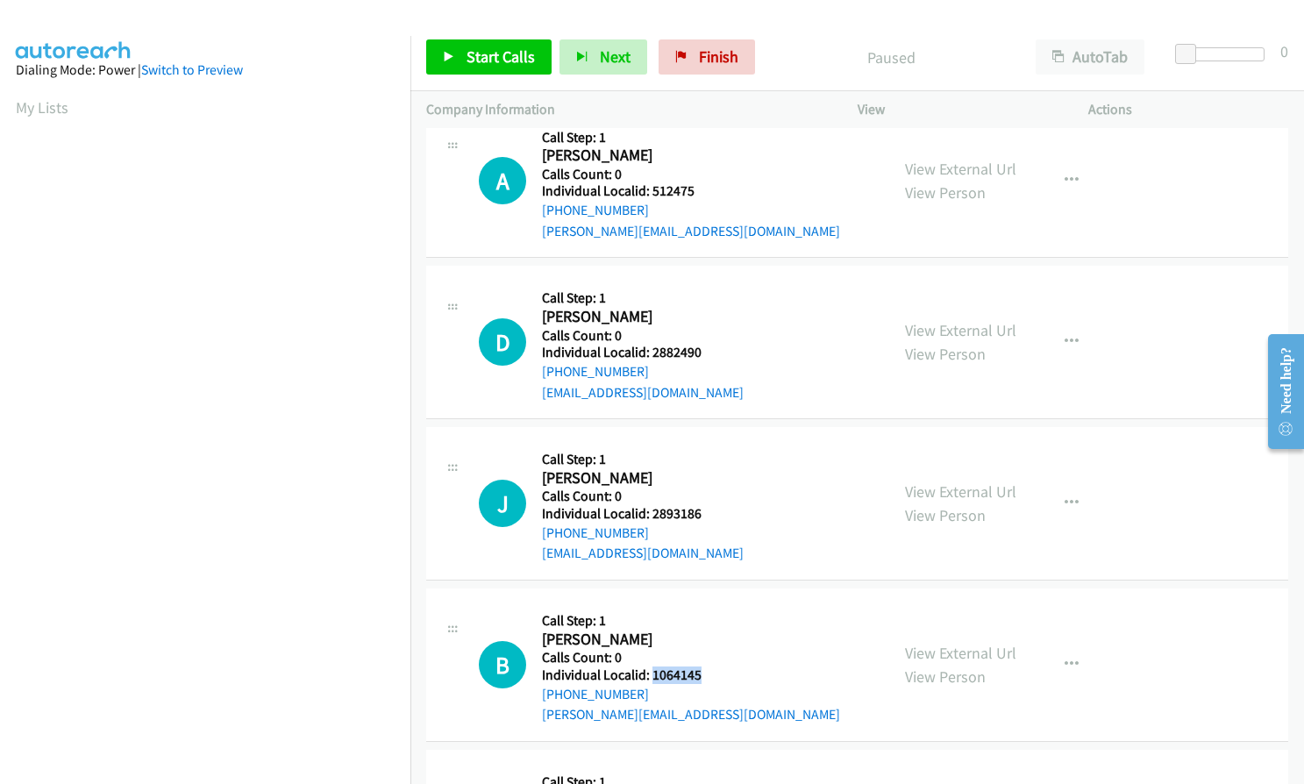
drag, startPoint x: 651, startPoint y: 681, endPoint x: 699, endPoint y: 676, distance: 48.4
click at [700, 676] on h5 "Individual Localid: 1064145" at bounding box center [691, 676] width 298 height 18
copy h5 "1064145"
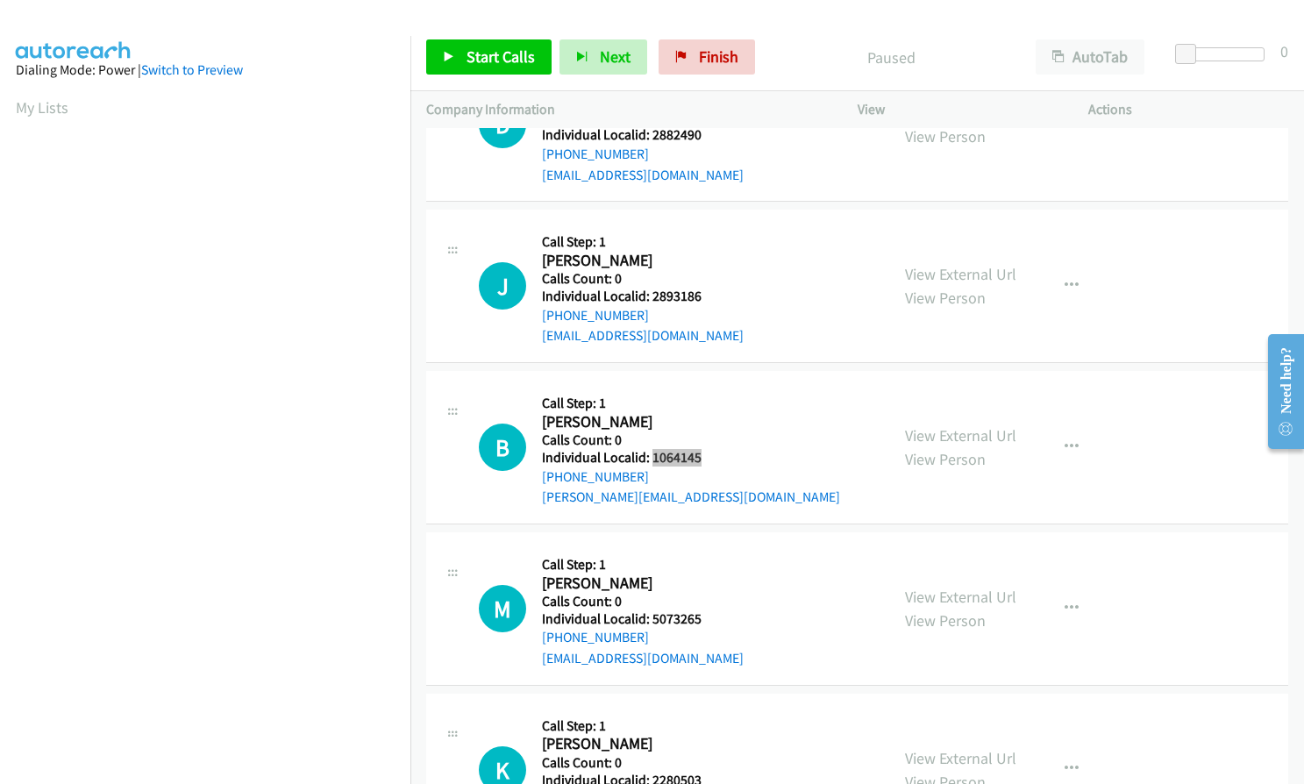
scroll to position [1053, 0]
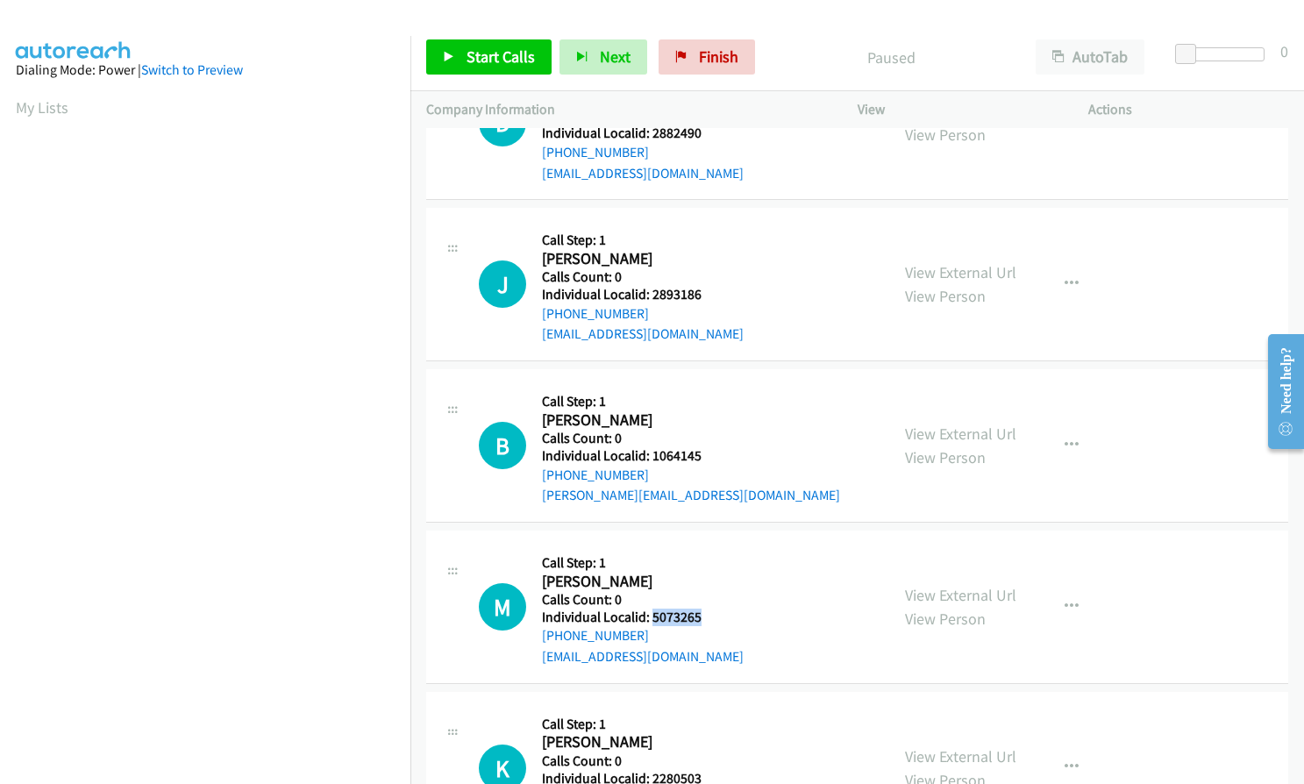
drag, startPoint x: 651, startPoint y: 620, endPoint x: 703, endPoint y: 614, distance: 53.0
click at [703, 614] on h5 "Individual Localid: 5073265" at bounding box center [643, 618] width 202 height 18
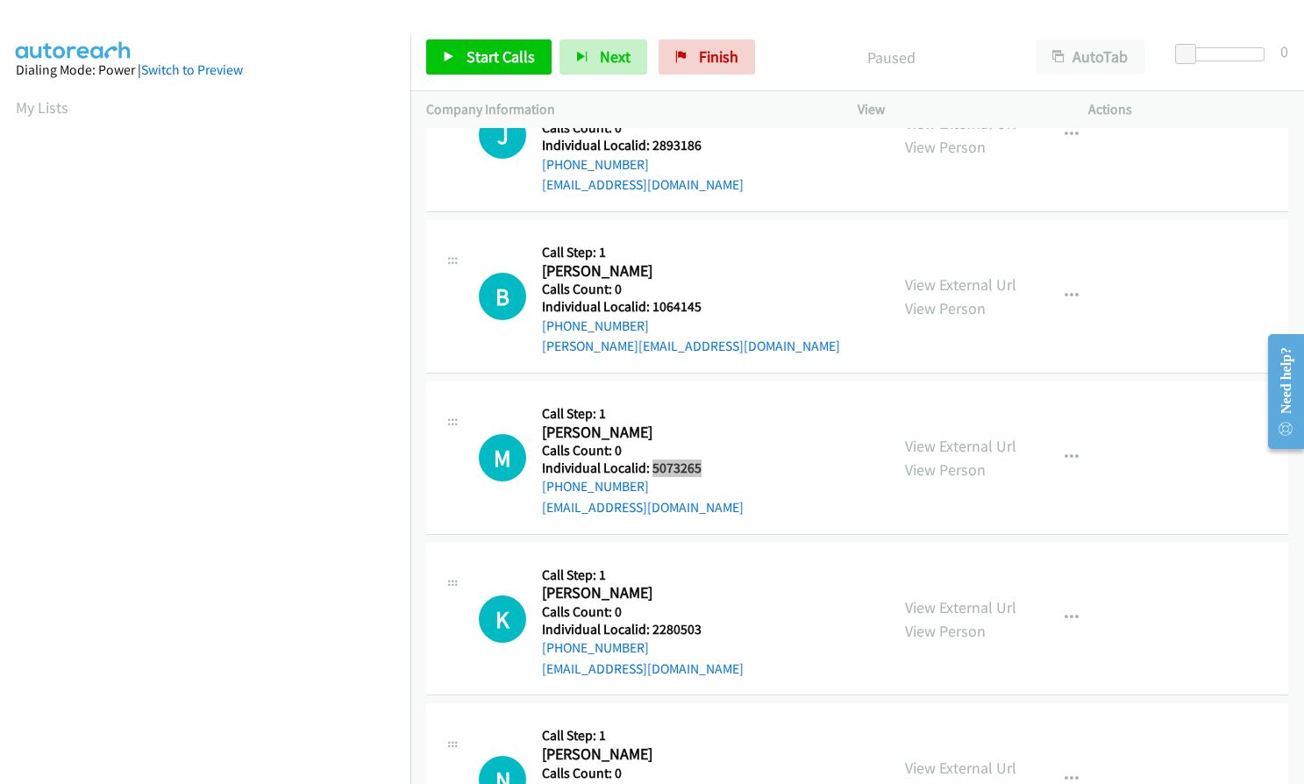
scroll to position [1228, 0]
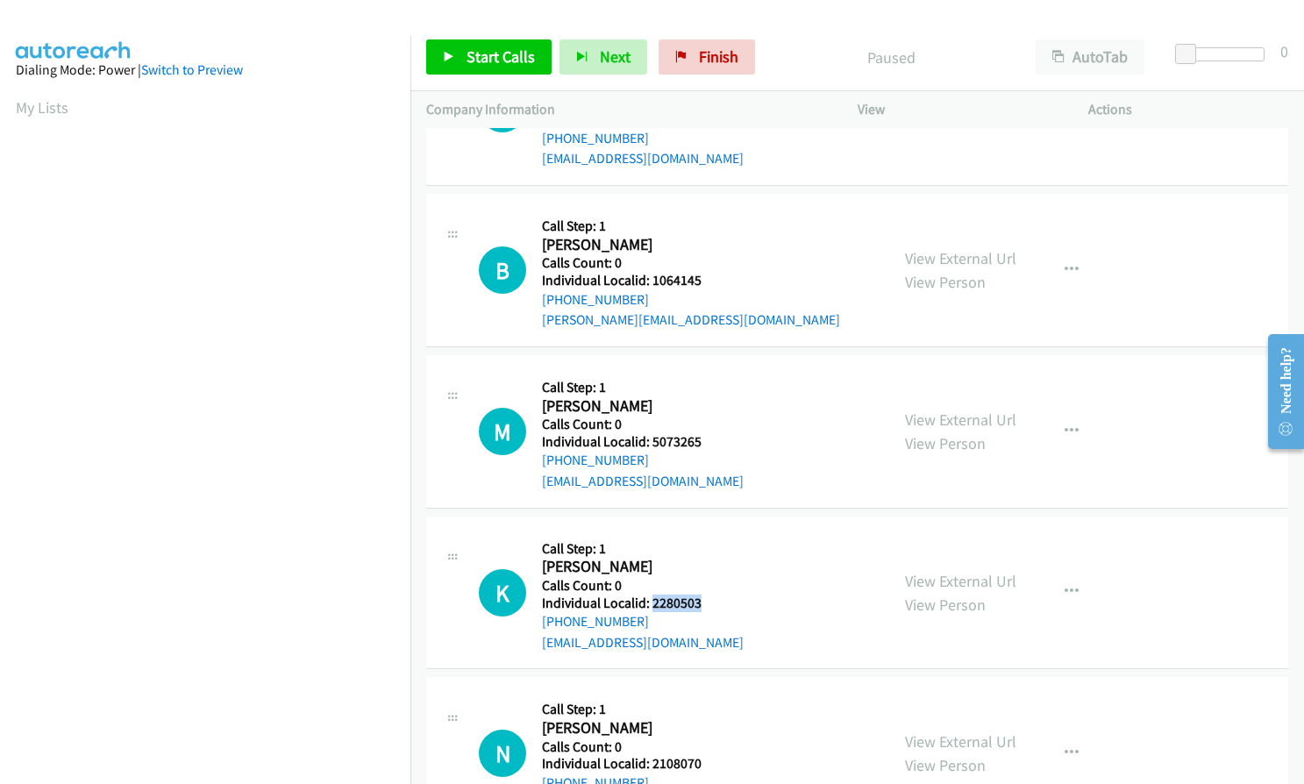
drag, startPoint x: 669, startPoint y: 603, endPoint x: 704, endPoint y: 603, distance: 35.1
click at [704, 603] on h5 "Individual Localid: 2280503" at bounding box center [643, 604] width 202 height 18
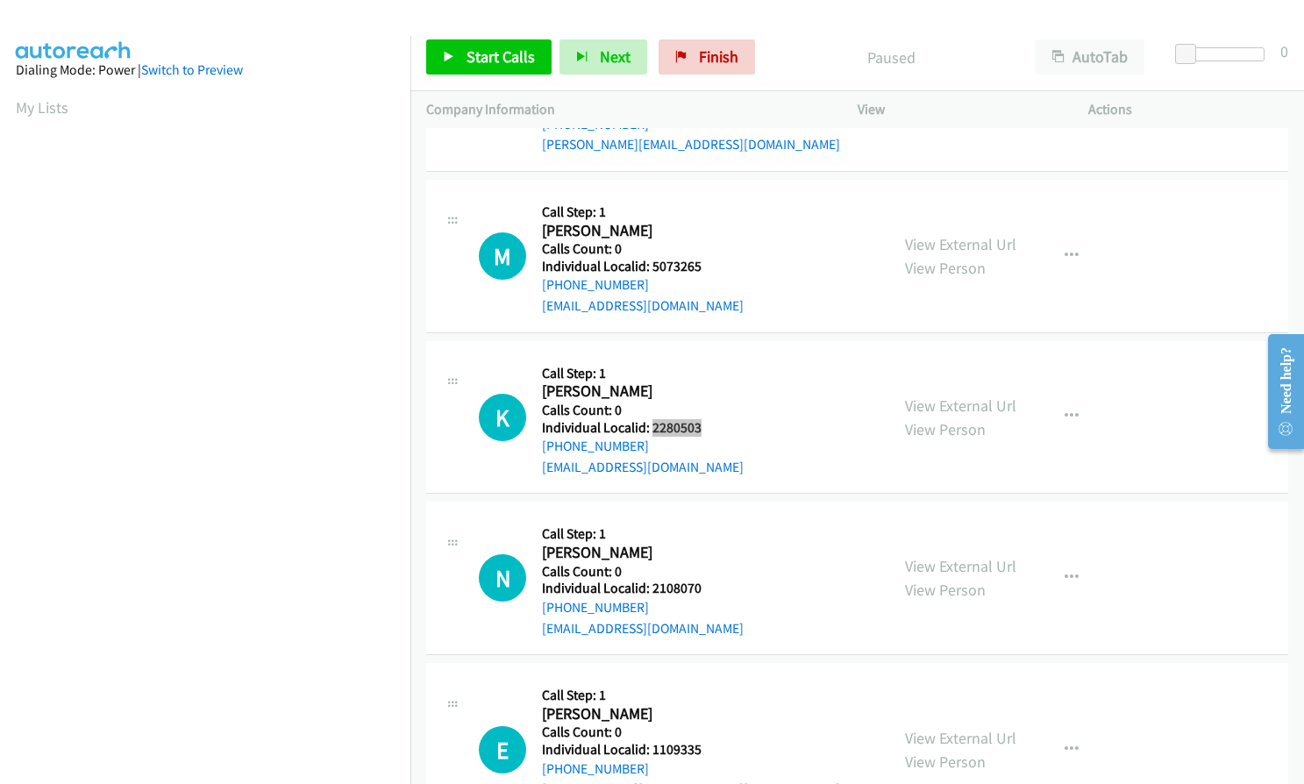
scroll to position [1425, 0]
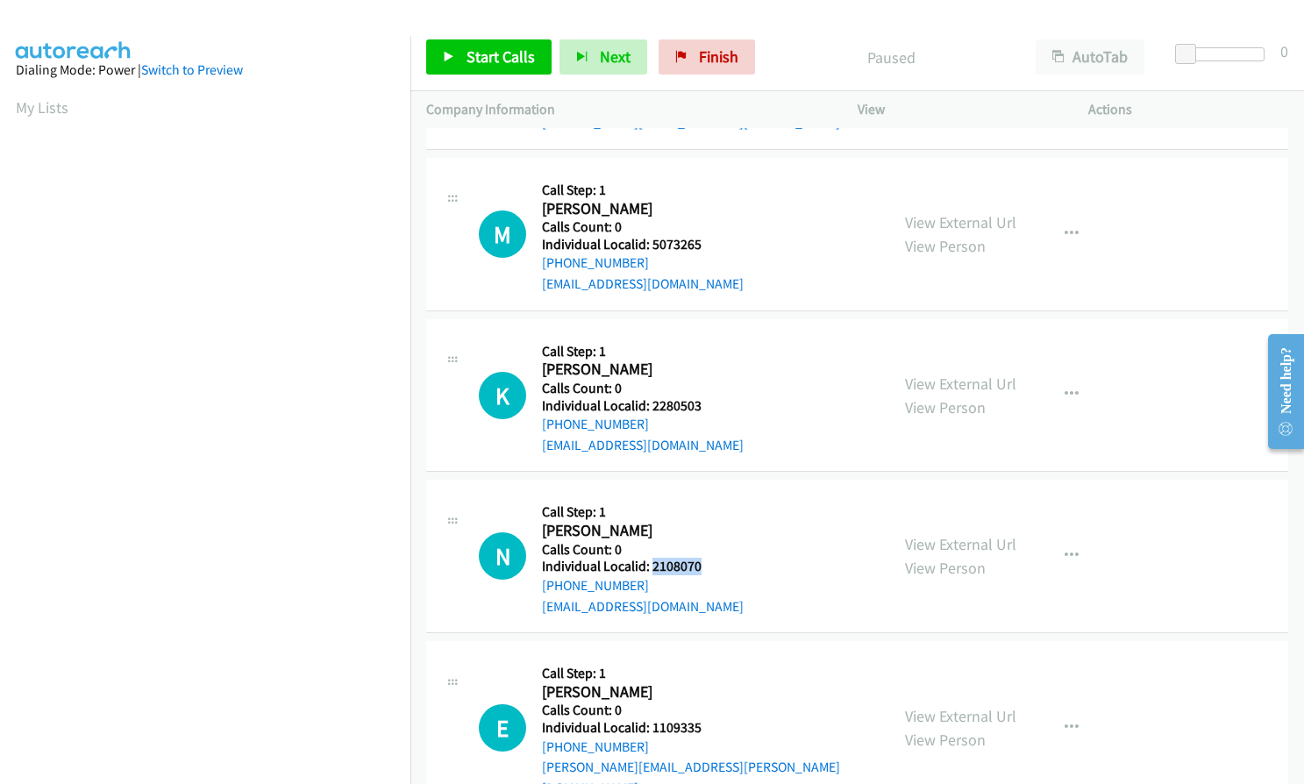
drag, startPoint x: 650, startPoint y: 567, endPoint x: 700, endPoint y: 562, distance: 50.2
click at [700, 562] on h5 "Individual Localid: 2108070" at bounding box center [643, 567] width 202 height 18
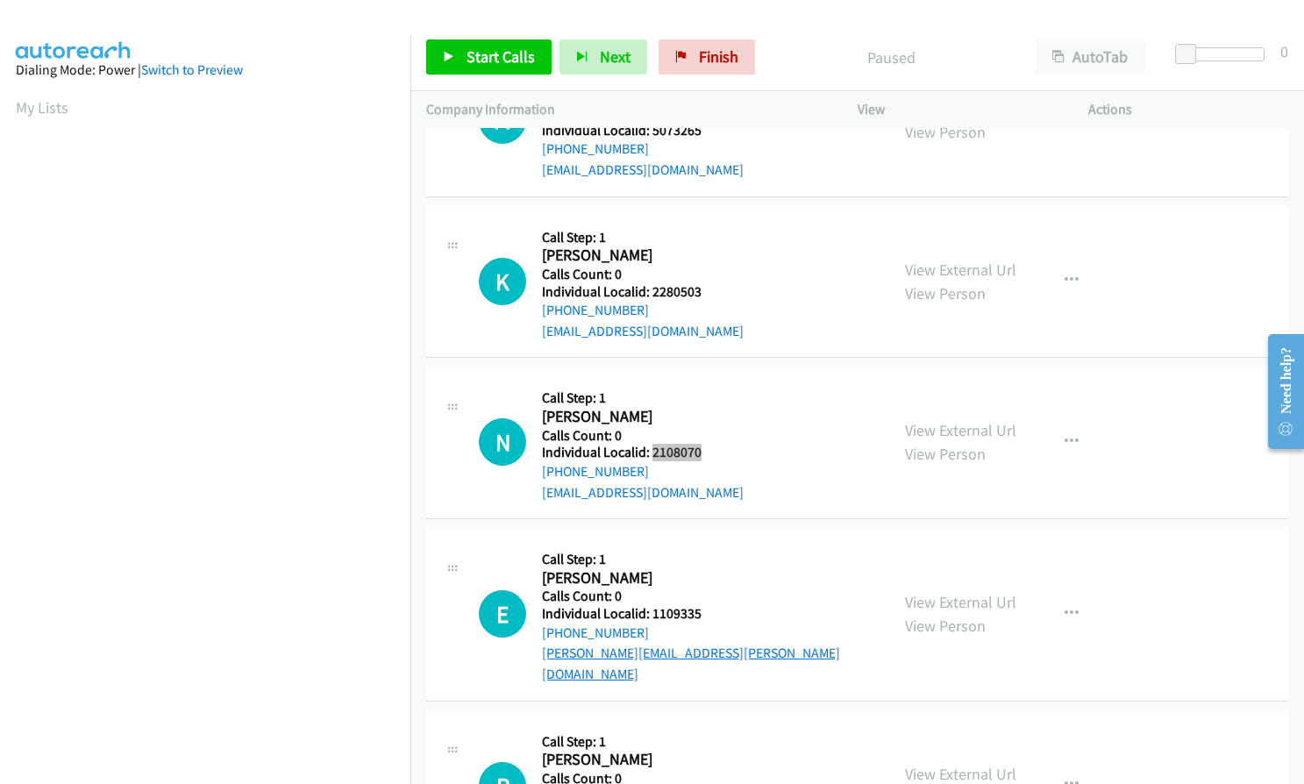
scroll to position [1557, 0]
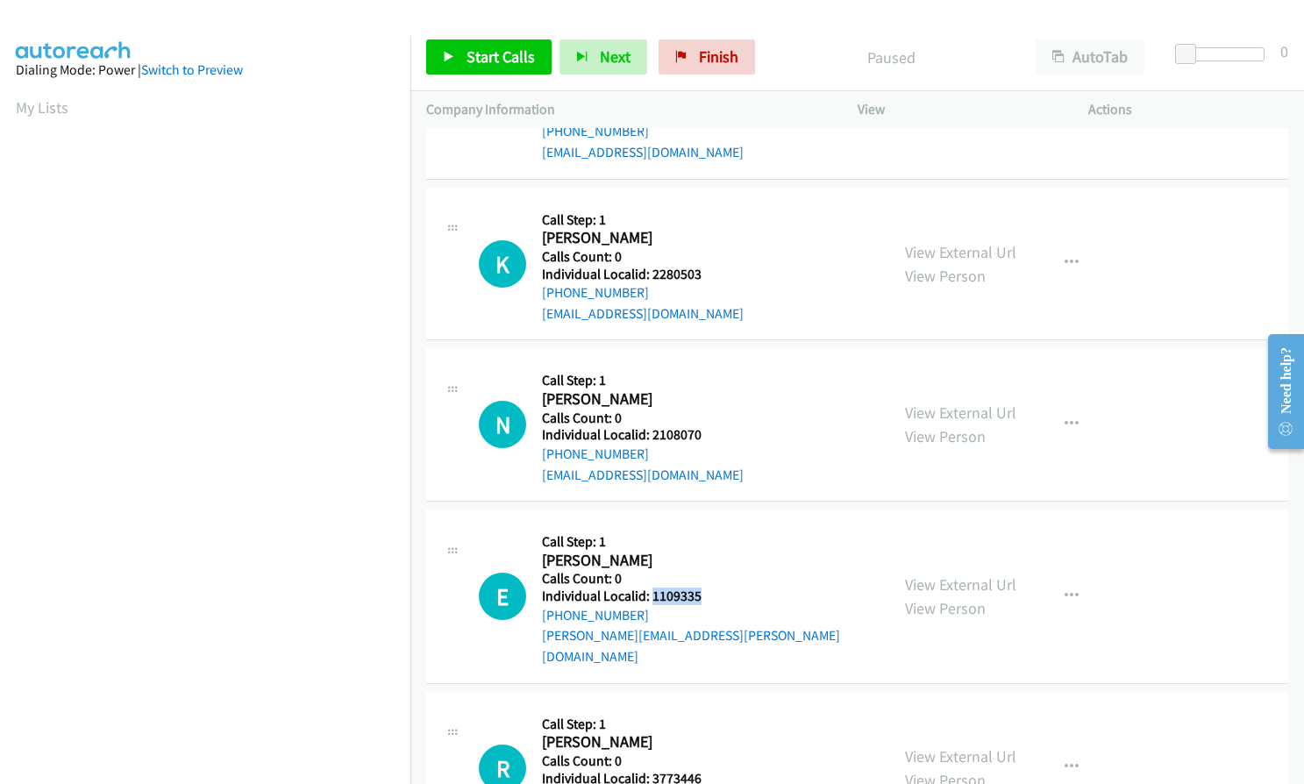
drag, startPoint x: 650, startPoint y: 599, endPoint x: 706, endPoint y: 598, distance: 56.1
click at [706, 598] on h5 "Individual Localid: 1109335" at bounding box center [708, 597] width 332 height 18
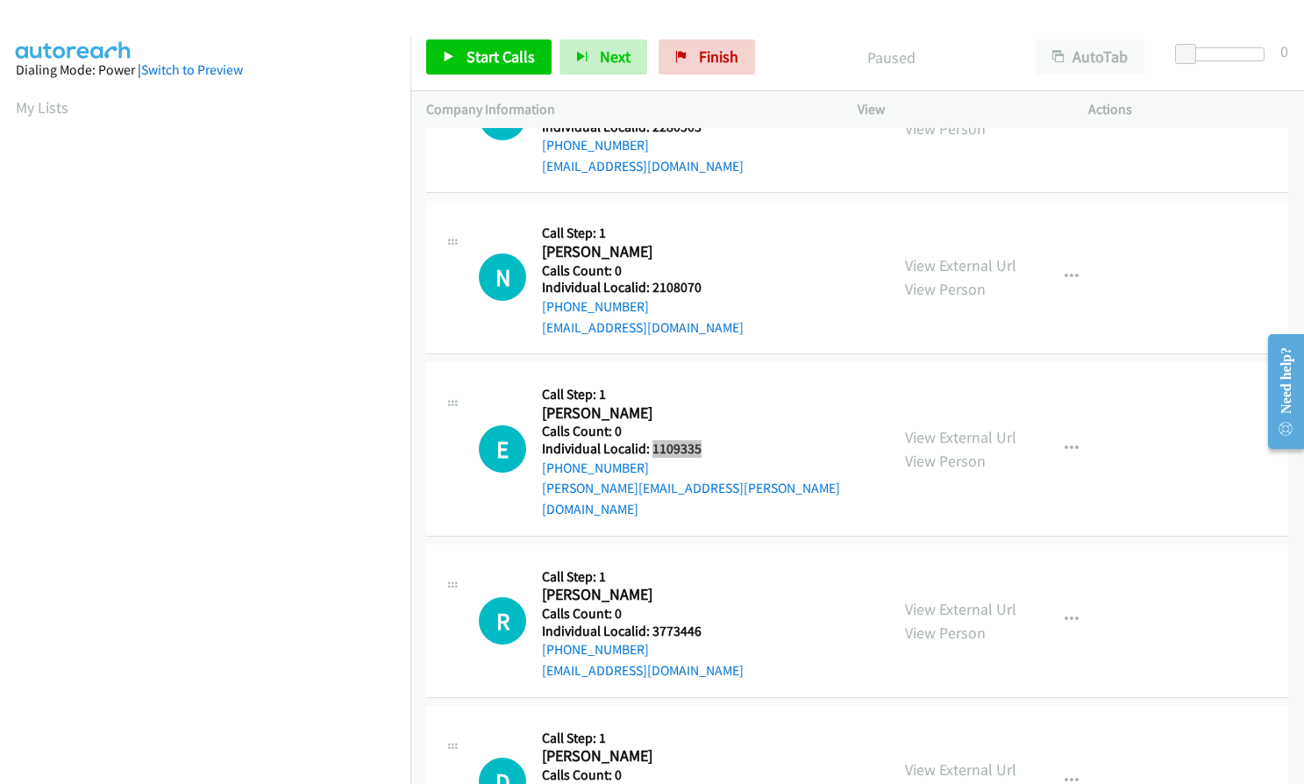
scroll to position [1710, 0]
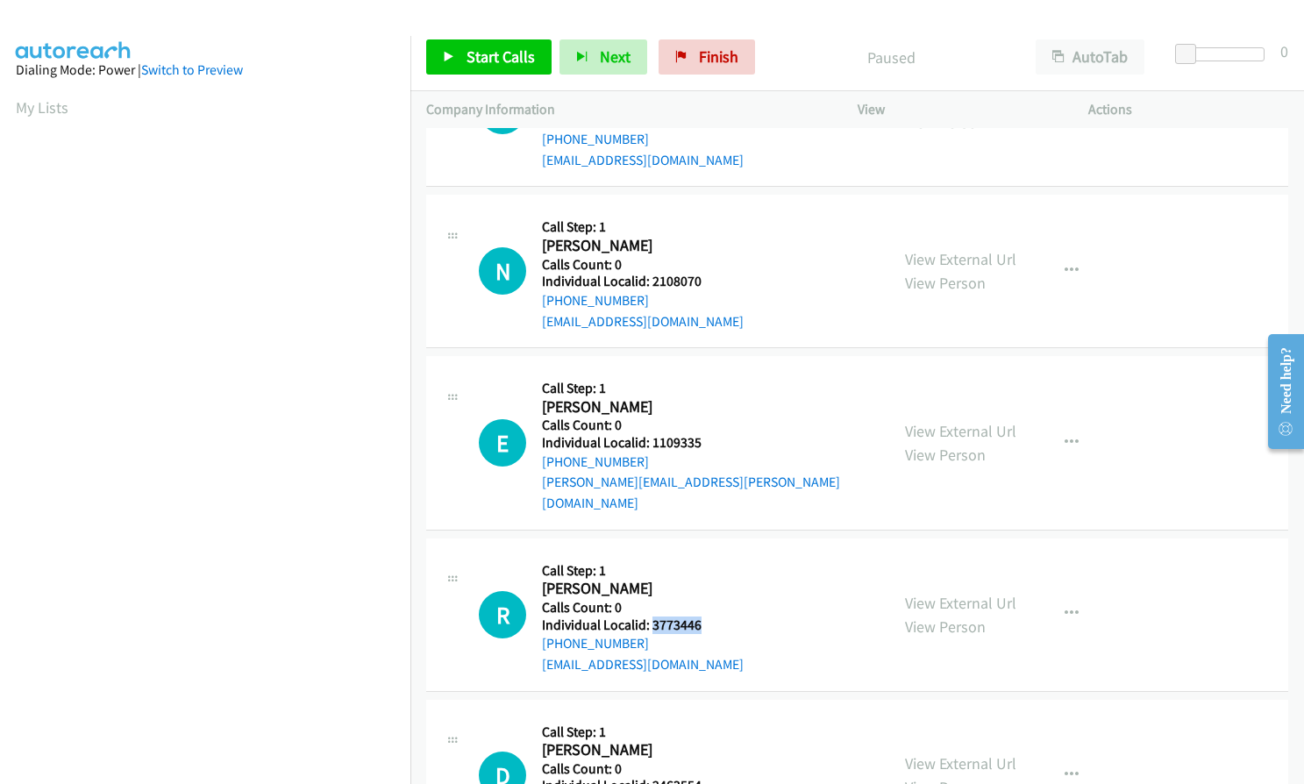
drag, startPoint x: 650, startPoint y: 604, endPoint x: 702, endPoint y: 603, distance: 51.8
click at [702, 617] on h5 "Individual Localid: 3773446" at bounding box center [643, 626] width 202 height 18
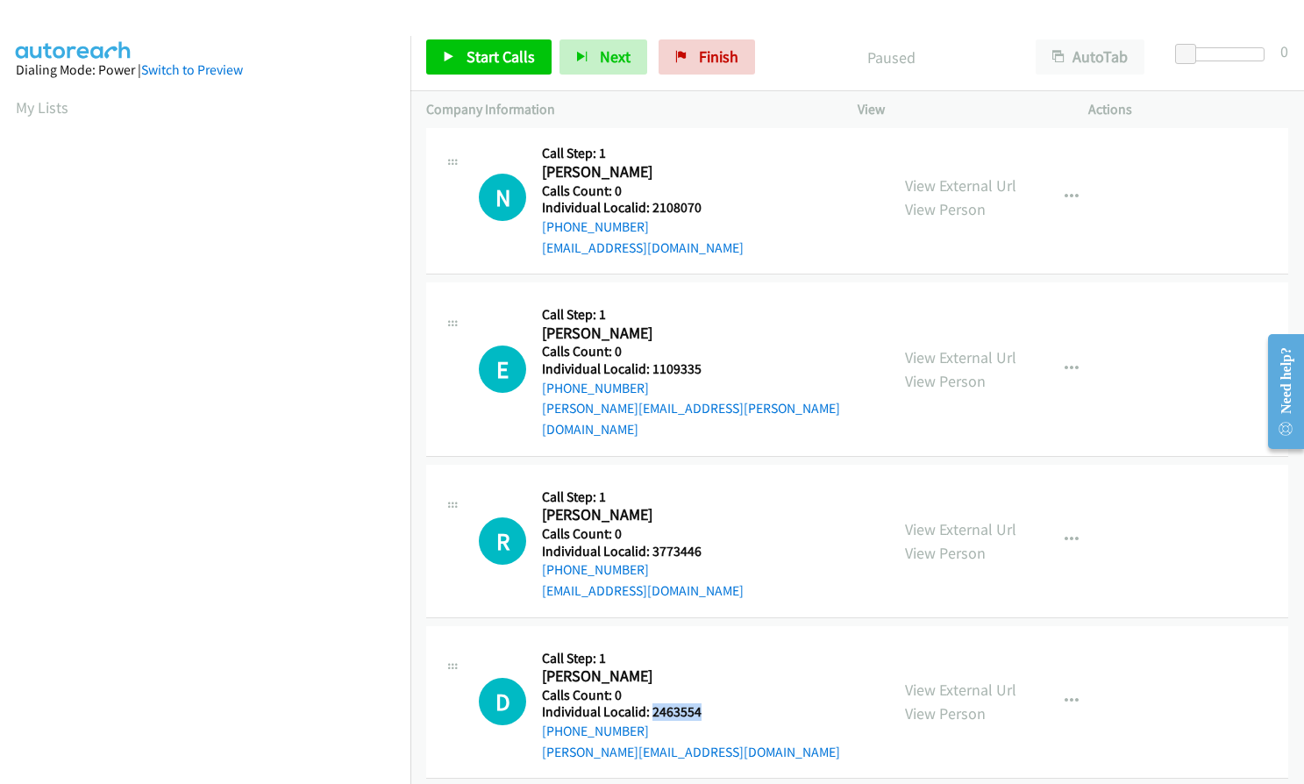
drag, startPoint x: 651, startPoint y: 695, endPoint x: 710, endPoint y: 691, distance: 58.9
click at [710, 703] on h5 "Individual Localid: 2463554" at bounding box center [691, 712] width 298 height 18
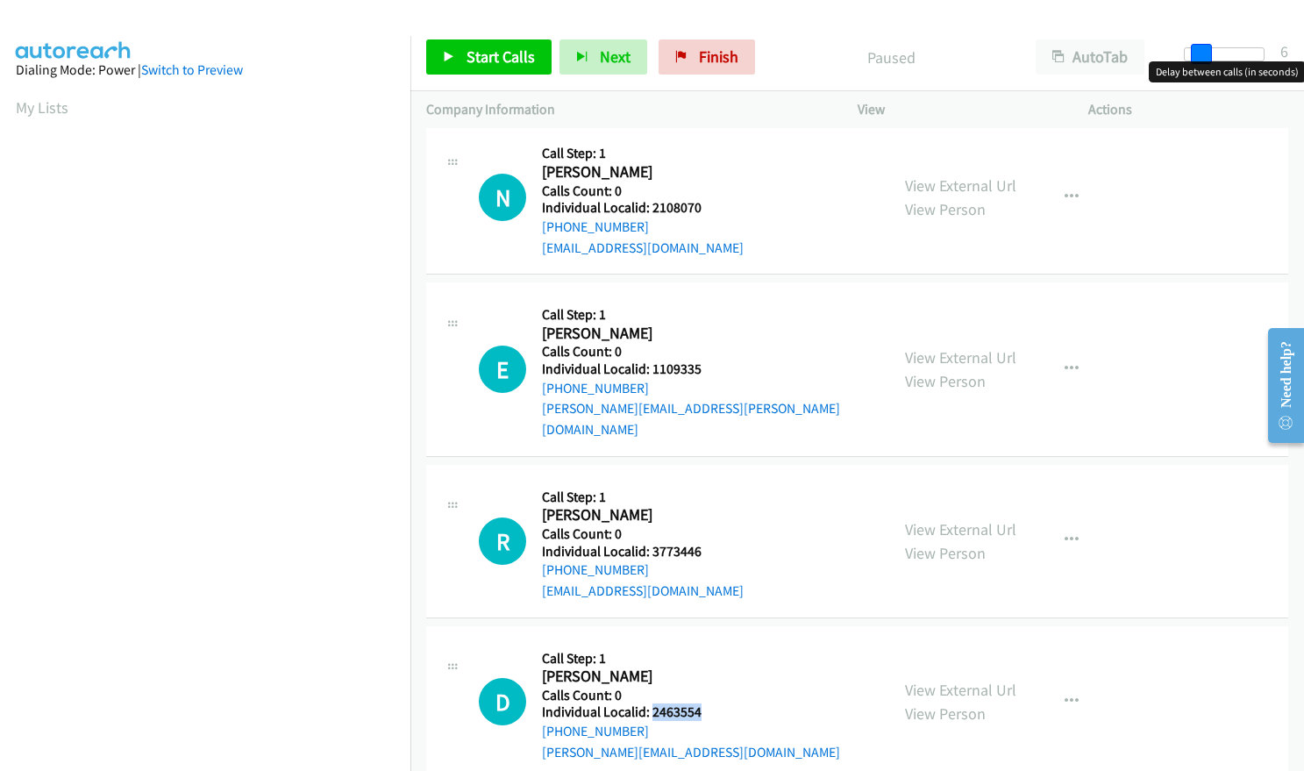
drag, startPoint x: 1186, startPoint y: 58, endPoint x: 1200, endPoint y: 56, distance: 14.1
click at [1200, 56] on span at bounding box center [1201, 54] width 21 height 21
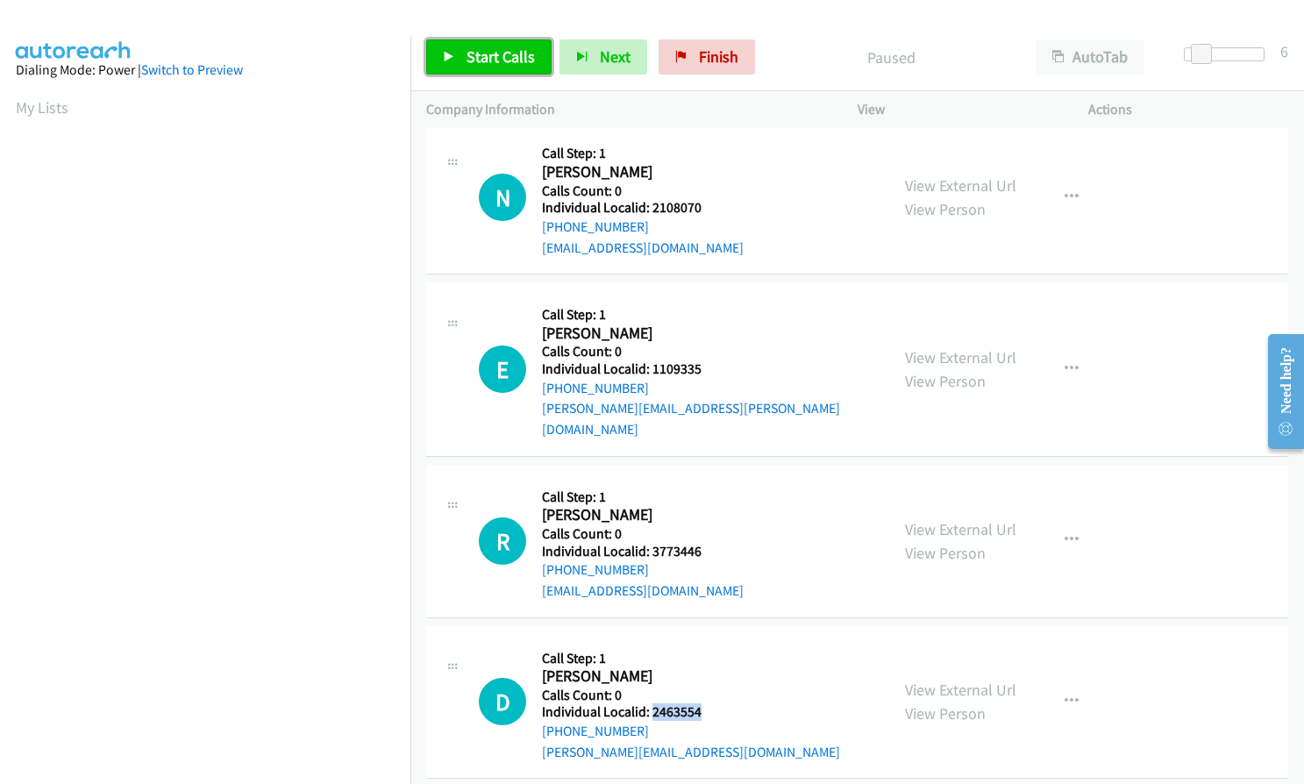
click at [503, 46] on span "Start Calls" at bounding box center [501, 56] width 68 height 20
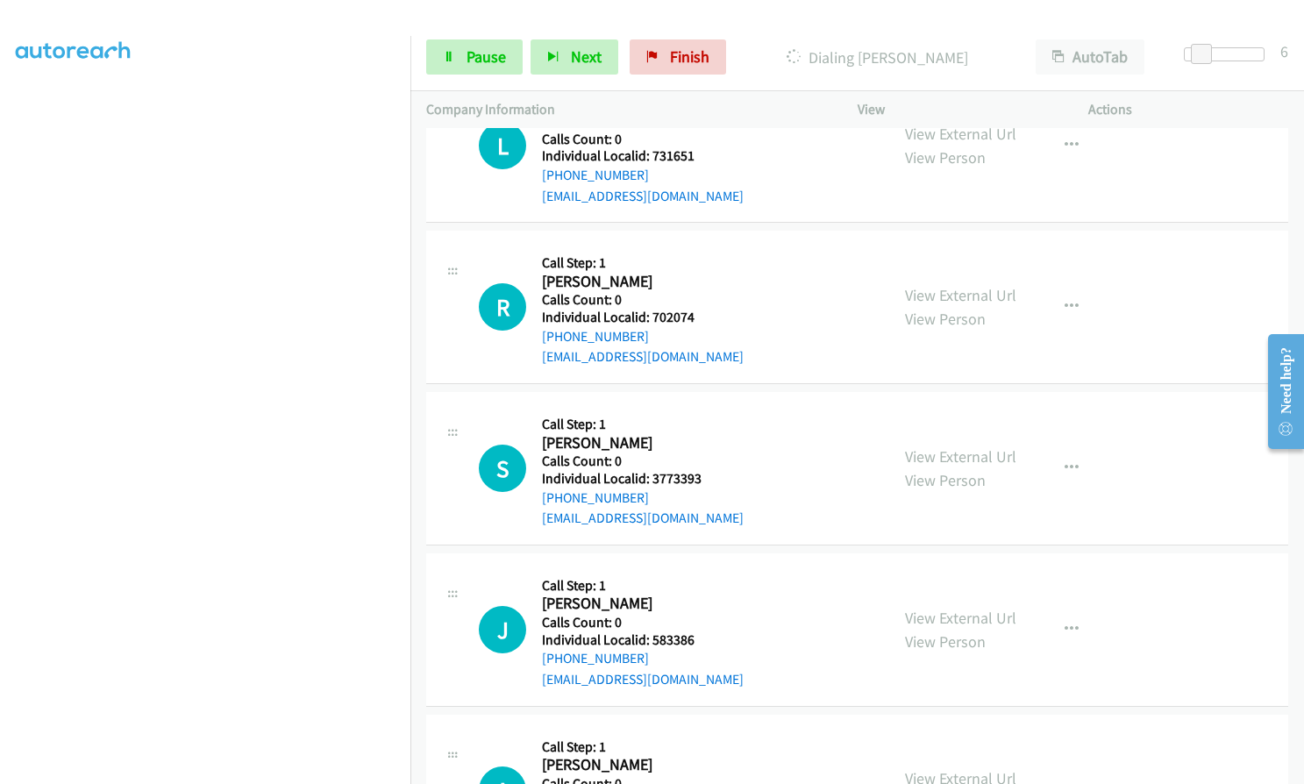
scroll to position [0, 0]
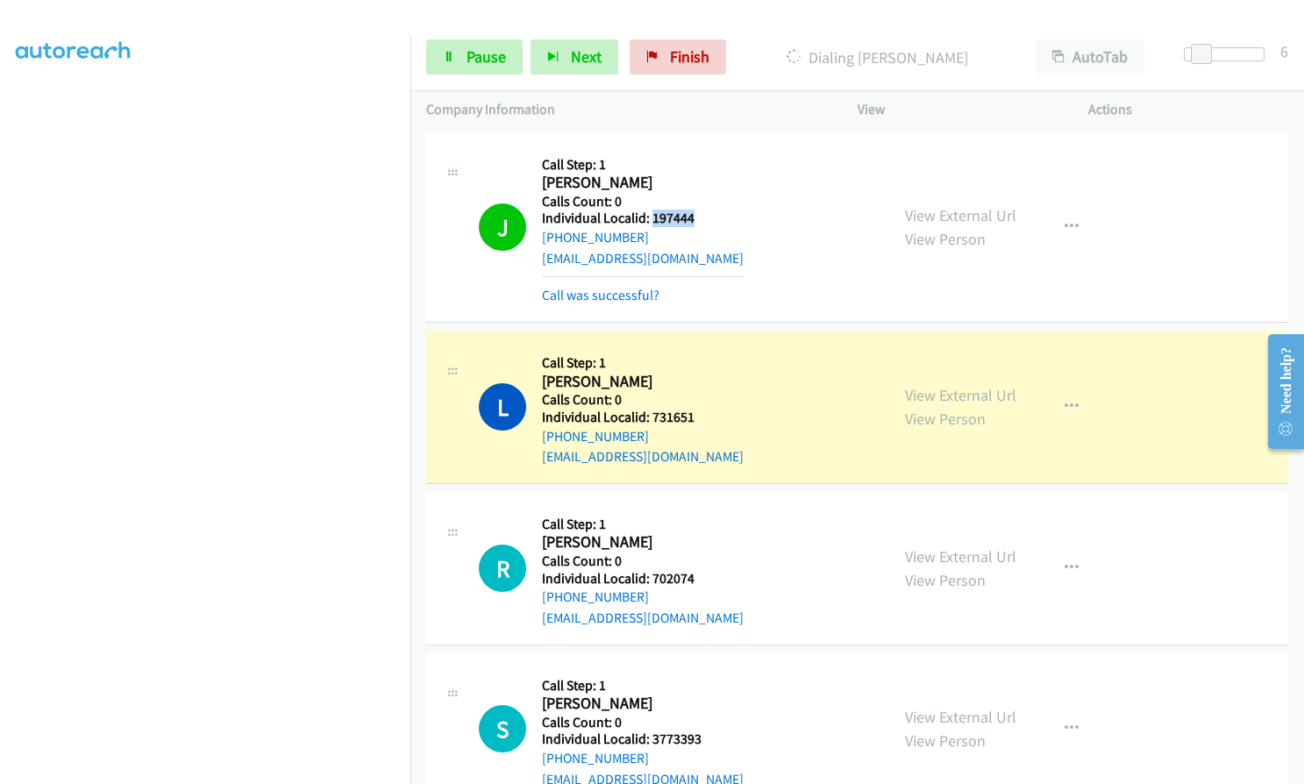
drag, startPoint x: 652, startPoint y: 218, endPoint x: 697, endPoint y: 213, distance: 45.9
click at [697, 213] on h5 "Individual Localid: 197444" at bounding box center [643, 219] width 202 height 18
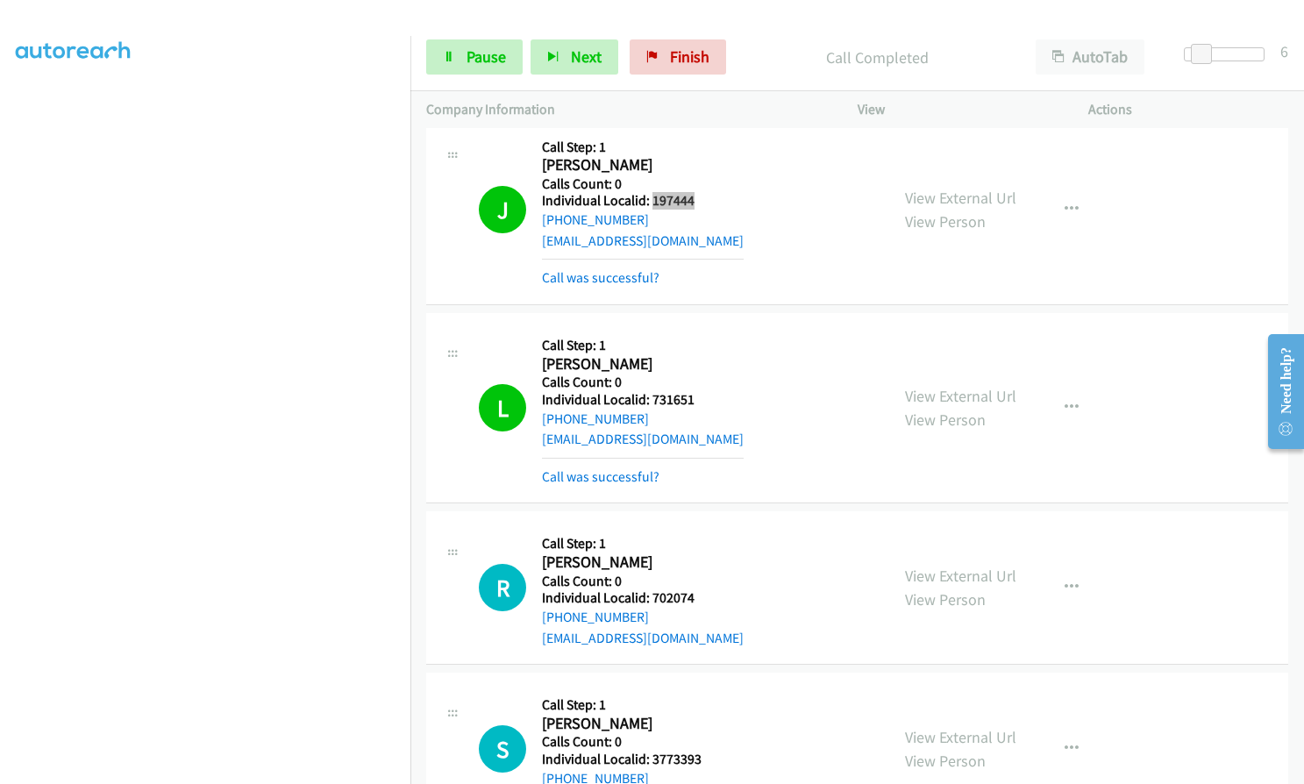
scroll to position [22, 0]
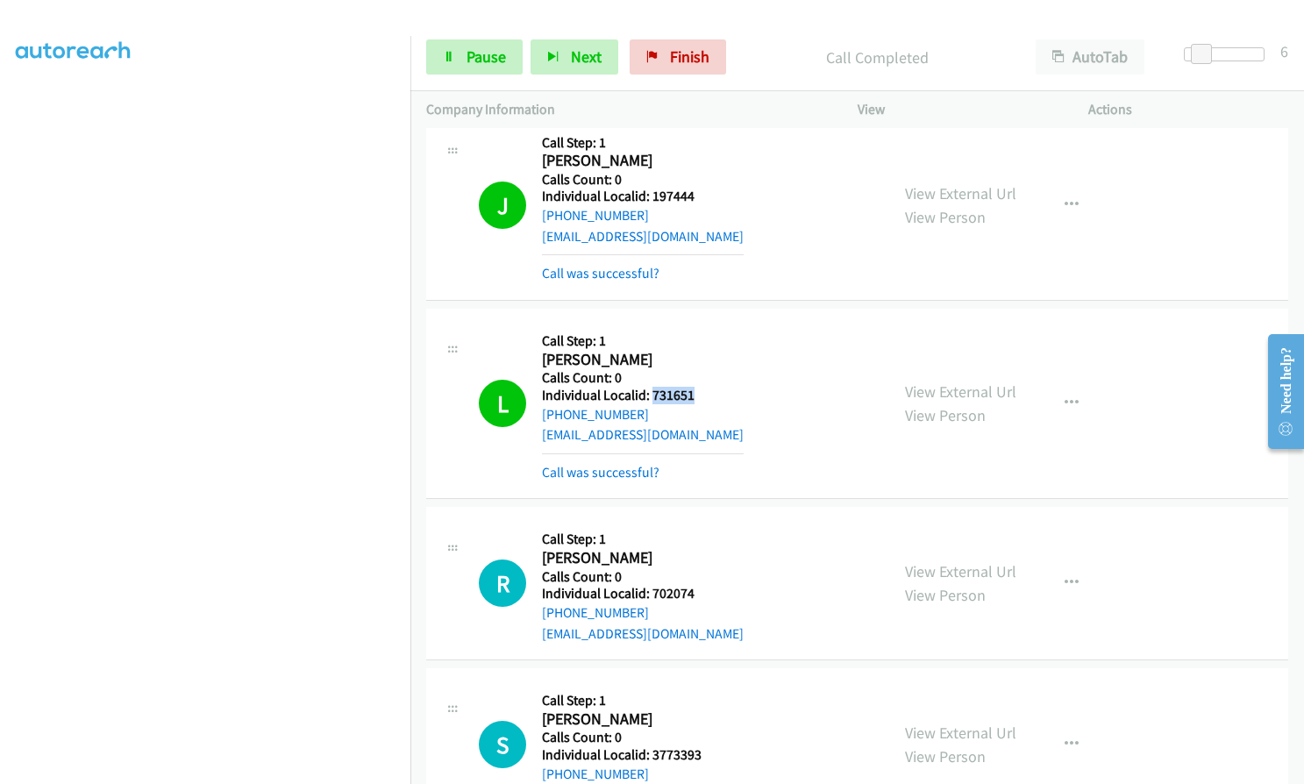
drag, startPoint x: 650, startPoint y: 396, endPoint x: 709, endPoint y: 396, distance: 58.8
click at [709, 396] on h5 "Individual Localid: 731651" at bounding box center [643, 396] width 202 height 18
drag, startPoint x: 649, startPoint y: 592, endPoint x: 704, endPoint y: 590, distance: 55.3
click at [704, 590] on h5 "Individual Localid: 702074" at bounding box center [643, 594] width 202 height 18
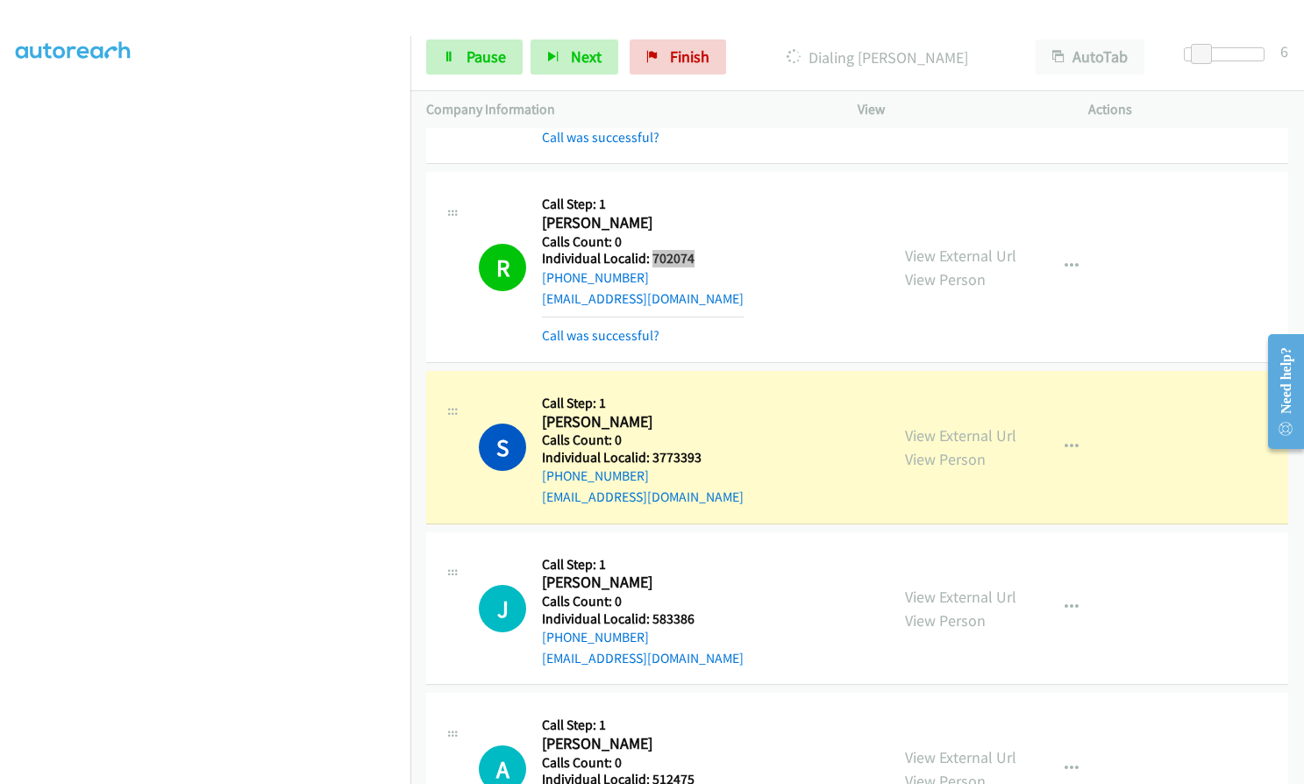
scroll to position [461, 0]
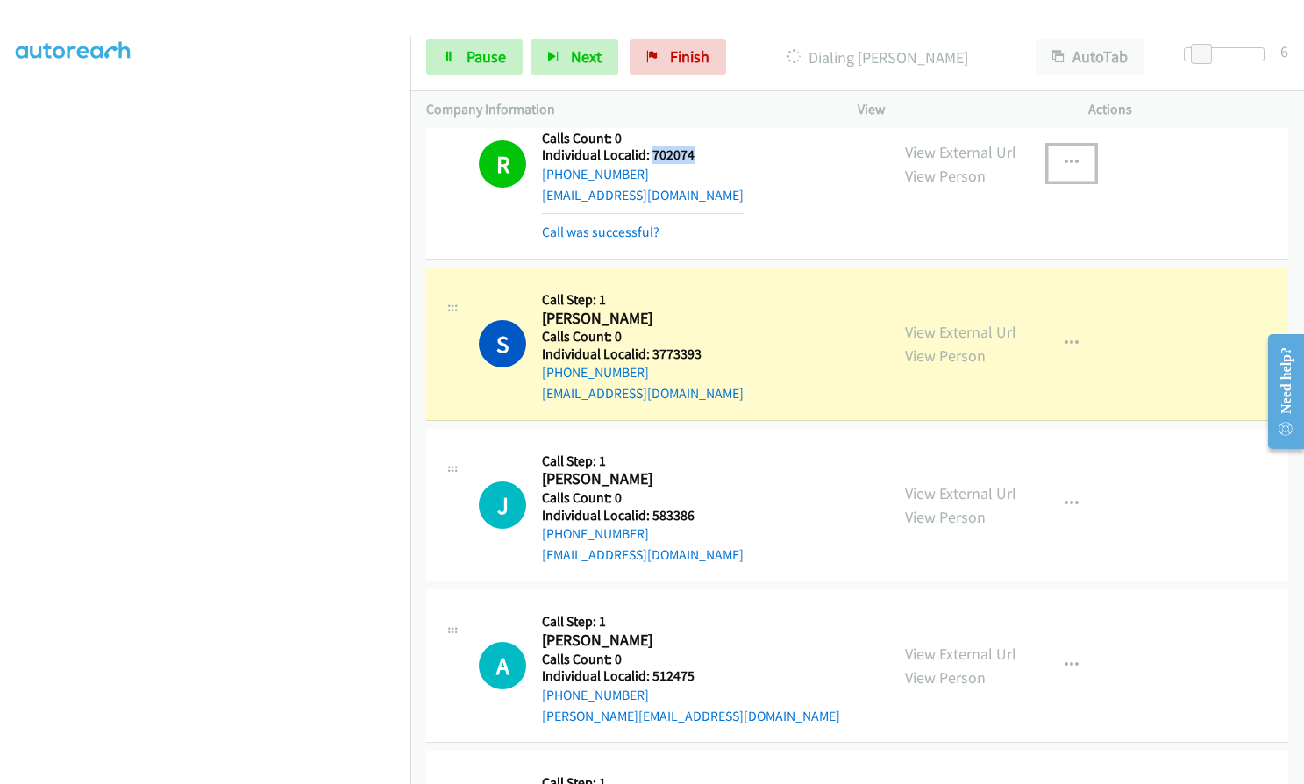
click at [1075, 163] on button "button" at bounding box center [1071, 163] width 47 height 35
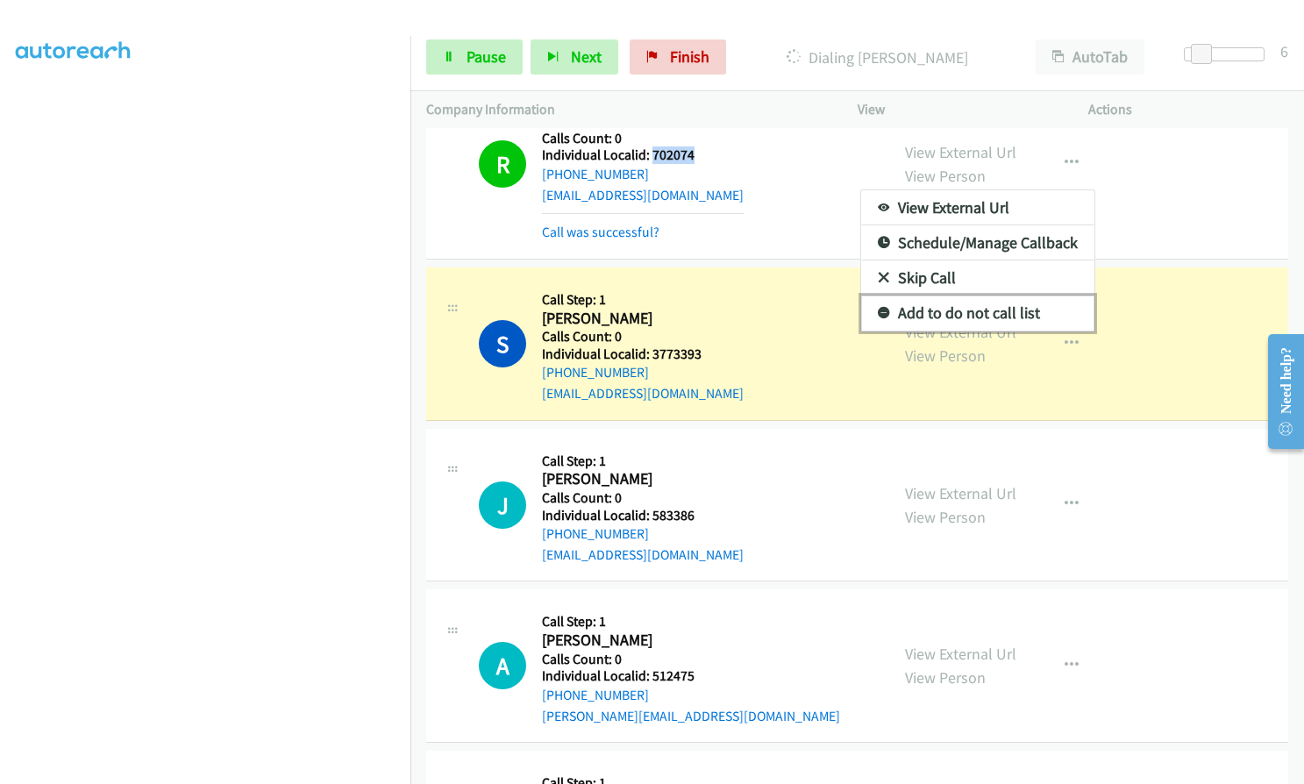
click at [878, 313] on icon at bounding box center [884, 314] width 12 height 12
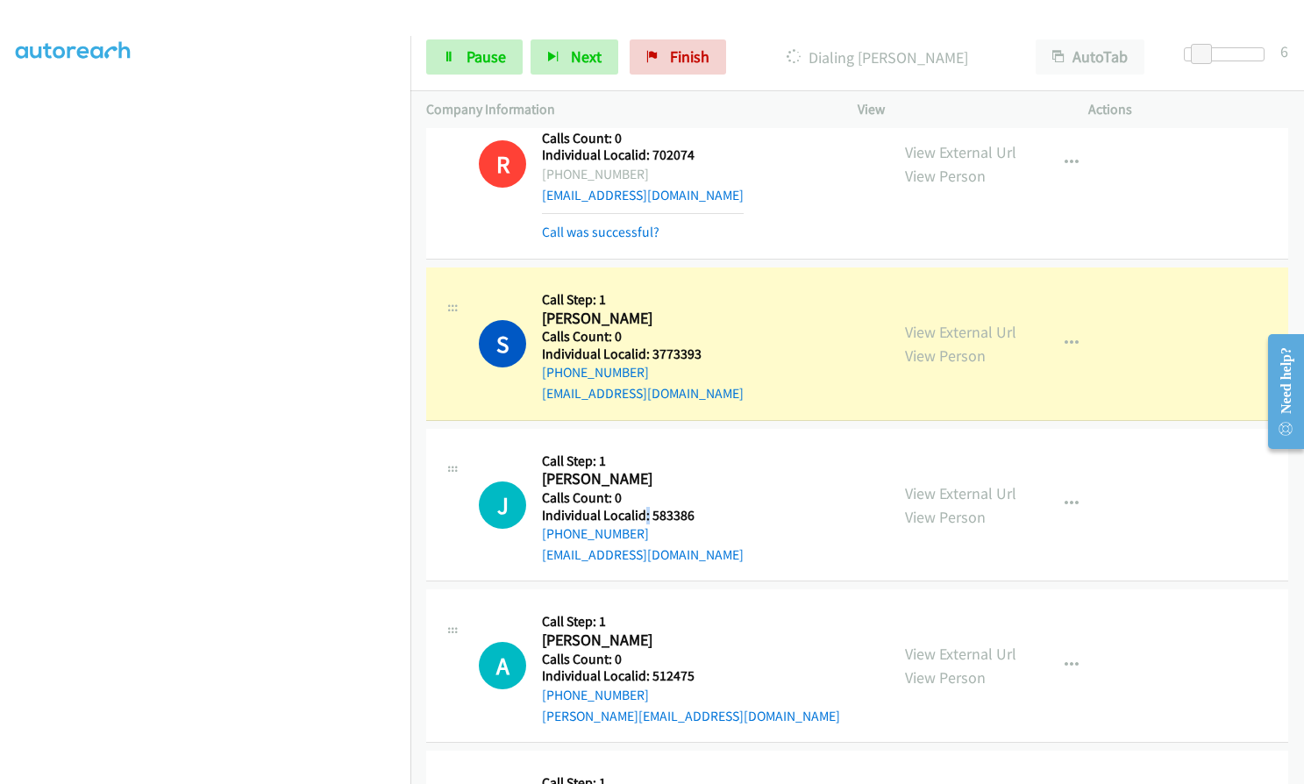
click at [649, 516] on h5 "Individual Localid: 583386" at bounding box center [643, 516] width 202 height 18
click at [670, 493] on h5 "Calls Count: 0" at bounding box center [643, 498] width 202 height 18
drag, startPoint x: 650, startPoint y: 517, endPoint x: 709, endPoint y: 517, distance: 58.8
click at [709, 517] on h5 "Individual Localid: 583386" at bounding box center [643, 516] width 202 height 18
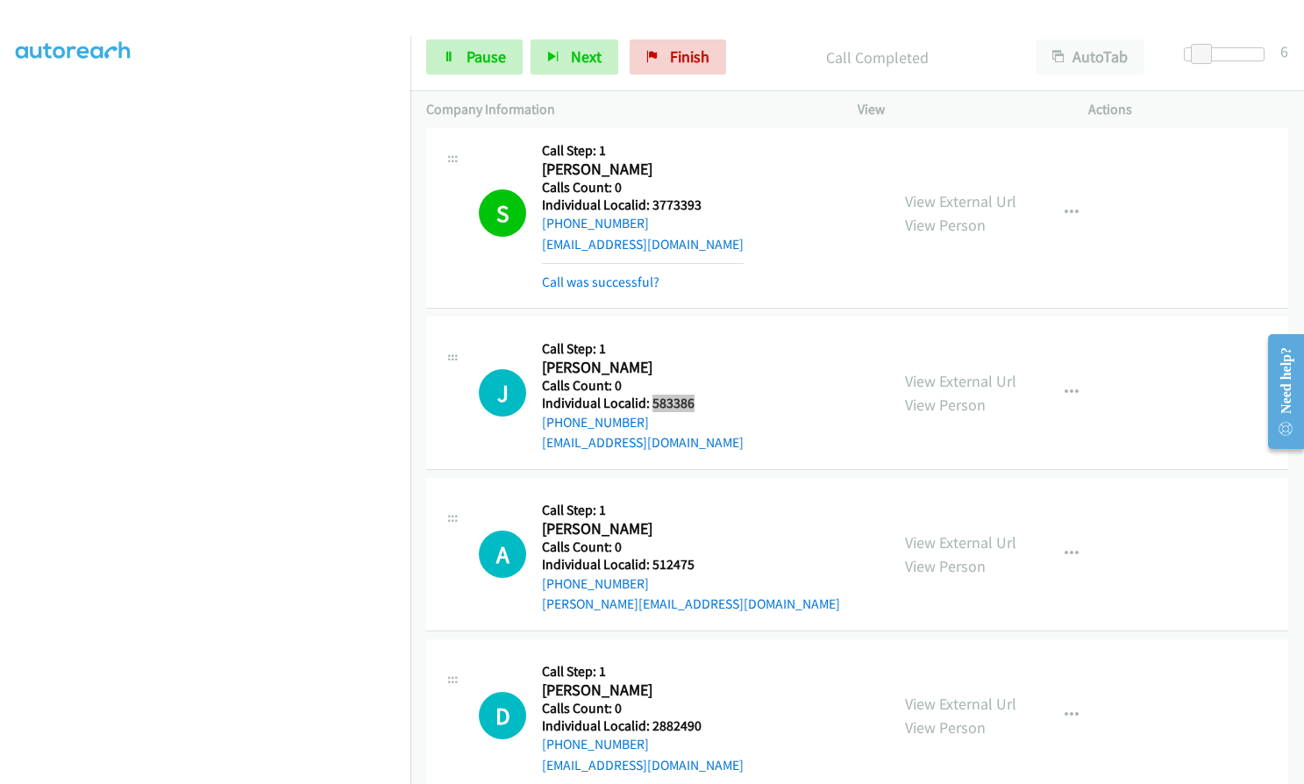
scroll to position [636, 0]
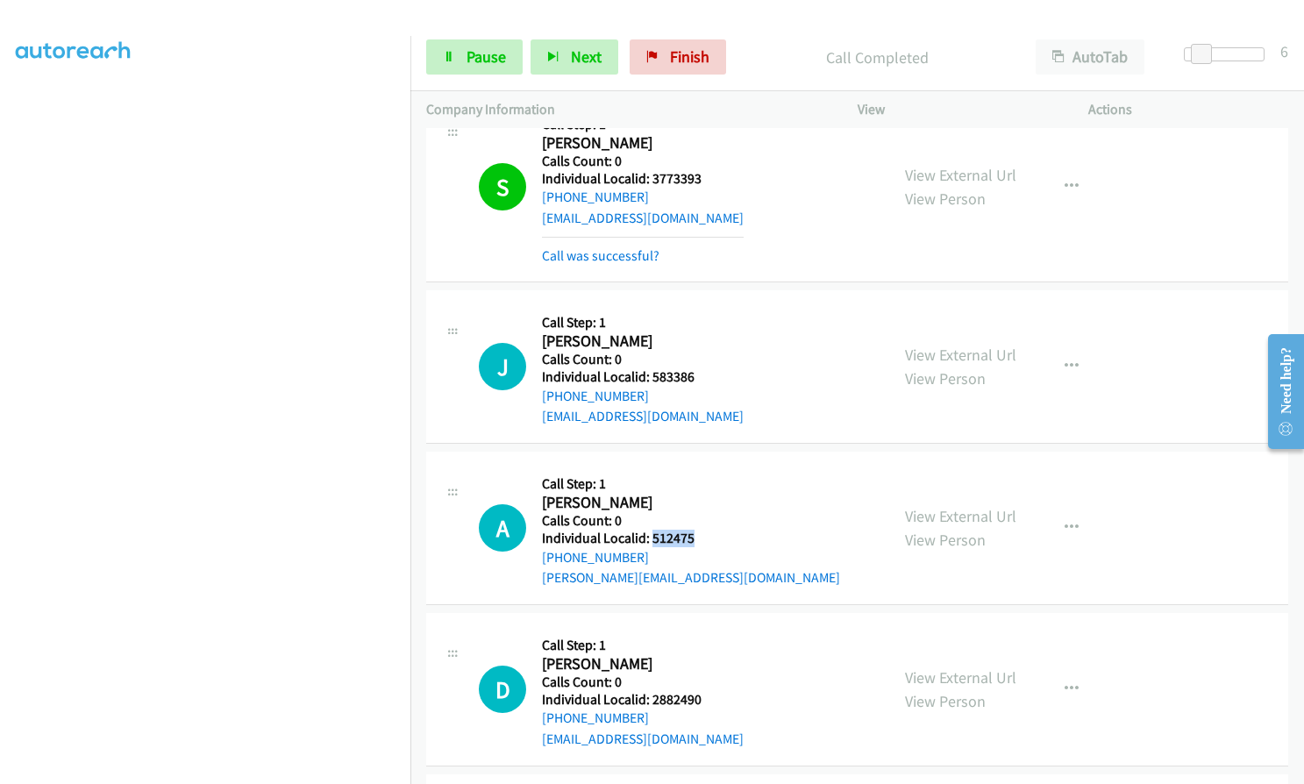
drag, startPoint x: 653, startPoint y: 540, endPoint x: 700, endPoint y: 534, distance: 47.8
click at [700, 534] on h5 "Individual Localid: 512475" at bounding box center [691, 539] width 298 height 18
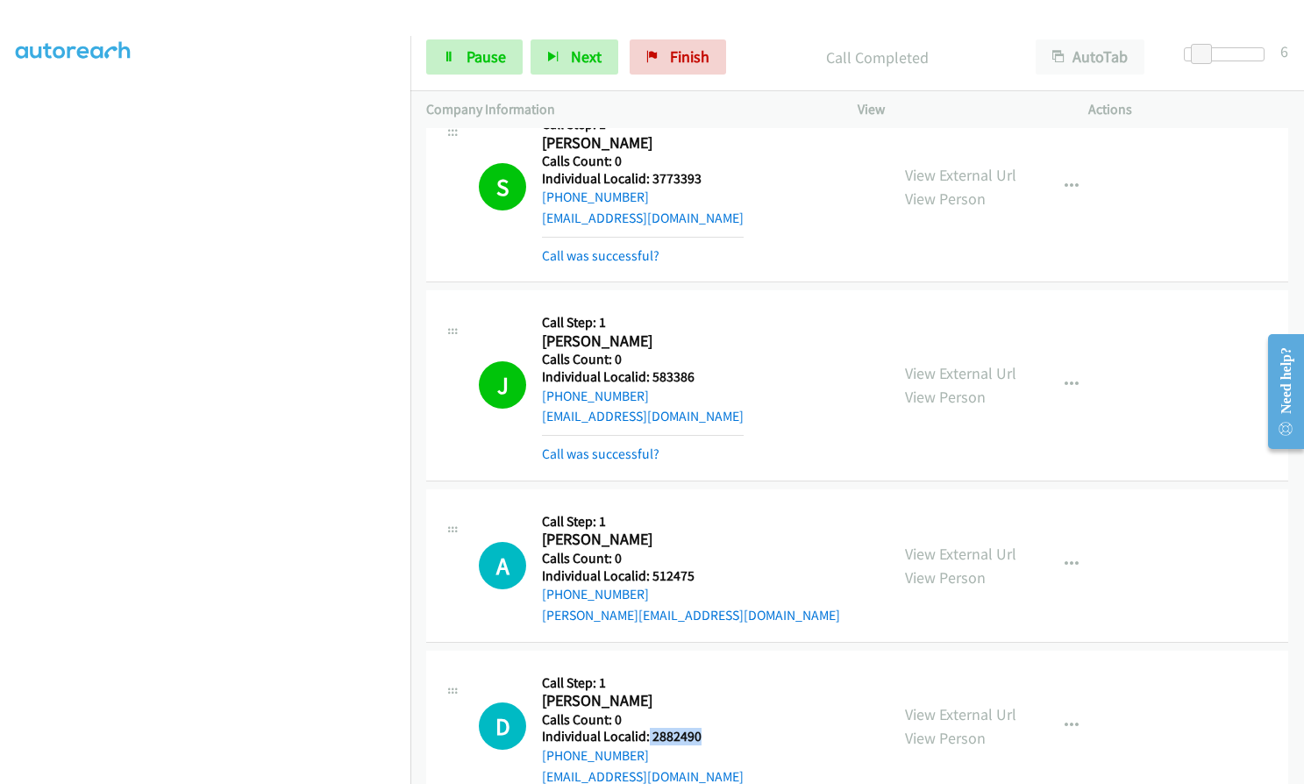
drag, startPoint x: 647, startPoint y: 737, endPoint x: 706, endPoint y: 734, distance: 58.8
click at [706, 734] on h5 "Individual Localid: 2882490" at bounding box center [643, 737] width 202 height 18
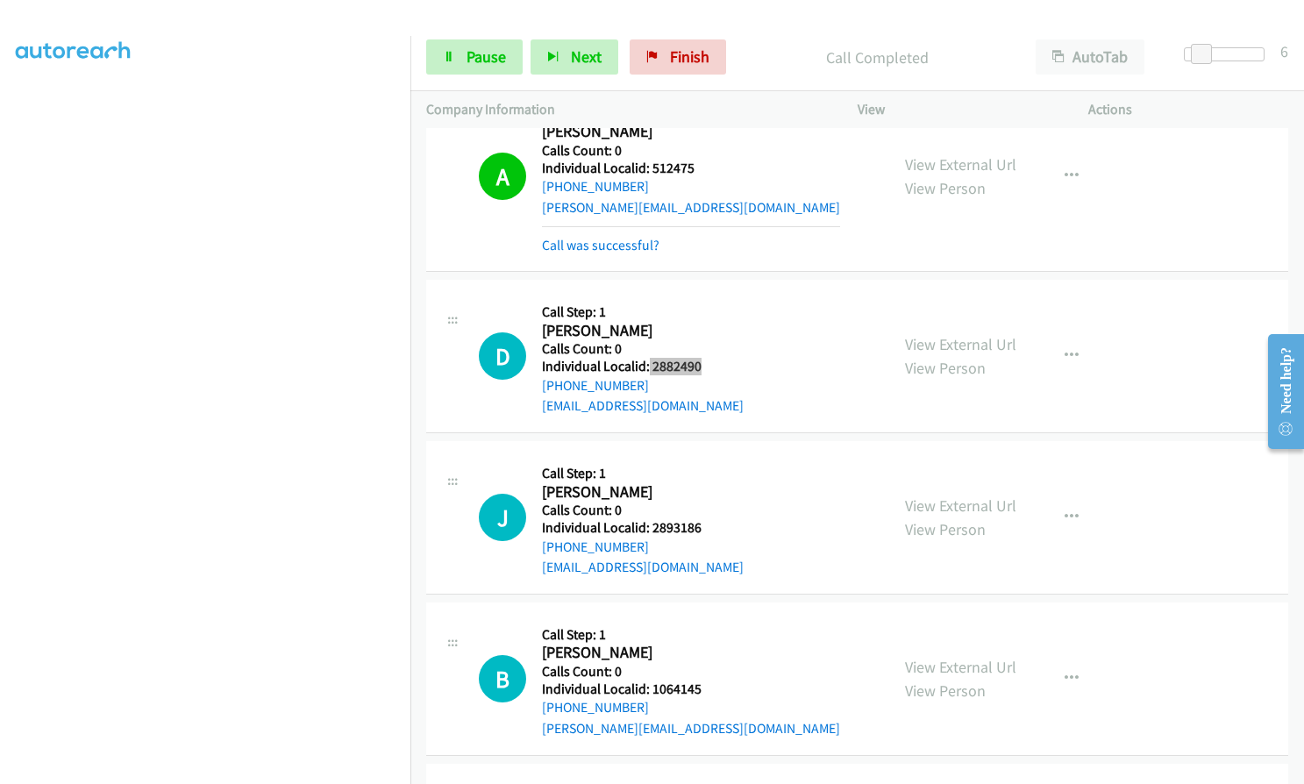
scroll to position [1053, 0]
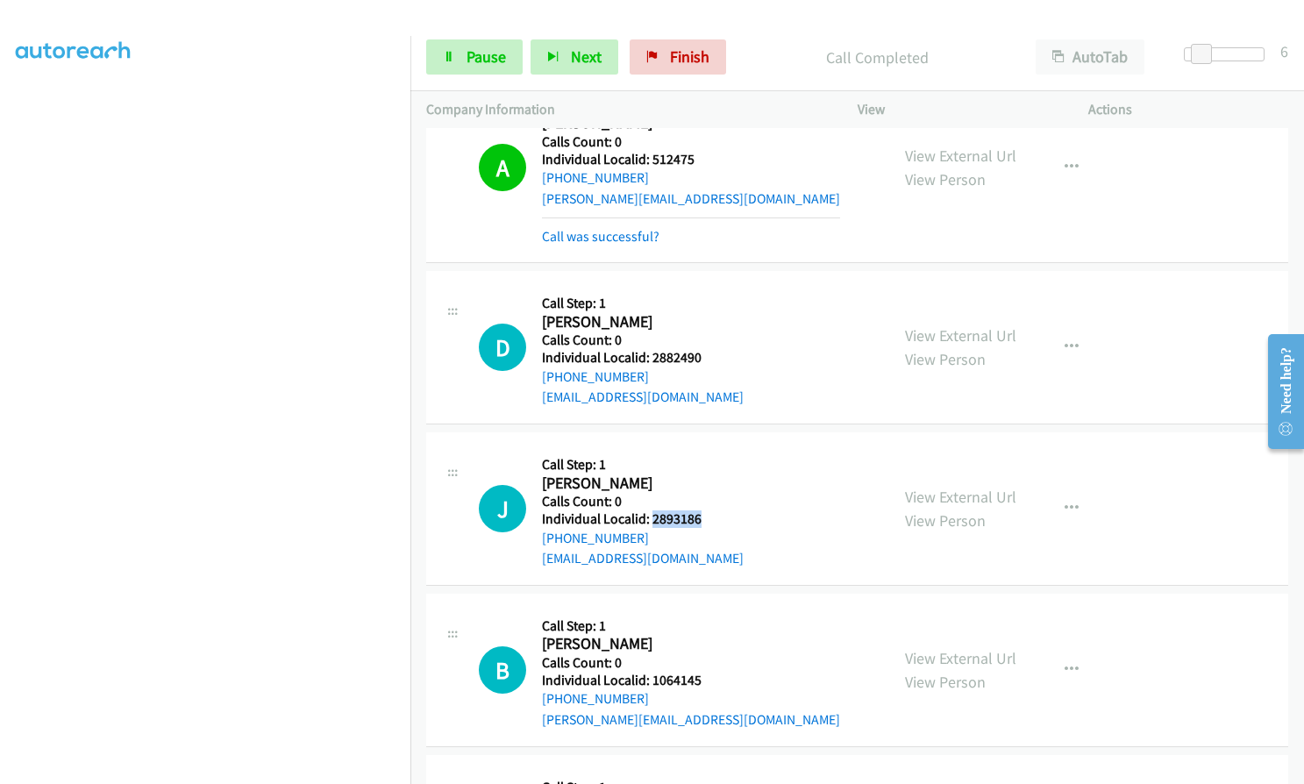
drag, startPoint x: 652, startPoint y: 520, endPoint x: 700, endPoint y: 519, distance: 48.3
click at [700, 519] on h5 "Individual Localid: 2893186" at bounding box center [643, 520] width 202 height 18
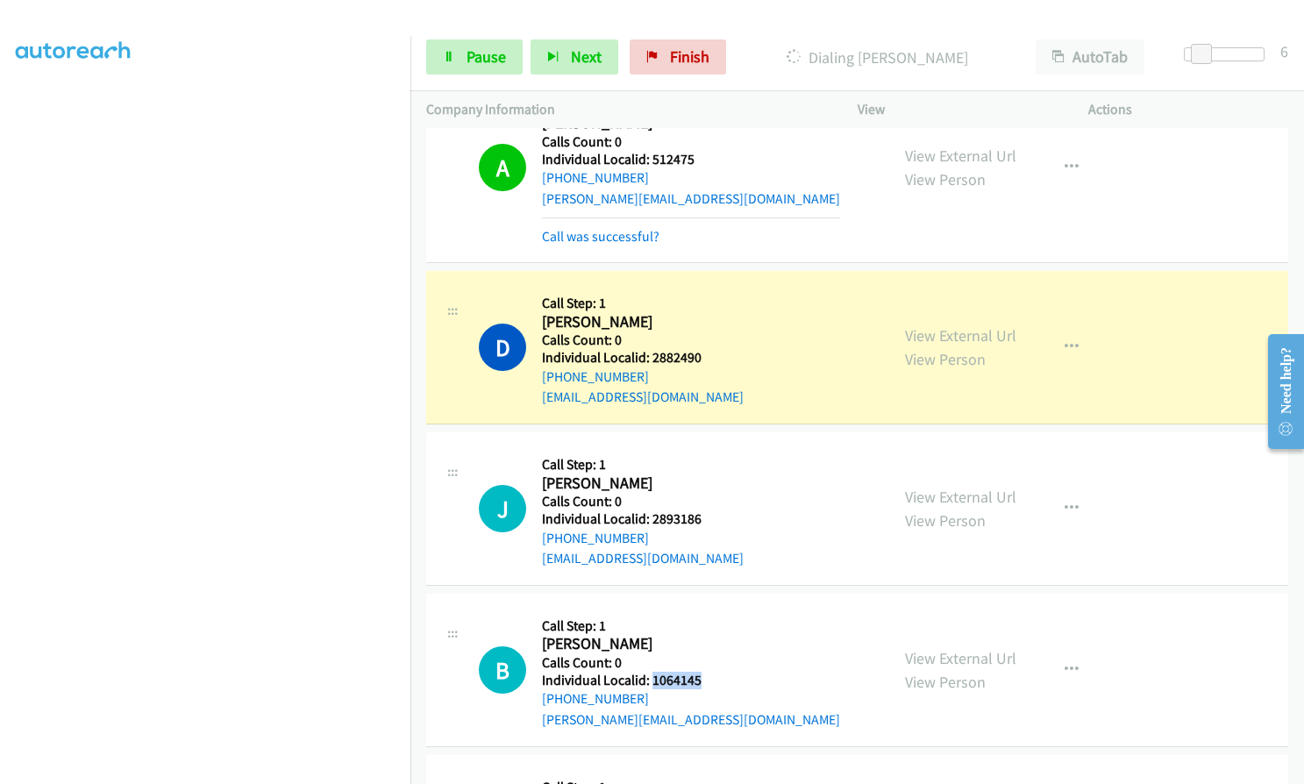
drag, startPoint x: 650, startPoint y: 683, endPoint x: 703, endPoint y: 683, distance: 53.5
click at [703, 683] on h5 "Individual Localid: 1064145" at bounding box center [691, 681] width 298 height 18
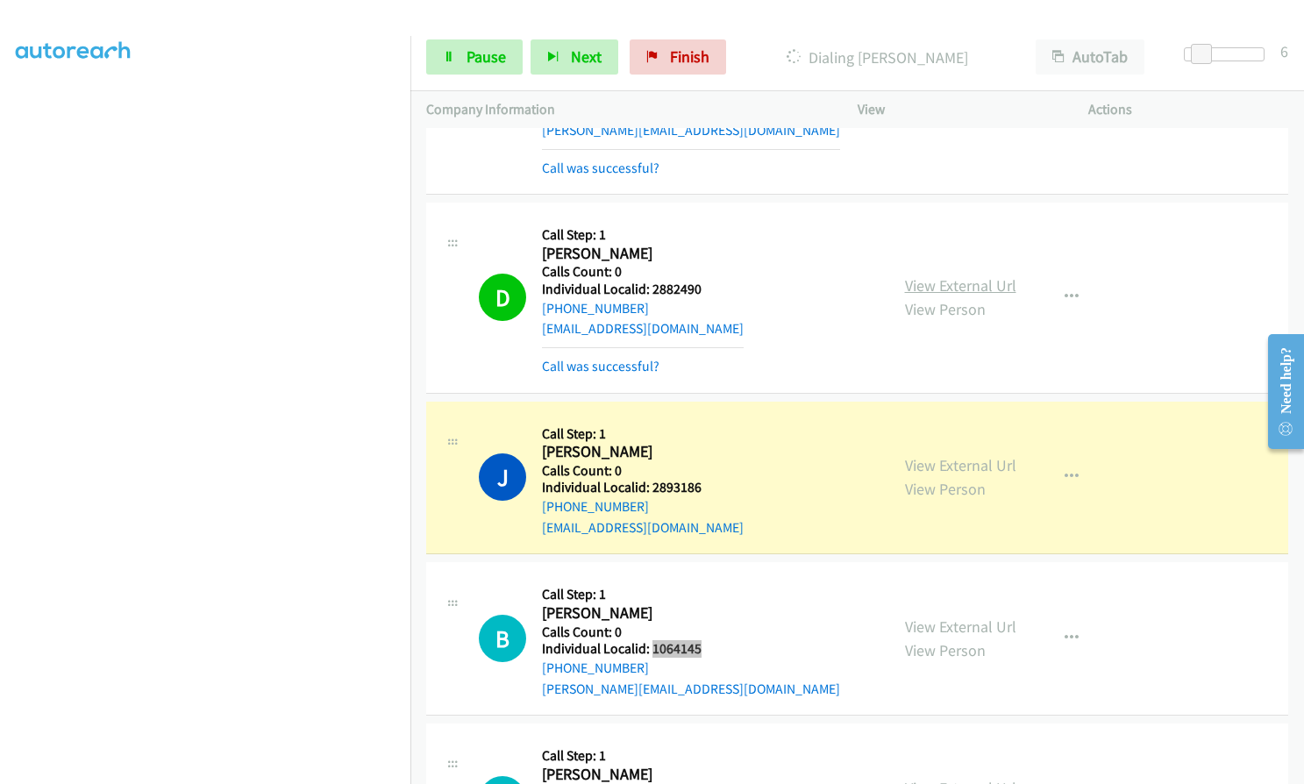
scroll to position [1075, 0]
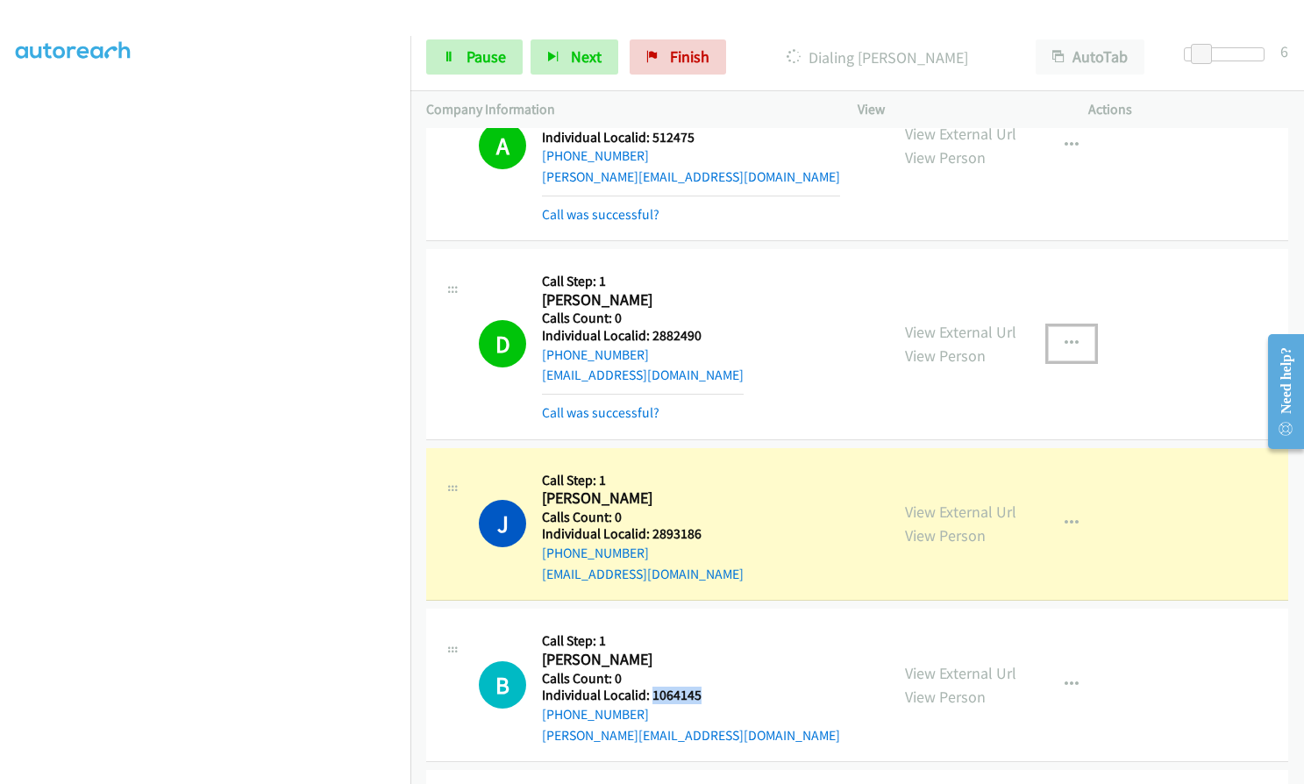
click at [1074, 328] on button "button" at bounding box center [1071, 343] width 47 height 35
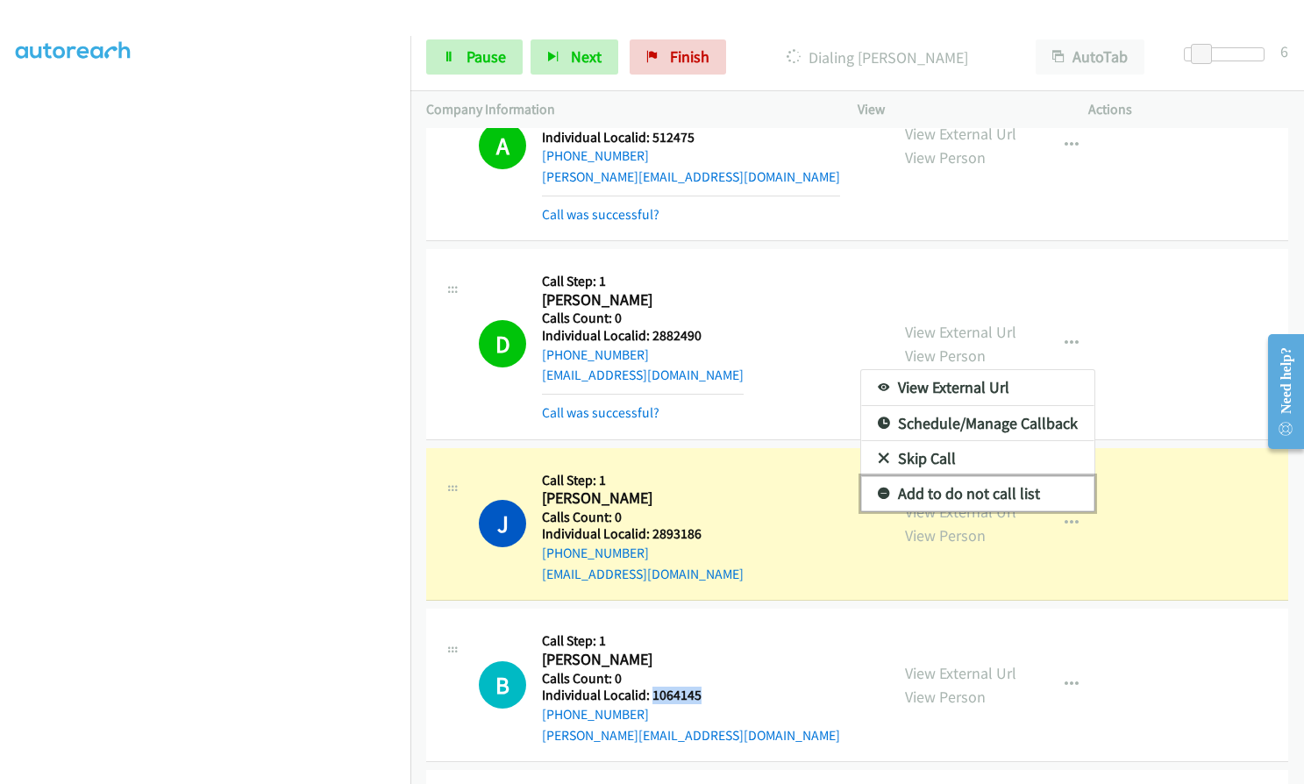
click at [878, 495] on icon at bounding box center [884, 495] width 12 height 12
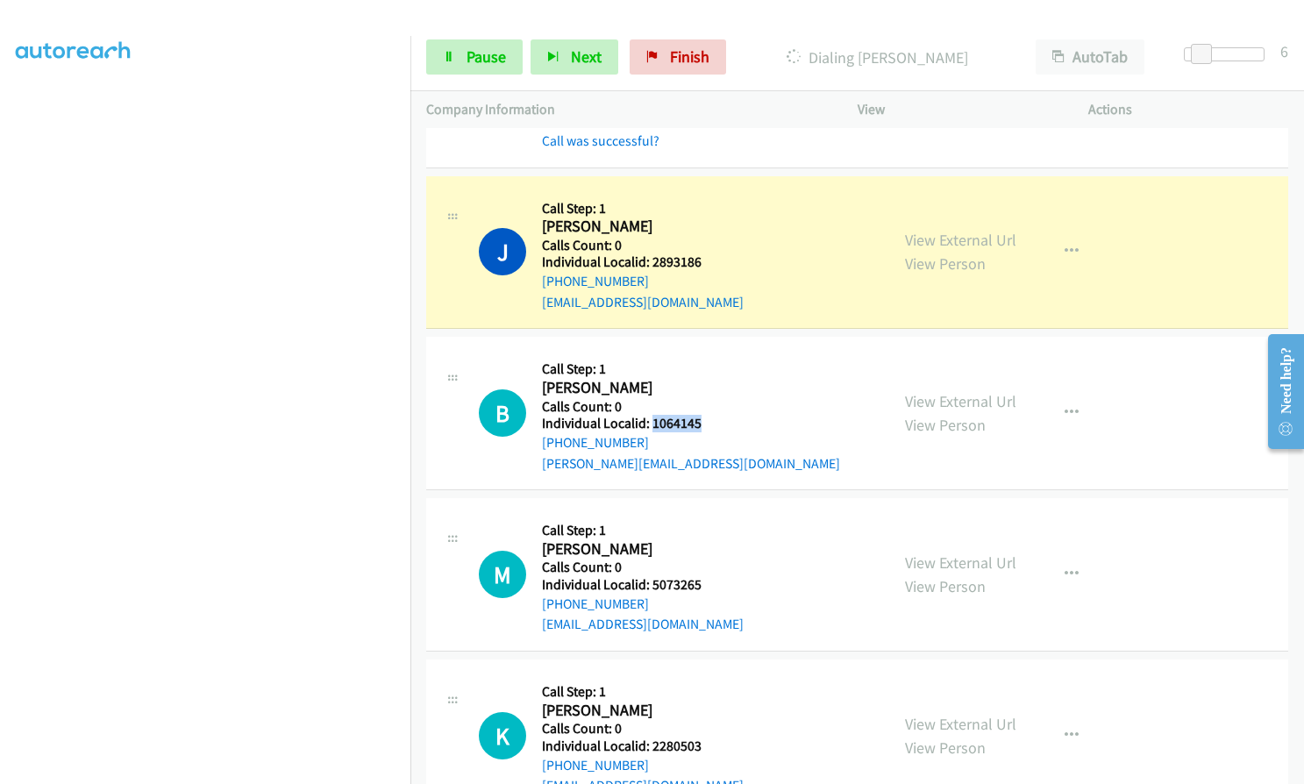
scroll to position [1360, 0]
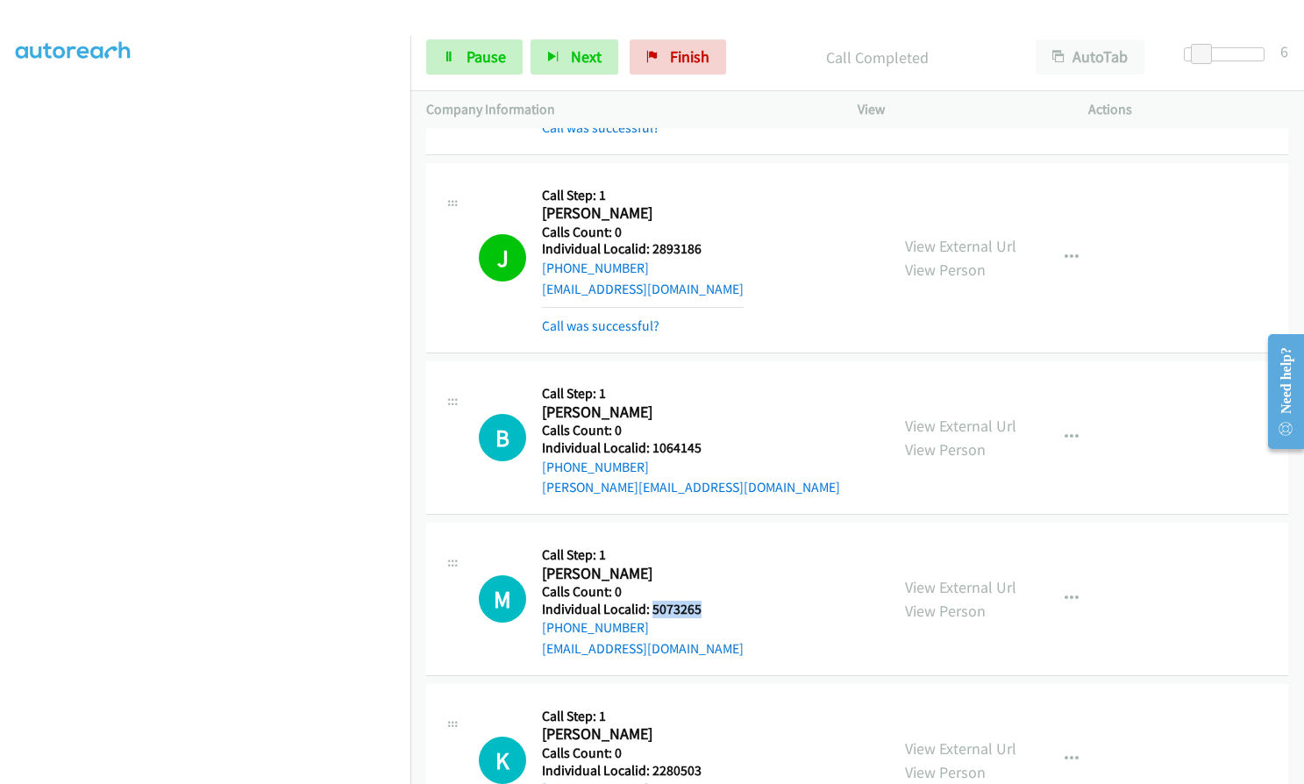
drag, startPoint x: 651, startPoint y: 611, endPoint x: 706, endPoint y: 611, distance: 55.3
click at [706, 611] on h5 "Individual Localid: 5073265" at bounding box center [643, 610] width 202 height 18
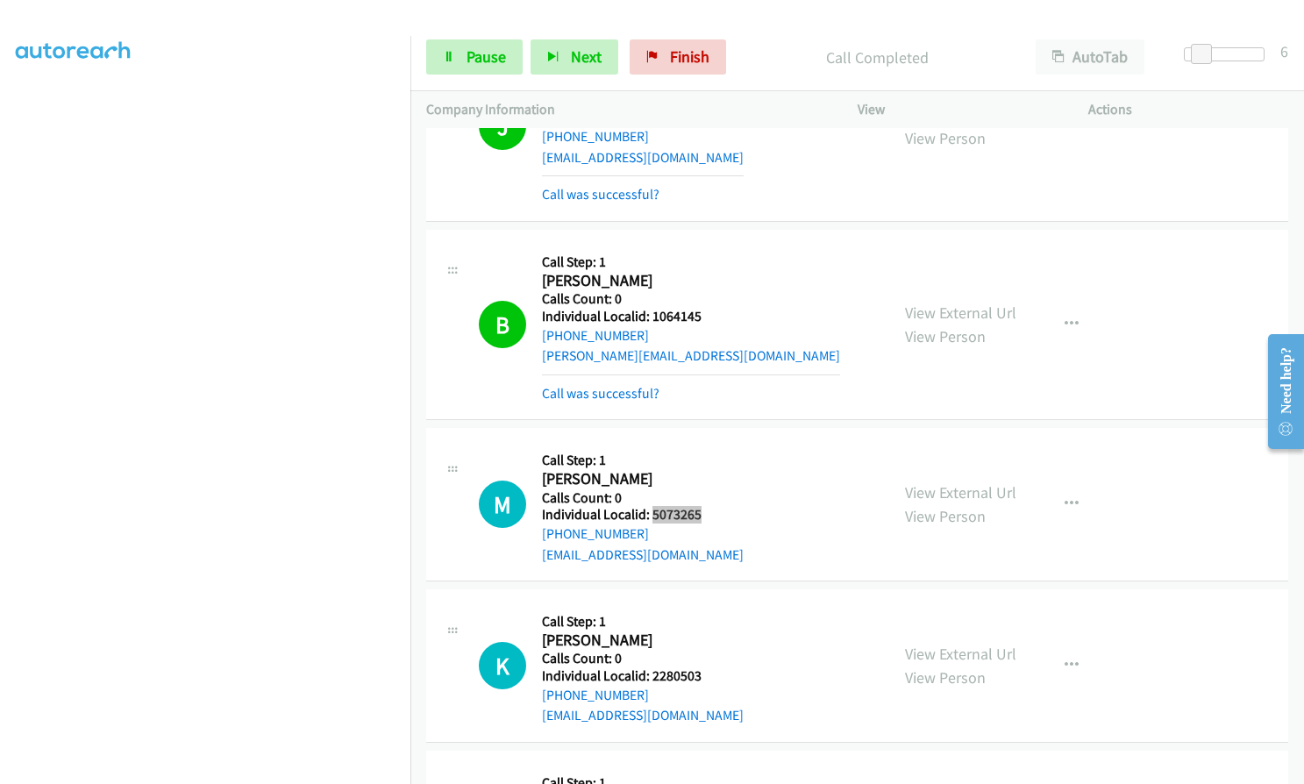
scroll to position [1645, 0]
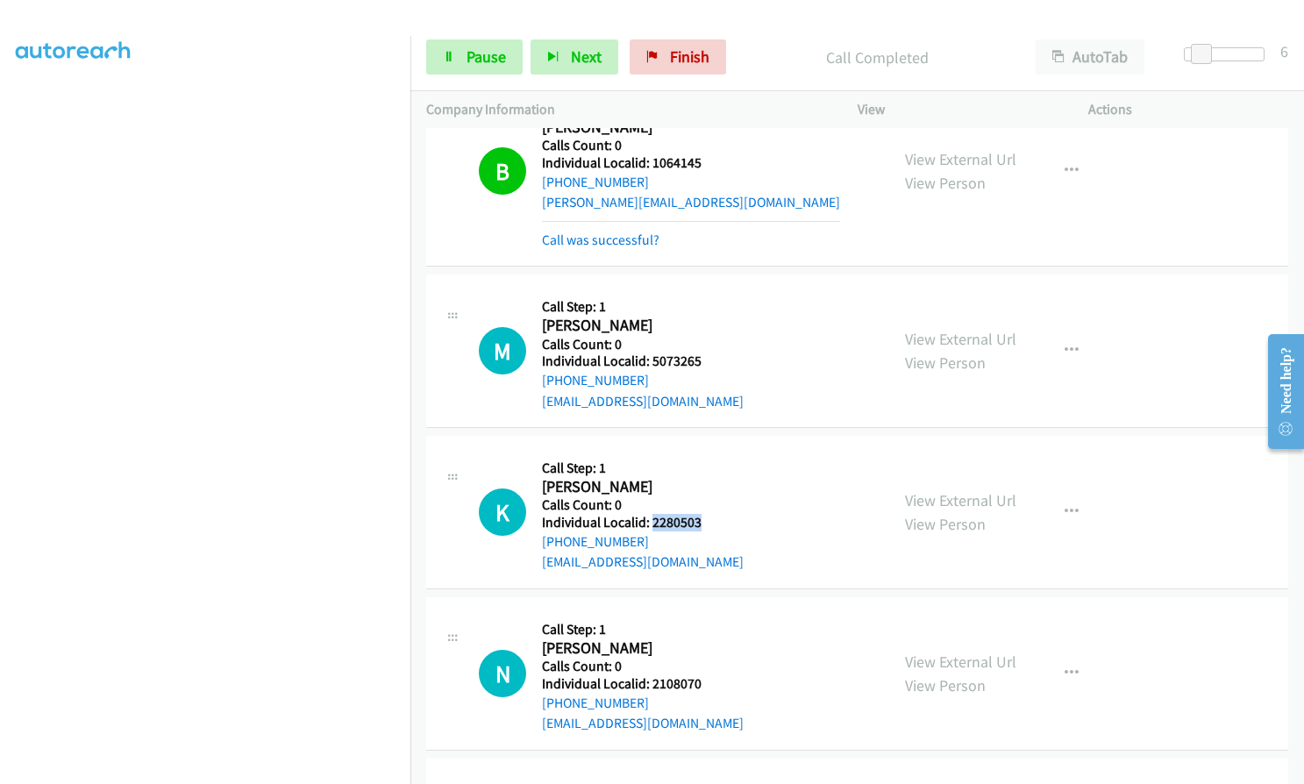
drag, startPoint x: 650, startPoint y: 519, endPoint x: 718, endPoint y: 521, distance: 67.6
click at [718, 521] on h5 "Individual Localid: 2280503" at bounding box center [643, 523] width 202 height 18
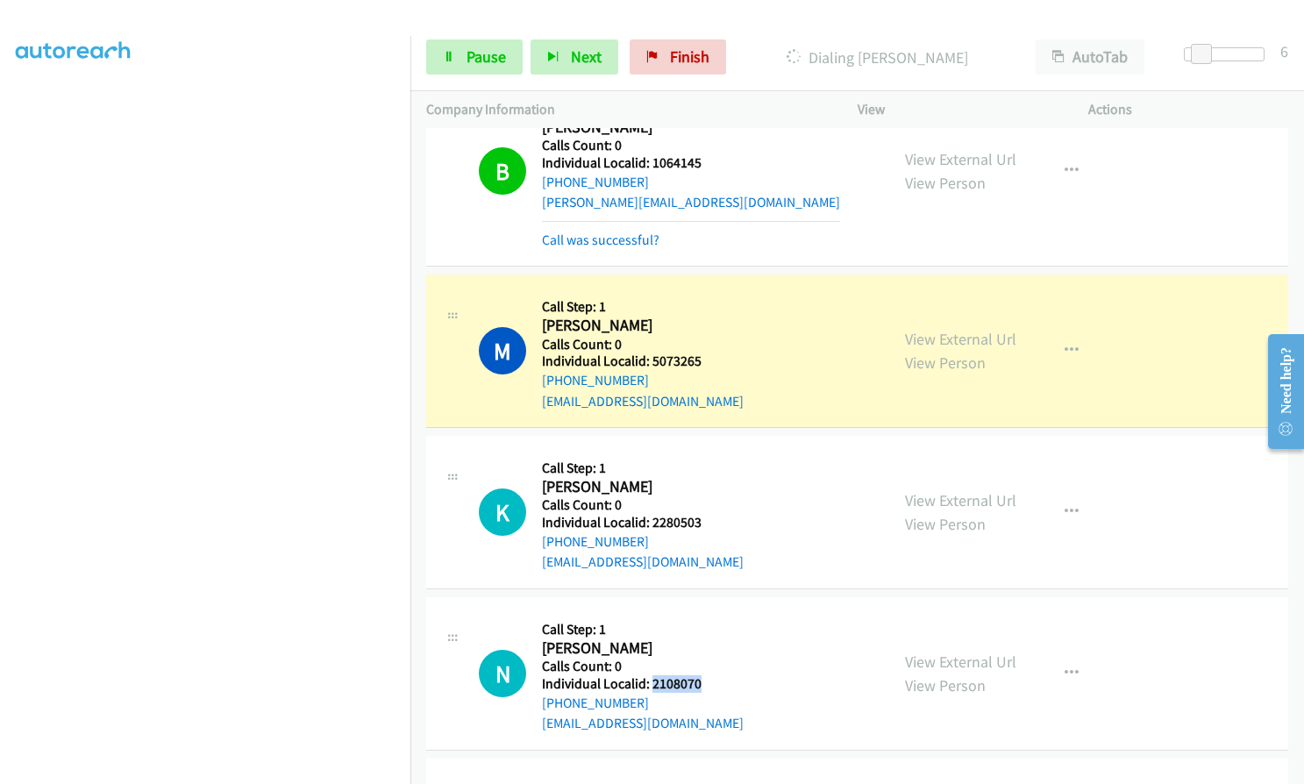
drag, startPoint x: 649, startPoint y: 681, endPoint x: 710, endPoint y: 683, distance: 61.5
click at [710, 683] on h5 "Individual Localid: 2108070" at bounding box center [643, 684] width 202 height 18
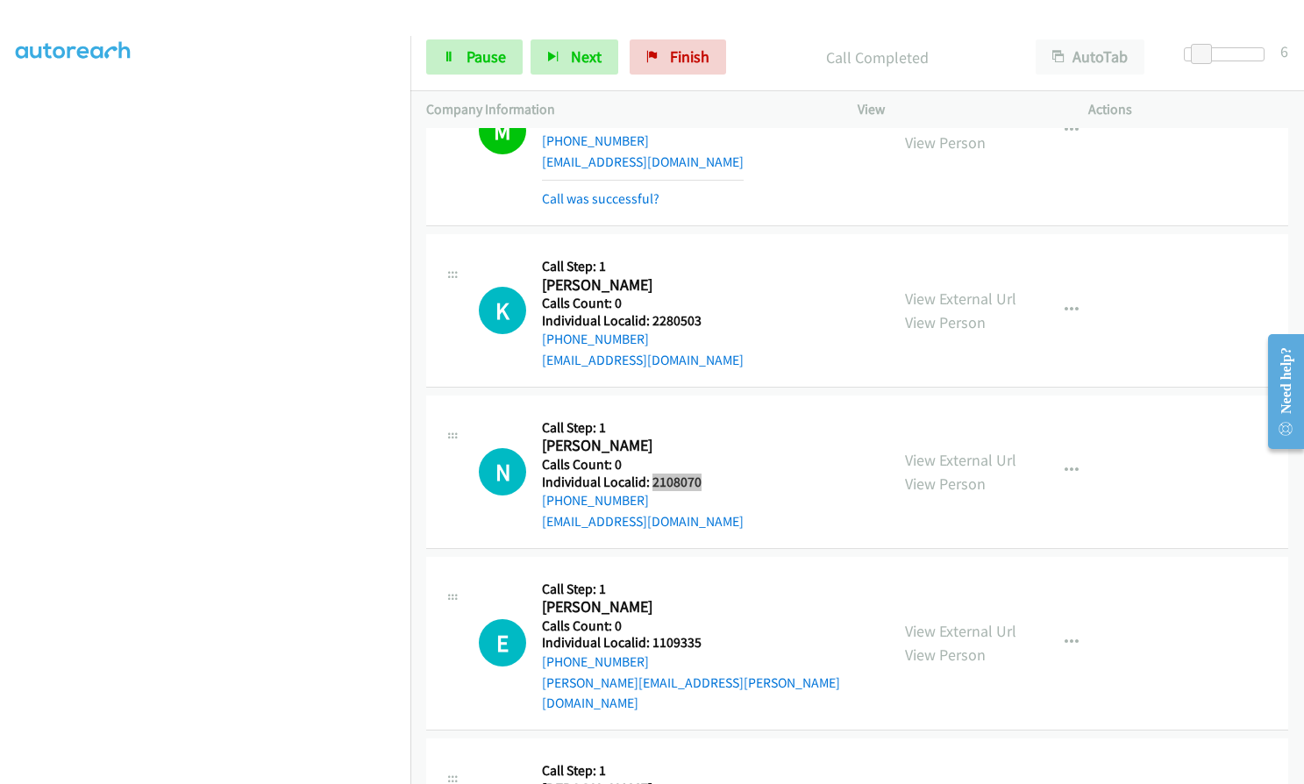
scroll to position [1886, 0]
drag, startPoint x: 649, startPoint y: 637, endPoint x: 701, endPoint y: 637, distance: 51.8
click at [701, 637] on h5 "Individual Localid: 1109335" at bounding box center [708, 641] width 332 height 18
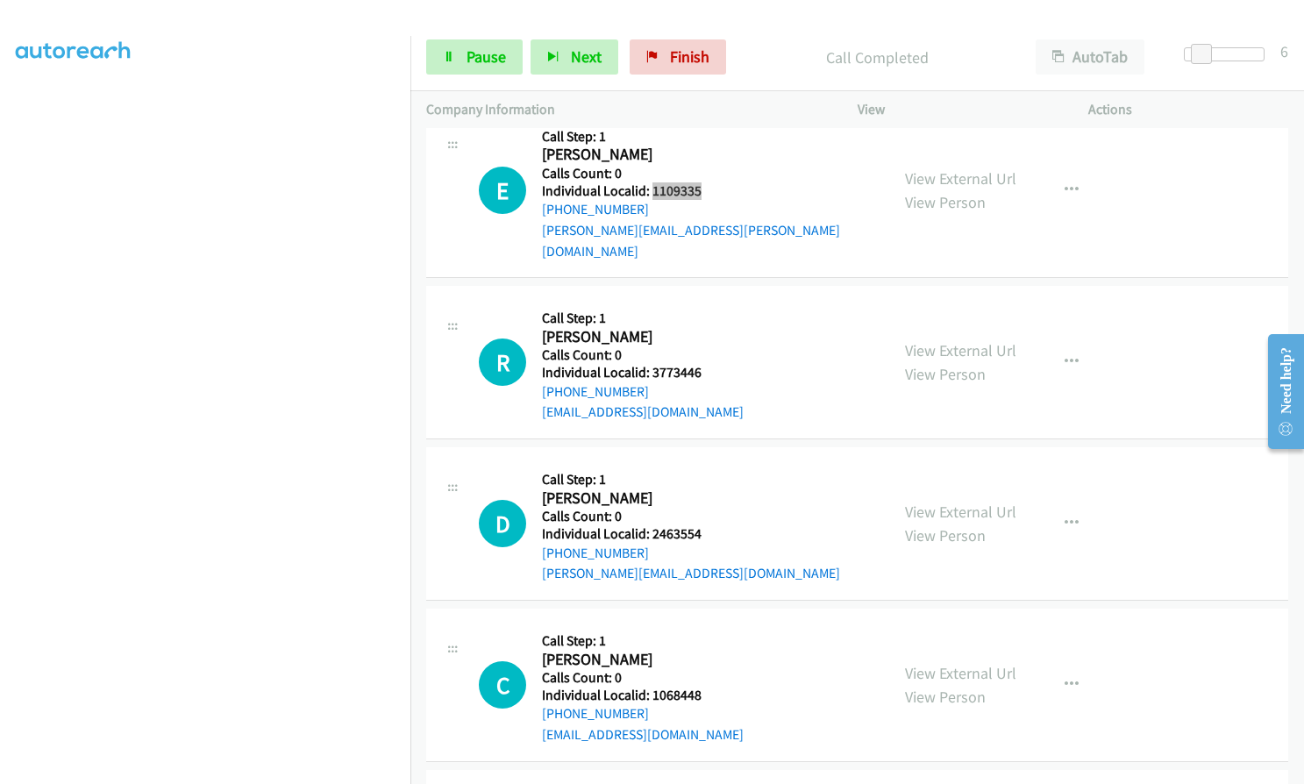
scroll to position [2412, 0]
drag, startPoint x: 648, startPoint y: 353, endPoint x: 684, endPoint y: 349, distance: 36.1
click at [704, 363] on h5 "Individual Localid: 3773446" at bounding box center [643, 372] width 202 height 18
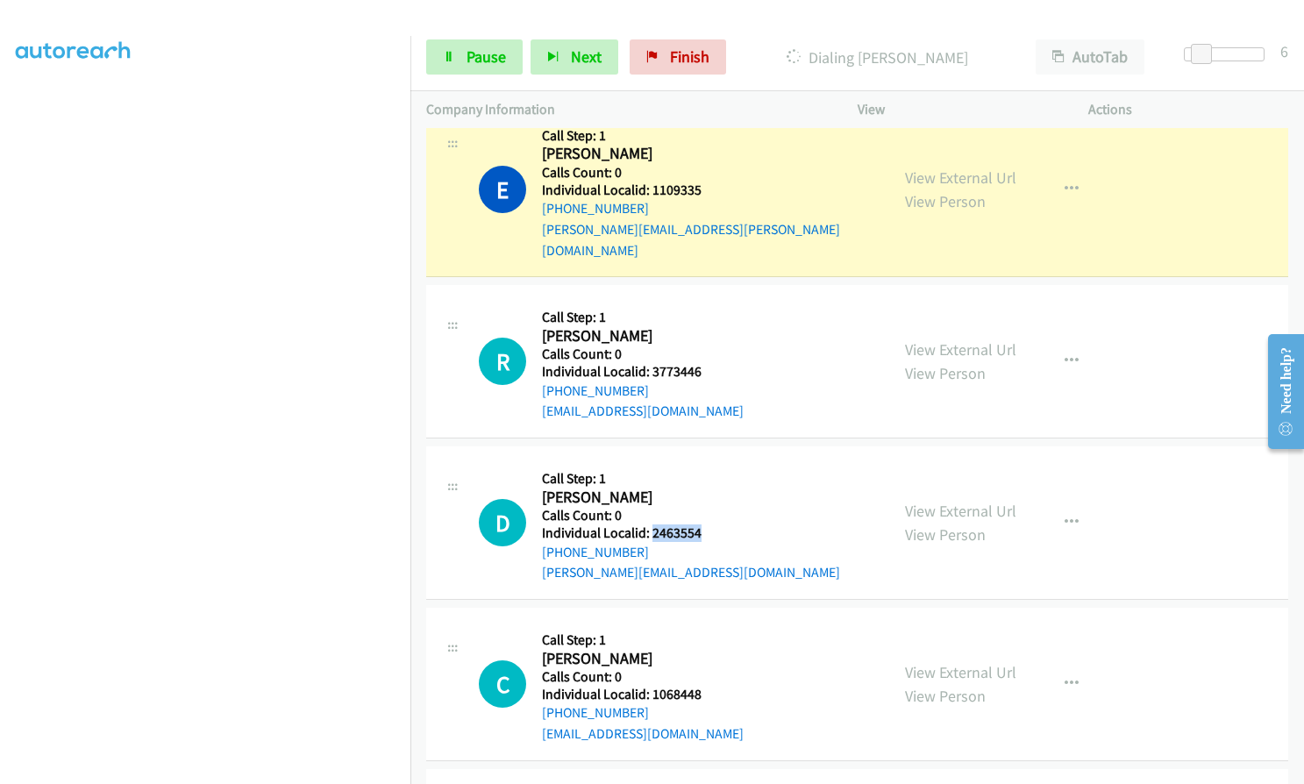
drag, startPoint x: 653, startPoint y: 511, endPoint x: 702, endPoint y: 510, distance: 48.3
click at [702, 525] on h5 "Individual Localid: 2463554" at bounding box center [691, 534] width 298 height 18
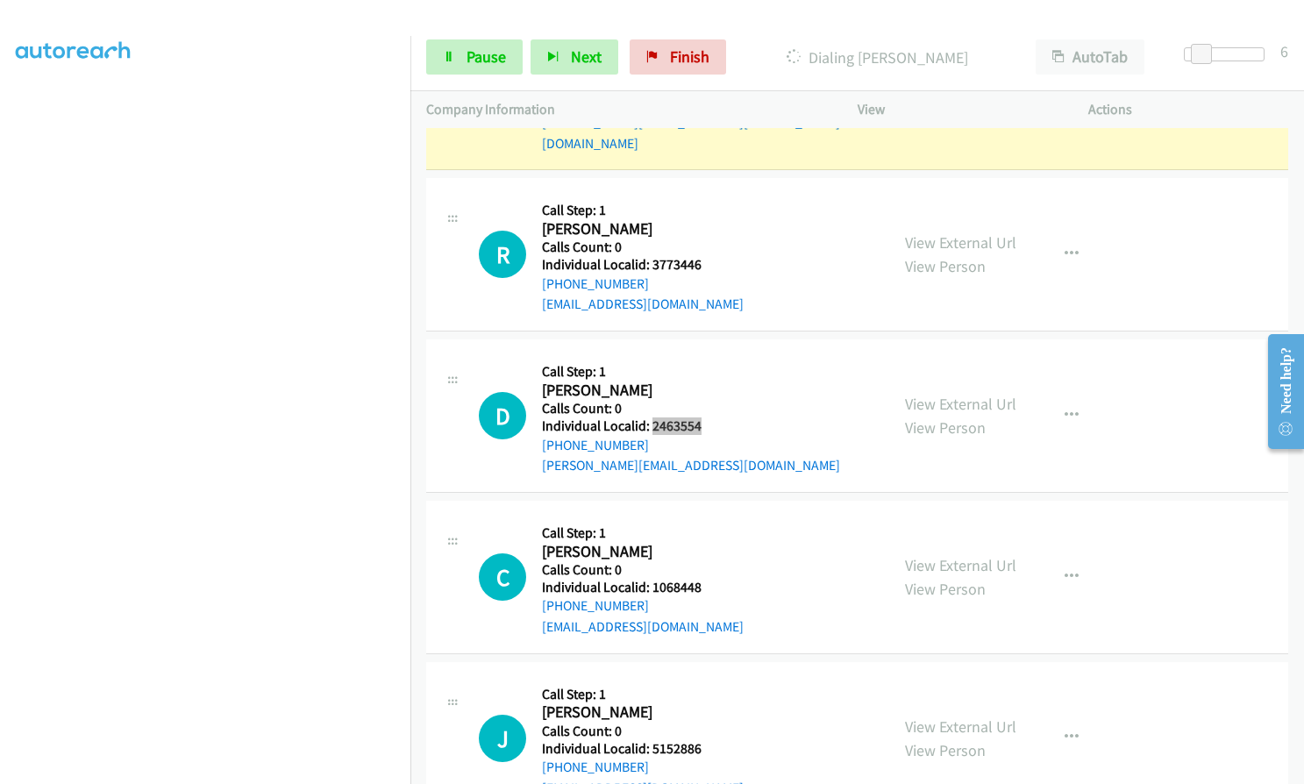
scroll to position [2522, 0]
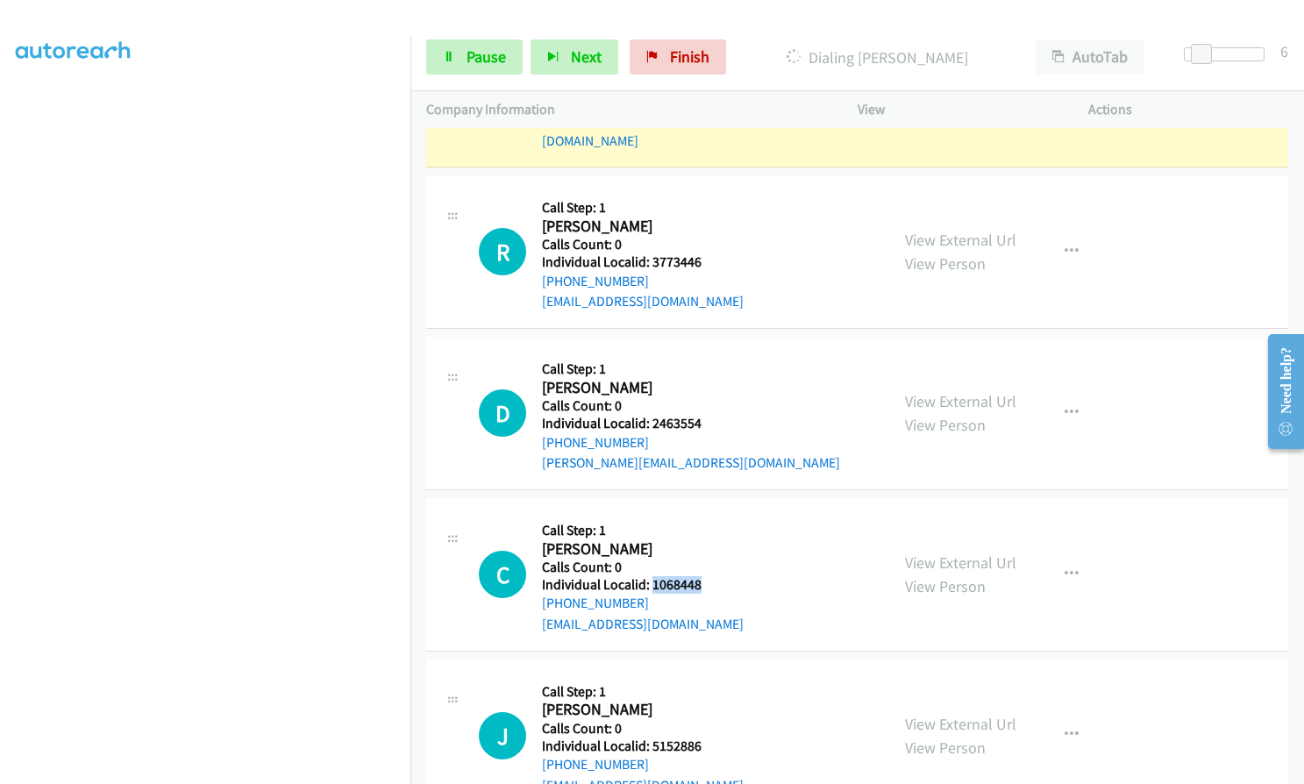
drag, startPoint x: 651, startPoint y: 561, endPoint x: 700, endPoint y: 560, distance: 49.2
click at [700, 560] on div "C Callback Scheduled Call Step: 1 Carl Parker America/New_York Calls Count: 0 I…" at bounding box center [676, 574] width 395 height 121
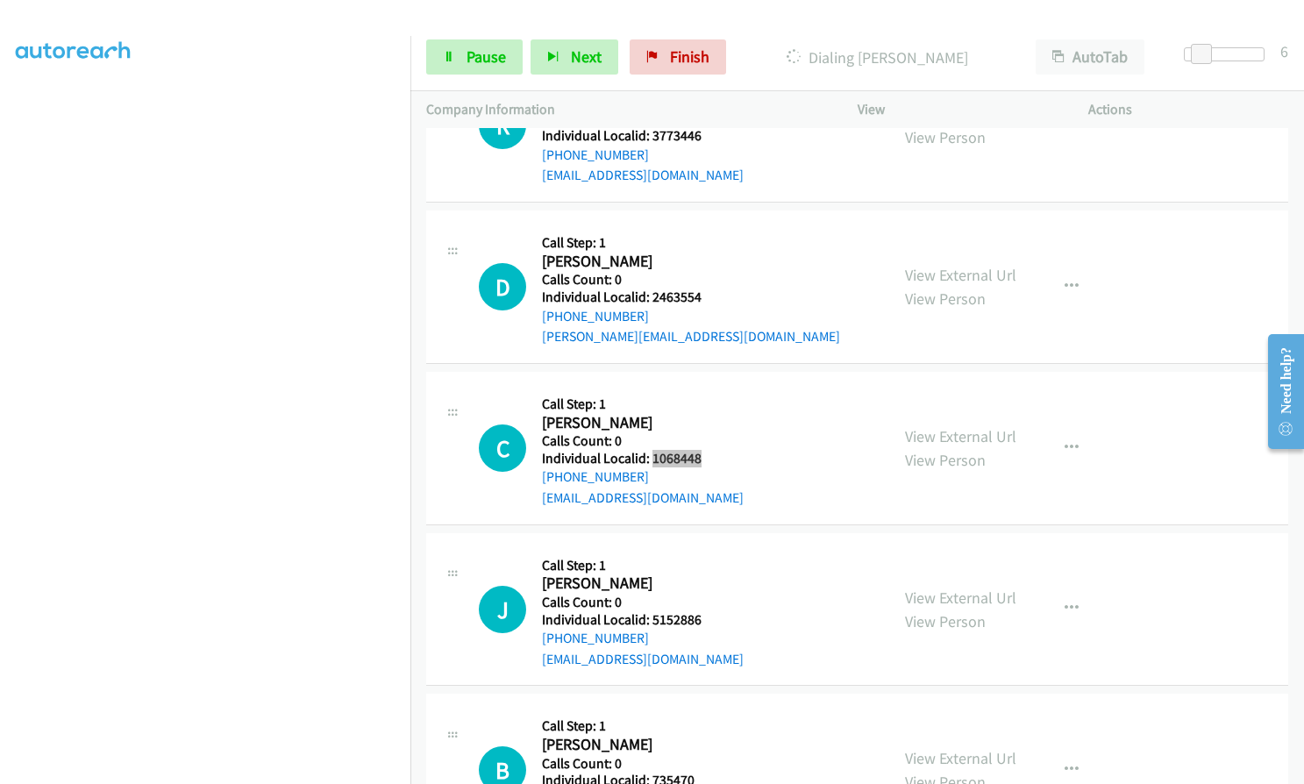
scroll to position [2697, 0]
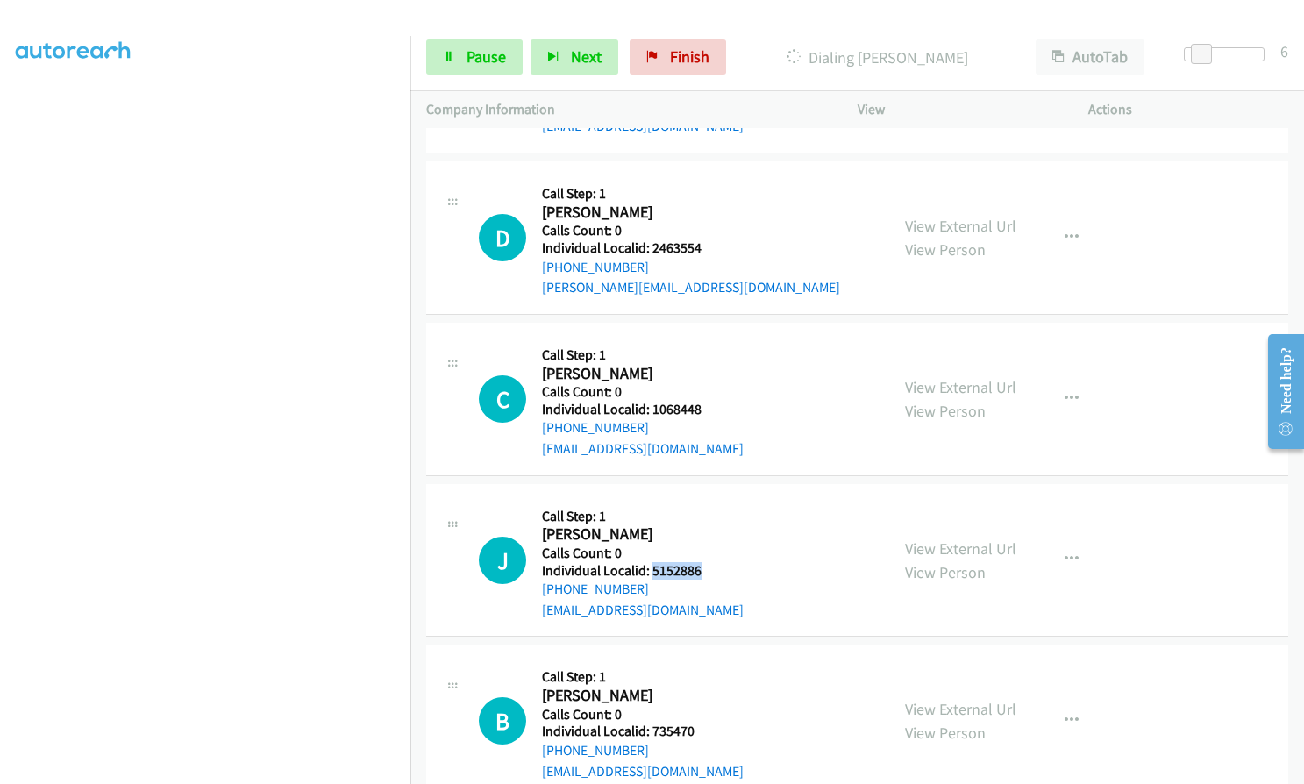
drag, startPoint x: 650, startPoint y: 544, endPoint x: 703, endPoint y: 545, distance: 52.6
click at [706, 545] on div "J Callback Scheduled Call Step: 1 Jared Wade America/Los_Angeles Calls Count: 0…" at bounding box center [676, 560] width 395 height 121
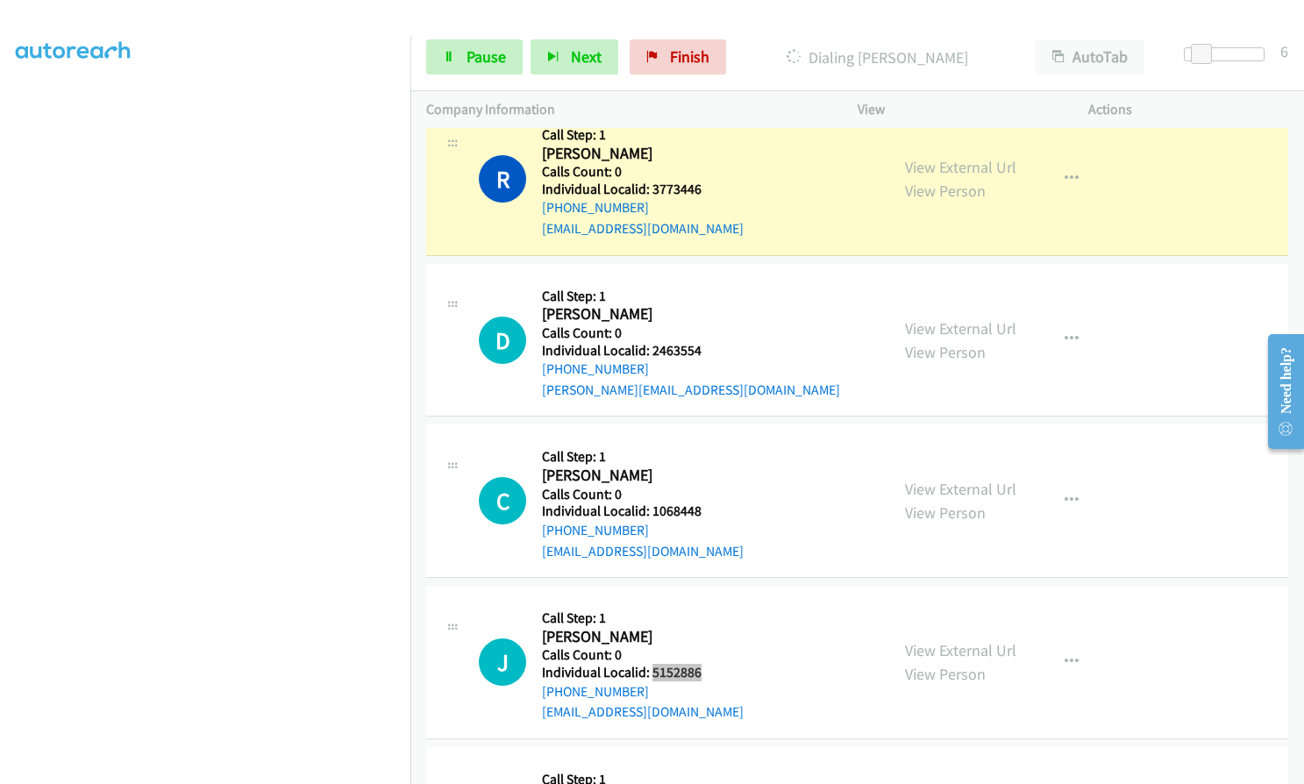
scroll to position [2581, 0]
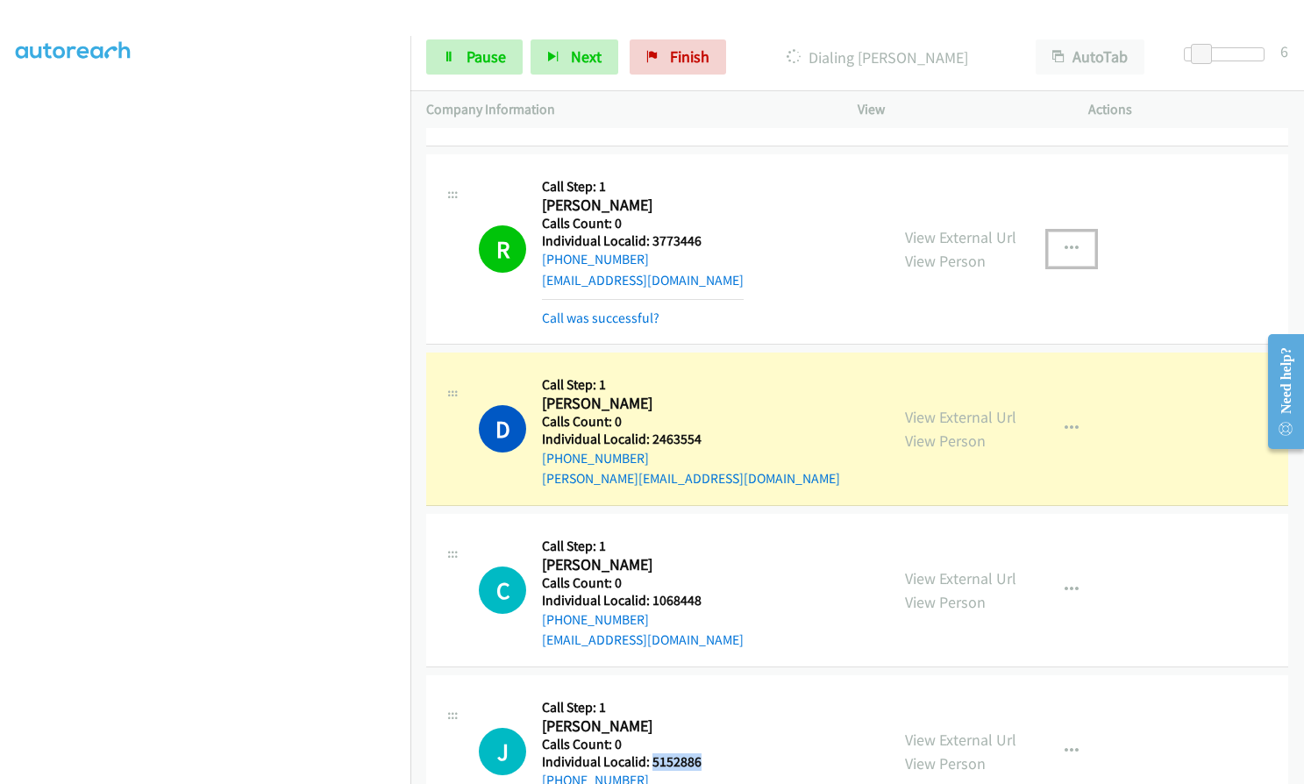
click at [1065, 242] on icon "button" at bounding box center [1072, 249] width 14 height 14
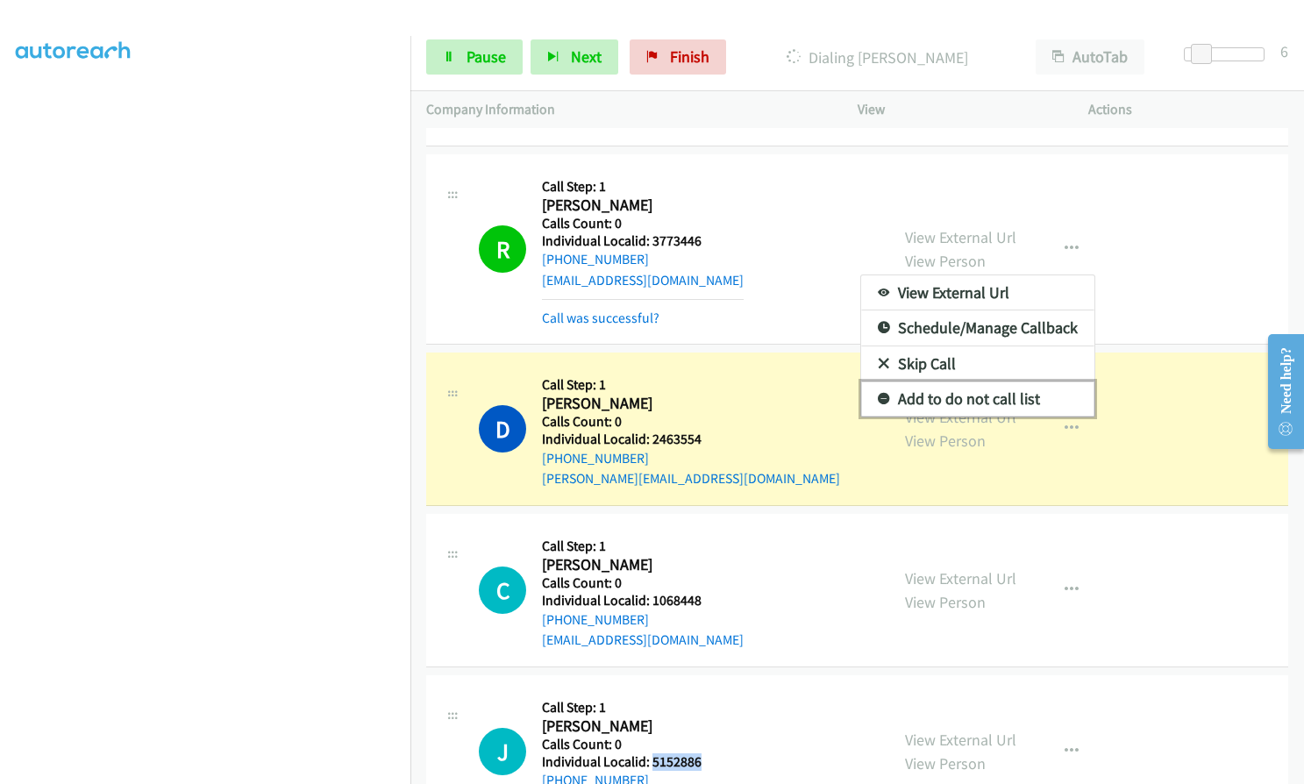
click at [879, 394] on icon at bounding box center [884, 400] width 12 height 12
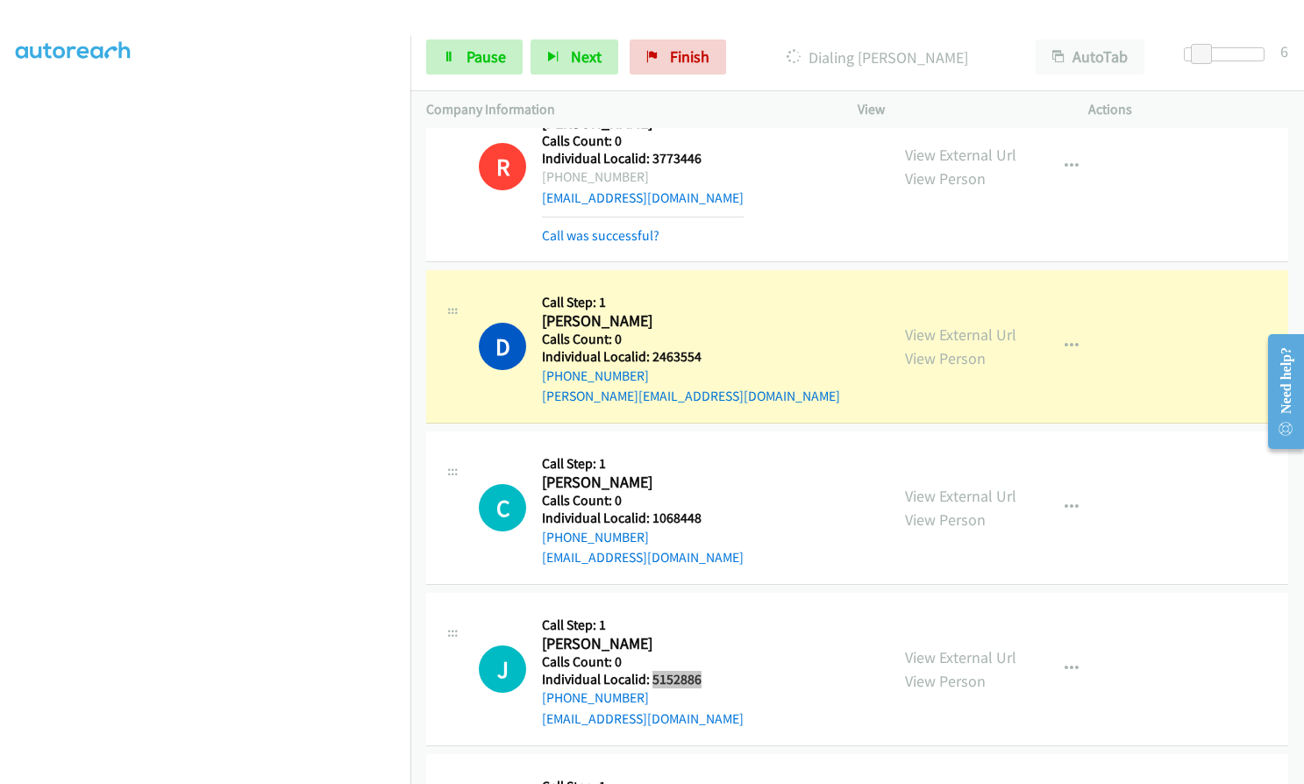
scroll to position [2668, 0]
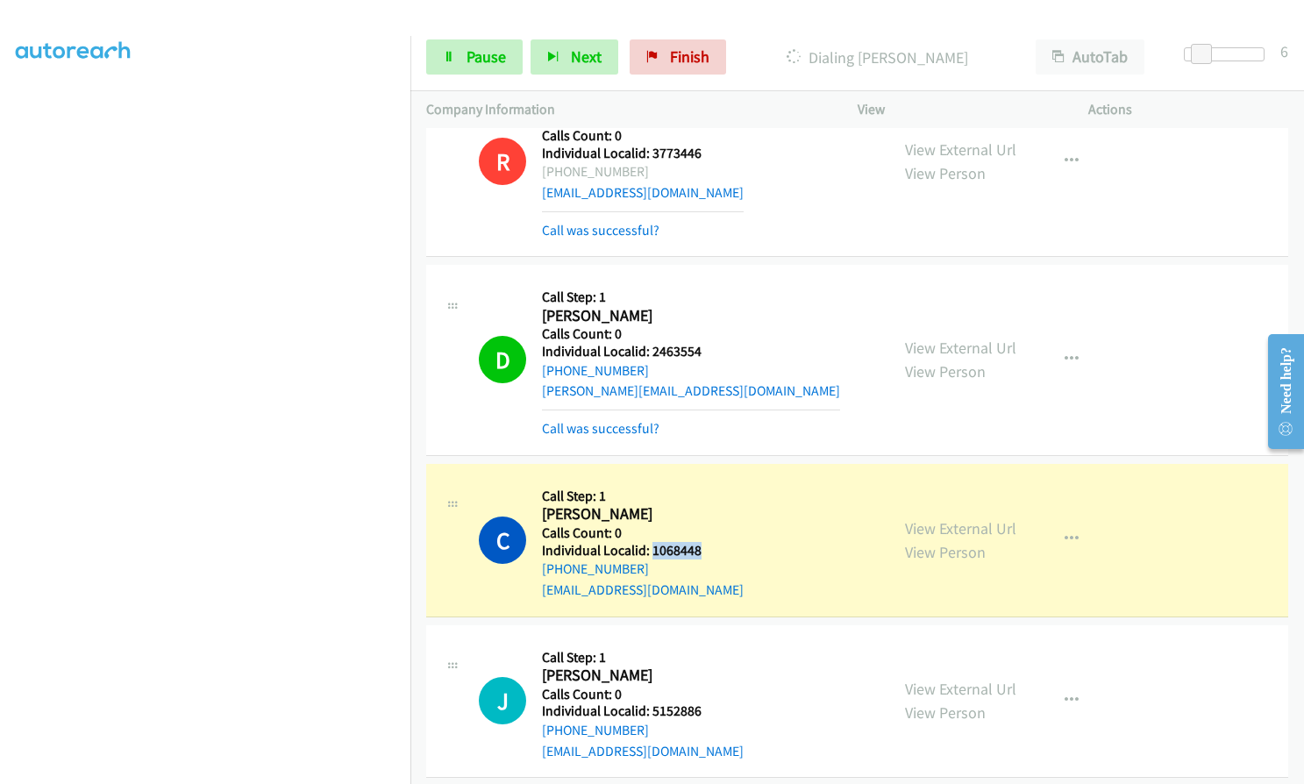
drag, startPoint x: 652, startPoint y: 525, endPoint x: 703, endPoint y: 525, distance: 50.9
click at [703, 525] on div "C Callback Scheduled Call Step: 1 Carl Parker America/New_York Calls Count: 0 I…" at bounding box center [676, 540] width 395 height 121
drag, startPoint x: 653, startPoint y: 691, endPoint x: 707, endPoint y: 689, distance: 54.4
click at [707, 689] on div "J Callback Scheduled Call Step: 1 Jared Wade America/Los_Angeles Calls Count: 0…" at bounding box center [676, 701] width 395 height 121
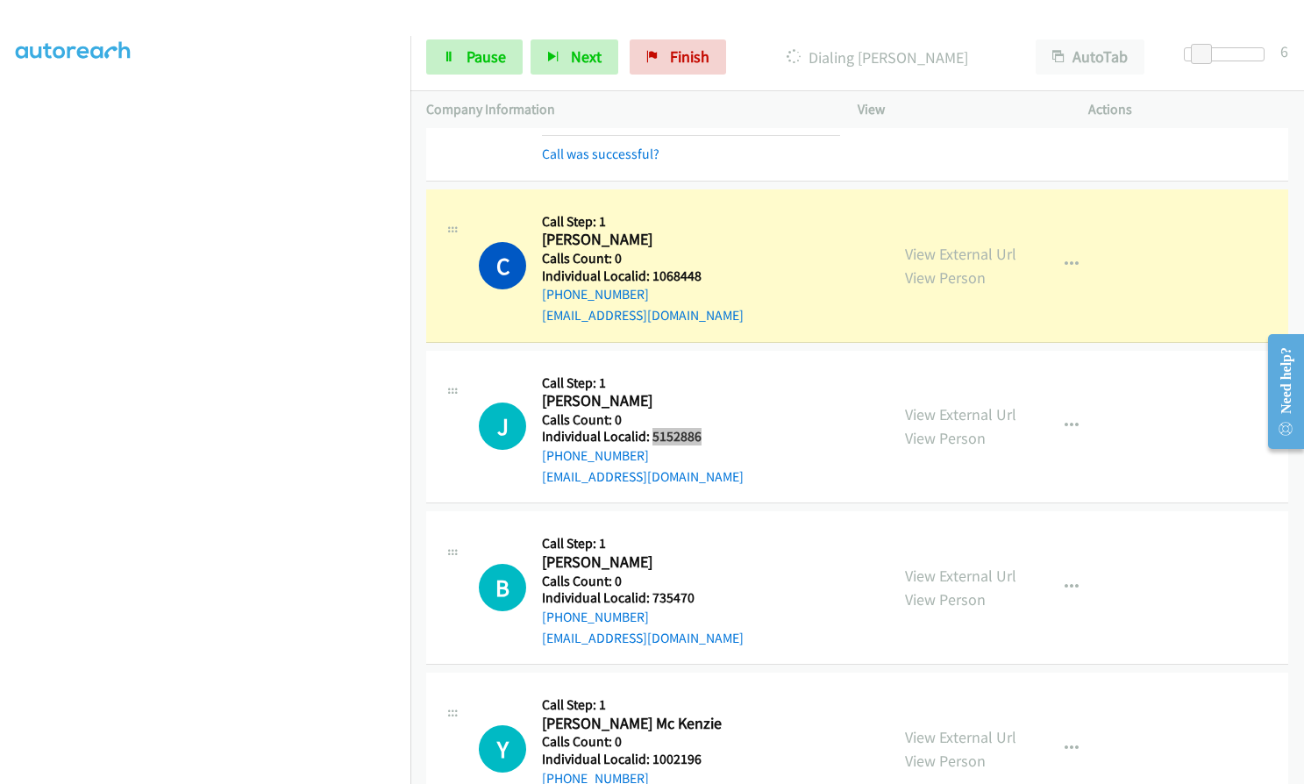
scroll to position [2953, 0]
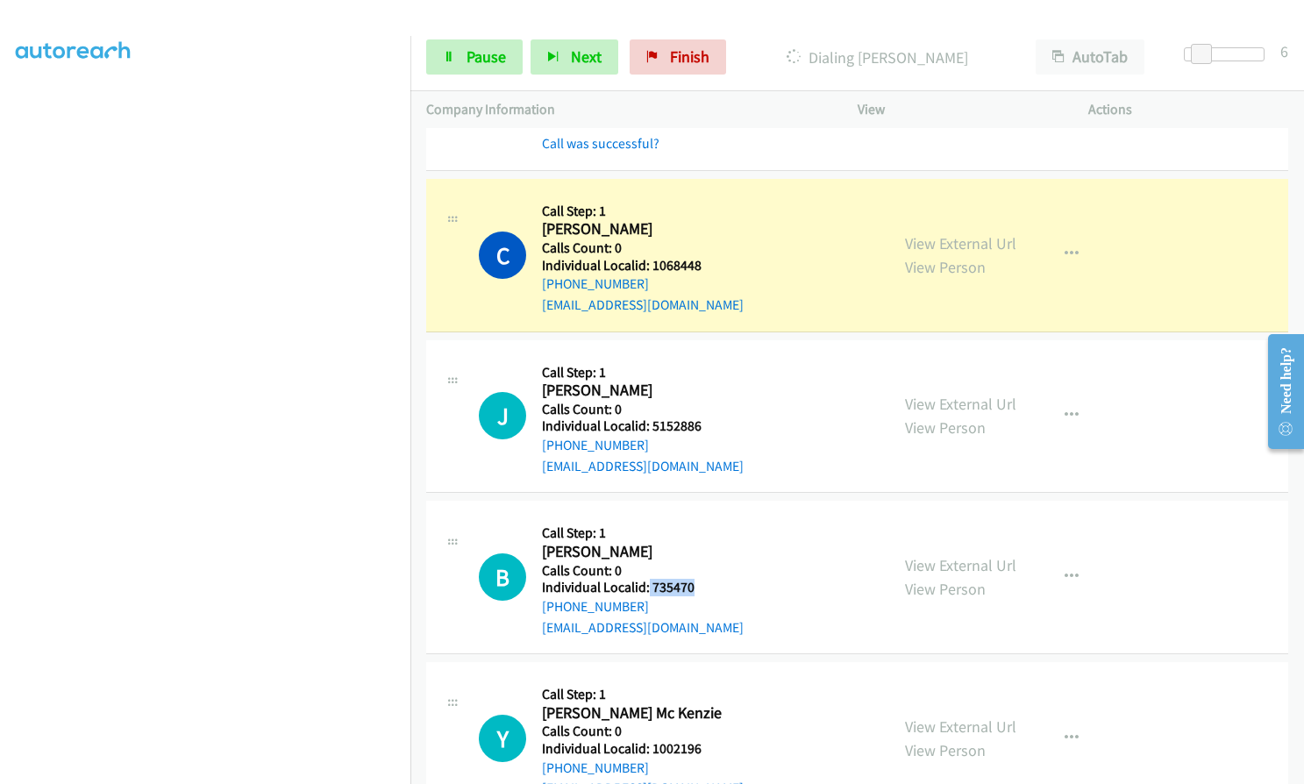
drag, startPoint x: 653, startPoint y: 563, endPoint x: 704, endPoint y: 568, distance: 51.1
click at [704, 568] on div "B Callback Scheduled Call Step: 1 Brandon Sigety America/New_York Calls Count: …" at bounding box center [676, 577] width 395 height 121
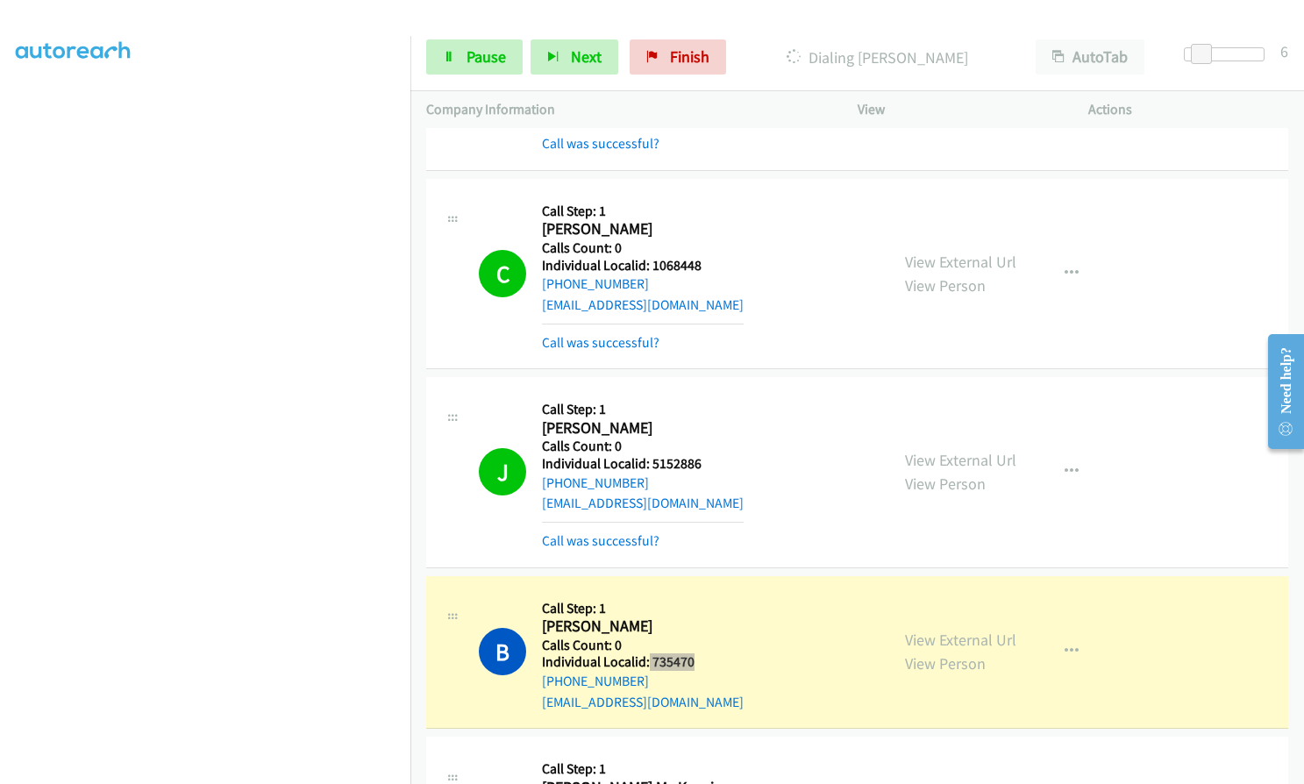
scroll to position [199, 0]
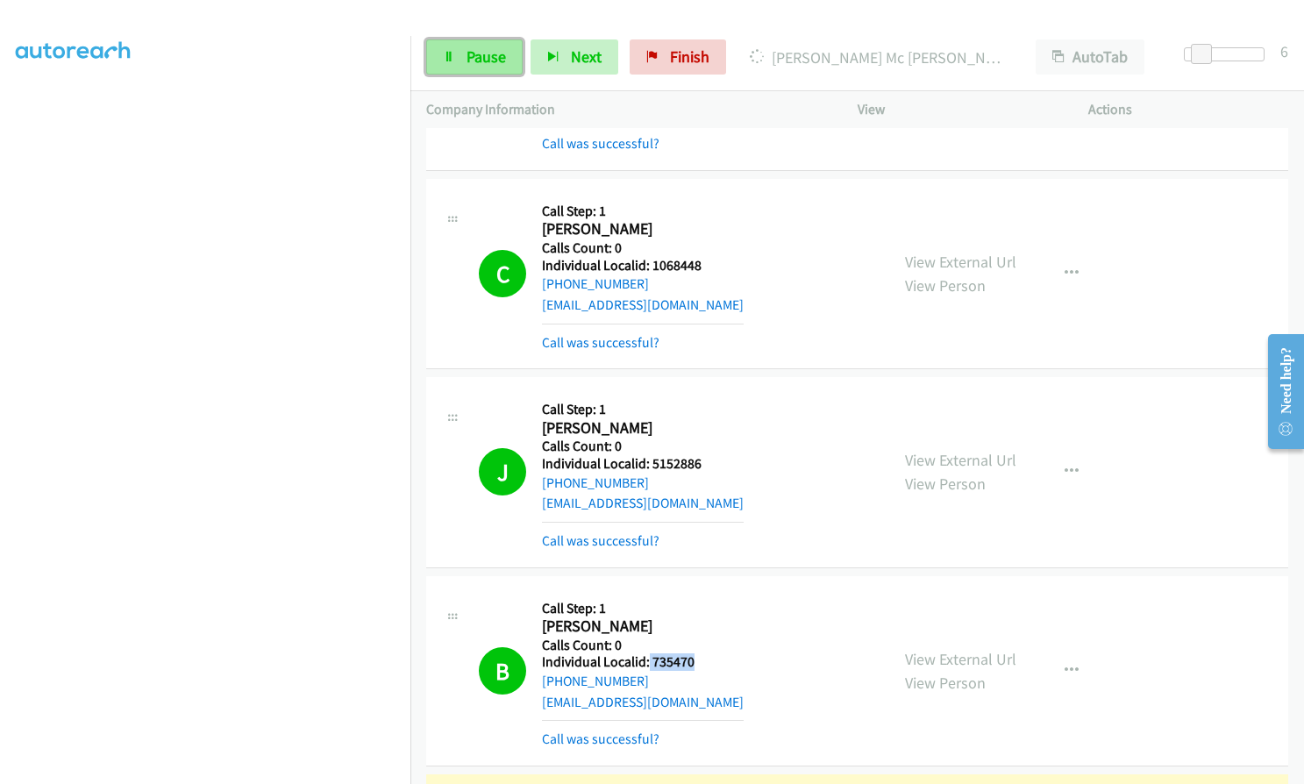
click at [469, 64] on span "Pause" at bounding box center [486, 56] width 39 height 20
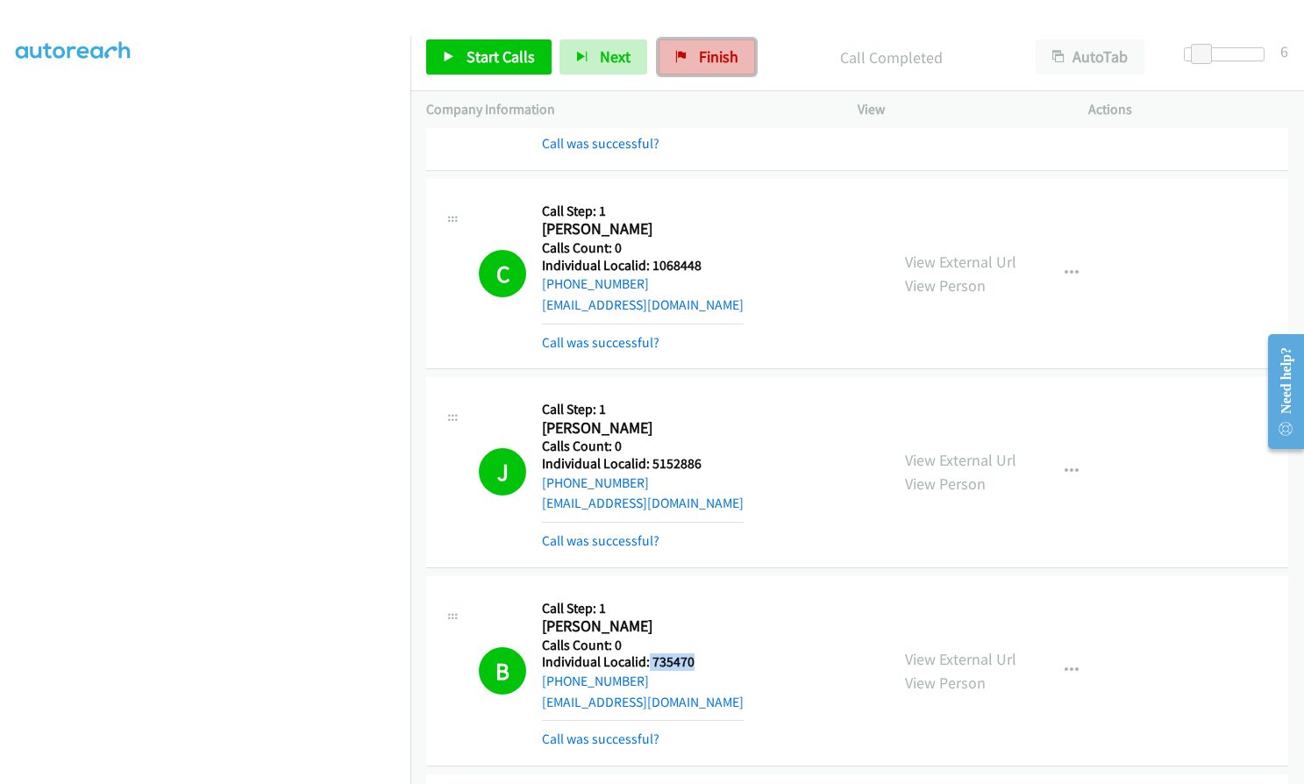
click at [716, 53] on span "Finish" at bounding box center [718, 56] width 39 height 20
